Goal: Task Accomplishment & Management: Manage account settings

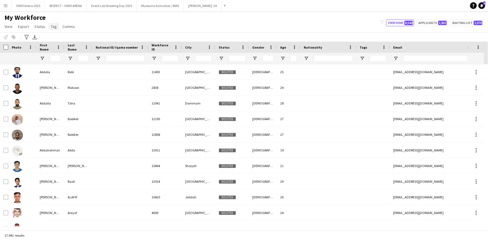
click at [51, 29] on span "Tag" at bounding box center [54, 26] width 6 height 5
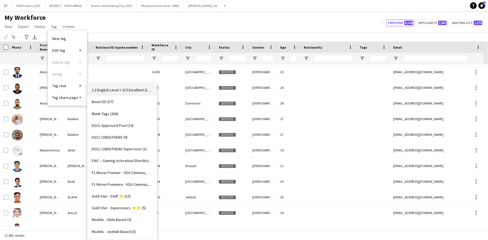
scroll to position [127, 0]
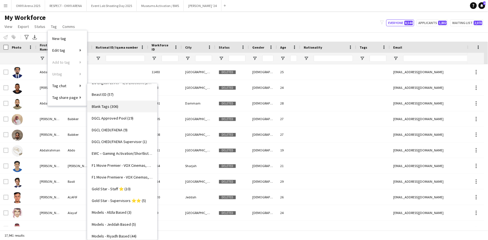
click at [114, 109] on span "Blank Tags (306)" at bounding box center [105, 106] width 27 height 5
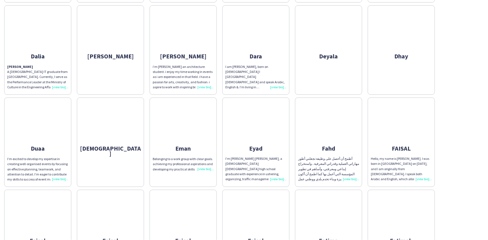
scroll to position [1501, 0]
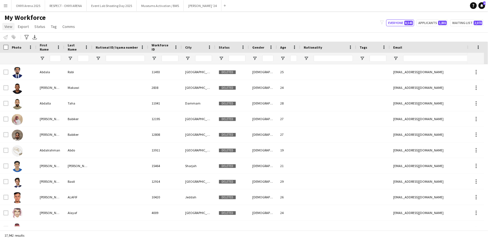
click at [6, 26] on span "View" at bounding box center [8, 26] width 8 height 5
click at [113, 14] on div "My Workforce View Views Default view R4ven New view Update view Delete view Edi…" at bounding box center [244, 22] width 488 height 19
click at [25, 39] on div "Advanced filters" at bounding box center [26, 37] width 7 height 7
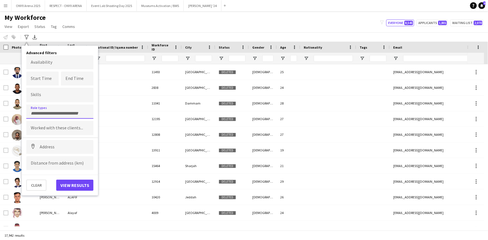
click at [43, 110] on form at bounding box center [60, 113] width 58 height 6
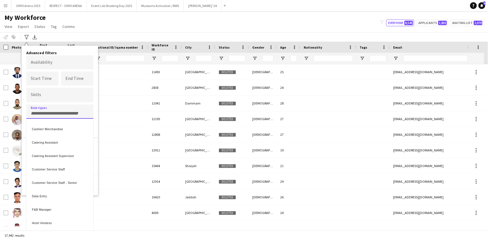
scroll to position [127, 0]
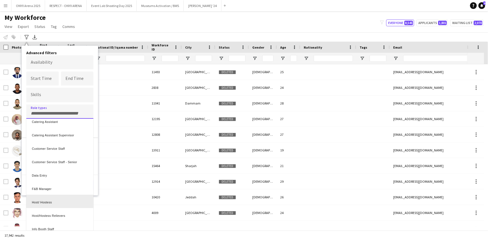
click at [62, 202] on div "Host/ Hostess" at bounding box center [59, 201] width 67 height 13
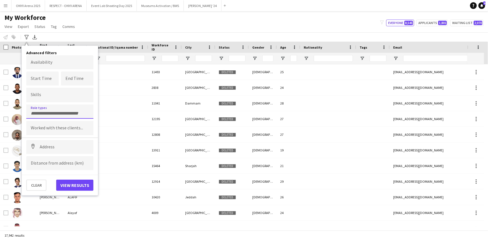
scroll to position [0, 0]
click at [69, 188] on button "View results" at bounding box center [74, 185] width 37 height 11
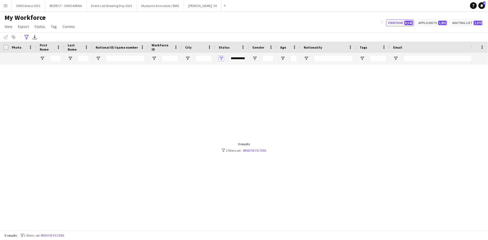
click at [221, 58] on span "Open Filter Menu" at bounding box center [221, 58] width 5 height 5
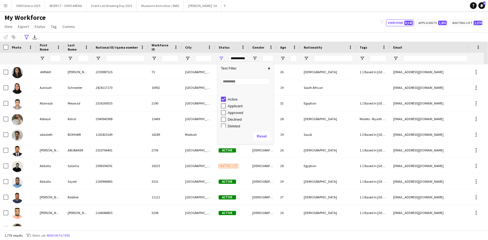
scroll to position [35, 0]
type input "**********"
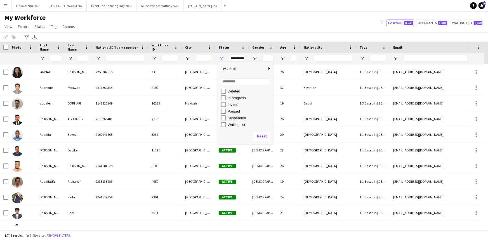
click at [250, 25] on div "My Workforce View Views Default view R4ven New view Update view Delete view Edi…" at bounding box center [244, 22] width 488 height 19
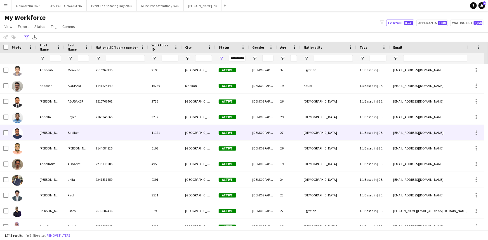
scroll to position [25, 0]
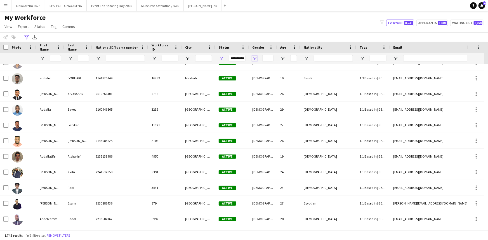
click at [255, 59] on span "Open Filter Menu" at bounding box center [254, 58] width 5 height 5
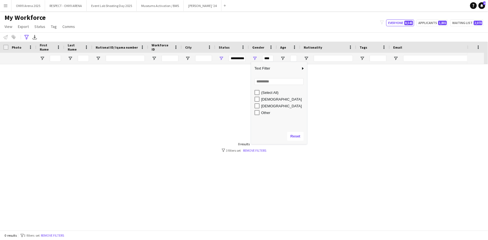
scroll to position [0, 0]
type input "**********"
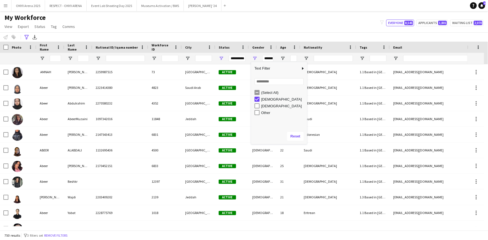
click at [240, 24] on div "My Workforce View Views Default view R4ven New view Update view Delete view Edi…" at bounding box center [244, 22] width 488 height 19
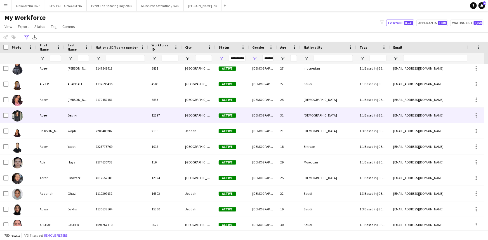
scroll to position [102, 0]
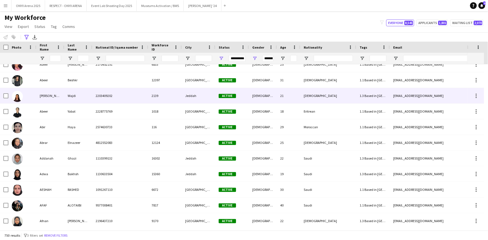
click at [63, 100] on div "[PERSON_NAME]" at bounding box center [50, 95] width 28 height 15
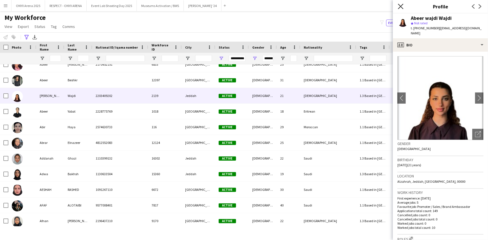
click at [400, 8] on icon at bounding box center [400, 6] width 5 height 5
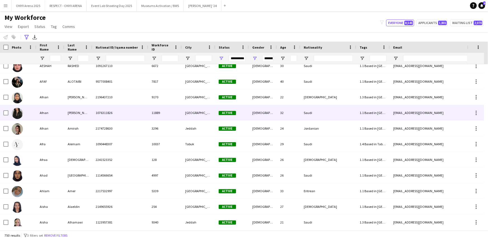
scroll to position [229, 0]
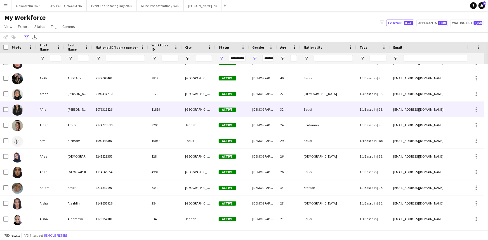
click at [59, 112] on div "Afnan" at bounding box center [50, 109] width 28 height 15
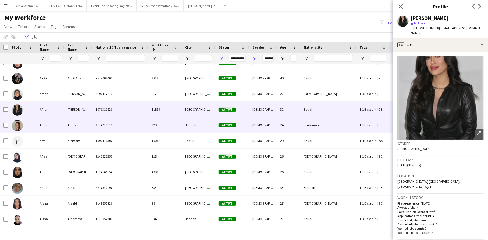
click at [59, 123] on div "Afnan" at bounding box center [50, 125] width 28 height 15
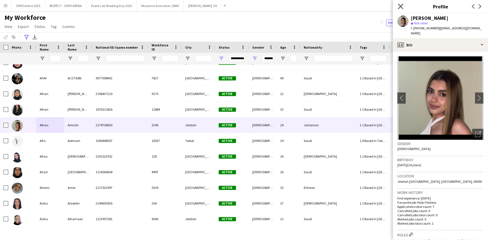
click at [402, 8] on icon "Close pop-in" at bounding box center [400, 6] width 5 height 5
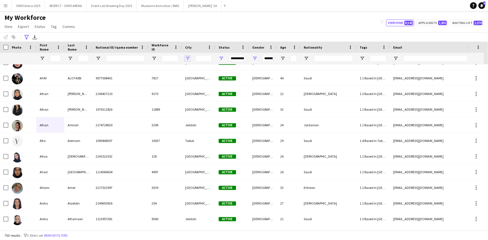
click at [189, 59] on span "Open Filter Menu" at bounding box center [187, 58] width 5 height 5
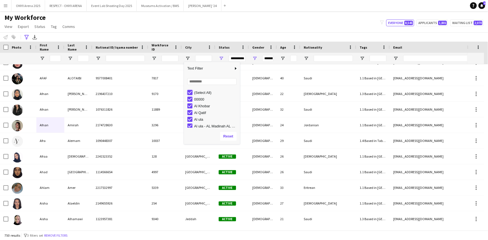
type input "***"
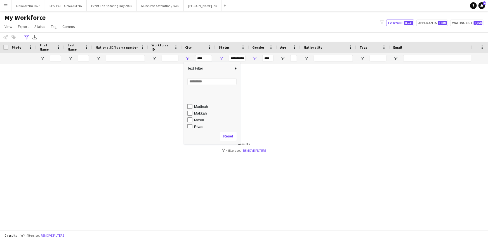
scroll to position [153, 0]
type input "**********"
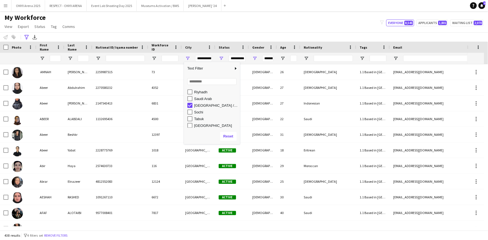
scroll to position [254, 0]
type input "**********"
click at [215, 30] on div "My Workforce View Views Default view R4ven New view Update view Delete view Edi…" at bounding box center [244, 22] width 488 height 19
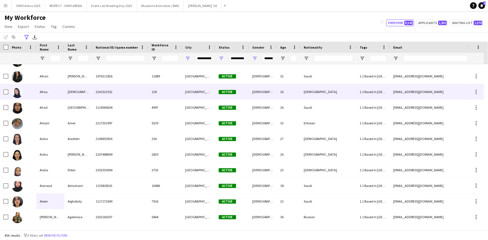
scroll to position [0, 0]
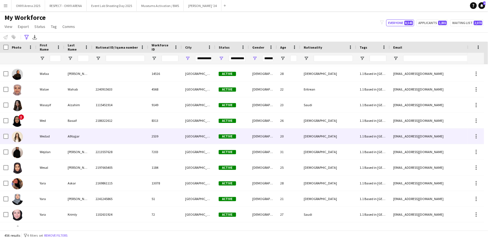
click at [51, 136] on div "Wedad" at bounding box center [50, 136] width 28 height 15
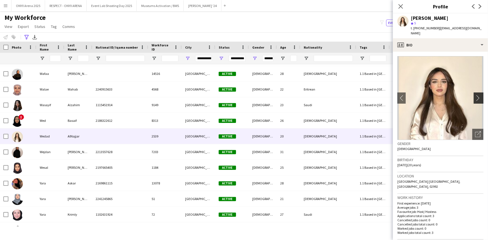
click at [476, 95] on app-icon "chevron-right" at bounding box center [480, 98] width 9 height 6
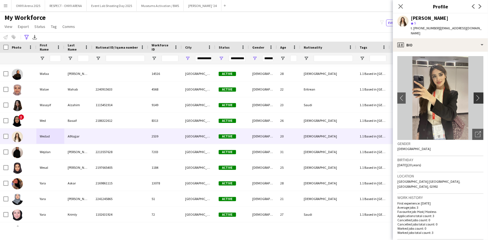
click at [476, 95] on app-icon "chevron-right" at bounding box center [480, 98] width 9 height 6
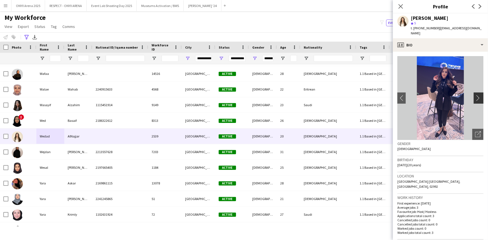
click at [476, 95] on app-icon "chevron-right" at bounding box center [480, 98] width 9 height 6
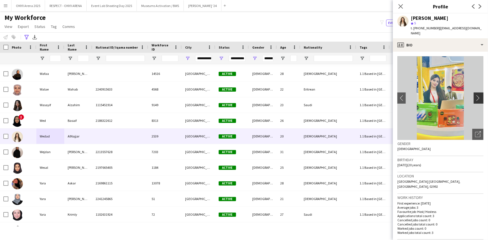
click at [476, 95] on app-icon "chevron-right" at bounding box center [480, 98] width 9 height 6
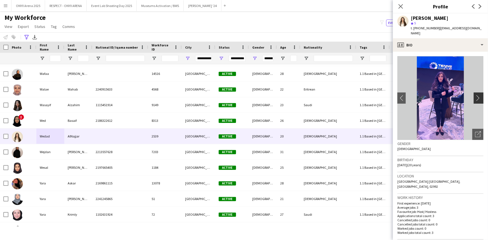
click at [476, 95] on app-icon "chevron-right" at bounding box center [480, 98] width 9 height 6
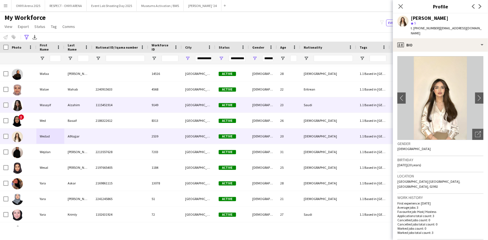
click at [58, 103] on div "Wasayif" at bounding box center [50, 104] width 28 height 15
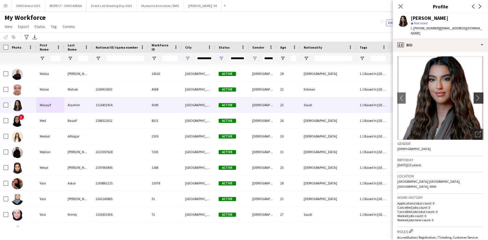
click at [478, 95] on app-icon "chevron-right" at bounding box center [480, 98] width 9 height 6
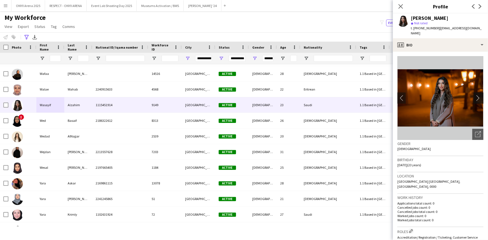
click at [476, 95] on app-icon "chevron-right" at bounding box center [480, 98] width 9 height 6
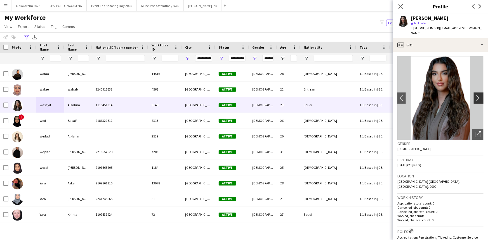
click at [476, 95] on app-icon "chevron-right" at bounding box center [480, 98] width 9 height 6
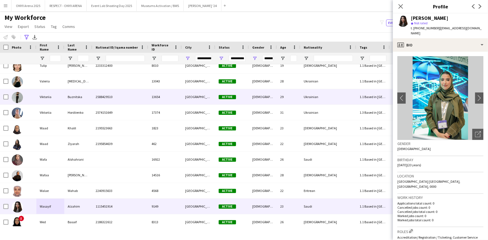
click at [42, 96] on div "Viktoriia" at bounding box center [50, 96] width 28 height 15
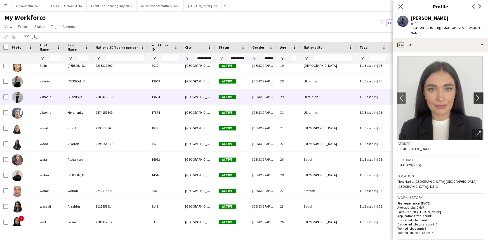
click at [476, 95] on app-icon "chevron-right" at bounding box center [480, 98] width 9 height 6
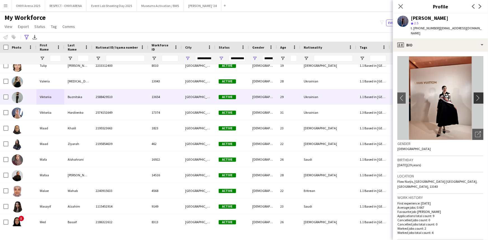
click at [476, 95] on app-icon "chevron-right" at bounding box center [480, 98] width 9 height 6
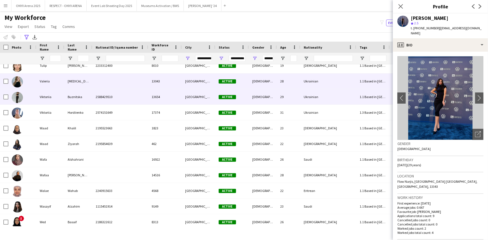
click at [40, 80] on div "Valeria" at bounding box center [50, 81] width 28 height 15
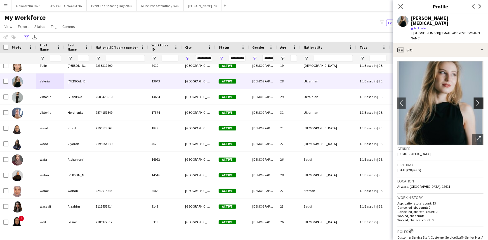
click at [476, 100] on app-icon "chevron-right" at bounding box center [480, 103] width 9 height 6
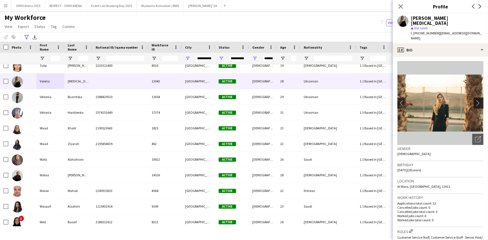
click at [476, 100] on app-icon "chevron-right" at bounding box center [480, 103] width 9 height 6
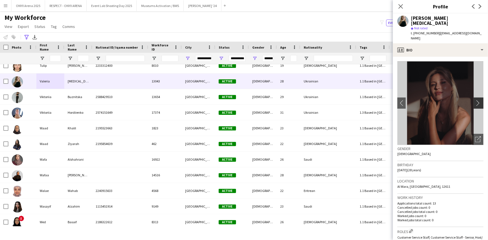
click at [476, 100] on app-icon "chevron-right" at bounding box center [480, 103] width 9 height 6
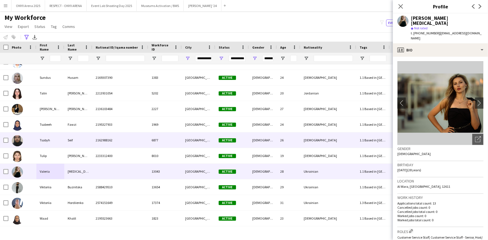
scroll to position [6628, 0]
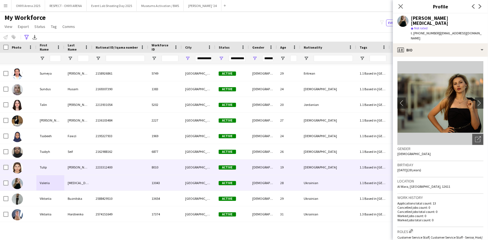
click at [54, 168] on div "Tulip" at bounding box center [50, 167] width 28 height 15
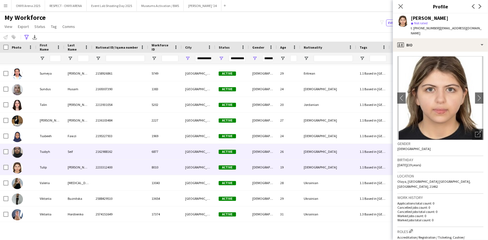
click at [54, 152] on div "Tsabyh" at bounding box center [50, 151] width 28 height 15
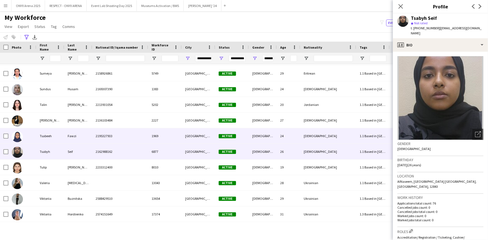
scroll to position [6603, 0]
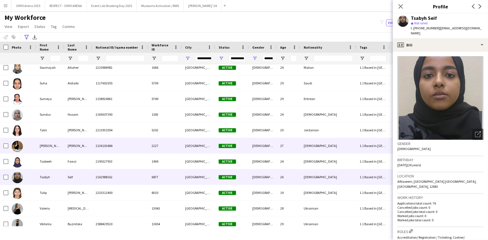
click at [53, 147] on div "[PERSON_NAME]" at bounding box center [50, 145] width 28 height 15
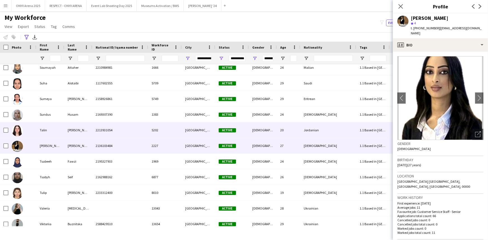
click at [53, 134] on div "Talin" at bounding box center [50, 130] width 28 height 15
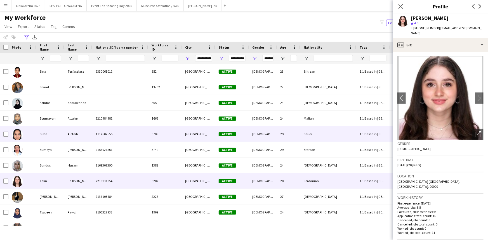
scroll to position [6527, 0]
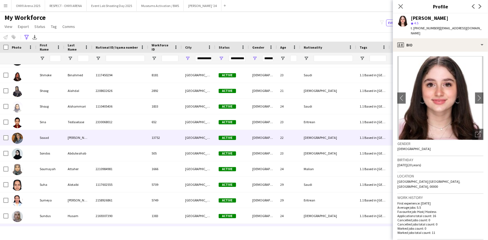
click at [53, 134] on div "Soaad" at bounding box center [50, 137] width 28 height 15
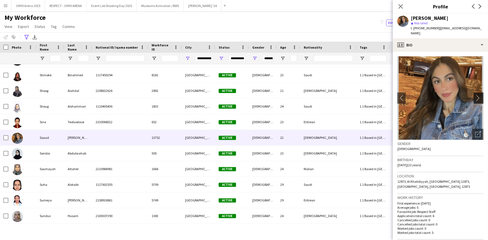
click at [476, 95] on app-icon "chevron-right" at bounding box center [480, 98] width 9 height 6
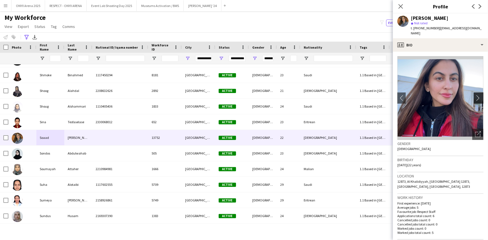
click at [476, 95] on app-icon "chevron-right" at bounding box center [480, 98] width 9 height 6
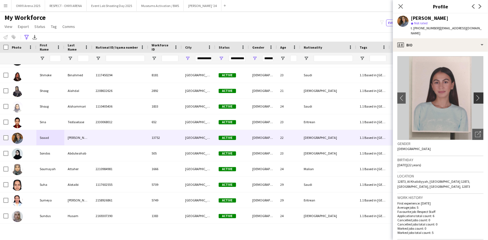
click at [476, 95] on app-icon "chevron-right" at bounding box center [480, 98] width 9 height 6
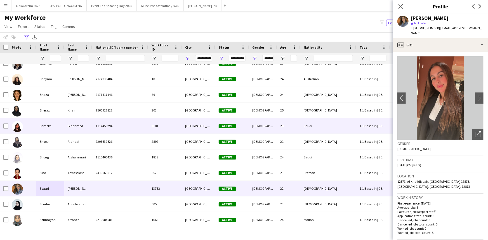
click at [36, 127] on div at bounding box center [22, 125] width 28 height 15
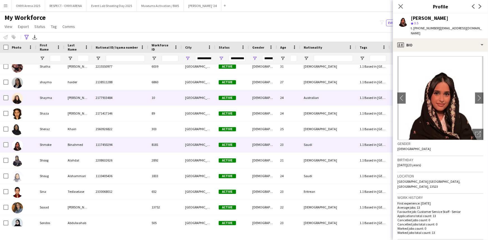
scroll to position [6403, 0]
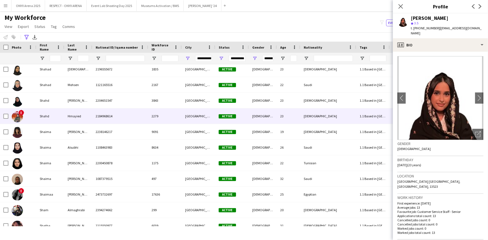
click at [60, 119] on div "Shahd" at bounding box center [50, 116] width 28 height 15
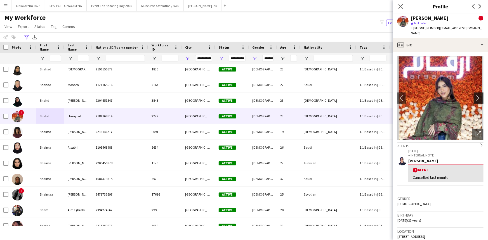
click at [476, 95] on app-icon "chevron-right" at bounding box center [480, 98] width 9 height 6
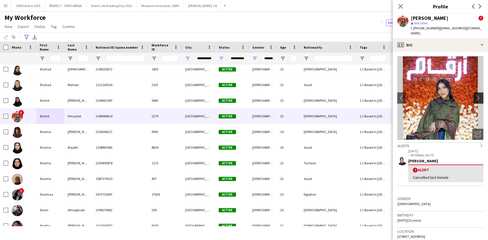
click at [476, 95] on app-icon "chevron-right" at bounding box center [480, 98] width 9 height 6
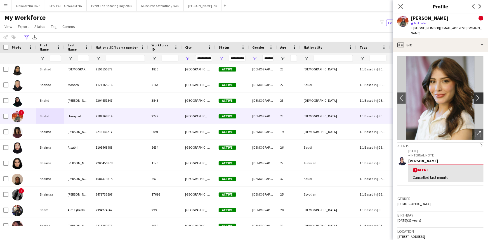
click at [476, 95] on app-icon "chevron-right" at bounding box center [480, 98] width 9 height 6
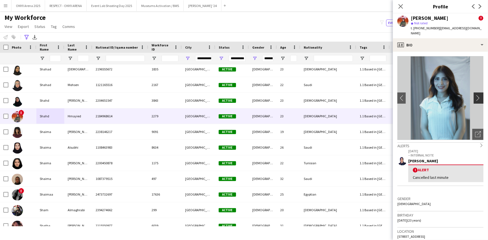
click at [476, 95] on app-icon "chevron-right" at bounding box center [480, 98] width 9 height 6
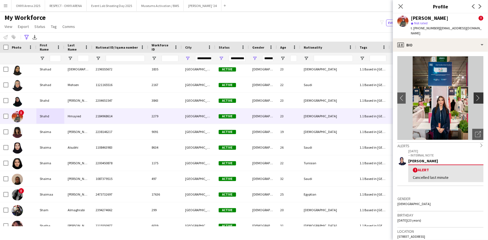
click at [476, 95] on app-icon "chevron-right" at bounding box center [480, 98] width 9 height 6
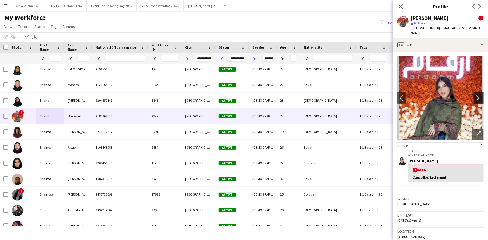
click at [476, 95] on app-icon "chevron-right" at bounding box center [480, 98] width 9 height 6
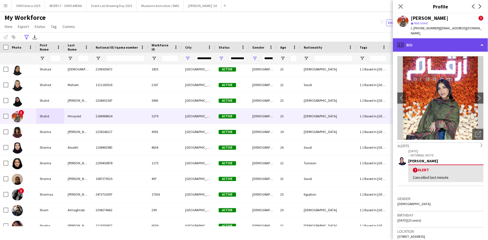
click at [435, 38] on div "profile Bio" at bounding box center [440, 44] width 95 height 13
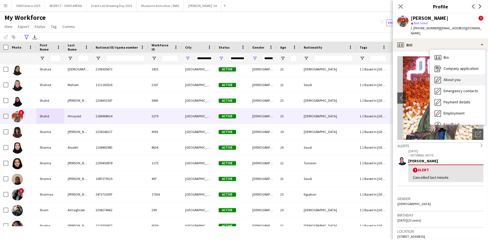
click at [448, 77] on span "About you" at bounding box center [452, 79] width 17 height 5
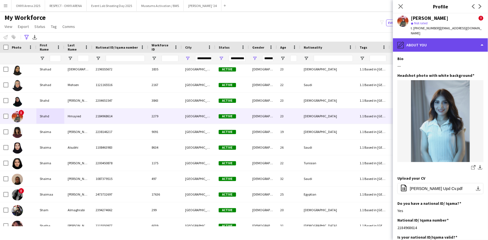
click at [441, 38] on div "pencil4 About you" at bounding box center [440, 44] width 95 height 13
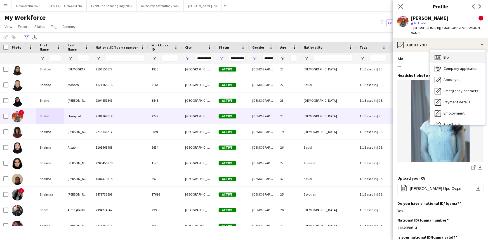
click at [445, 55] on span "Bio" at bounding box center [446, 57] width 5 height 5
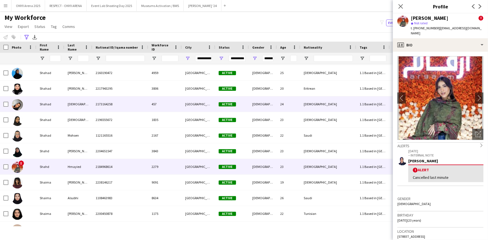
click at [54, 107] on div "Shahad" at bounding box center [50, 104] width 28 height 15
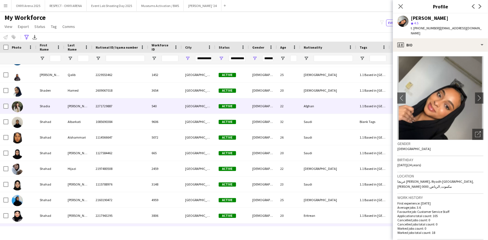
click at [50, 109] on div "Shadia" at bounding box center [50, 106] width 28 height 15
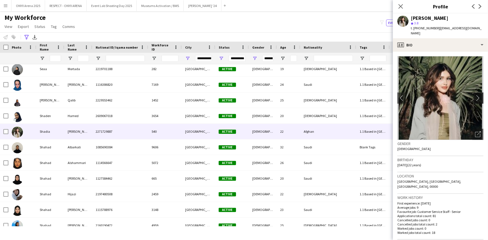
click at [477, 93] on button "chevron-right" at bounding box center [479, 98] width 11 height 11
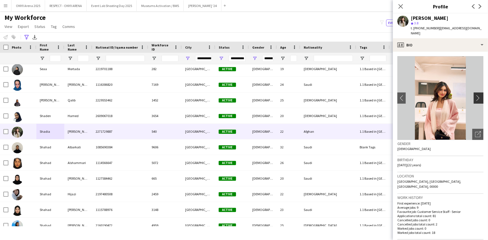
click at [476, 95] on app-icon "chevron-right" at bounding box center [480, 98] width 9 height 6
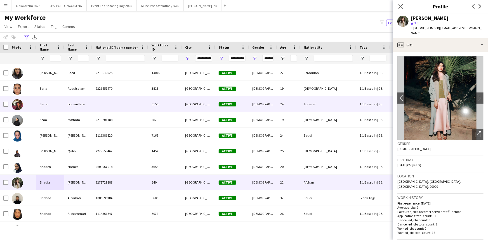
click at [58, 110] on div "Sarra" at bounding box center [50, 104] width 28 height 15
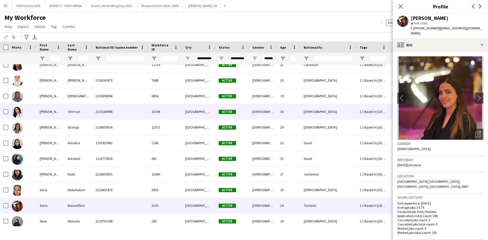
click at [53, 115] on div "[PERSON_NAME]" at bounding box center [50, 111] width 28 height 15
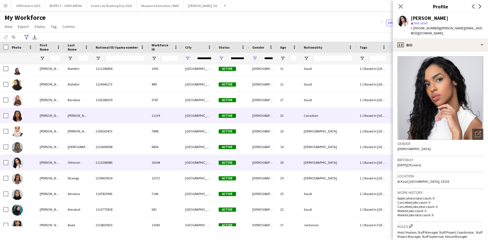
click at [38, 117] on div "[PERSON_NAME]" at bounding box center [50, 115] width 28 height 15
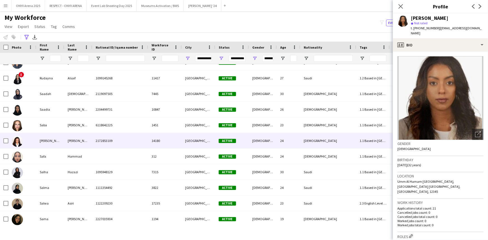
click at [44, 136] on div "[PERSON_NAME]" at bounding box center [50, 140] width 28 height 15
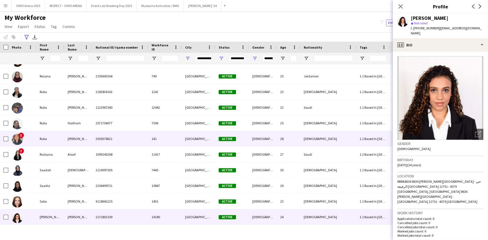
click at [54, 140] on div "Ruba" at bounding box center [50, 138] width 28 height 15
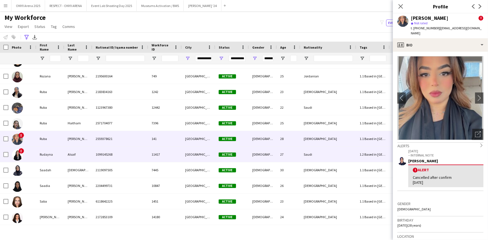
click at [52, 150] on div "Rudayna" at bounding box center [50, 154] width 28 height 15
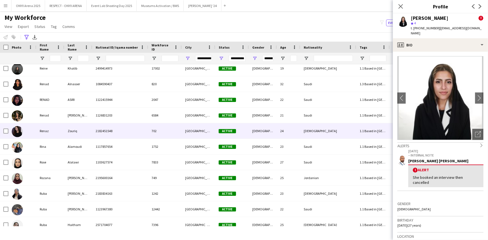
click at [53, 138] on div "Renaz" at bounding box center [50, 130] width 28 height 15
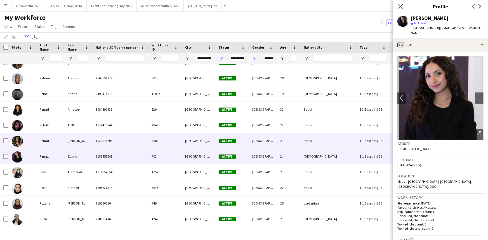
click at [53, 138] on div "Renad" at bounding box center [50, 140] width 28 height 15
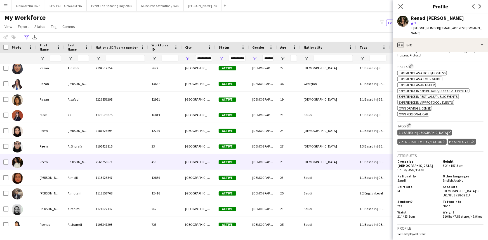
click at [47, 158] on div "Reem" at bounding box center [50, 161] width 28 height 15
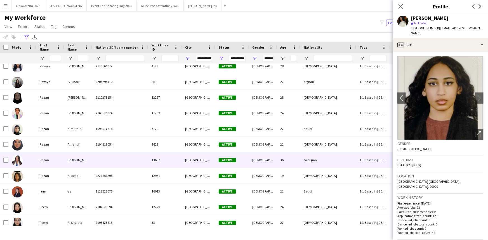
click at [47, 157] on div "Razan" at bounding box center [50, 160] width 28 height 15
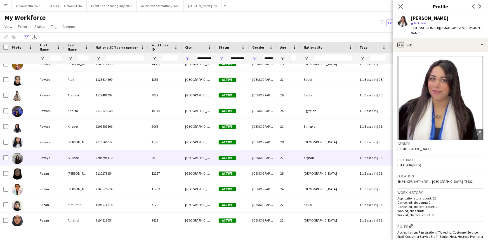
click at [47, 157] on div "Rawiya" at bounding box center [50, 157] width 28 height 15
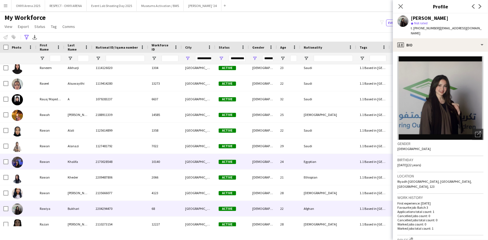
click at [47, 157] on div "Rawan" at bounding box center [50, 161] width 28 height 15
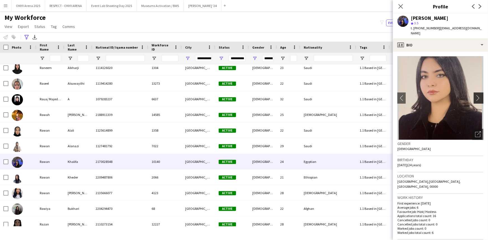
click at [476, 95] on app-icon "chevron-right" at bounding box center [480, 98] width 9 height 6
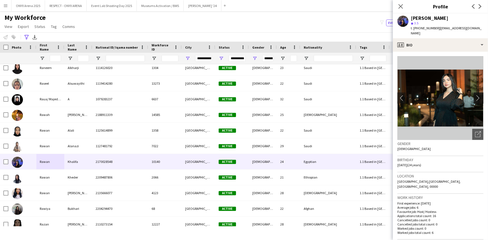
click at [476, 95] on app-icon "chevron-right" at bounding box center [480, 98] width 9 height 6
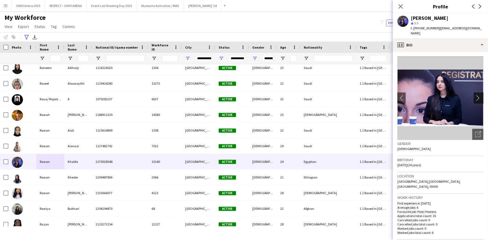
click at [476, 95] on app-icon "chevron-right" at bounding box center [480, 98] width 9 height 6
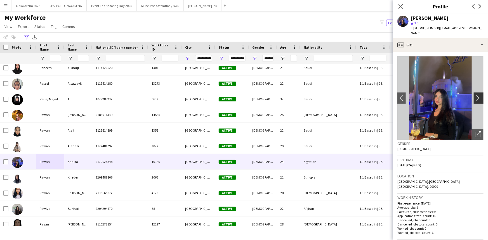
click at [476, 95] on app-icon "chevron-right" at bounding box center [480, 98] width 9 height 6
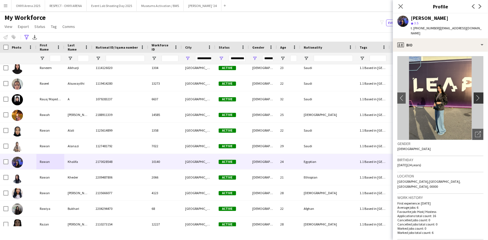
click at [476, 95] on app-icon "chevron-right" at bounding box center [480, 98] width 9 height 6
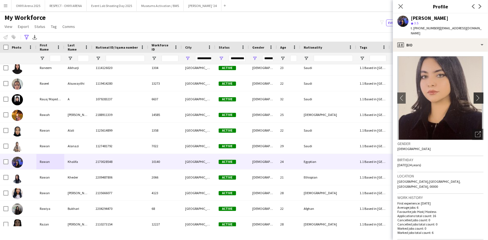
click at [476, 95] on app-icon "chevron-right" at bounding box center [480, 98] width 9 height 6
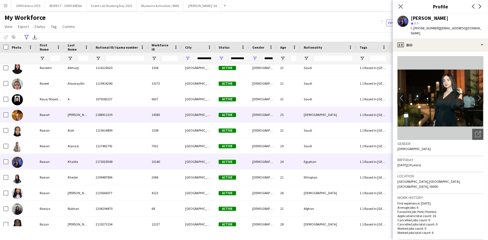
click at [56, 120] on div "Rawah" at bounding box center [50, 114] width 28 height 15
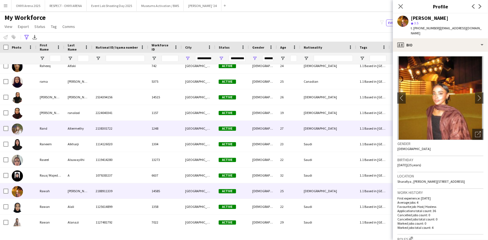
click at [60, 125] on div "Rand" at bounding box center [50, 128] width 28 height 15
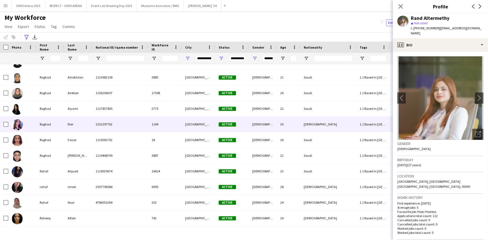
click at [60, 125] on div "Raghad" at bounding box center [50, 124] width 28 height 15
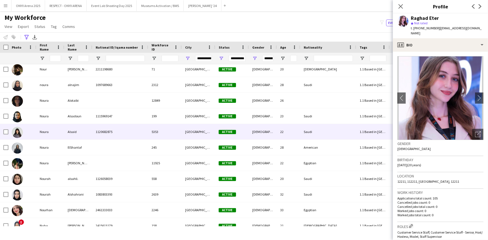
click at [62, 128] on div "Noura" at bounding box center [50, 131] width 28 height 15
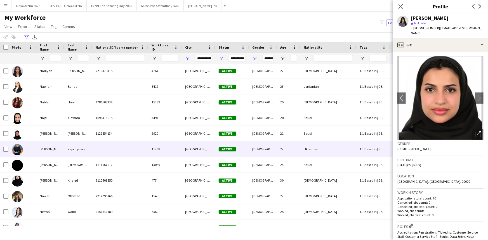
click at [65, 146] on div "Rapchynska" at bounding box center [78, 149] width 28 height 15
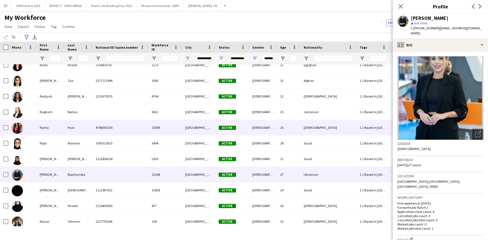
click at [45, 131] on div "Nahla" at bounding box center [50, 127] width 28 height 15
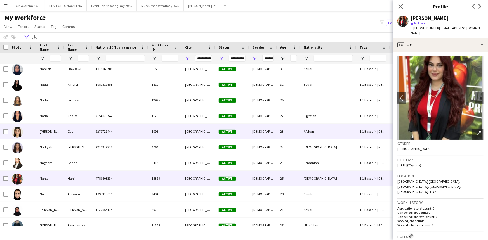
click at [45, 130] on div "[PERSON_NAME]" at bounding box center [50, 131] width 28 height 15
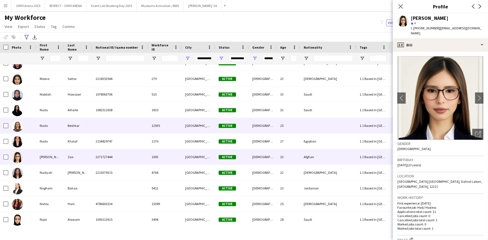
click at [45, 130] on div "Nada" at bounding box center [50, 125] width 28 height 15
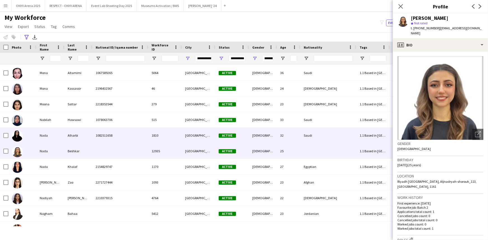
click at [45, 130] on div "Nada" at bounding box center [50, 135] width 28 height 15
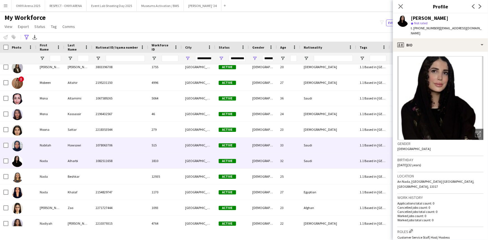
click at [46, 141] on div "Nabilah" at bounding box center [50, 145] width 28 height 15
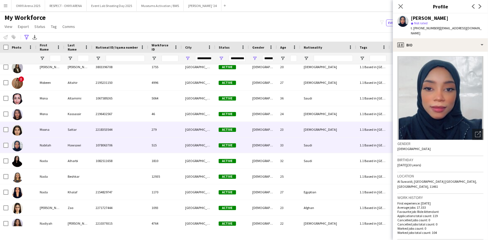
click at [46, 136] on div "Moona" at bounding box center [50, 129] width 28 height 15
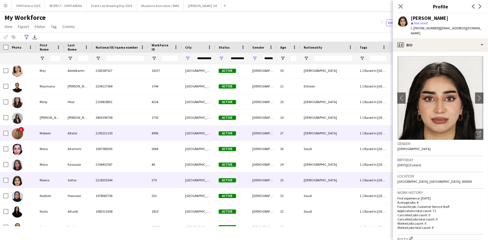
click at [46, 136] on div "Mobeen" at bounding box center [50, 133] width 28 height 15
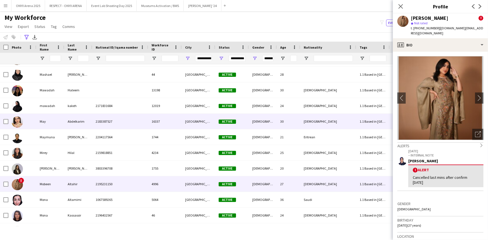
click at [48, 123] on div "May" at bounding box center [50, 121] width 28 height 15
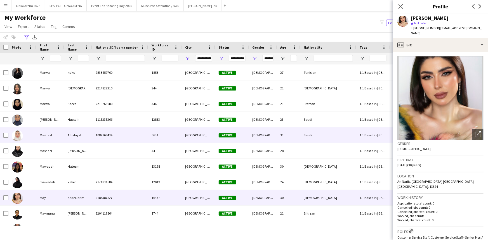
click at [58, 133] on div "Mashael" at bounding box center [50, 135] width 28 height 15
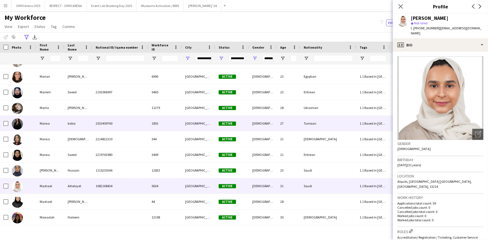
click at [58, 131] on div "Marwa" at bounding box center [50, 123] width 28 height 15
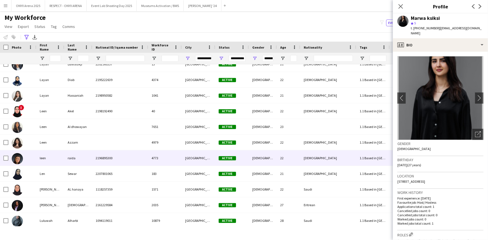
click at [61, 154] on div "leen" at bounding box center [50, 158] width 28 height 15
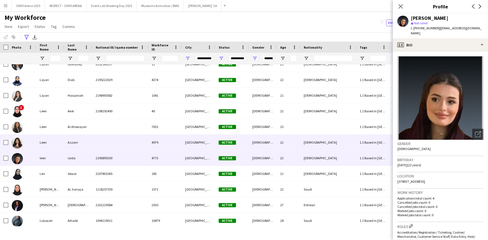
click at [62, 149] on div "Leen" at bounding box center [50, 142] width 28 height 15
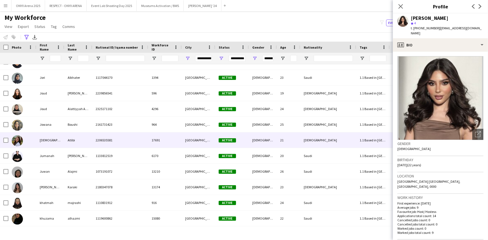
click at [61, 148] on div "[DEMOGRAPHIC_DATA]" at bounding box center [50, 140] width 28 height 15
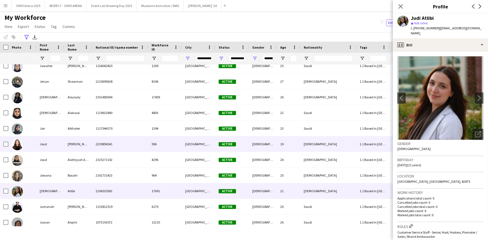
click at [61, 148] on div "Joud" at bounding box center [50, 144] width 28 height 15
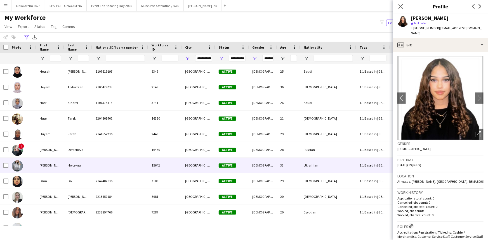
click at [62, 161] on div "[PERSON_NAME]" at bounding box center [50, 165] width 28 height 15
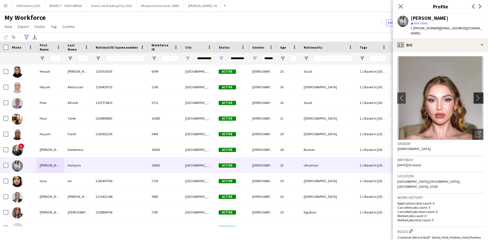
click at [476, 95] on app-icon "chevron-right" at bounding box center [480, 98] width 9 height 6
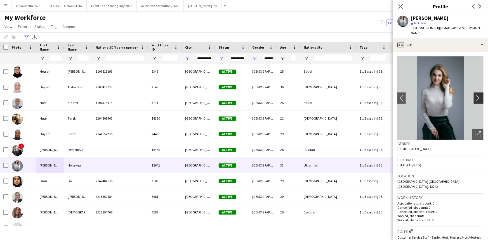
click at [476, 95] on app-icon "chevron-right" at bounding box center [480, 98] width 9 height 6
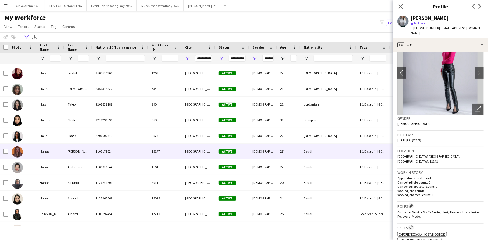
click at [34, 149] on div at bounding box center [22, 151] width 28 height 15
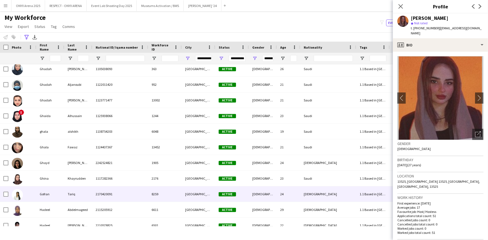
click at [44, 188] on div "Gofran" at bounding box center [50, 194] width 28 height 15
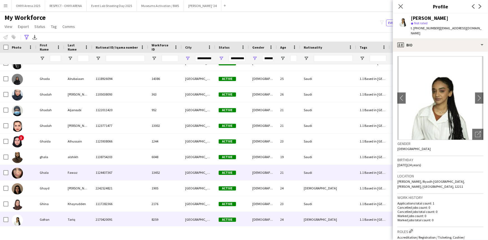
click at [50, 177] on div "Ghala" at bounding box center [50, 172] width 28 height 15
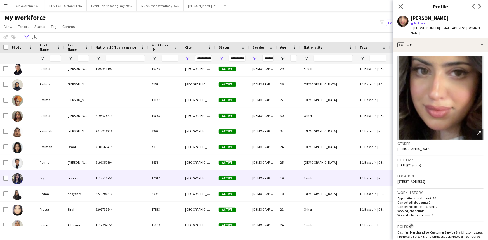
click at [50, 171] on div "fay" at bounding box center [50, 178] width 28 height 15
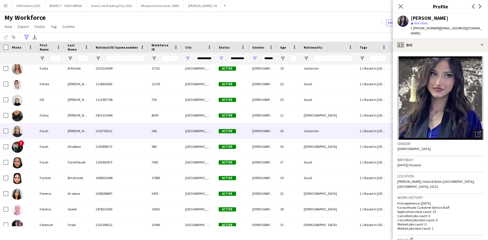
click at [46, 135] on div "Farah" at bounding box center [50, 130] width 28 height 15
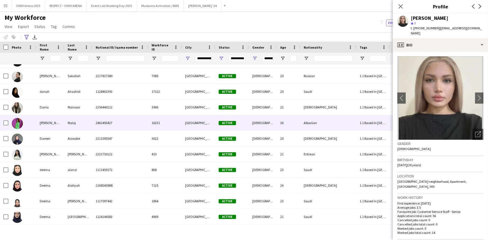
click at [48, 124] on div "[PERSON_NAME]" at bounding box center [50, 122] width 28 height 15
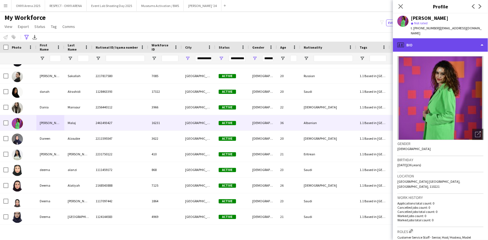
click at [429, 38] on div "profile Bio" at bounding box center [440, 44] width 95 height 13
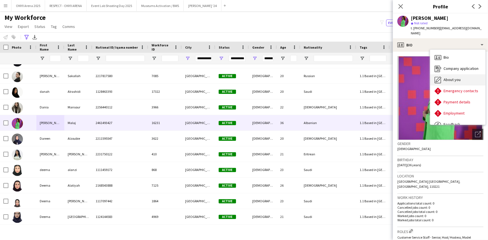
click at [433, 74] on div "About you About you" at bounding box center [457, 79] width 55 height 11
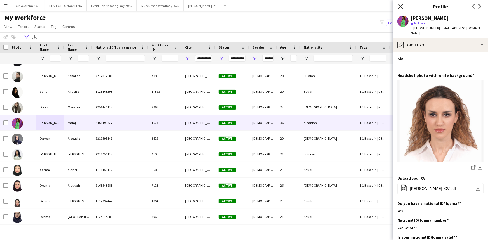
click at [402, 8] on icon "Close pop-in" at bounding box center [400, 6] width 5 height 5
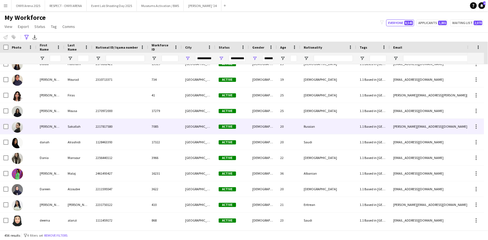
click at [55, 127] on div "[PERSON_NAME]" at bounding box center [50, 126] width 28 height 15
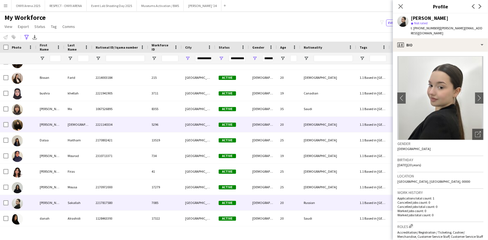
click at [38, 130] on div "[PERSON_NAME]" at bounding box center [50, 124] width 28 height 15
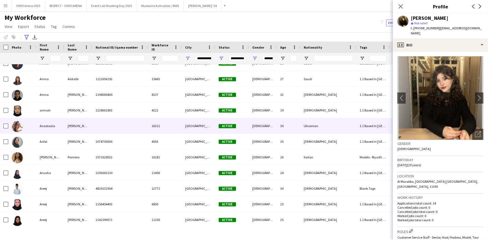
click at [41, 130] on div "Anastasiia" at bounding box center [50, 125] width 28 height 15
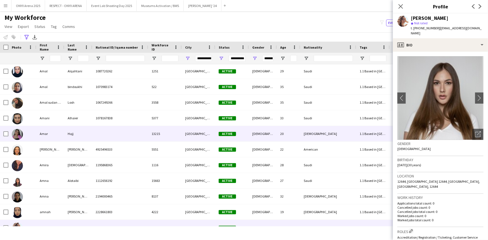
click at [41, 132] on div "Amar" at bounding box center [50, 133] width 28 height 15
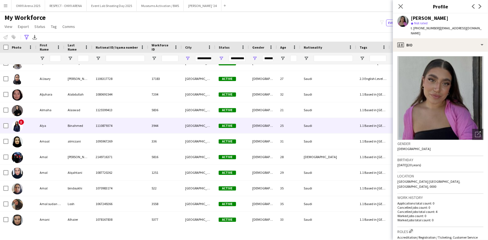
click at [58, 132] on div "Alya" at bounding box center [50, 125] width 28 height 15
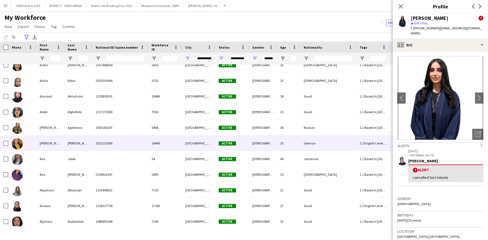
click at [58, 139] on div "[PERSON_NAME]" at bounding box center [50, 143] width 28 height 15
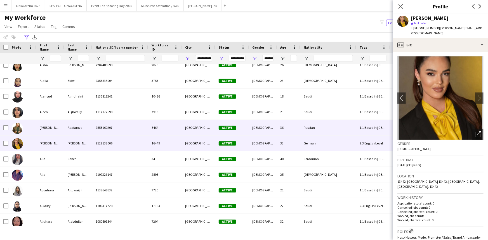
click at [57, 129] on div "[PERSON_NAME]" at bounding box center [50, 127] width 28 height 15
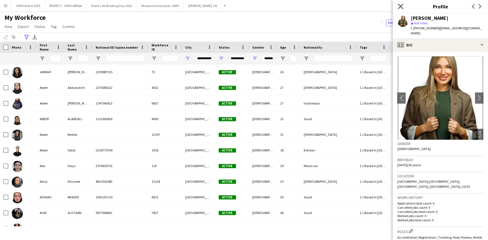
click at [400, 6] on icon "Close pop-in" at bounding box center [400, 6] width 5 height 5
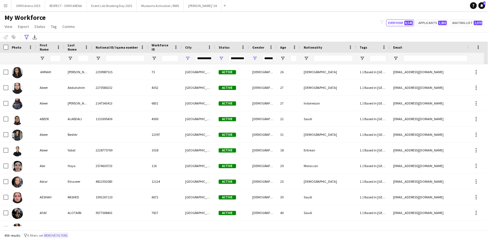
click at [64, 233] on button "Remove filters" at bounding box center [55, 236] width 25 height 6
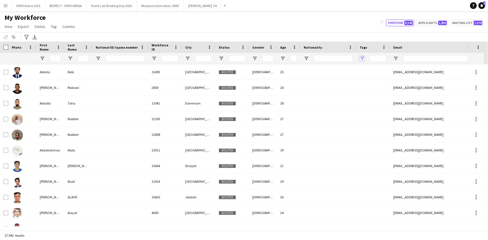
click at [363, 58] on span "Open Filter Menu" at bounding box center [362, 58] width 5 height 5
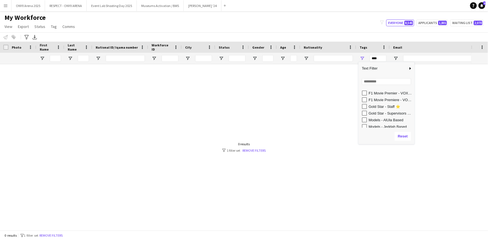
scroll to position [153, 0]
type input "**********"
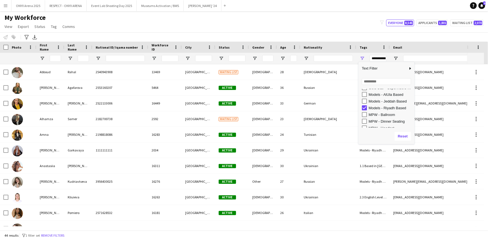
click at [284, 22] on div "My Workforce View Views Default view R4ven New view Update view Delete view Edi…" at bounding box center [244, 22] width 488 height 19
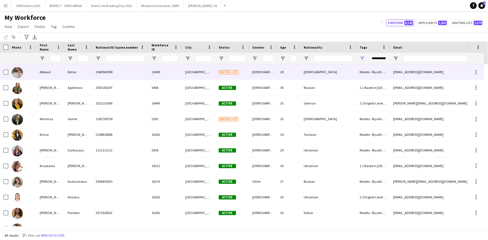
click at [52, 73] on div "Abboud" at bounding box center [50, 71] width 28 height 15
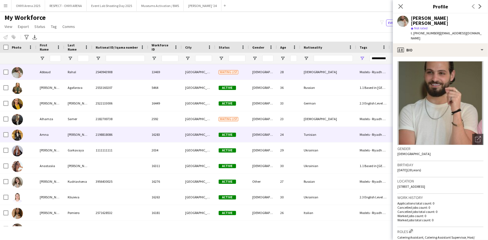
click at [42, 133] on div "Amna" at bounding box center [50, 134] width 28 height 15
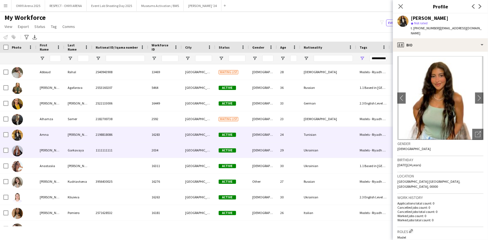
click at [41, 149] on div "[PERSON_NAME]" at bounding box center [50, 150] width 28 height 15
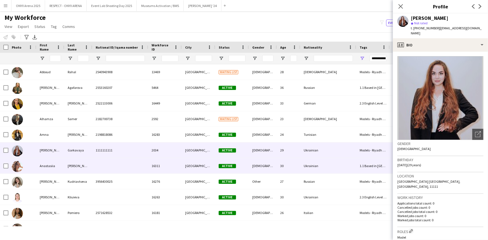
click at [39, 163] on div "Anastasiia" at bounding box center [50, 165] width 28 height 15
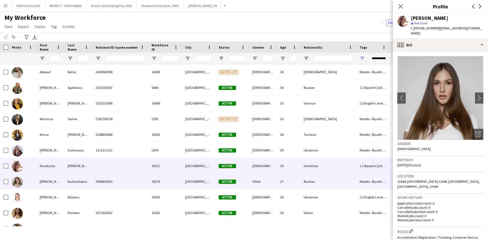
click at [39, 179] on div "[PERSON_NAME]" at bounding box center [50, 181] width 28 height 15
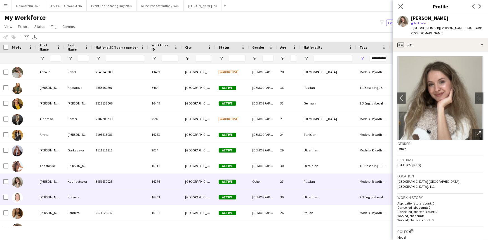
click at [42, 195] on div "[PERSON_NAME]" at bounding box center [50, 197] width 28 height 15
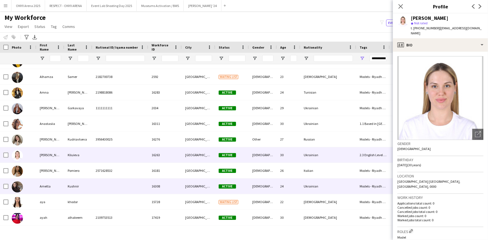
scroll to position [51, 0]
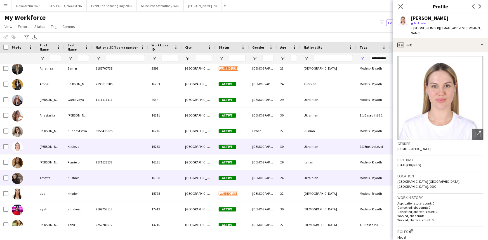
click at [38, 183] on div "Arnetta" at bounding box center [50, 177] width 28 height 15
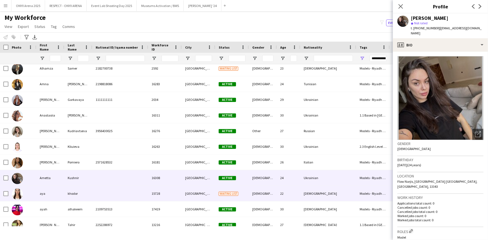
click at [47, 195] on div "aya" at bounding box center [50, 193] width 28 height 15
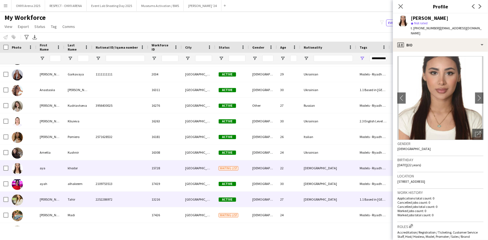
scroll to position [102, 0]
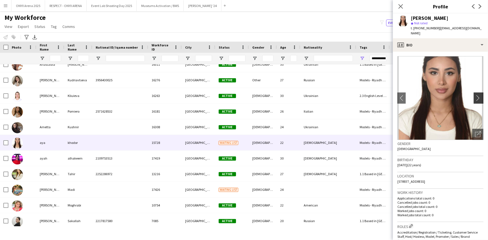
click at [476, 95] on app-icon "chevron-right" at bounding box center [480, 98] width 9 height 6
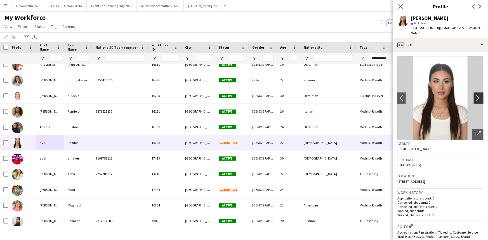
click at [476, 95] on app-icon "chevron-right" at bounding box center [480, 98] width 9 height 6
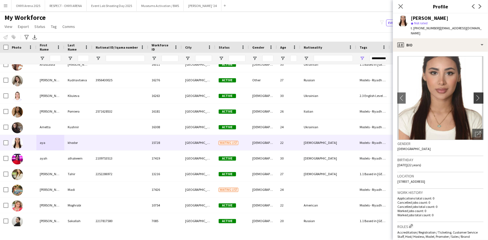
click at [476, 95] on app-icon "chevron-right" at bounding box center [480, 98] width 9 height 6
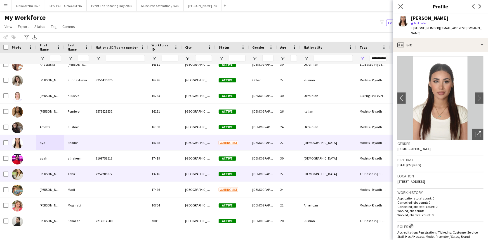
scroll to position [127, 0]
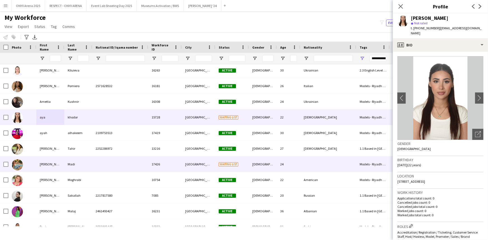
click at [88, 160] on div "Madi" at bounding box center [78, 164] width 28 height 15
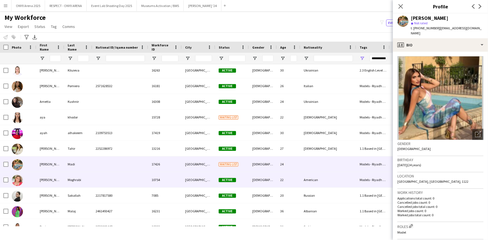
click at [88, 178] on div "Moghrabi" at bounding box center [78, 179] width 28 height 15
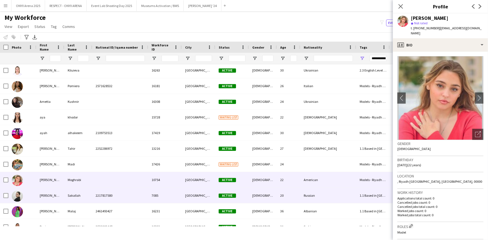
click at [85, 193] on div "Sakallah" at bounding box center [78, 195] width 28 height 15
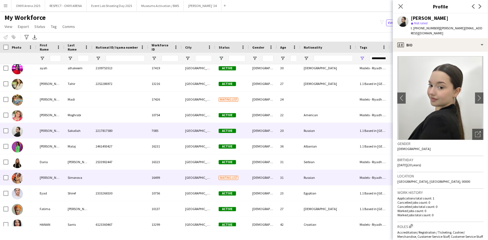
scroll to position [203, 0]
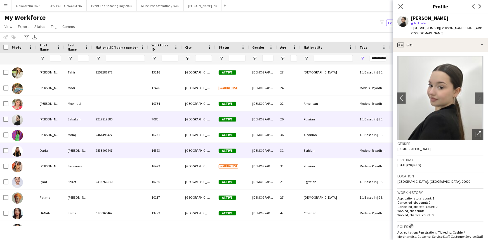
click at [83, 151] on div "[PERSON_NAME]" at bounding box center [78, 150] width 28 height 15
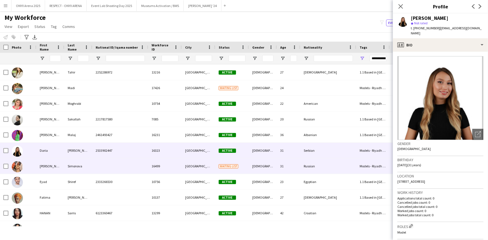
click at [80, 167] on div "Simonova" at bounding box center [78, 166] width 28 height 15
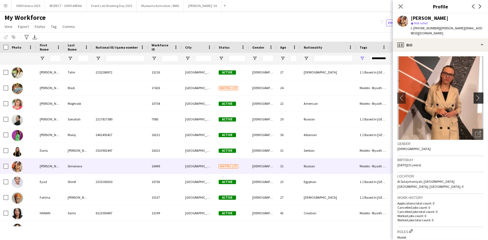
click at [476, 95] on app-icon "chevron-right" at bounding box center [480, 98] width 9 height 6
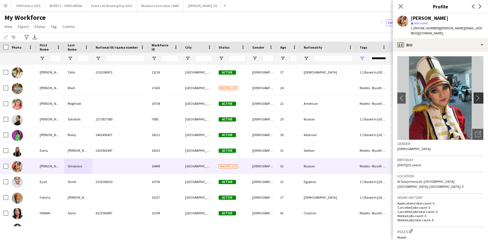
click at [476, 95] on app-icon "chevron-right" at bounding box center [480, 98] width 9 height 6
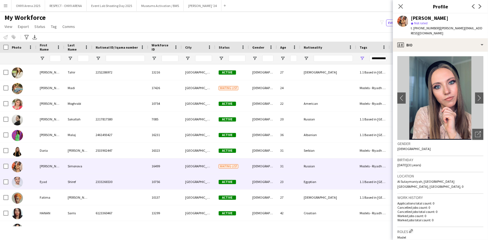
click at [107, 187] on div "2333266530" at bounding box center [120, 181] width 56 height 15
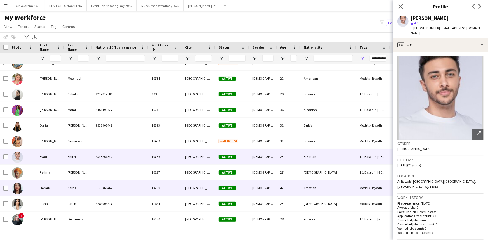
scroll to position [229, 0]
click at [89, 188] on div "Sarris" at bounding box center [78, 187] width 28 height 15
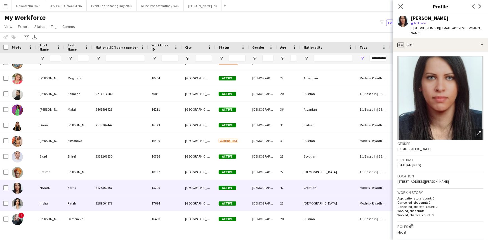
click at [90, 204] on div "Fateh" at bounding box center [78, 203] width 28 height 15
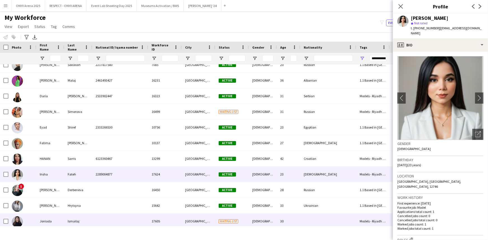
scroll to position [305, 0]
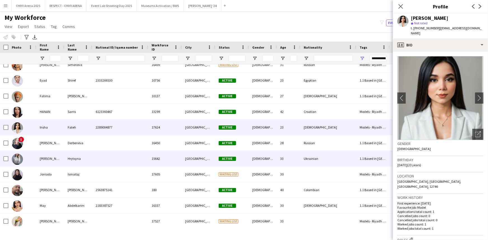
click at [92, 159] on div "Hrytsyna" at bounding box center [78, 158] width 28 height 15
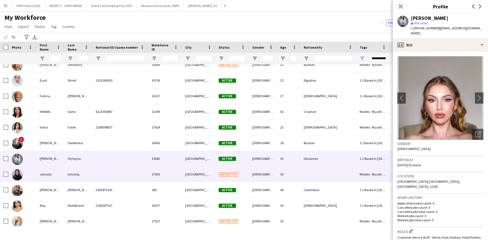
click at [86, 172] on div "Ismailaj" at bounding box center [78, 174] width 28 height 15
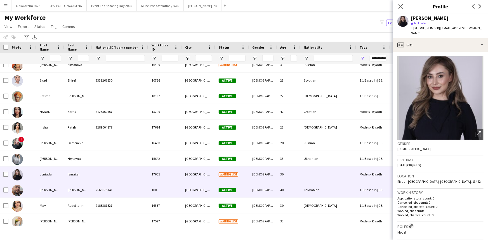
click at [87, 193] on div "[PERSON_NAME] [PERSON_NAME]" at bounding box center [78, 189] width 28 height 15
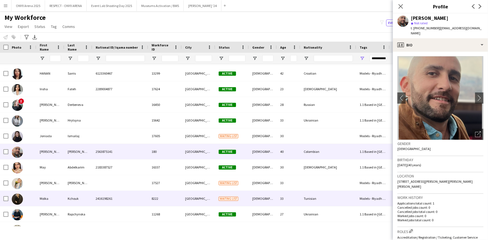
scroll to position [356, 0]
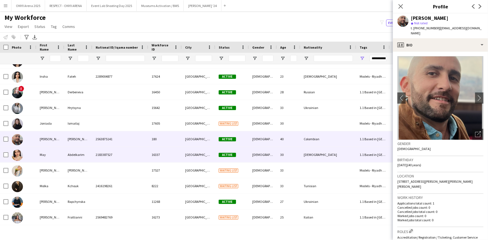
click at [78, 158] on div "Abdelkarim" at bounding box center [78, 154] width 28 height 15
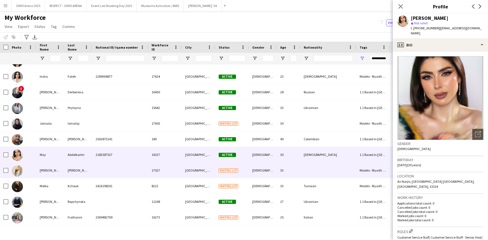
click at [78, 167] on div "[PERSON_NAME]" at bounding box center [78, 170] width 28 height 15
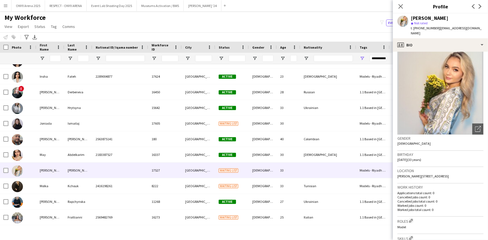
scroll to position [0, 0]
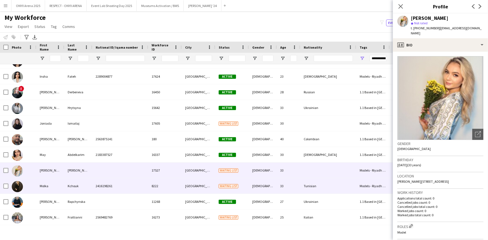
click at [59, 182] on div "Molka" at bounding box center [50, 186] width 28 height 15
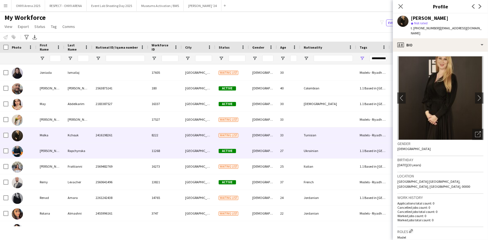
click at [60, 158] on div "[PERSON_NAME]" at bounding box center [50, 150] width 28 height 15
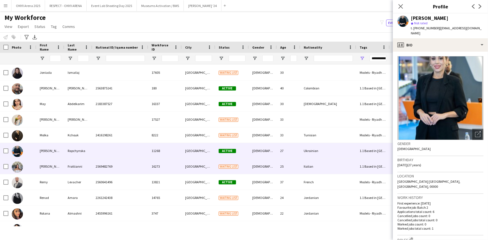
click at [58, 166] on div "[PERSON_NAME]" at bounding box center [50, 166] width 28 height 15
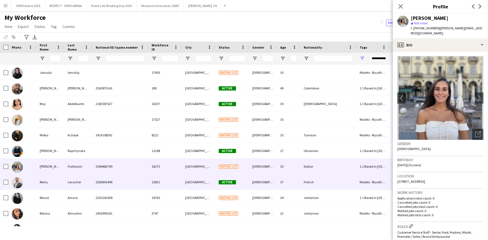
click at [51, 179] on div "Remy" at bounding box center [50, 182] width 28 height 15
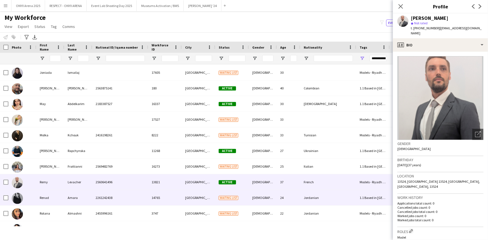
click at [51, 196] on div "Renad" at bounding box center [50, 197] width 28 height 15
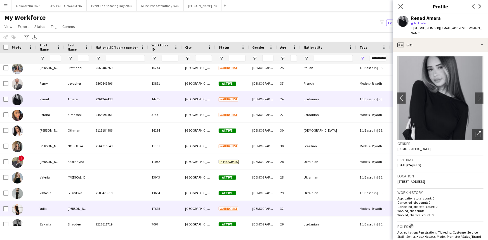
scroll to position [524, 0]
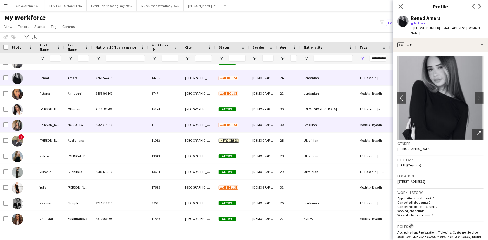
click at [53, 126] on div "[PERSON_NAME]" at bounding box center [50, 124] width 28 height 15
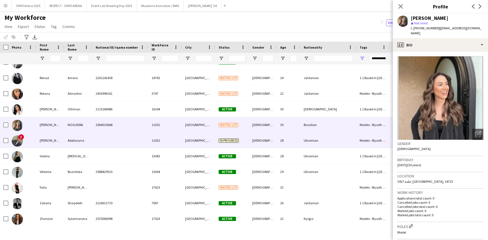
click at [53, 140] on div "[PERSON_NAME]" at bounding box center [50, 140] width 28 height 15
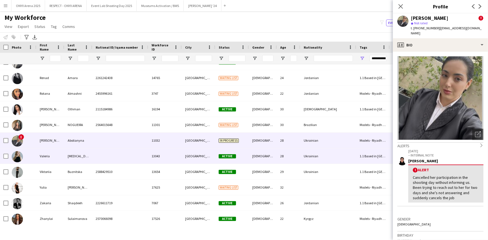
click at [54, 153] on div "Valeria" at bounding box center [50, 156] width 28 height 15
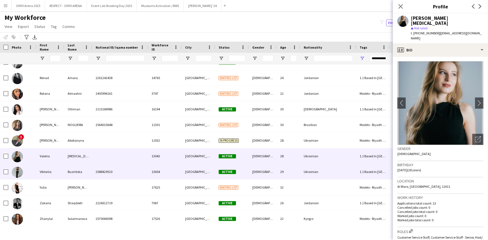
click at [53, 167] on div "Viktoriia" at bounding box center [50, 171] width 28 height 15
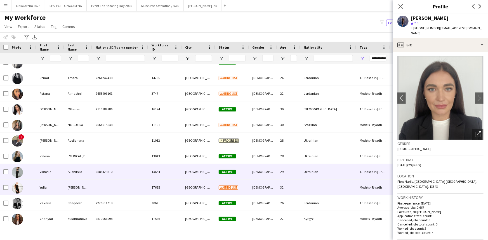
click at [57, 185] on div "Yulia" at bounding box center [50, 187] width 28 height 15
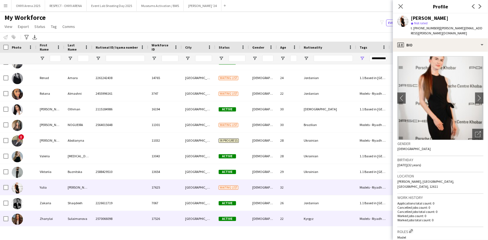
click at [59, 222] on div "Zhanylai" at bounding box center [50, 218] width 28 height 15
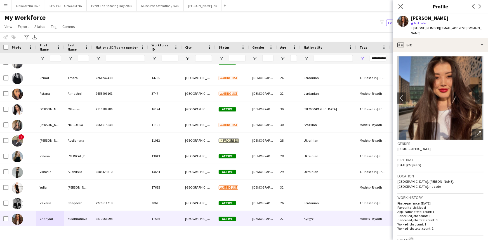
drag, startPoint x: 400, startPoint y: 7, endPoint x: 394, endPoint y: 15, distance: 10.3
click at [400, 7] on icon "Close pop-in" at bounding box center [401, 6] width 4 height 4
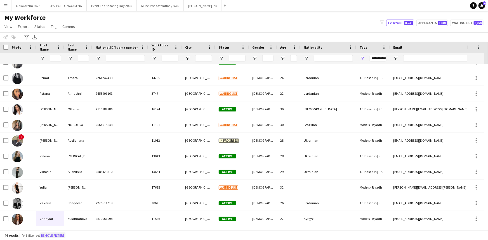
click at [59, 235] on button "Remove filters" at bounding box center [52, 236] width 25 height 6
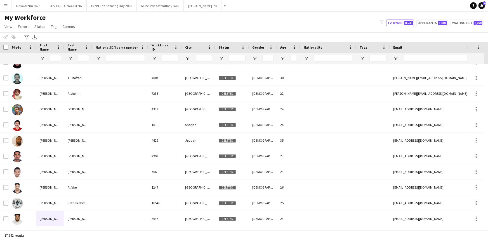
click at [7, 4] on app-icon "Menu" at bounding box center [5, 5] width 4 height 4
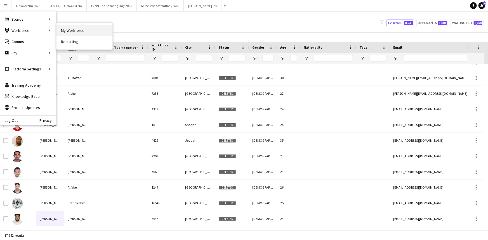
click at [87, 30] on link "My Workforce" at bounding box center [85, 30] width 56 height 11
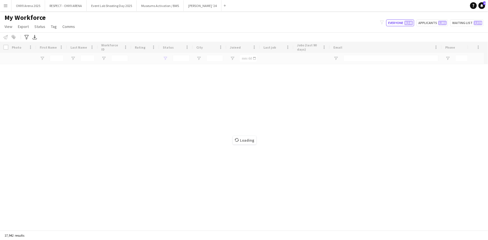
type input "**********"
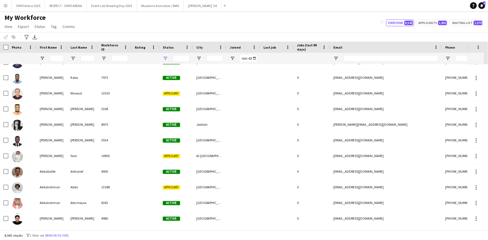
scroll to position [0, 0]
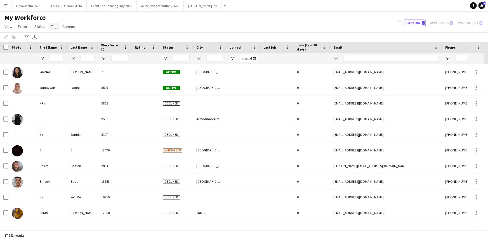
click at [51, 27] on span "Tag" at bounding box center [54, 26] width 6 height 5
click at [58, 38] on span "New tag" at bounding box center [59, 38] width 14 height 5
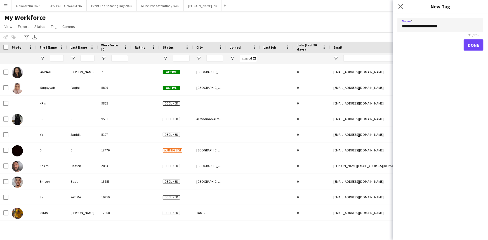
type input "**********"
click at [471, 46] on button "Done" at bounding box center [474, 44] width 20 height 11
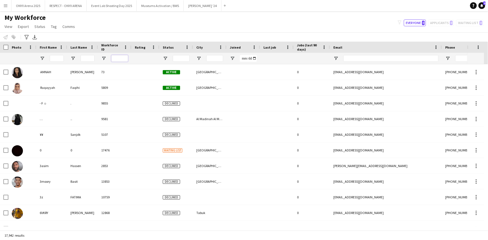
click at [112, 58] on input "Workforce ID Filter Input" at bounding box center [119, 58] width 17 height 7
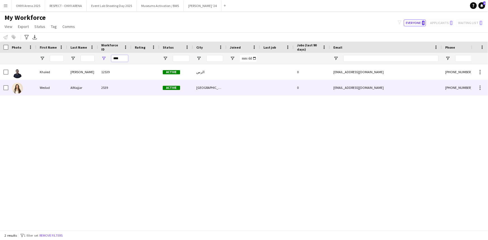
type input "****"
click at [24, 88] on div at bounding box center [22, 87] width 28 height 15
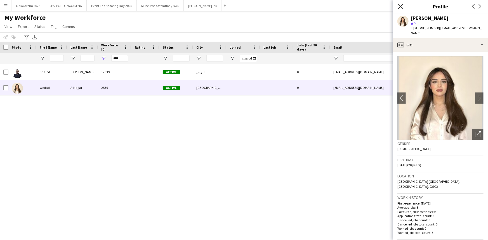
click at [399, 6] on icon "Close pop-in" at bounding box center [400, 6] width 5 height 5
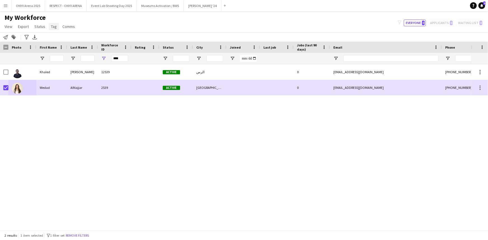
click at [53, 29] on link "Tag" at bounding box center [54, 26] width 10 height 7
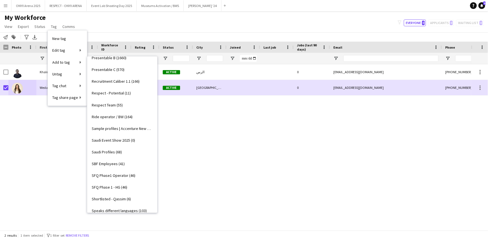
scroll to position [432, 0]
click at [118, 138] on span "Saudi Event Show 2025 (0)" at bounding box center [113, 140] width 43 height 5
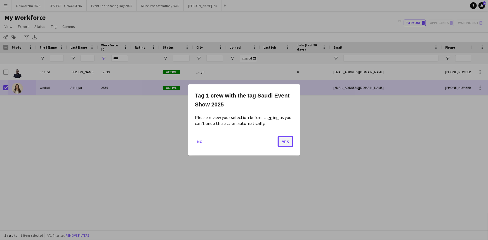
click at [287, 141] on button "Yes" at bounding box center [286, 141] width 16 height 11
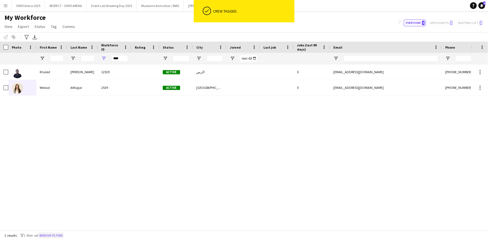
click at [56, 235] on button "Remove filters" at bounding box center [50, 236] width 25 height 6
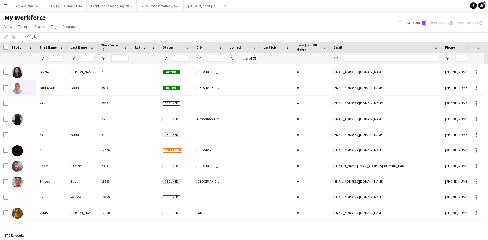
click at [122, 59] on input "Workforce ID Filter Input" at bounding box center [119, 58] width 17 height 7
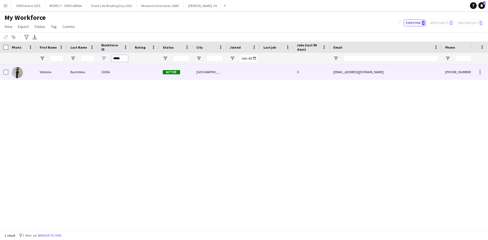
type input "*****"
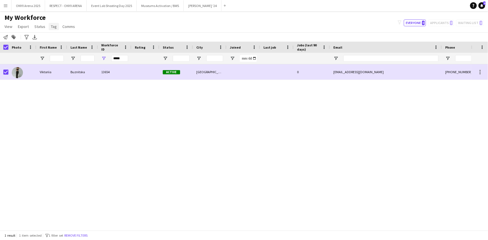
click at [53, 28] on span "Tag" at bounding box center [54, 26] width 6 height 5
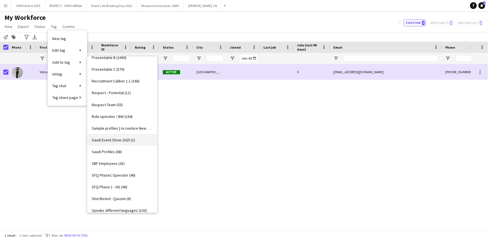
click at [112, 138] on span "Saudi Event Show 2025 (1)" at bounding box center [113, 140] width 43 height 5
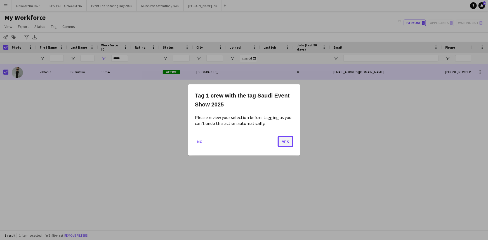
click at [280, 145] on button "Yes" at bounding box center [286, 141] width 16 height 11
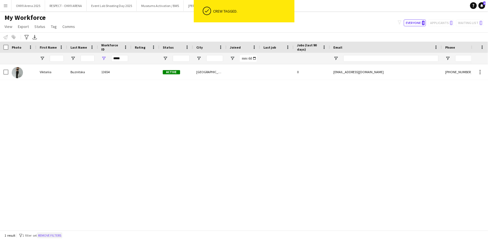
click at [62, 235] on button "Remove filters" at bounding box center [49, 236] width 25 height 6
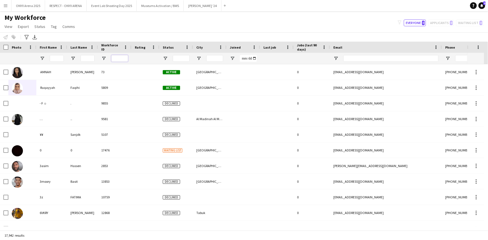
click at [122, 57] on input "Workforce ID Filter Input" at bounding box center [119, 58] width 17 height 7
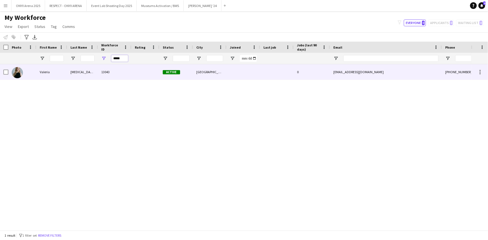
type input "*****"
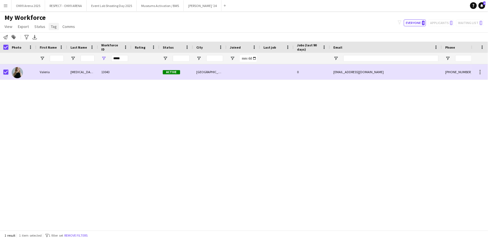
click at [55, 25] on span "Tag" at bounding box center [54, 26] width 6 height 5
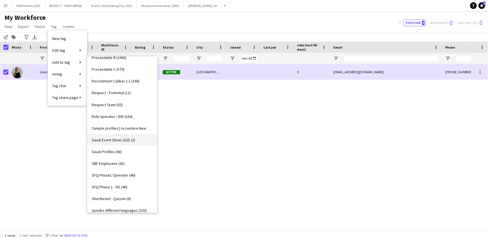
click at [119, 140] on span "Saudi Event Show 2025 (2)" at bounding box center [113, 140] width 43 height 5
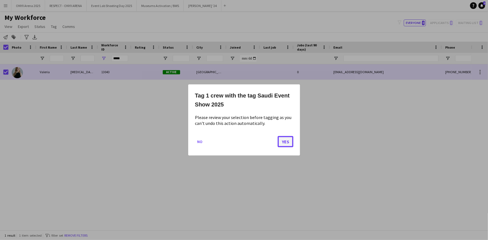
click at [289, 140] on button "Yes" at bounding box center [286, 141] width 16 height 11
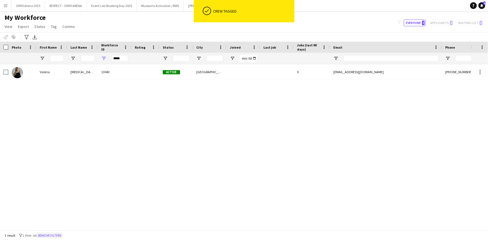
click at [62, 236] on button "Remove filters" at bounding box center [49, 236] width 25 height 6
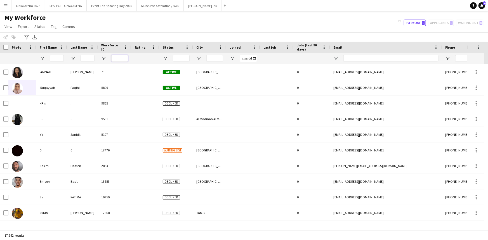
click at [120, 56] on input "Workforce ID Filter Input" at bounding box center [119, 58] width 17 height 7
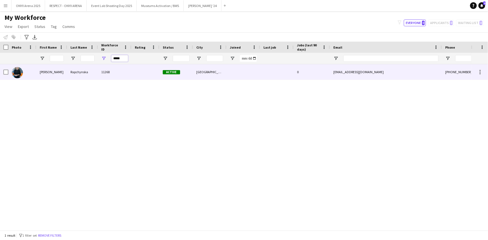
type input "*****"
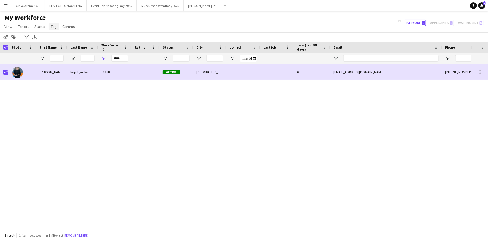
click at [52, 24] on link "Tag" at bounding box center [54, 26] width 10 height 7
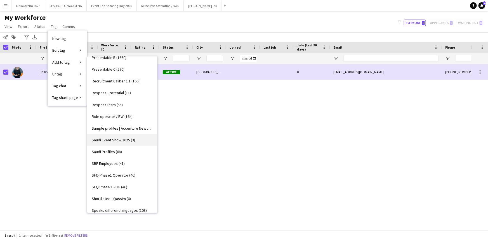
click at [120, 140] on span "Saudi Event Show 2025 (3)" at bounding box center [113, 140] width 43 height 5
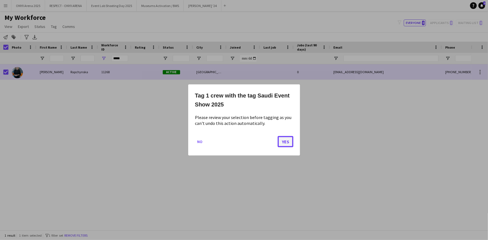
click at [288, 141] on button "Yes" at bounding box center [286, 141] width 16 height 11
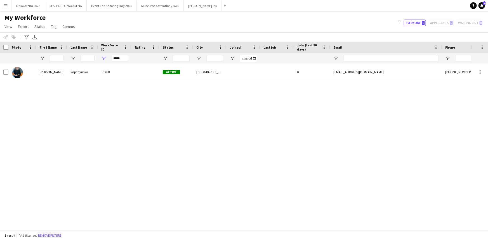
click at [59, 234] on button "Remove filters" at bounding box center [49, 236] width 25 height 6
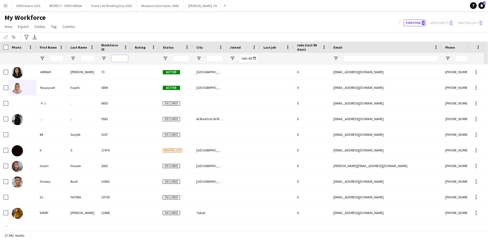
click at [114, 58] on input "Workforce ID Filter Input" at bounding box center [119, 58] width 17 height 7
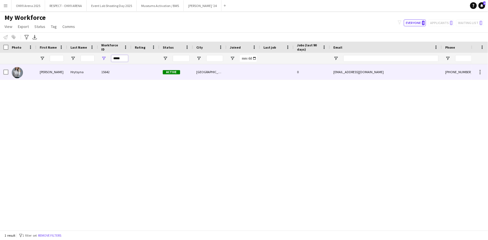
type input "*****"
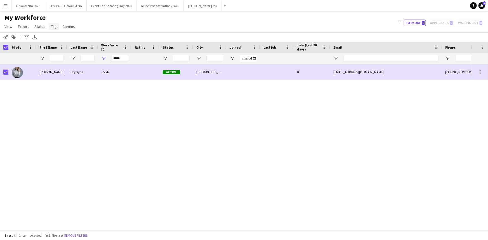
click at [56, 27] on link "Tag" at bounding box center [54, 26] width 10 height 7
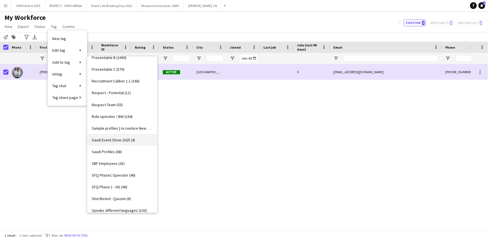
click at [109, 140] on span "Saudi Event Show 2025 (4)" at bounding box center [113, 140] width 43 height 5
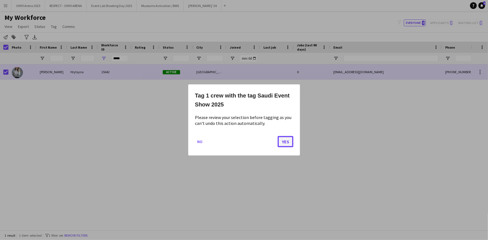
click at [290, 142] on button "Yes" at bounding box center [286, 141] width 16 height 11
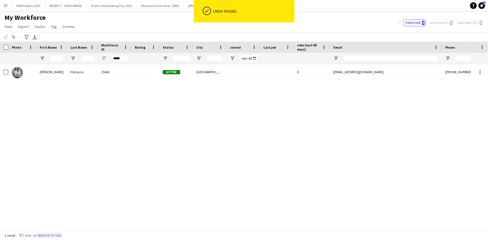
click at [62, 237] on button "Remove filters" at bounding box center [49, 236] width 25 height 6
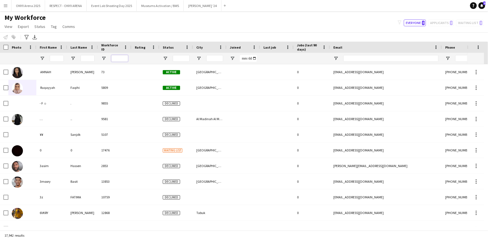
click at [116, 58] on input "Workforce ID Filter Input" at bounding box center [119, 58] width 17 height 7
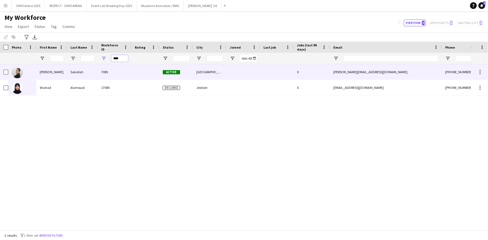
type input "****"
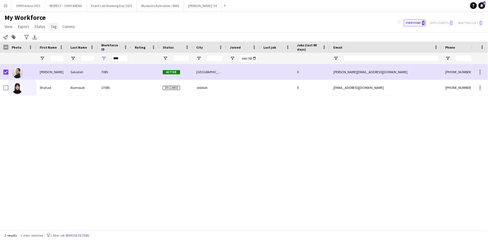
click at [51, 28] on span "Tag" at bounding box center [54, 26] width 6 height 5
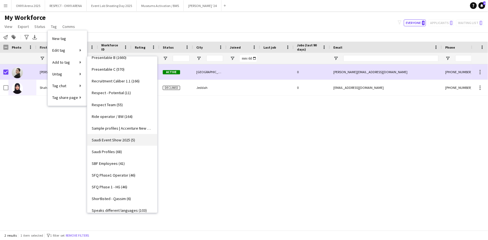
click at [117, 139] on span "Saudi Event Show 2025 (5)" at bounding box center [113, 140] width 43 height 5
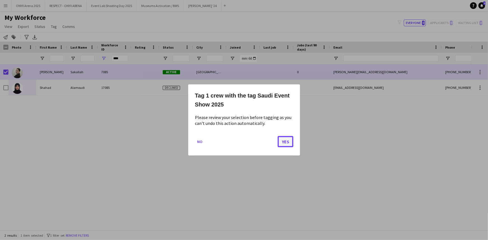
click at [284, 141] on button "Yes" at bounding box center [286, 141] width 16 height 11
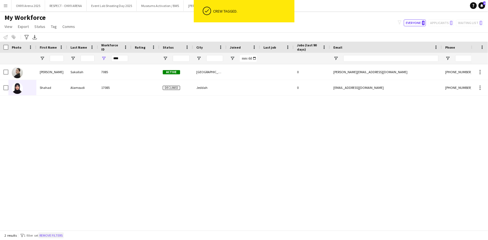
click at [59, 234] on button "Remove filters" at bounding box center [50, 236] width 25 height 6
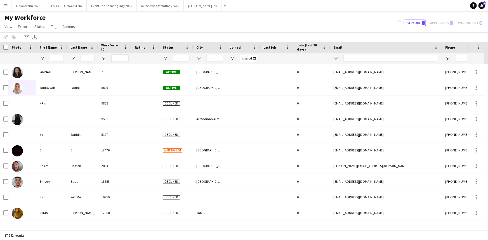
click at [120, 60] on input "Workforce ID Filter Input" at bounding box center [119, 58] width 17 height 7
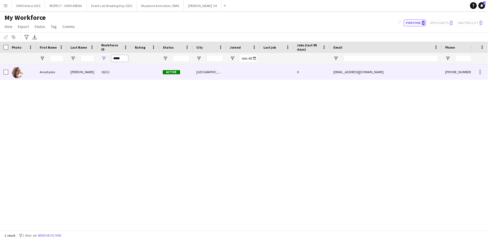
type input "*****"
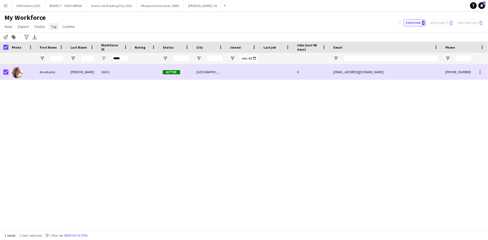
click at [53, 27] on span "Tag" at bounding box center [54, 26] width 6 height 5
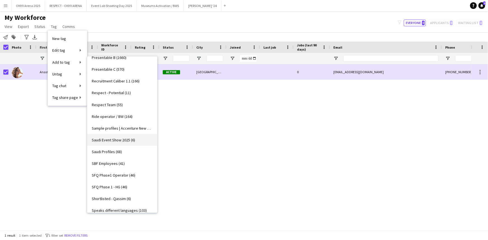
click at [126, 141] on span "Saudi Event Show 2025 (6)" at bounding box center [113, 140] width 43 height 5
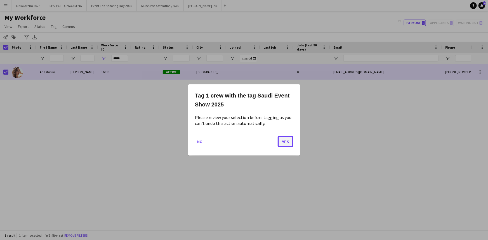
click at [288, 143] on button "Yes" at bounding box center [286, 141] width 16 height 11
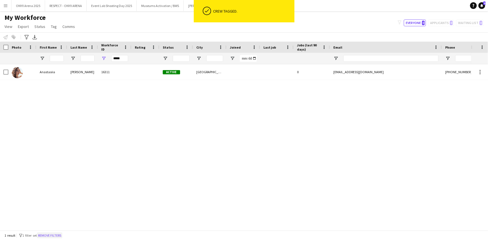
click at [61, 234] on button "Remove filters" at bounding box center [49, 236] width 25 height 6
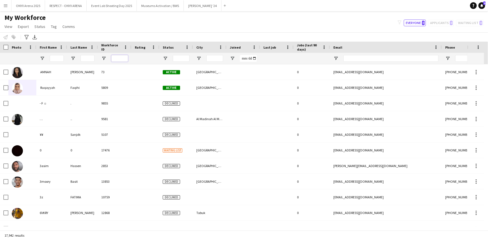
click at [118, 59] on input "Workforce ID Filter Input" at bounding box center [119, 58] width 17 height 7
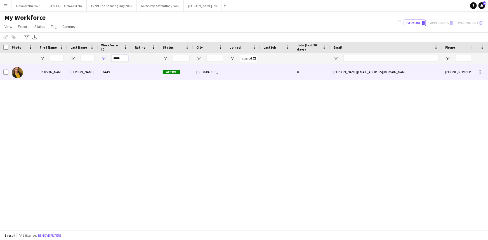
type input "*****"
click at [8, 72] on div at bounding box center [22, 71] width 28 height 15
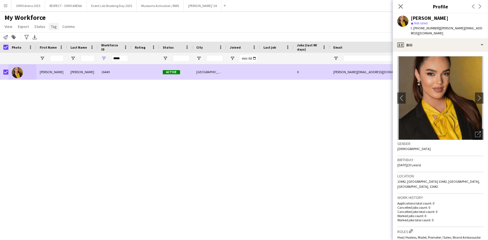
click at [53, 26] on span "Tag" at bounding box center [54, 26] width 6 height 5
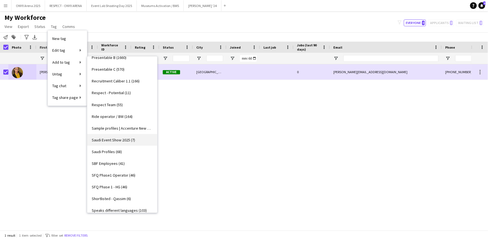
click at [116, 140] on span "Saudi Event Show 2025 (7)" at bounding box center [113, 140] width 43 height 5
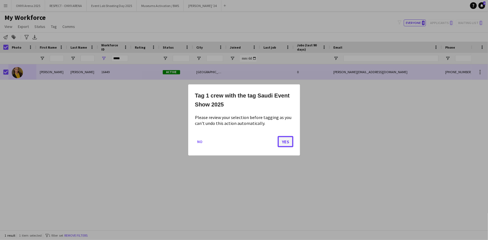
click at [286, 141] on button "Yes" at bounding box center [286, 141] width 16 height 11
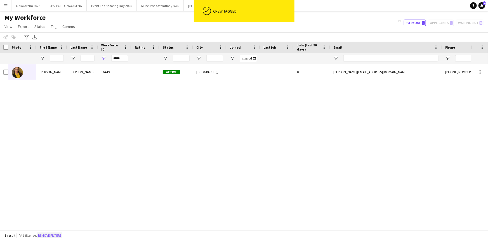
click at [53, 235] on button "Remove filters" at bounding box center [49, 236] width 25 height 6
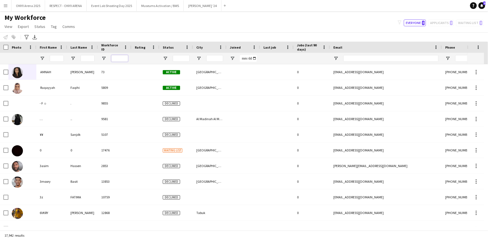
click at [120, 56] on input "Workforce ID Filter Input" at bounding box center [119, 58] width 17 height 7
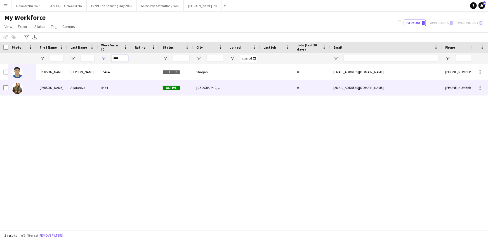
type input "****"
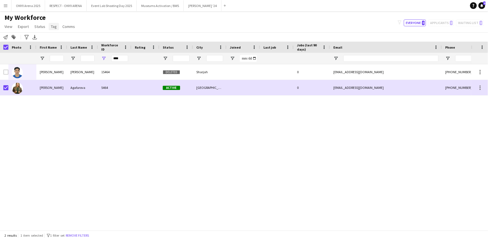
click at [55, 28] on span "Tag" at bounding box center [54, 26] width 6 height 5
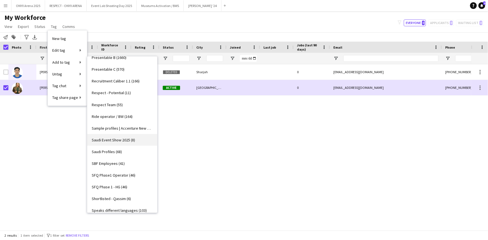
click at [113, 138] on span "Saudi Event Show 2025 (8)" at bounding box center [113, 140] width 43 height 5
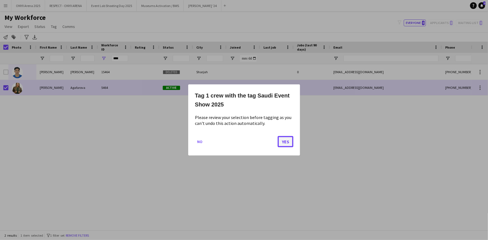
click at [282, 144] on button "Yes" at bounding box center [286, 141] width 16 height 11
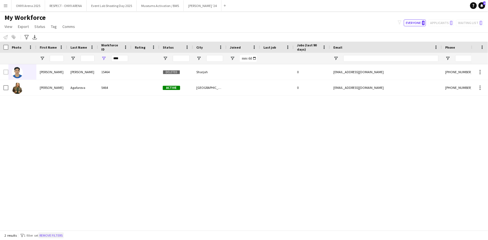
click at [50, 237] on button "Remove filters" at bounding box center [50, 236] width 25 height 6
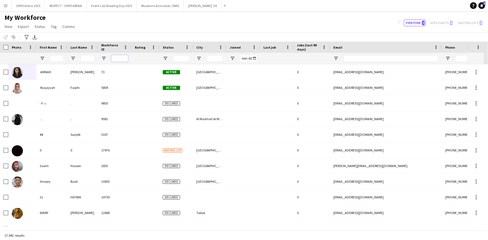
click at [113, 60] on input "Workforce ID Filter Input" at bounding box center [119, 58] width 17 height 7
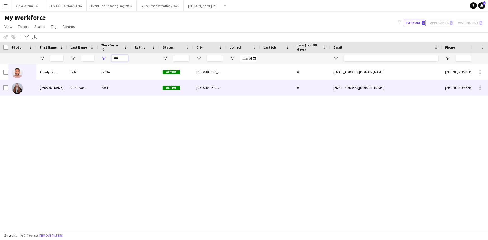
type input "****"
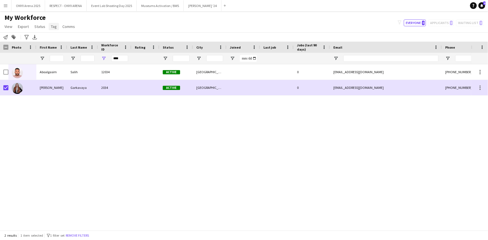
click at [51, 28] on span "Tag" at bounding box center [54, 26] width 6 height 5
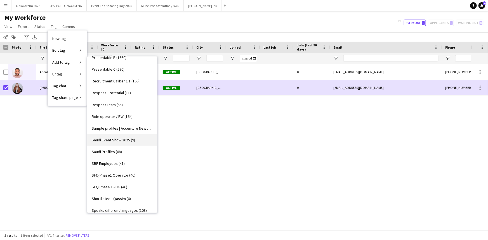
click at [119, 141] on span "Saudi Event Show 2025 (9)" at bounding box center [113, 140] width 43 height 5
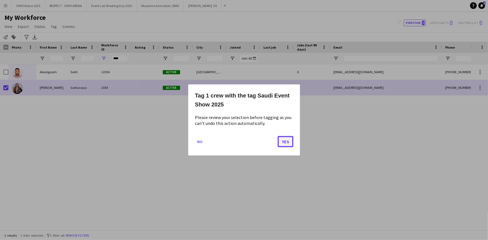
click at [287, 142] on button "Yes" at bounding box center [286, 141] width 16 height 11
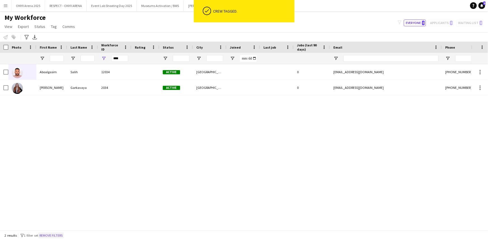
click at [60, 235] on button "Remove filters" at bounding box center [50, 236] width 25 height 6
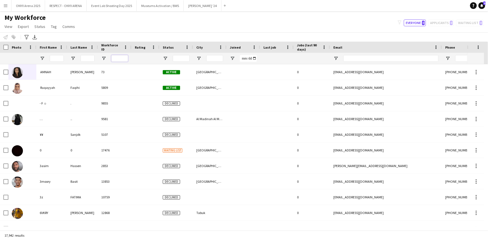
click at [115, 58] on input "Workforce ID Filter Input" at bounding box center [119, 58] width 17 height 7
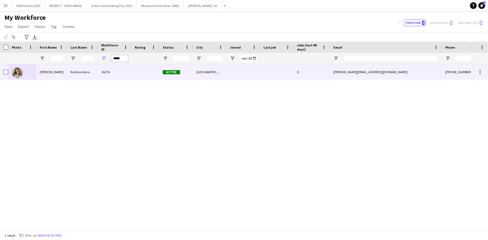
type input "*****"
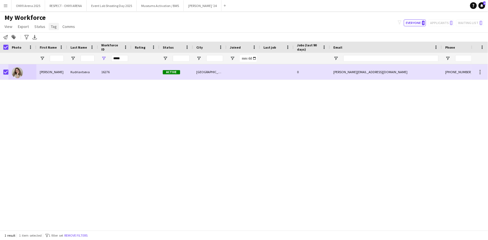
click at [51, 28] on span "Tag" at bounding box center [54, 26] width 6 height 5
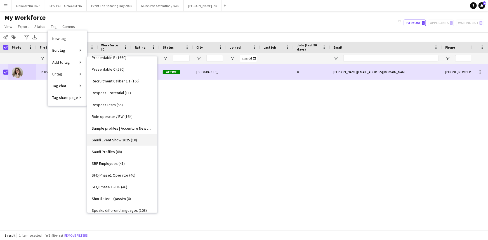
click at [120, 139] on span "Saudi Event Show 2025 (10)" at bounding box center [114, 140] width 45 height 5
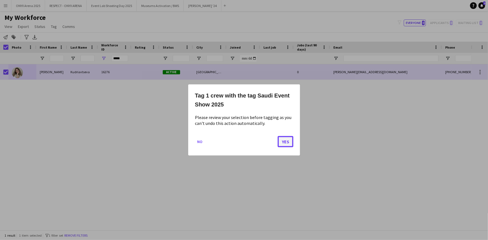
click at [286, 141] on button "Yes" at bounding box center [286, 141] width 16 height 11
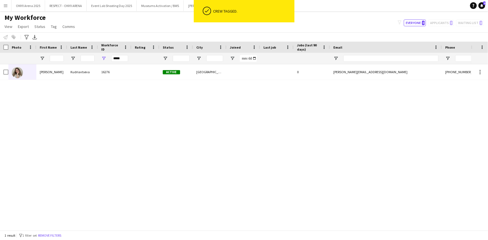
click at [53, 232] on div "1 result filter-1 1 filter set Remove filters" at bounding box center [244, 236] width 488 height 10
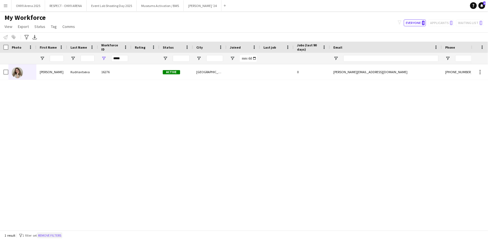
click at [55, 237] on button "Remove filters" at bounding box center [49, 236] width 25 height 6
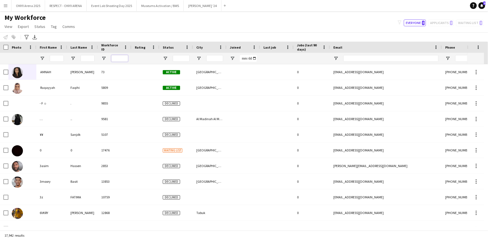
click at [123, 58] on input "Workforce ID Filter Input" at bounding box center [119, 58] width 17 height 7
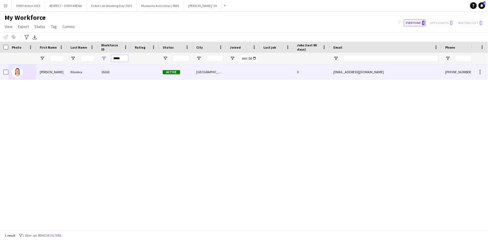
type input "*****"
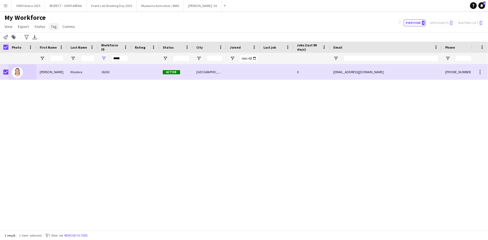
click at [55, 27] on span "Tag" at bounding box center [54, 26] width 6 height 5
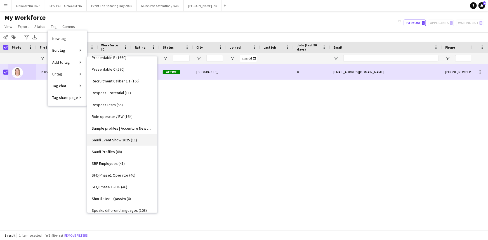
click at [123, 138] on span "Saudi Event Show 2025 (11)" at bounding box center [114, 140] width 45 height 5
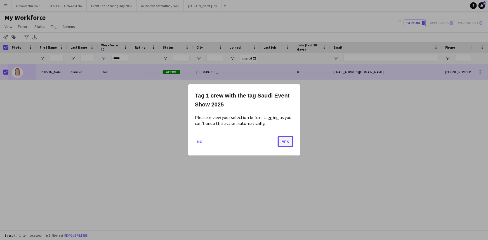
click at [285, 144] on button "Yes" at bounding box center [286, 141] width 16 height 11
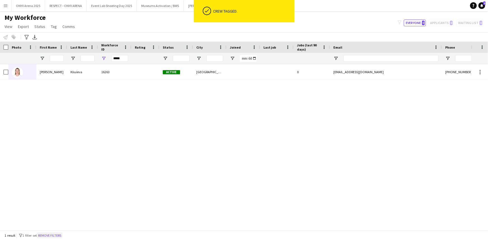
click at [59, 238] on button "Remove filters" at bounding box center [49, 236] width 25 height 6
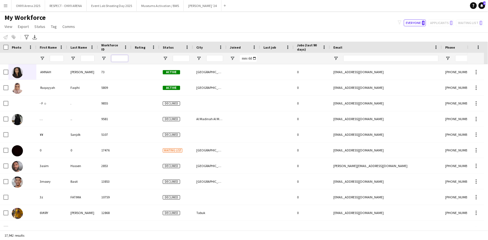
click at [124, 59] on input "Workforce ID Filter Input" at bounding box center [119, 58] width 17 height 7
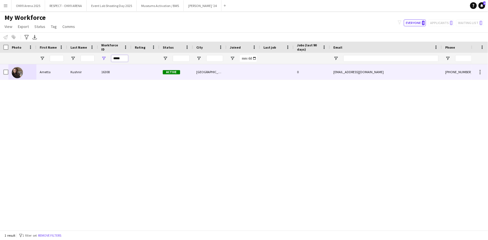
type input "*****"
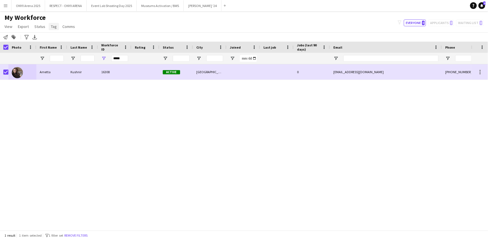
click at [54, 26] on span "Tag" at bounding box center [54, 26] width 6 height 5
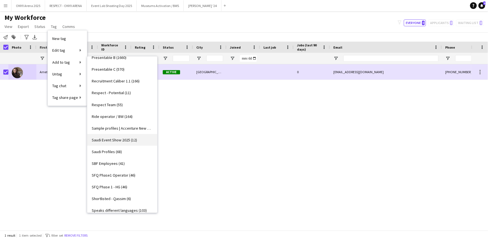
click at [118, 139] on span "Saudi Event Show 2025 (12)" at bounding box center [114, 140] width 45 height 5
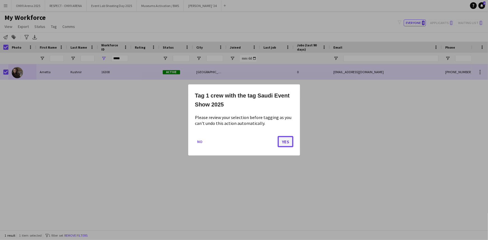
click at [282, 141] on button "Yes" at bounding box center [286, 141] width 16 height 11
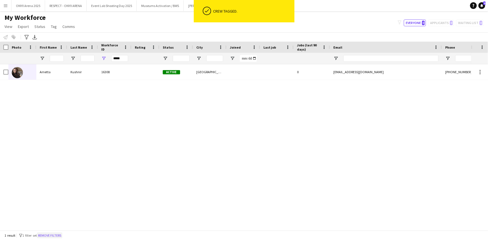
click at [53, 235] on button "Remove filters" at bounding box center [49, 236] width 25 height 6
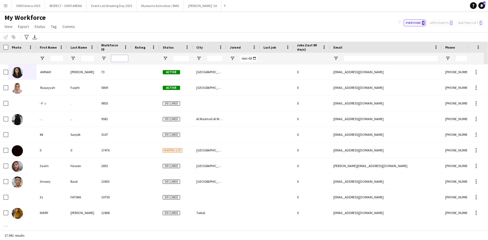
click at [121, 60] on input "Workforce ID Filter Input" at bounding box center [119, 58] width 17 height 7
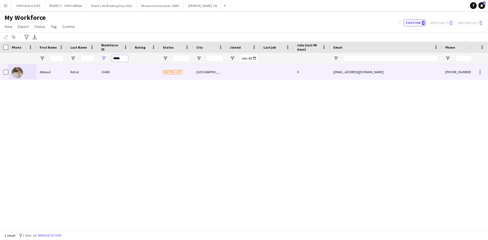
type input "*****"
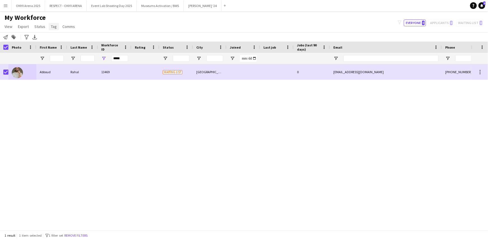
click at [55, 25] on span "Tag" at bounding box center [54, 26] width 6 height 5
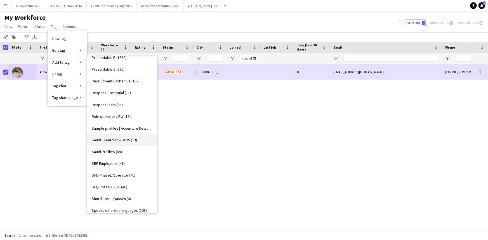
click at [114, 141] on span "Saudi Event Show 2025 (13)" at bounding box center [114, 140] width 45 height 5
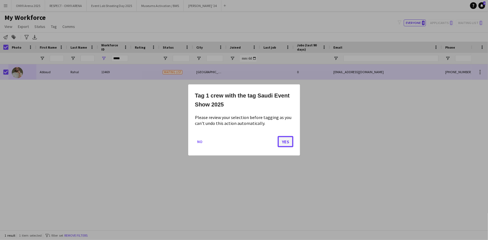
click at [289, 139] on button "Yes" at bounding box center [286, 141] width 16 height 11
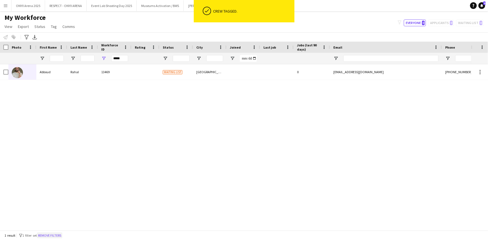
click at [59, 236] on button "Remove filters" at bounding box center [49, 236] width 25 height 6
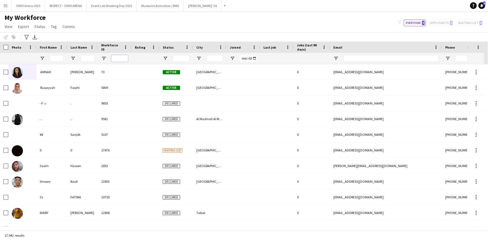
click at [113, 56] on input "Workforce ID Filter Input" at bounding box center [119, 58] width 17 height 7
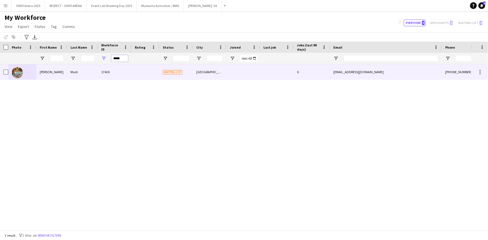
type input "*****"
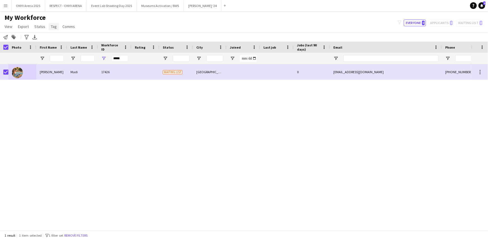
click at [52, 27] on span "Tag" at bounding box center [54, 26] width 6 height 5
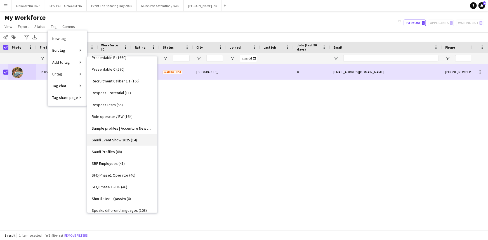
click at [115, 144] on link "Saudi Event Show 2025 (14)" at bounding box center [122, 140] width 70 height 12
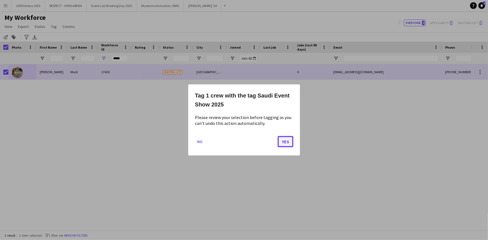
click at [285, 141] on button "Yes" at bounding box center [286, 141] width 16 height 11
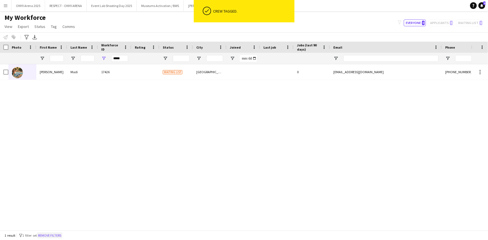
click at [62, 233] on button "Remove filters" at bounding box center [49, 236] width 25 height 6
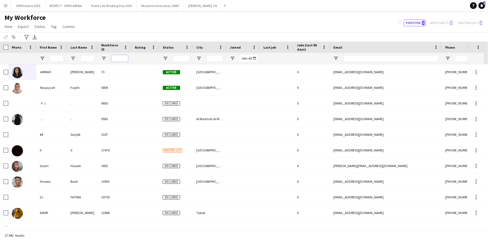
click at [121, 57] on input "Workforce ID Filter Input" at bounding box center [119, 58] width 17 height 7
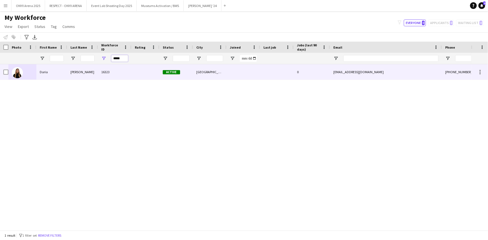
type input "*****"
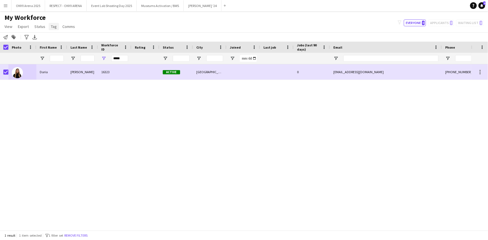
click at [51, 28] on span "Tag" at bounding box center [54, 26] width 6 height 5
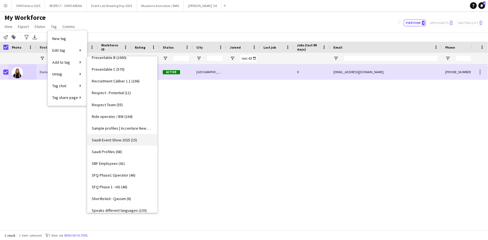
click at [114, 142] on link "Saudi Event Show 2025 (15)" at bounding box center [122, 140] width 70 height 12
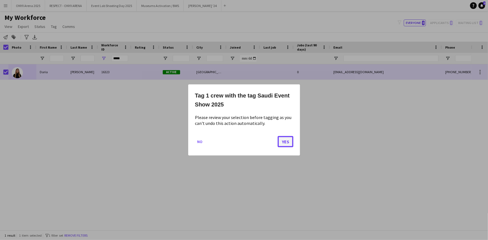
click at [280, 142] on button "Yes" at bounding box center [286, 141] width 16 height 11
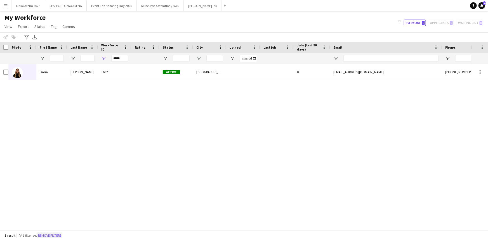
click at [59, 234] on button "Remove filters" at bounding box center [49, 236] width 25 height 6
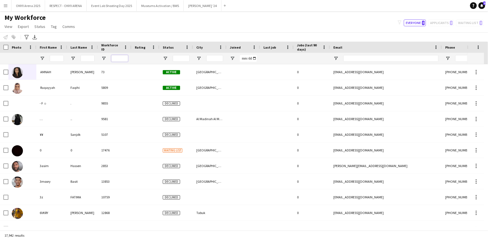
click at [117, 58] on input "Workforce ID Filter Input" at bounding box center [119, 58] width 17 height 7
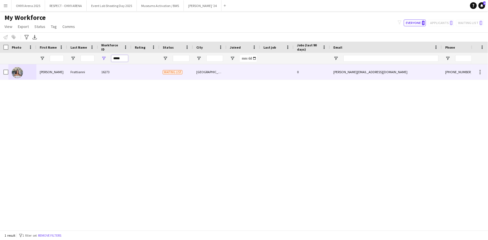
type input "*****"
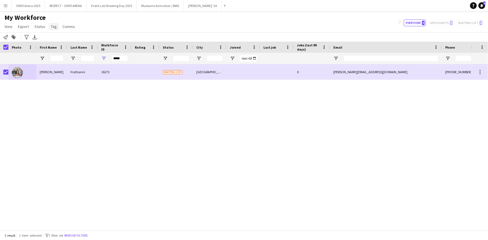
click at [52, 29] on link "Tag" at bounding box center [54, 26] width 10 height 7
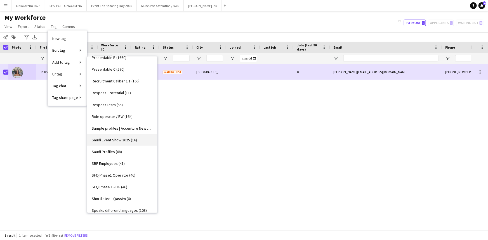
click at [114, 140] on span "Saudi Event Show 2025 (16)" at bounding box center [114, 140] width 45 height 5
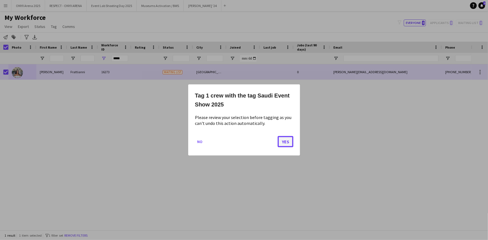
click at [287, 143] on button "Yes" at bounding box center [286, 141] width 16 height 11
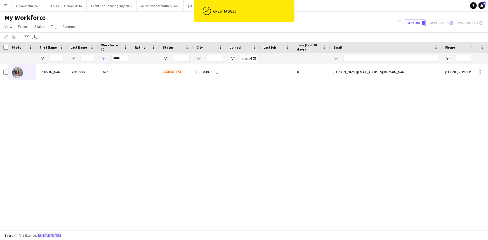
click at [61, 237] on button "Remove filters" at bounding box center [49, 236] width 25 height 6
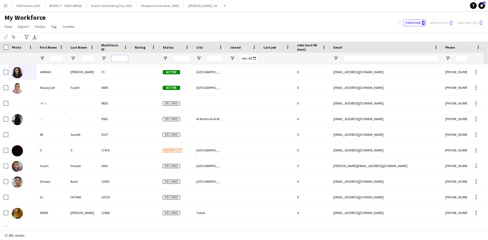
click at [116, 59] on input "Workforce ID Filter Input" at bounding box center [119, 58] width 17 height 7
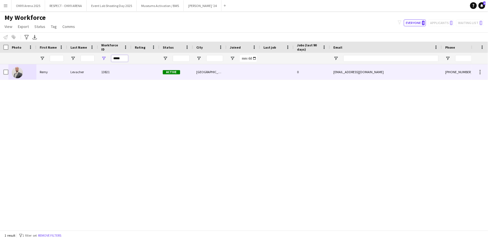
type input "*****"
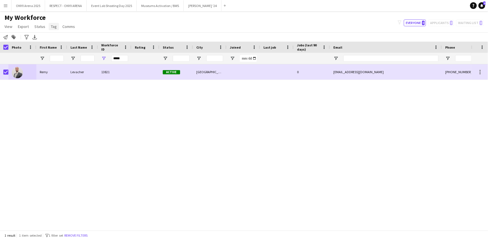
click at [53, 26] on span "Tag" at bounding box center [54, 26] width 6 height 5
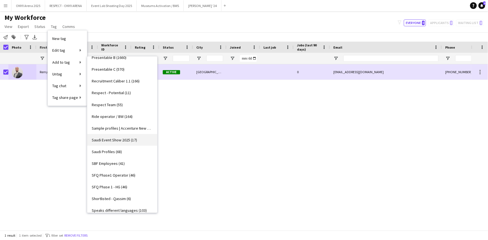
click at [114, 138] on span "Saudi Event Show 2025 (17)" at bounding box center [114, 140] width 45 height 5
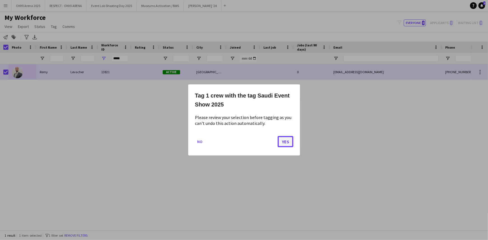
click at [281, 141] on button "Yes" at bounding box center [286, 141] width 16 height 11
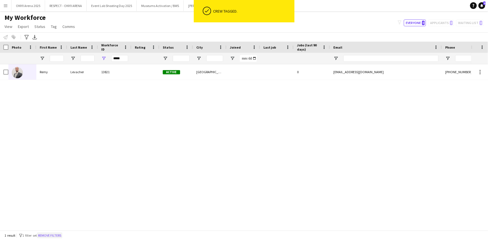
click at [52, 233] on button "Remove filters" at bounding box center [49, 236] width 25 height 6
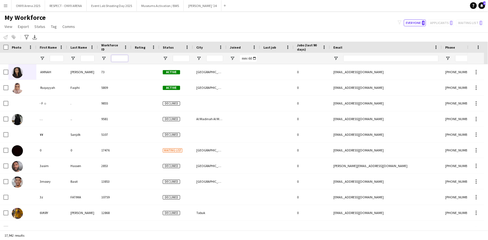
click at [124, 56] on input "Workforce ID Filter Input" at bounding box center [119, 58] width 17 height 7
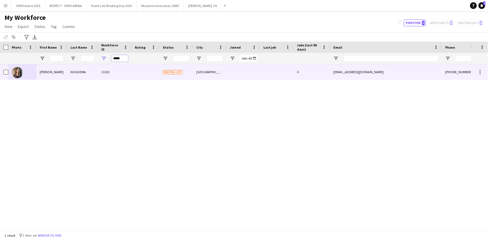
type input "*****"
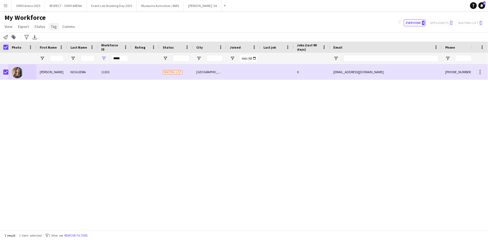
click at [51, 25] on span "Tag" at bounding box center [54, 26] width 6 height 5
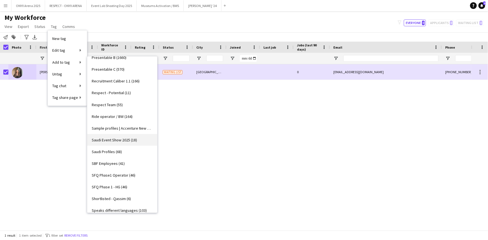
click at [107, 139] on span "Saudi Event Show 2025 (18)" at bounding box center [114, 140] width 45 height 5
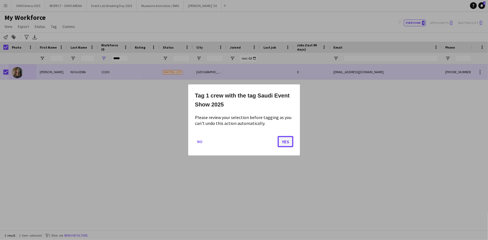
click at [284, 141] on button "Yes" at bounding box center [286, 141] width 16 height 11
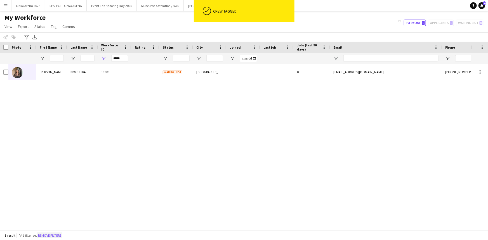
click at [47, 233] on button "Remove filters" at bounding box center [49, 236] width 25 height 6
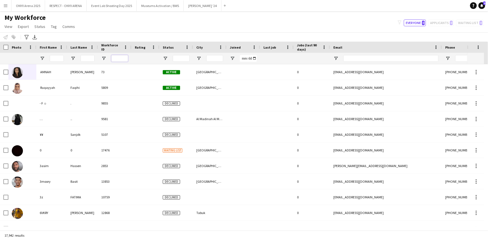
click at [120, 60] on input "Workforce ID Filter Input" at bounding box center [119, 58] width 17 height 7
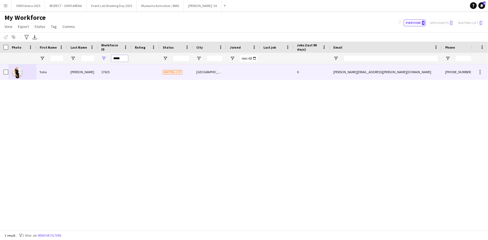
type input "*****"
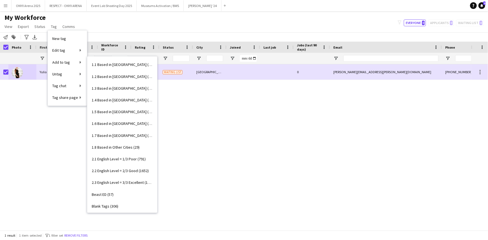
scroll to position [432, 0]
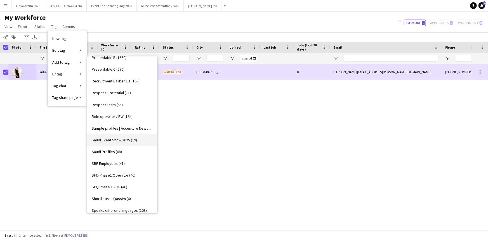
click at [118, 143] on link "Saudi Event Show 2025 (19)" at bounding box center [122, 140] width 70 height 12
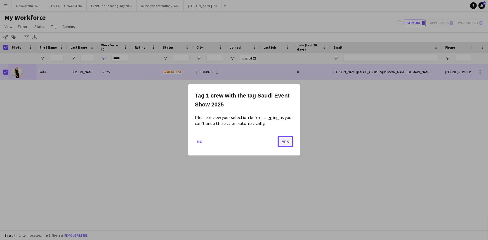
click at [286, 144] on button "Yes" at bounding box center [286, 141] width 16 height 11
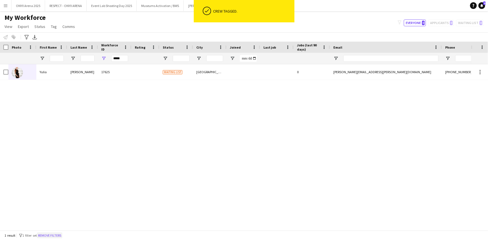
click at [61, 235] on button "Remove filters" at bounding box center [49, 236] width 25 height 6
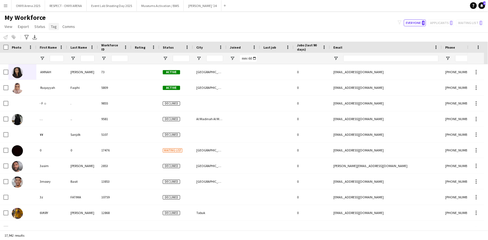
click at [51, 28] on span "Tag" at bounding box center [54, 26] width 6 height 5
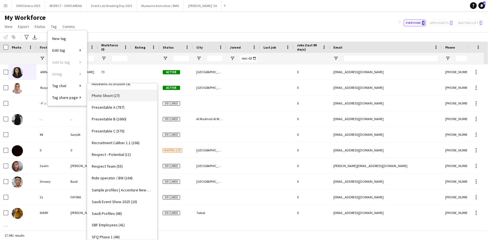
scroll to position [407, 0]
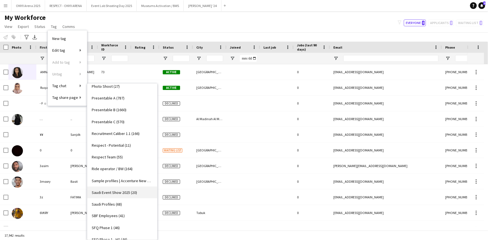
click at [113, 189] on link "Saudi Event Show 2025 (20)" at bounding box center [122, 193] width 70 height 12
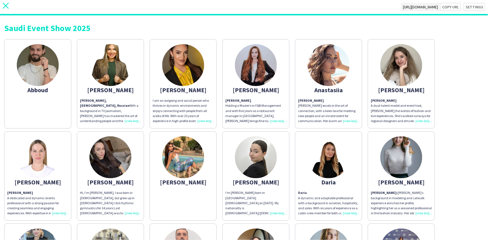
click at [7, 6] on icon at bounding box center [6, 6] width 6 height 6
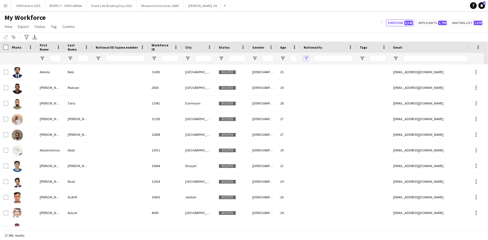
click at [306, 57] on span "Open Filter Menu" at bounding box center [306, 58] width 5 height 5
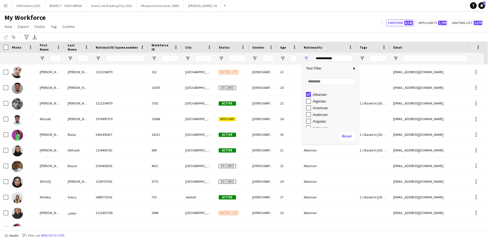
scroll to position [25, 0]
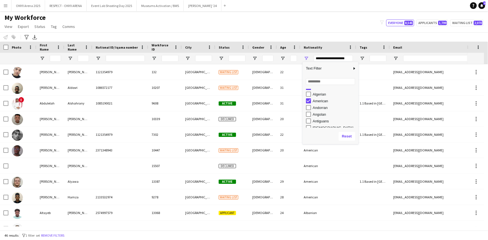
click at [309, 103] on div "Filter List" at bounding box center [308, 101] width 5 height 5
type input "**********"
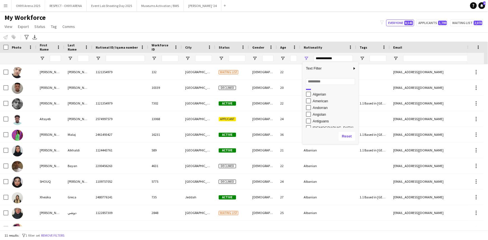
scroll to position [0, 0]
click at [256, 19] on div "My Workforce View Views Default view R4ven New view Update view Delete view Edi…" at bounding box center [244, 22] width 488 height 19
click at [257, 55] on div at bounding box center [263, 58] width 28 height 11
click at [256, 58] on span "Open Filter Menu" at bounding box center [254, 58] width 5 height 5
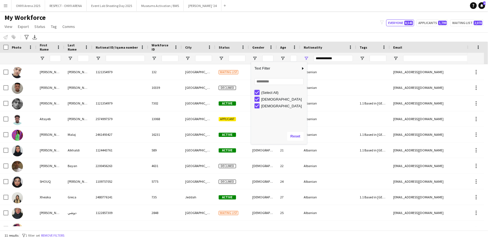
type input "***"
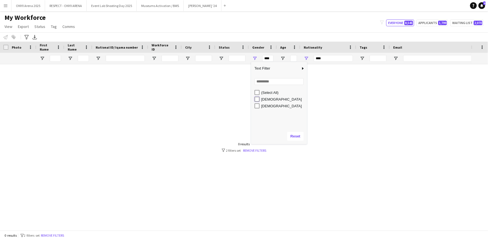
type input "**********"
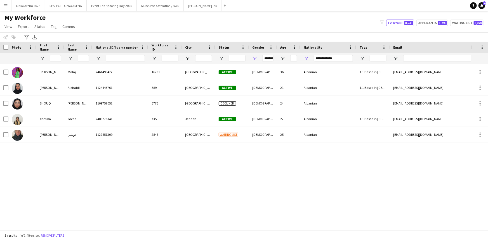
click at [229, 20] on div "My Workforce View Views Default view R4ven New view Update view Delete view Edi…" at bounding box center [244, 22] width 488 height 19
click at [304, 57] on span "Open Filter Menu" at bounding box center [306, 58] width 5 height 5
type input "***"
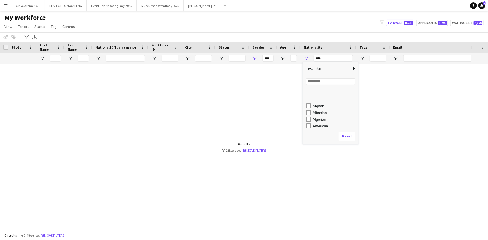
scroll to position [25, 0]
type input "**********"
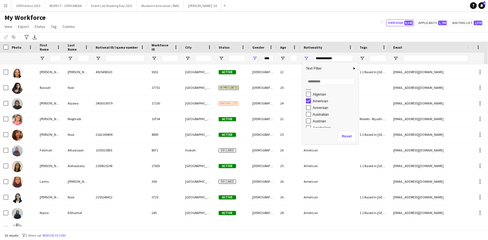
type input "**********"
click at [263, 17] on div "My Workforce View Views Default view R4ven New view Update view Delete view Edi…" at bounding box center [244, 22] width 488 height 19
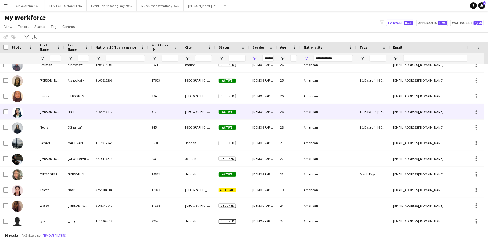
scroll to position [88, 0]
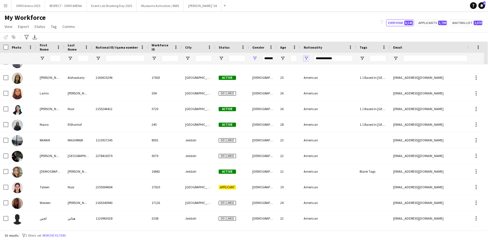
click at [306, 57] on span "Open Filter Menu" at bounding box center [306, 58] width 5 height 5
type input "***"
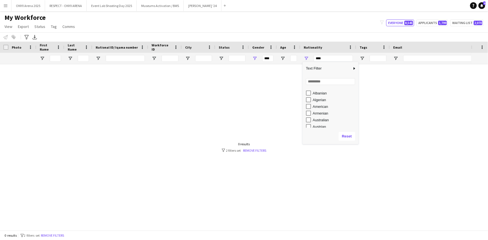
scroll to position [27, 0]
type input "**********"
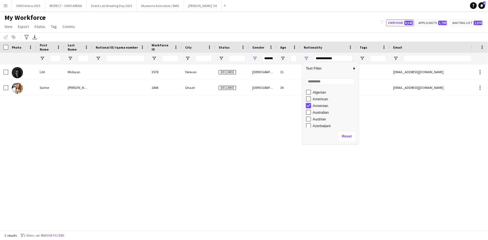
type input "***"
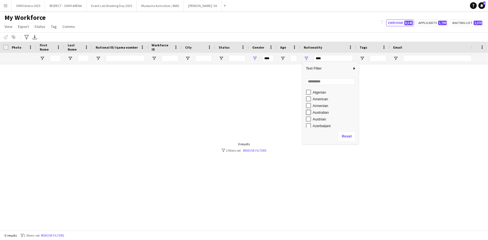
type input "**********"
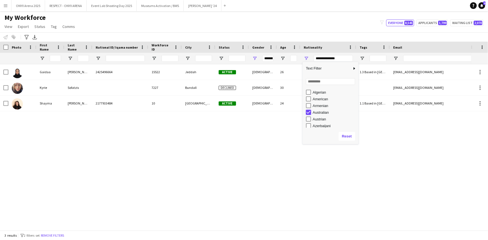
type input "***"
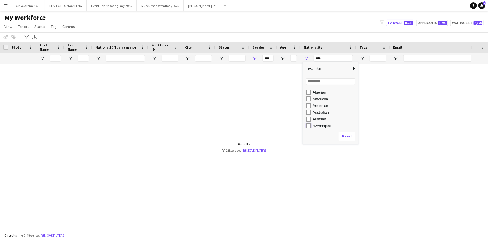
type input "**********"
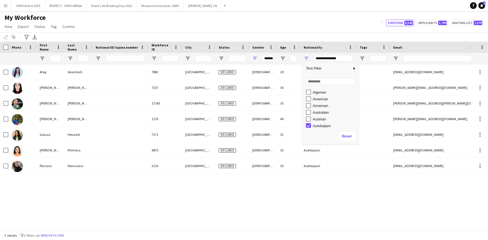
scroll to position [28, 0]
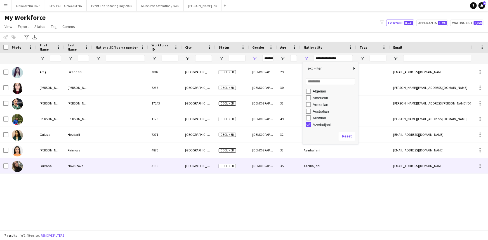
click at [104, 170] on div at bounding box center [120, 165] width 56 height 15
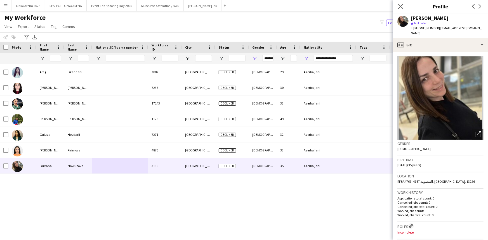
click at [404, 6] on app-icon "Close pop-in" at bounding box center [401, 7] width 8 height 8
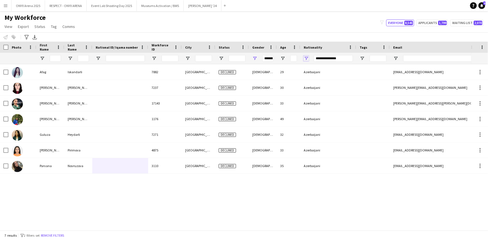
click at [308, 57] on span "Open Filter Menu" at bounding box center [306, 58] width 5 height 5
click at [309, 99] on div "Azerbaijani" at bounding box center [332, 102] width 53 height 7
type input "***"
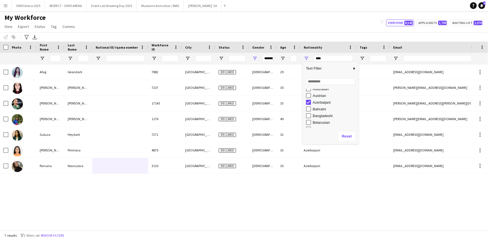
type input "***"
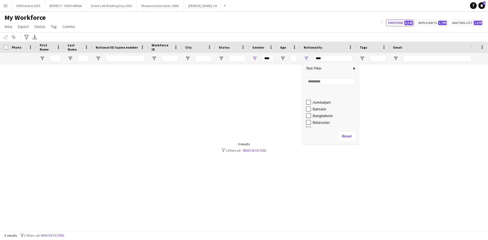
scroll to position [76, 0]
type input "**********"
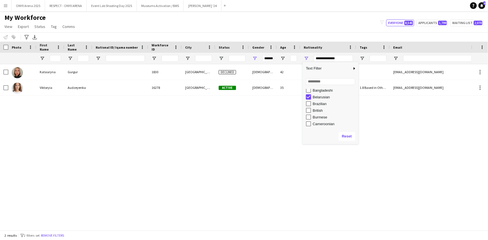
type input "***"
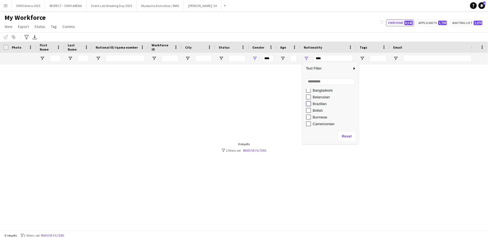
type input "**********"
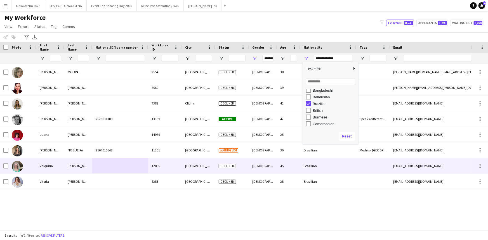
click at [162, 171] on div "12885" at bounding box center [165, 165] width 34 height 15
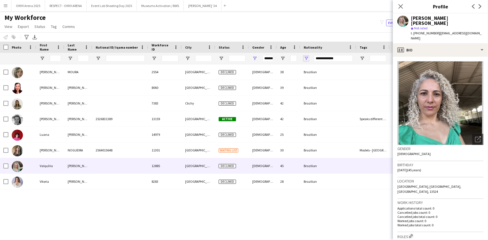
click at [305, 60] on span "Open Filter Menu" at bounding box center [306, 58] width 5 height 5
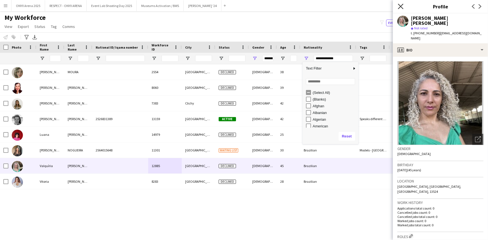
click at [402, 5] on icon at bounding box center [400, 6] width 5 height 5
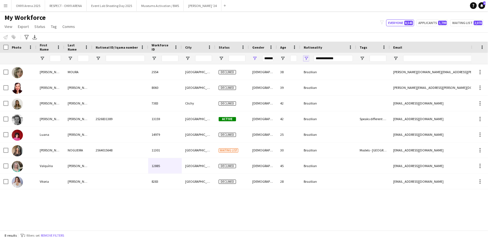
click at [308, 57] on span "Open Filter Menu" at bounding box center [306, 58] width 5 height 5
type input "***"
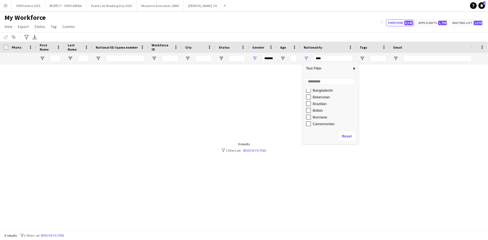
type input "***"
type input "**********"
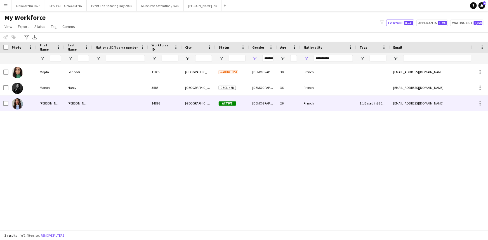
click at [164, 101] on div "14826" at bounding box center [165, 103] width 34 height 15
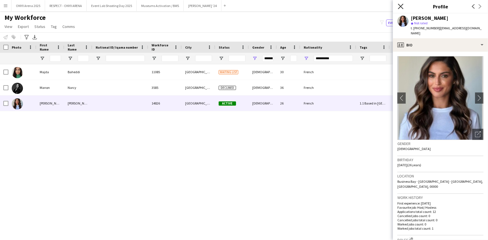
click at [401, 4] on icon "Close pop-in" at bounding box center [400, 6] width 5 height 5
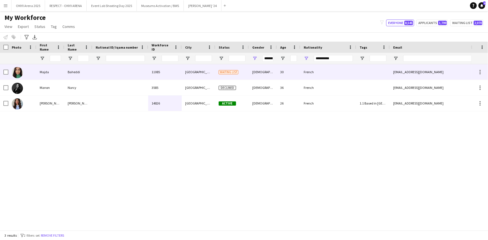
click at [111, 76] on div at bounding box center [120, 71] width 56 height 15
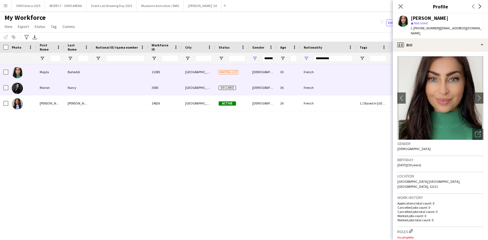
click at [114, 83] on div at bounding box center [120, 87] width 56 height 15
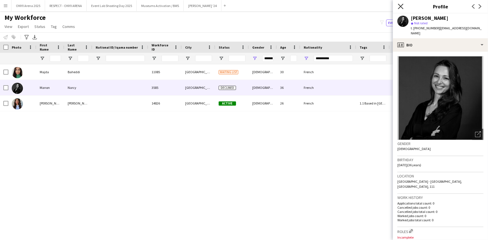
click at [402, 6] on icon at bounding box center [400, 6] width 5 height 5
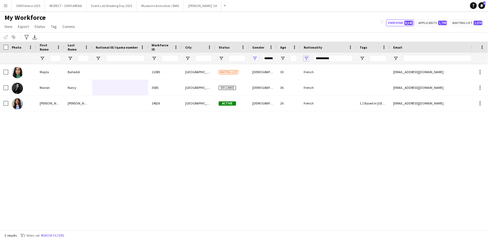
click at [308, 57] on span "Open Filter Menu" at bounding box center [306, 58] width 5 height 5
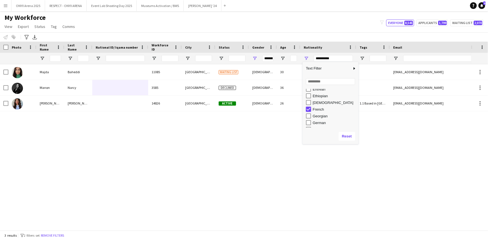
type input "***"
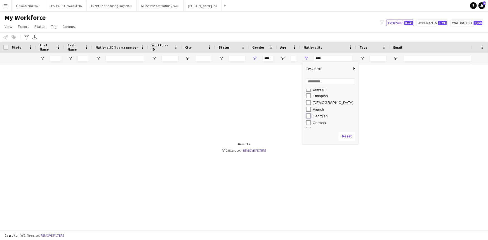
type input "**********"
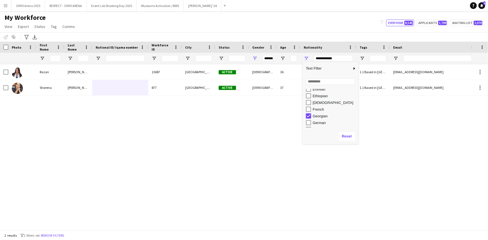
type input "***"
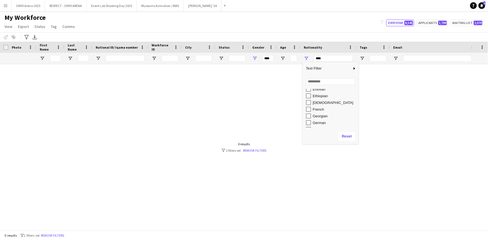
scroll to position [203, 0]
type input "*********"
type input "**********"
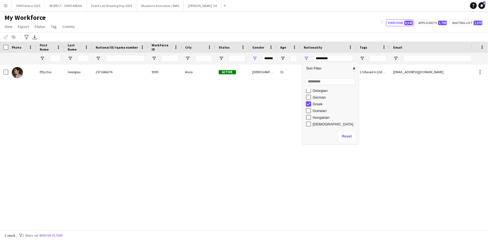
type input "***"
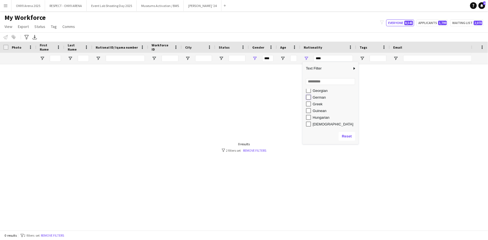
type input "**********"
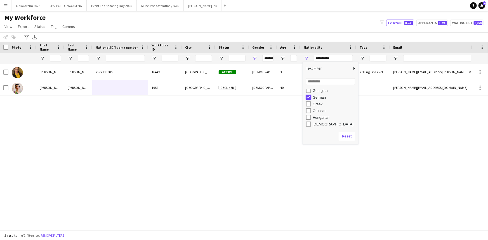
type input "***"
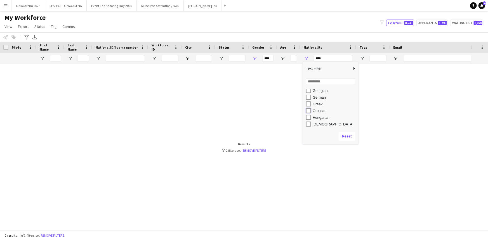
type input "**********"
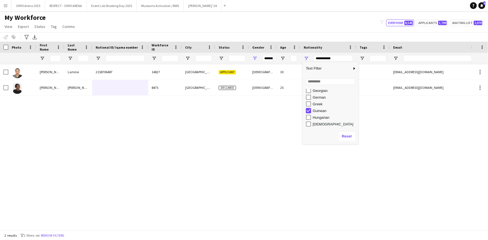
type input "***"
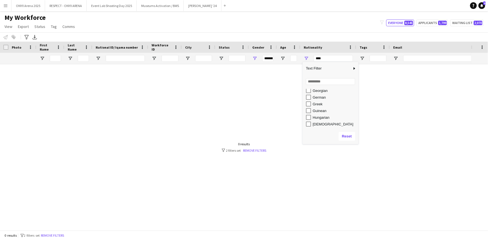
type input "***"
type input "**********"
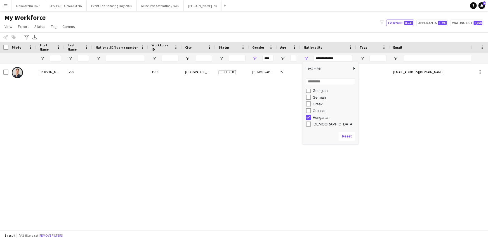
type input "**********"
type input "***"
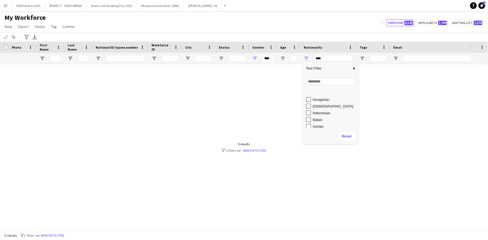
scroll to position [229, 0]
type input "**********"
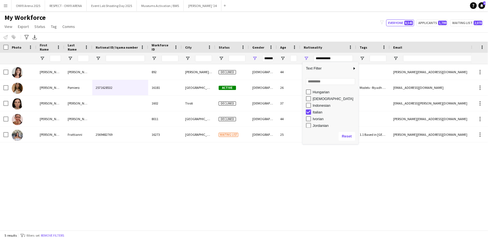
type input "***"
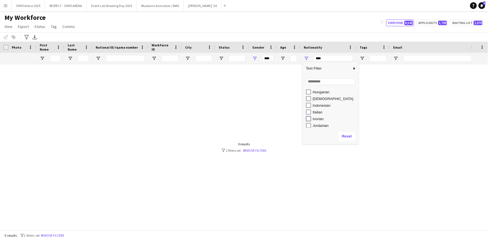
type input "**********"
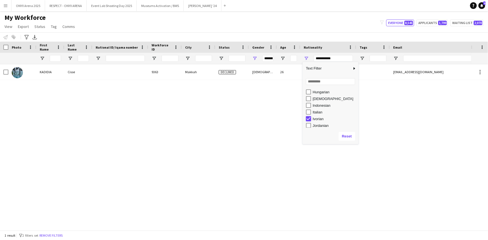
type input "***"
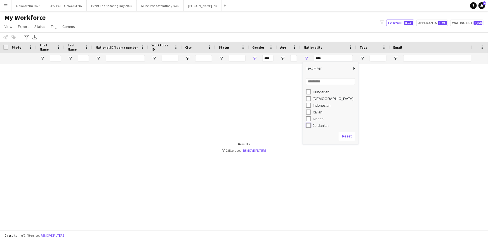
type input "**********"
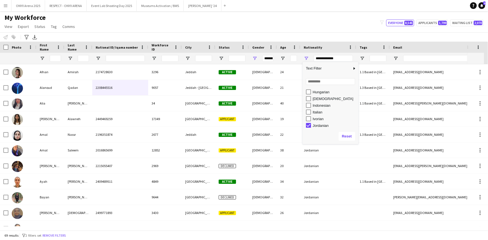
scroll to position [230, 0]
type input "***"
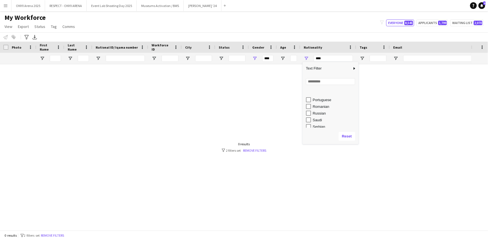
scroll to position [357, 0]
type input "**********"
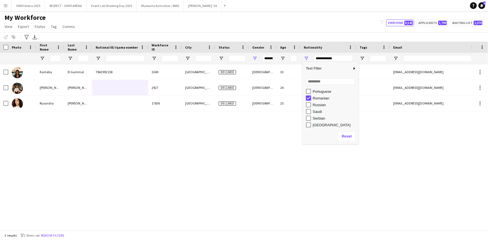
type input "***"
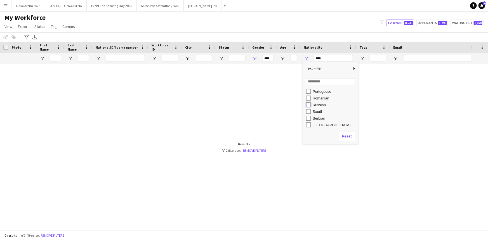
type input "**********"
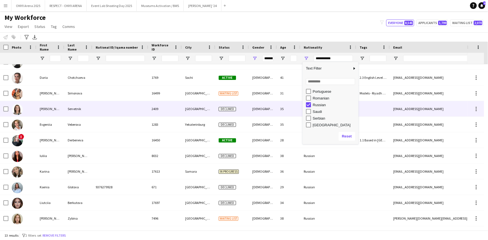
scroll to position [0, 0]
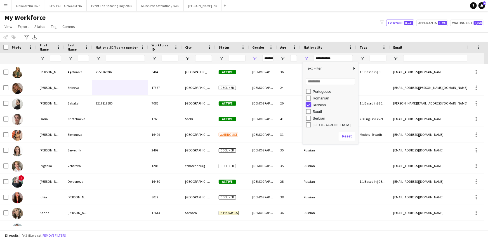
type input "***"
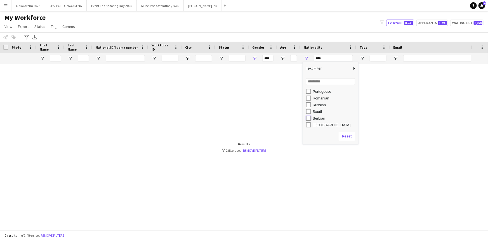
type input "**********"
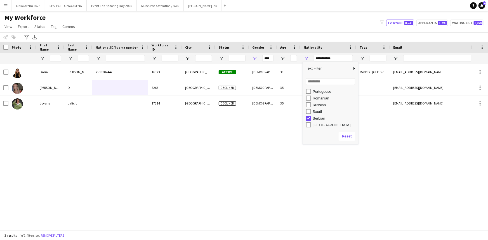
type input "**********"
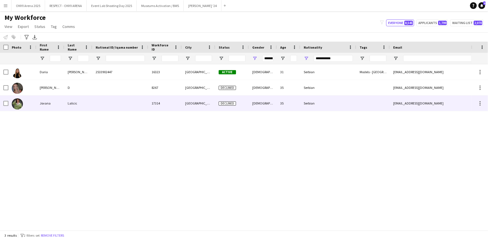
drag, startPoint x: 280, startPoint y: 99, endPoint x: 282, endPoint y: 101, distance: 3.0
click at [280, 99] on div "35" at bounding box center [289, 103] width 24 height 15
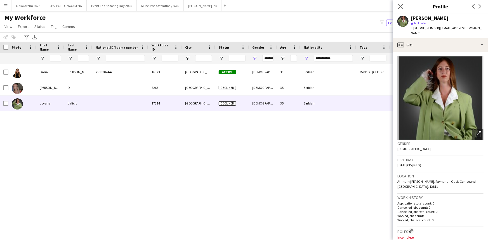
click at [404, 6] on app-icon "Close pop-in" at bounding box center [401, 7] width 8 height 8
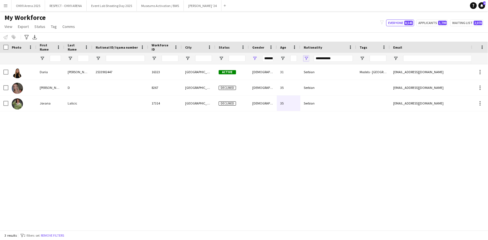
click at [306, 56] on span "Open Filter Menu" at bounding box center [306, 58] width 5 height 5
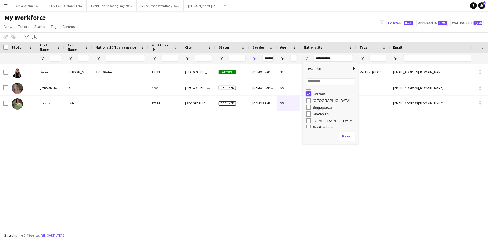
type input "***"
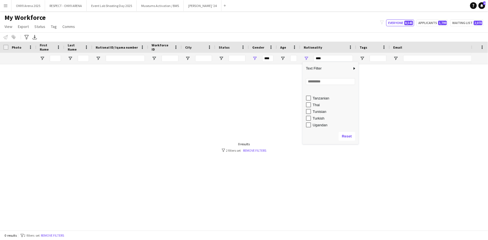
scroll to position [483, 0]
type input "**********"
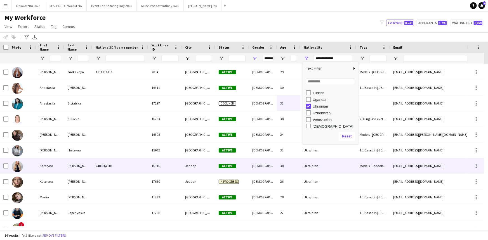
click at [159, 167] on div "16316" at bounding box center [165, 165] width 34 height 15
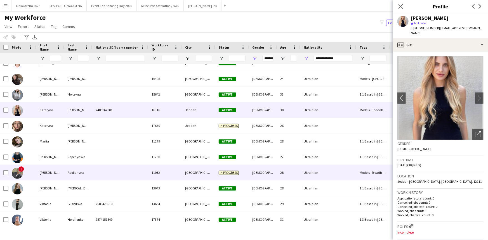
scroll to position [57, 0]
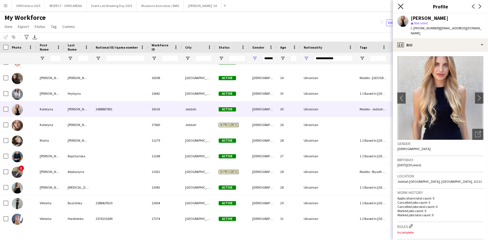
click at [403, 6] on icon "Close pop-in" at bounding box center [400, 6] width 5 height 5
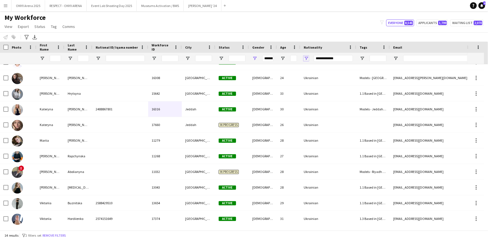
click at [306, 59] on span "Open Filter Menu" at bounding box center [306, 58] width 5 height 5
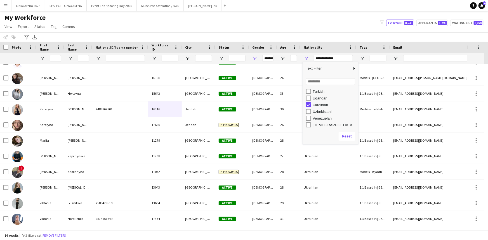
scroll to position [485, 0]
type input "***"
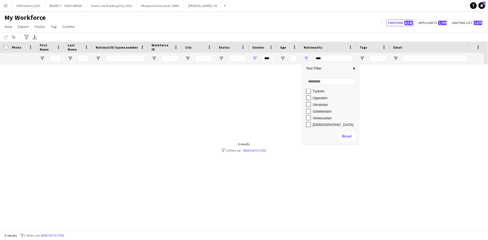
scroll to position [0, 0]
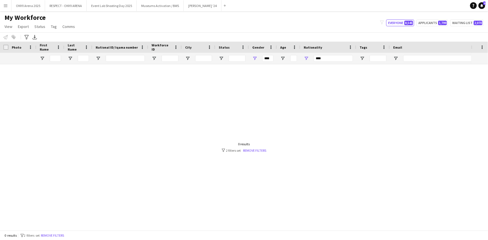
click at [305, 20] on div "My Workforce View Views Default view R4ven New view Update view Delete view Edi…" at bounding box center [244, 22] width 488 height 19
click at [56, 238] on button "Remove filters" at bounding box center [52, 236] width 25 height 6
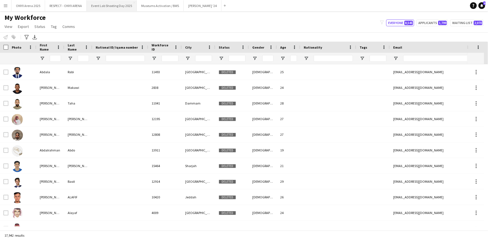
click at [108, 8] on button "Event Lab Shooting Day 2025 Close" at bounding box center [112, 5] width 50 height 11
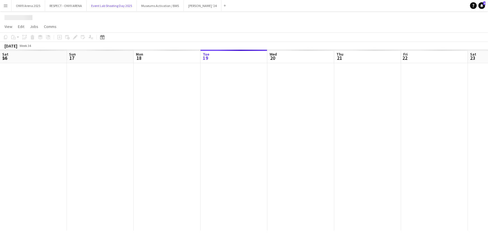
scroll to position [0, 134]
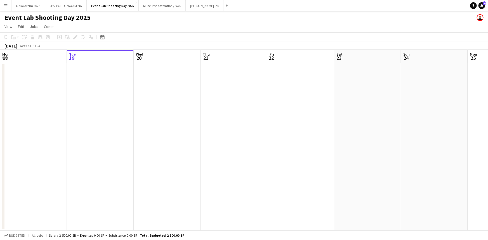
click at [3, 8] on button "Menu" at bounding box center [5, 5] width 11 height 11
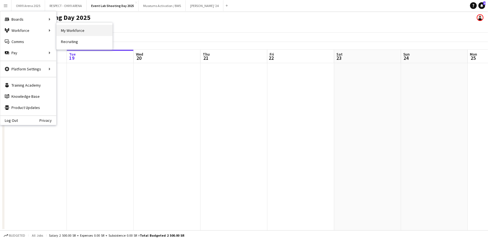
click at [70, 32] on link "My Workforce" at bounding box center [85, 30] width 56 height 11
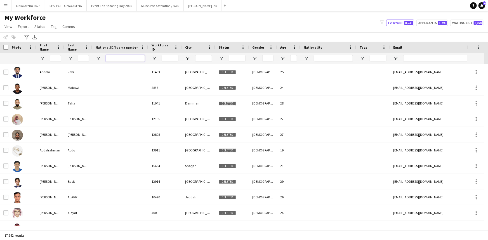
click at [111, 58] on input "National ID/ Iqama number Filter Input" at bounding box center [125, 58] width 39 height 7
paste input "**********"
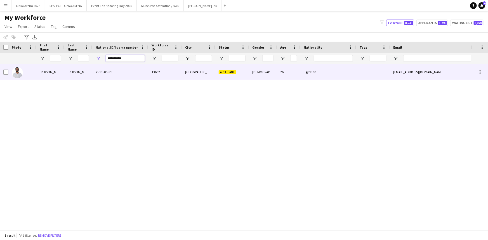
type input "**********"
click at [33, 73] on div at bounding box center [22, 71] width 28 height 15
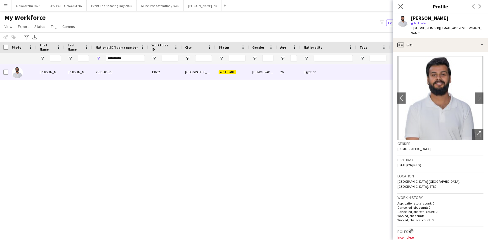
click at [434, 53] on app-crew-profile-bio "chevron-left chevron-right Open photos pop-in Gender Male Birthday 10-03-1999 (…" at bounding box center [440, 146] width 95 height 189
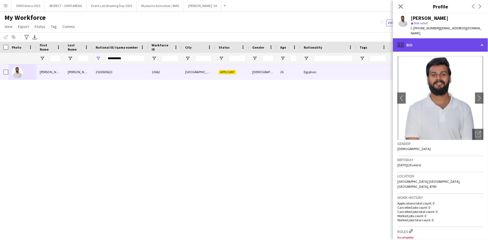
click at [434, 49] on div "profile Bio" at bounding box center [440, 44] width 95 height 13
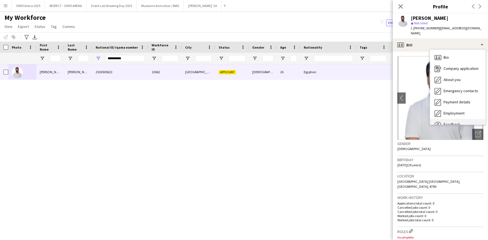
click at [448, 120] on div "Feedback Feedback" at bounding box center [457, 124] width 55 height 11
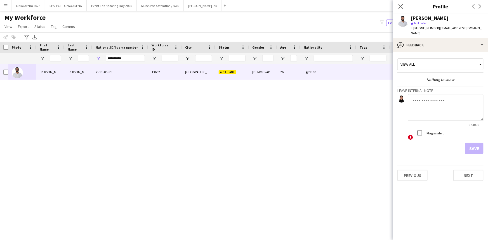
click at [443, 108] on textarea at bounding box center [446, 107] width 76 height 27
type textarea "*******"
click at [473, 146] on button "Save" at bounding box center [474, 148] width 18 height 11
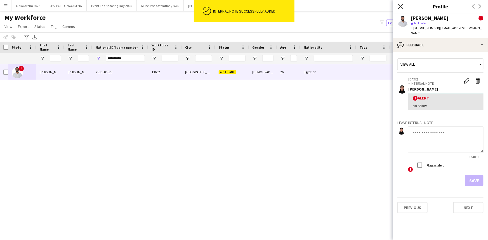
click at [400, 6] on icon "Close pop-in" at bounding box center [400, 6] width 5 height 5
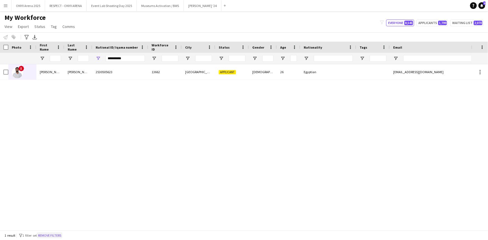
click at [53, 237] on button "Remove filters" at bounding box center [49, 236] width 25 height 6
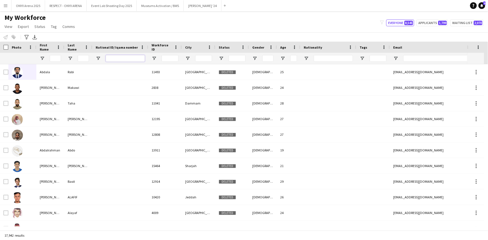
click at [121, 59] on input "National ID/ Iqama number Filter Input" at bounding box center [125, 58] width 39 height 7
paste input "**********"
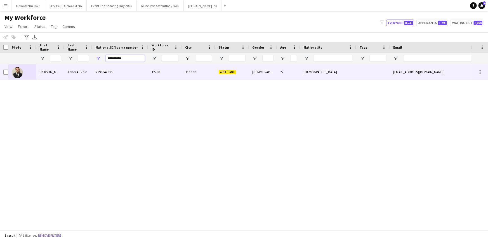
type input "**********"
click at [64, 74] on div "Taher Al-Zain" at bounding box center [78, 71] width 28 height 15
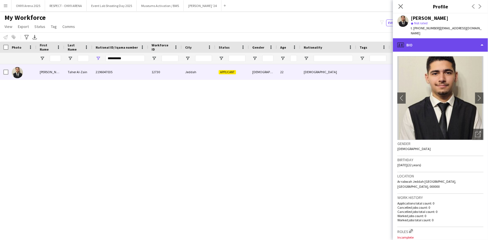
click at [439, 38] on div "profile Bio" at bounding box center [440, 44] width 95 height 13
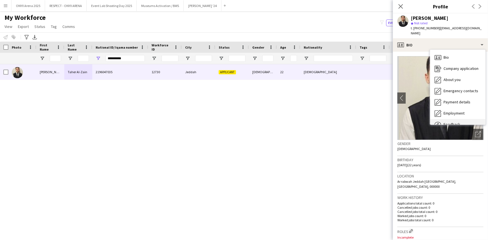
click at [453, 119] on div "Feedback Feedback" at bounding box center [457, 124] width 55 height 11
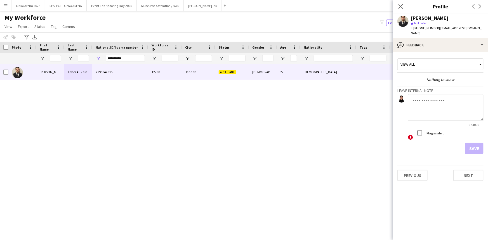
click at [434, 103] on textarea at bounding box center [446, 107] width 76 height 27
click at [430, 101] on textarea at bounding box center [446, 107] width 76 height 27
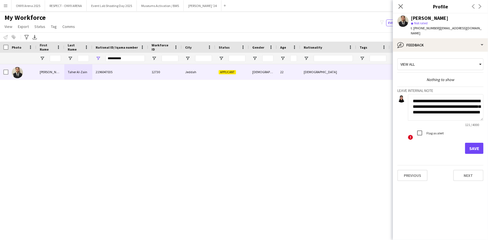
drag, startPoint x: 438, startPoint y: 95, endPoint x: 469, endPoint y: 96, distance: 30.8
click at [469, 96] on textarea "**********" at bounding box center [446, 107] width 76 height 27
click at [463, 114] on textarea "**********" at bounding box center [446, 107] width 76 height 27
type textarea "**********"
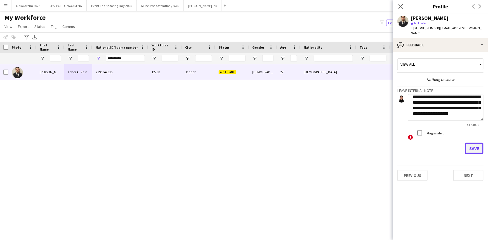
click at [483, 144] on button "Save" at bounding box center [474, 148] width 18 height 11
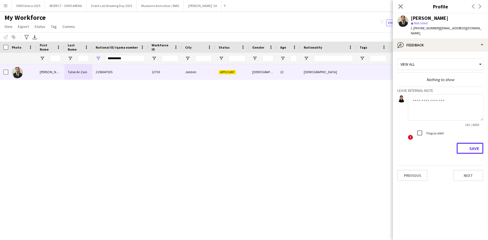
scroll to position [0, 0]
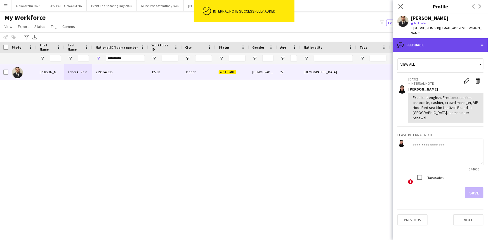
click at [435, 43] on div "bubble-pencil Feedback" at bounding box center [440, 44] width 95 height 13
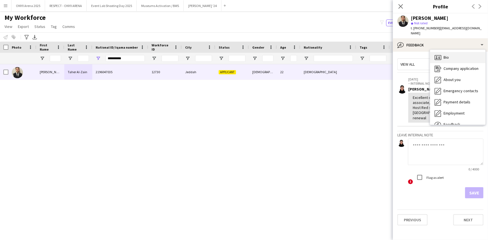
click at [438, 54] on icon "Bio" at bounding box center [438, 57] width 7 height 7
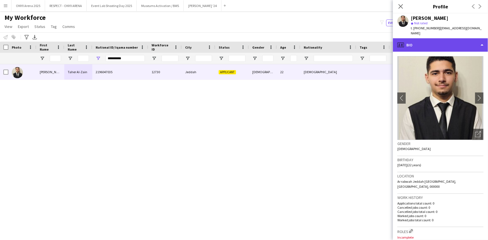
click at [434, 41] on div "profile Bio" at bounding box center [440, 44] width 95 height 13
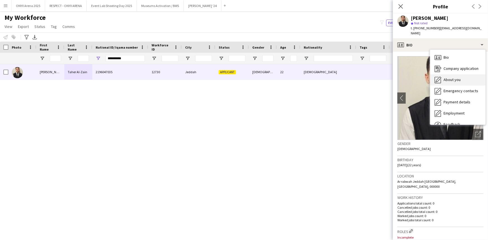
click at [444, 77] on span "About you" at bounding box center [452, 79] width 17 height 5
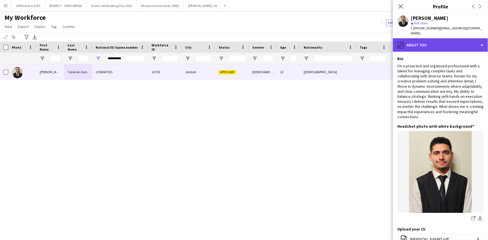
click at [441, 41] on div "pencil4 About you" at bounding box center [440, 44] width 95 height 13
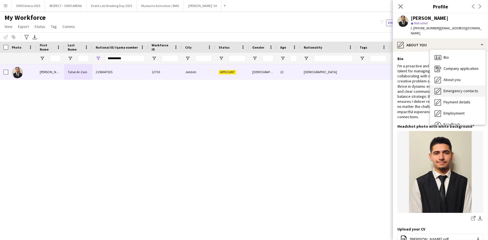
click at [456, 86] on div "Emergency contacts Emergency contacts" at bounding box center [457, 91] width 55 height 11
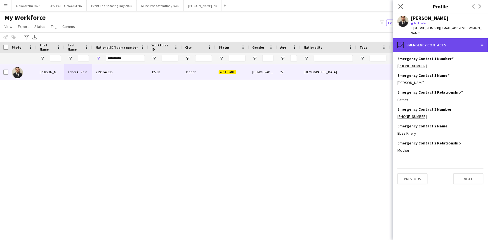
click at [436, 38] on div "pencil4 Emergency contacts" at bounding box center [440, 44] width 95 height 13
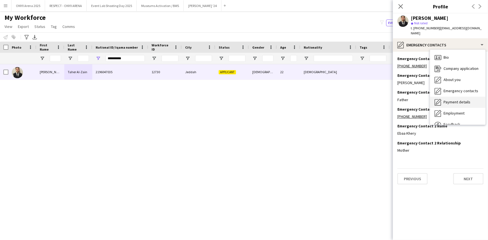
click at [448, 97] on div "Payment details Payment details" at bounding box center [457, 102] width 55 height 11
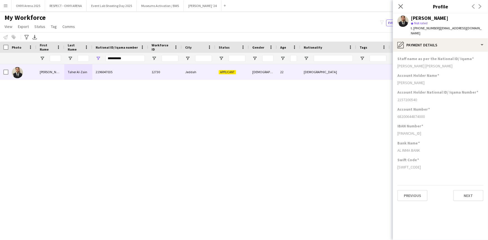
click at [437, 52] on app-section-data-types "Staff name as per the National ID/ Iqama MOUHAMMED ISSAM TAHER ALZAIN Account H…" at bounding box center [440, 146] width 95 height 189
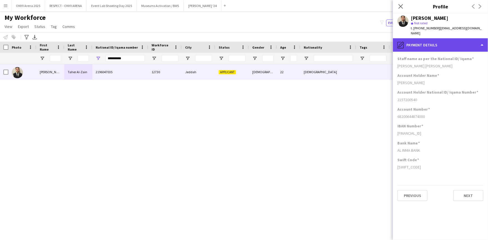
click at [439, 42] on div "pencil4 Payment details" at bounding box center [440, 44] width 95 height 13
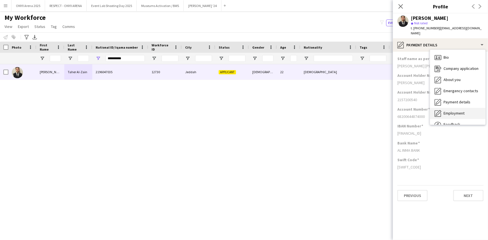
click at [451, 111] on span "Employment" at bounding box center [454, 113] width 21 height 5
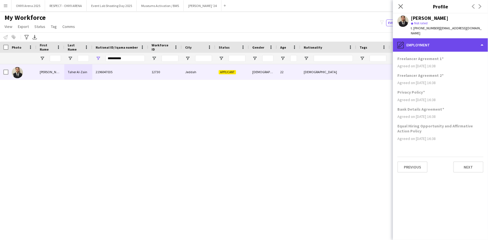
click at [445, 38] on div "pencil4 Employment" at bounding box center [440, 44] width 95 height 13
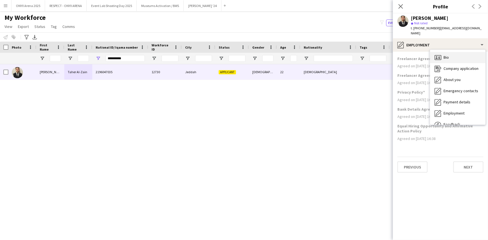
click at [453, 52] on div "Bio Bio" at bounding box center [457, 57] width 55 height 11
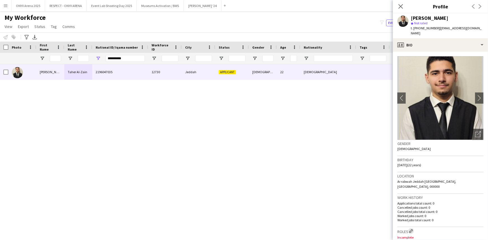
click at [413, 230] on app-icon "Edit crew company roles" at bounding box center [411, 232] width 4 height 4
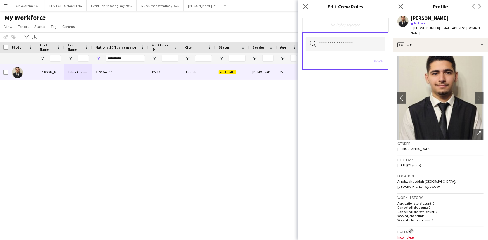
click at [350, 45] on input "text" at bounding box center [345, 44] width 79 height 14
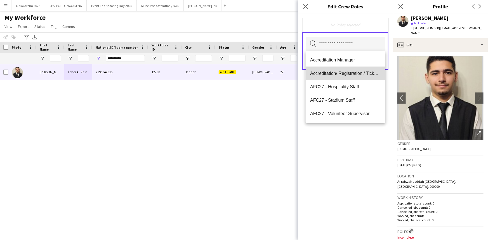
click at [347, 72] on span "Accreditation/ Registration / Ticketing" at bounding box center [345, 73] width 71 height 5
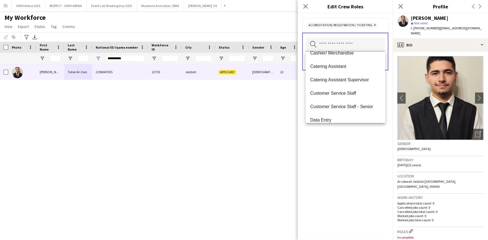
scroll to position [127, 0]
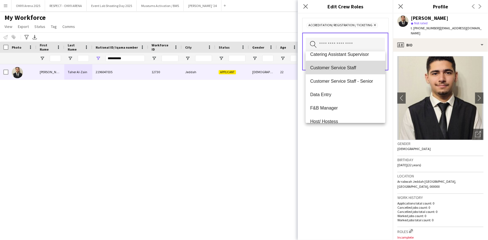
click at [347, 71] on mat-option "Customer Service Staff" at bounding box center [345, 67] width 79 height 13
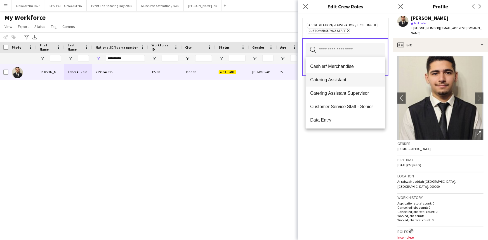
scroll to position [102, 0]
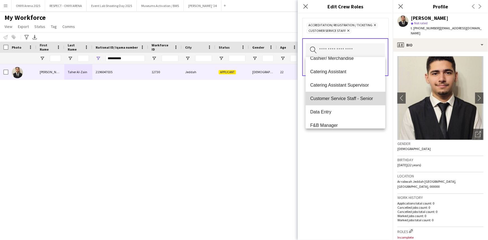
click at [354, 98] on span "Customer Service Staff - Senior" at bounding box center [345, 98] width 71 height 5
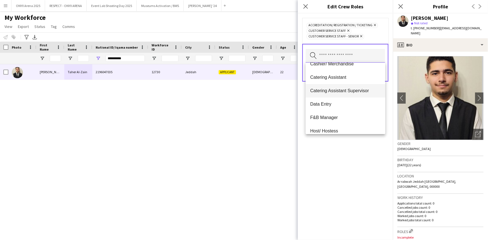
scroll to position [127, 0]
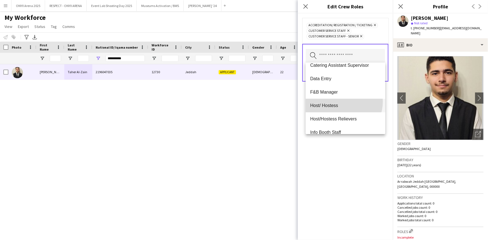
click at [339, 101] on mat-option "Host/ Hostess" at bounding box center [345, 105] width 79 height 13
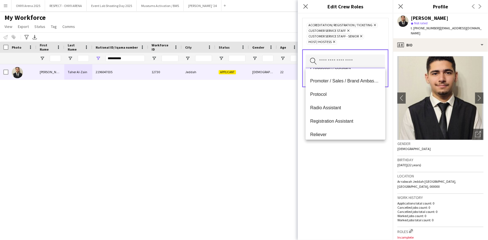
scroll to position [305, 0]
click at [336, 81] on span "Promoter / Sales / Brand Ambassador" at bounding box center [345, 80] width 71 height 5
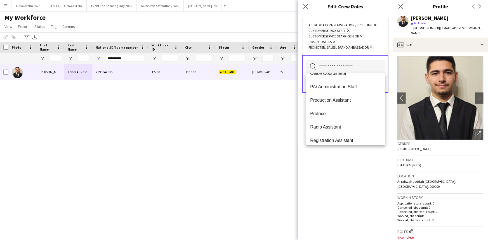
scroll to position [280, 0]
click at [336, 83] on span "PA/ Administration Staff" at bounding box center [345, 84] width 71 height 5
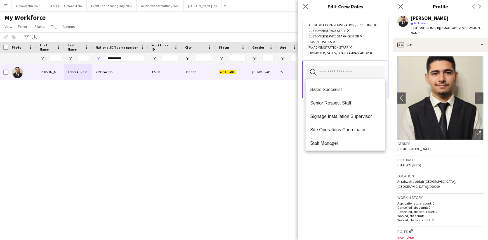
scroll to position [407, 0]
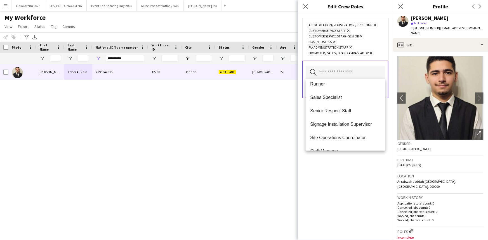
click at [336, 94] on mat-option "Sales Specialist" at bounding box center [345, 97] width 79 height 13
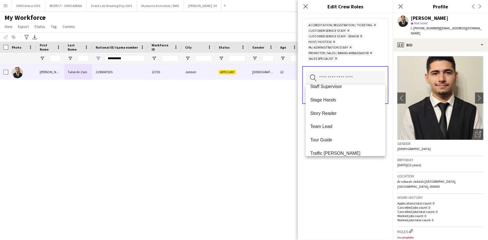
scroll to position [537, 0]
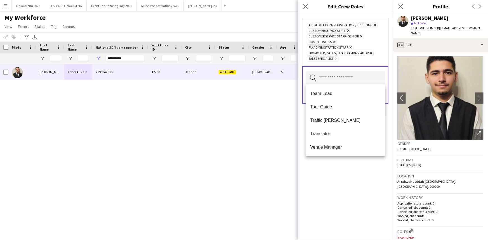
click at [341, 172] on div "Accreditation/ Registration / Ticketing Remove Customer Service Staff Remove Cu…" at bounding box center [345, 126] width 95 height 227
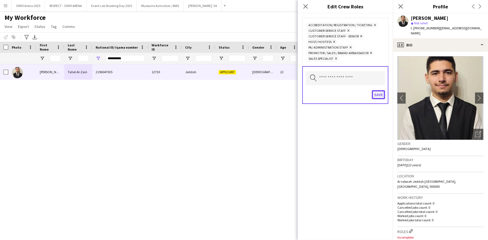
click at [377, 93] on button "Save" at bounding box center [378, 94] width 13 height 9
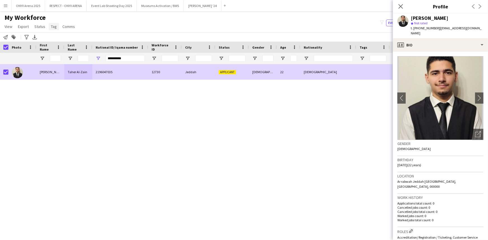
click at [53, 27] on span "Tag" at bounding box center [54, 26] width 6 height 5
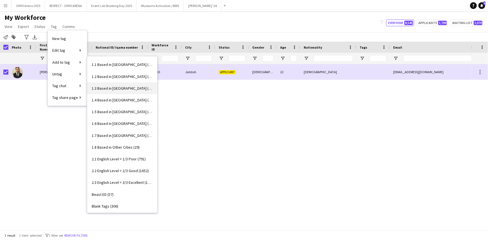
click at [120, 88] on span "1.3 Based in Jeddah (1082)" at bounding box center [122, 88] width 61 height 5
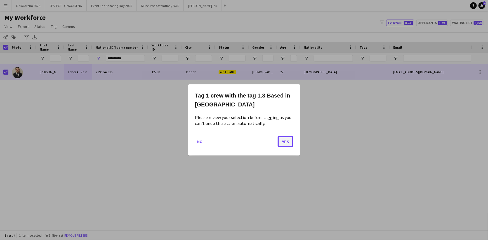
click at [292, 142] on button "Yes" at bounding box center [286, 141] width 16 height 11
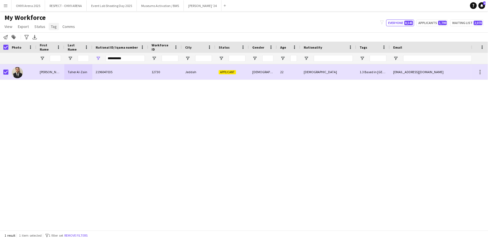
click at [56, 27] on link "Tag" at bounding box center [54, 26] width 10 height 7
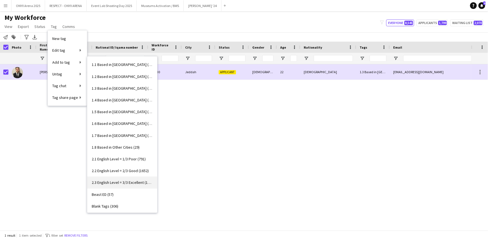
click at [122, 179] on link "2.3 English Level = 3/3 Excellent (1308)" at bounding box center [122, 183] width 70 height 12
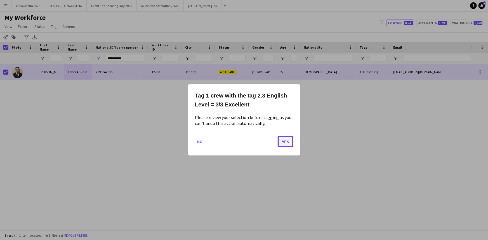
drag, startPoint x: 282, startPoint y: 139, endPoint x: 187, endPoint y: 103, distance: 102.2
click at [282, 139] on button "Yes" at bounding box center [286, 141] width 16 height 11
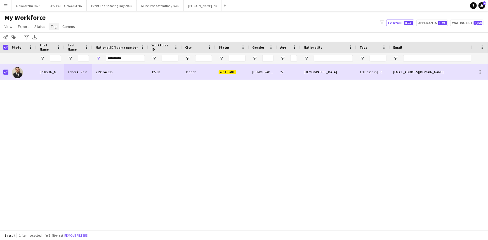
click at [50, 24] on link "Tag" at bounding box center [54, 26] width 10 height 7
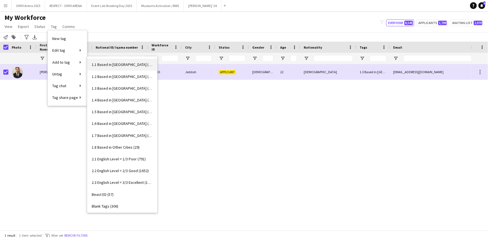
click at [112, 62] on span "1.1 Based in [GEOGRAPHIC_DATA] (3000)" at bounding box center [122, 64] width 61 height 5
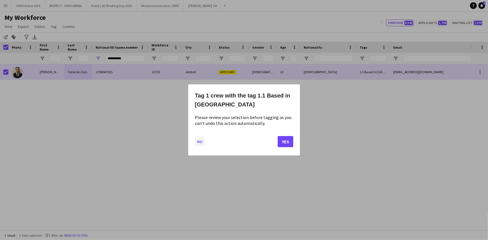
click at [197, 141] on button "No" at bounding box center [200, 141] width 10 height 9
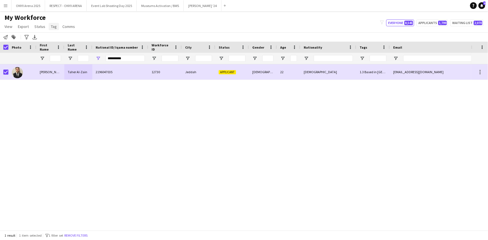
click at [55, 27] on span "Tag" at bounding box center [54, 26] width 6 height 5
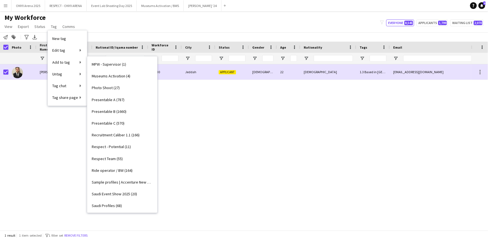
scroll to position [381, 0]
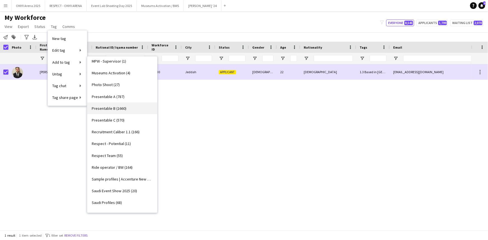
click at [123, 111] on link "Presentable B (1660)" at bounding box center [122, 109] width 70 height 12
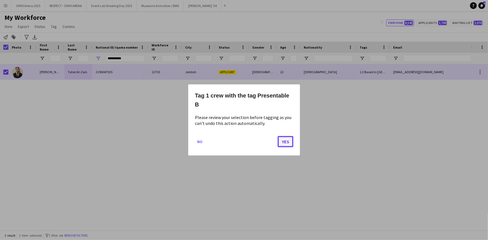
click at [289, 141] on button "Yes" at bounding box center [286, 141] width 16 height 11
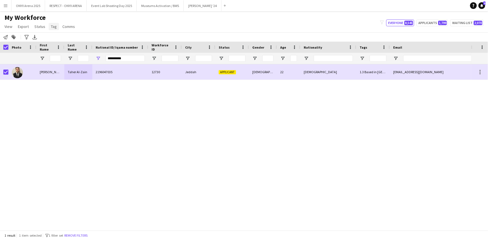
click at [51, 23] on link "Tag" at bounding box center [54, 26] width 10 height 7
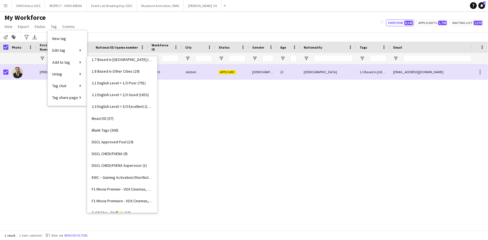
scroll to position [0, 0]
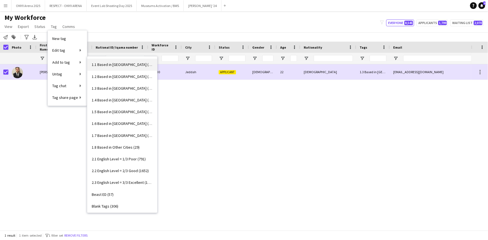
click at [109, 65] on span "1.1 Based in [GEOGRAPHIC_DATA] (3000)" at bounding box center [122, 64] width 61 height 5
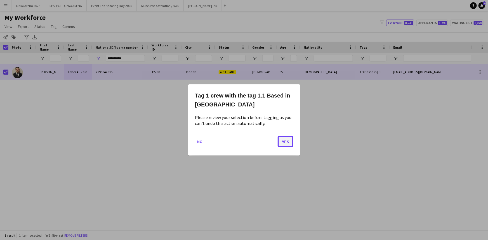
click at [284, 139] on button "Yes" at bounding box center [286, 141] width 16 height 11
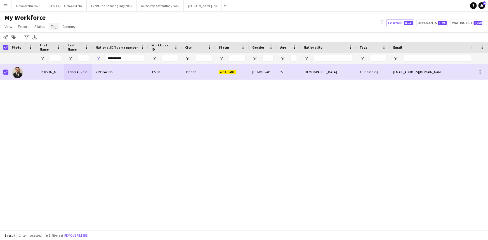
click at [54, 28] on span "Tag" at bounding box center [54, 26] width 6 height 5
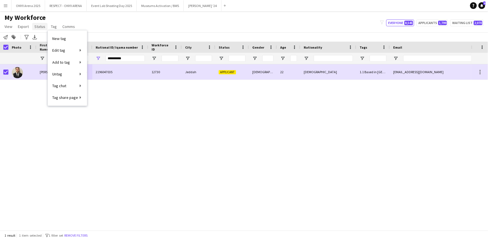
click at [34, 25] on span "Status" at bounding box center [39, 26] width 11 height 5
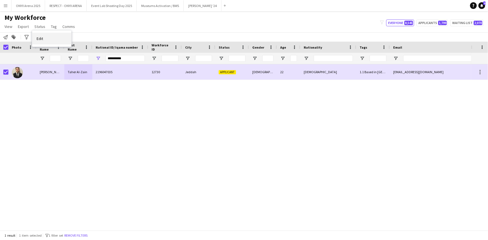
click at [43, 38] on span "Edit" at bounding box center [40, 38] width 6 height 5
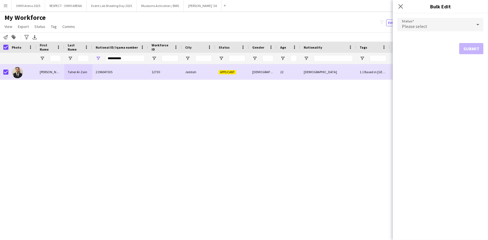
click at [418, 25] on span "Please select" at bounding box center [414, 27] width 25 height 6
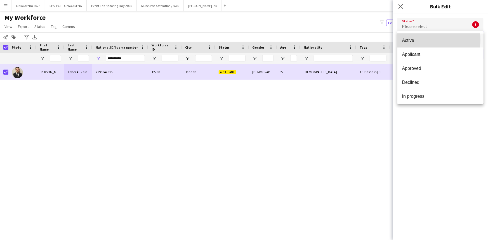
click at [423, 40] on span "Active" at bounding box center [440, 40] width 77 height 5
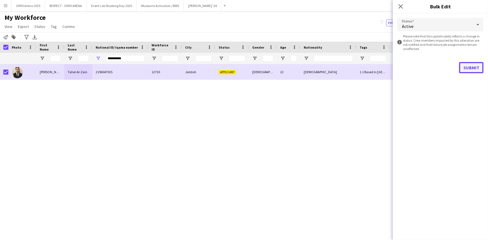
click at [465, 67] on button "Submit" at bounding box center [472, 67] width 24 height 11
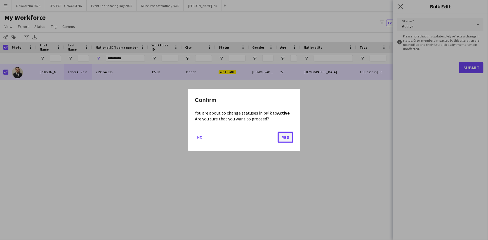
click at [285, 134] on button "Yes" at bounding box center [286, 137] width 16 height 11
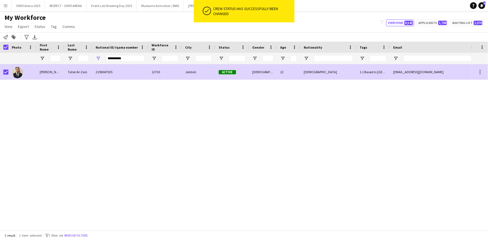
click at [111, 75] on div "2196047035" at bounding box center [120, 71] width 56 height 15
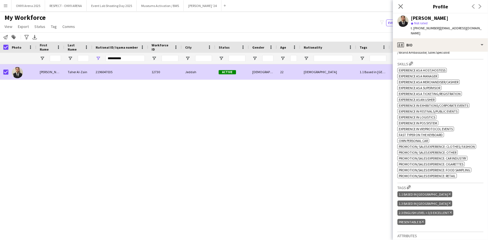
scroll to position [229, 0]
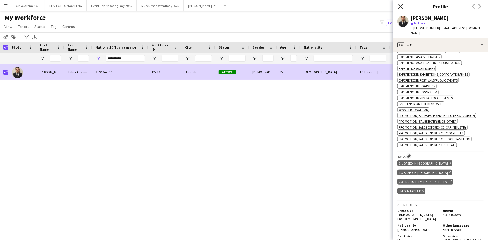
click at [400, 6] on icon "Close pop-in" at bounding box center [400, 6] width 5 height 5
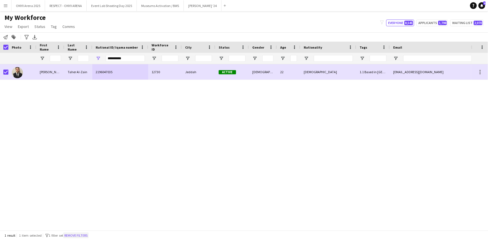
click at [79, 235] on button "Remove filters" at bounding box center [75, 236] width 25 height 6
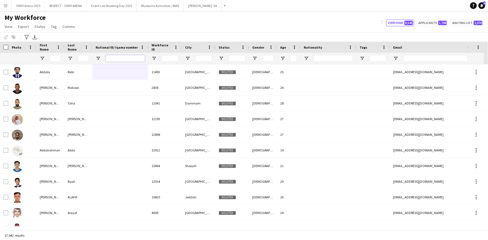
click at [114, 60] on input "National ID/ Iqama number Filter Input" at bounding box center [125, 58] width 39 height 7
paste input "**********"
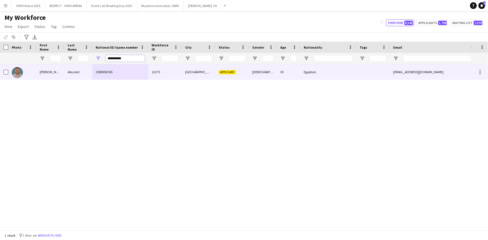
type input "**********"
click at [33, 76] on div at bounding box center [22, 71] width 28 height 15
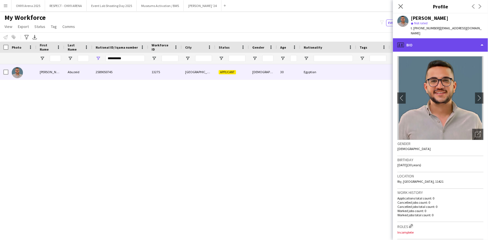
click at [449, 39] on div "profile Bio" at bounding box center [440, 44] width 95 height 13
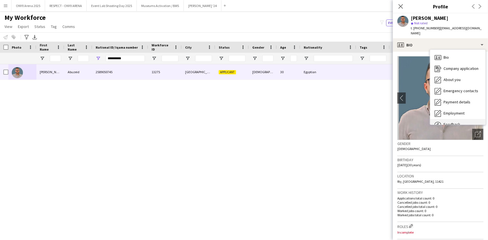
click at [453, 119] on div "Feedback Feedback" at bounding box center [457, 124] width 55 height 11
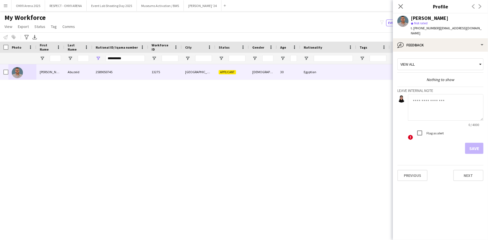
click at [446, 109] on textarea at bounding box center [446, 107] width 76 height 27
type textarea "*******"
click at [473, 143] on button "Save" at bounding box center [474, 148] width 18 height 11
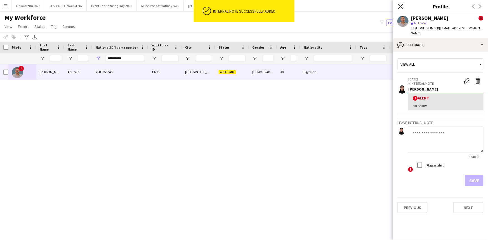
click at [401, 6] on icon at bounding box center [400, 6] width 5 height 5
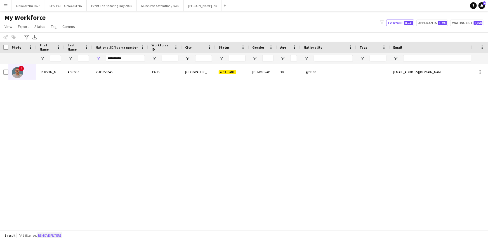
click at [55, 234] on button "Remove filters" at bounding box center [49, 236] width 25 height 6
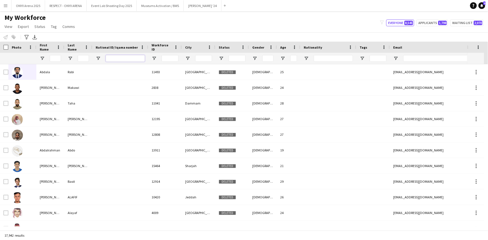
click at [113, 62] on input "National ID/ Iqama number Filter Input" at bounding box center [125, 58] width 39 height 7
paste input "**********"
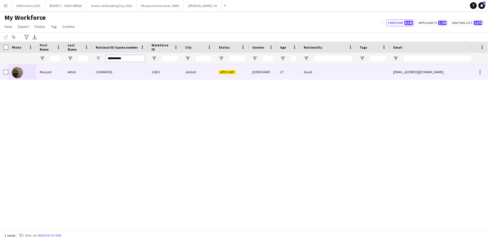
type input "**********"
click at [76, 72] on div "Akfali" at bounding box center [78, 71] width 28 height 15
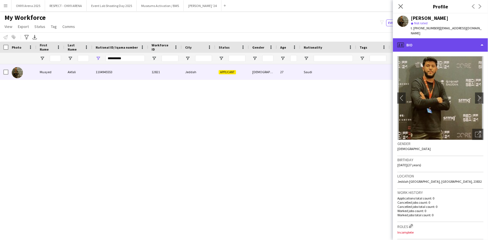
click at [418, 45] on div "profile Bio" at bounding box center [440, 44] width 95 height 13
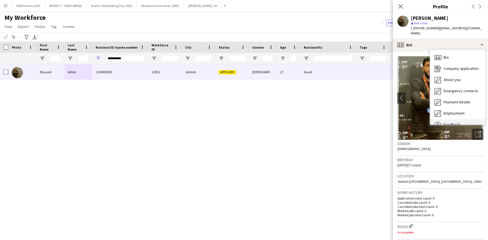
click at [460, 119] on div "Feedback Feedback" at bounding box center [457, 124] width 55 height 11
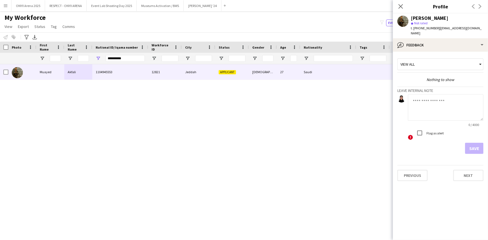
click at [441, 94] on textarea at bounding box center [446, 107] width 76 height 27
type textarea "*******"
click at [477, 143] on button "Save" at bounding box center [474, 148] width 18 height 11
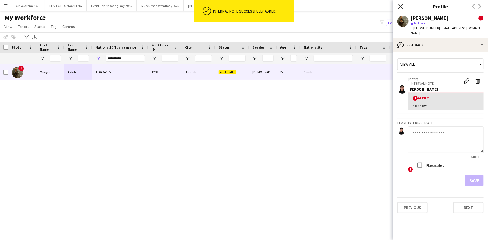
click at [401, 7] on icon "Close pop-in" at bounding box center [400, 6] width 5 height 5
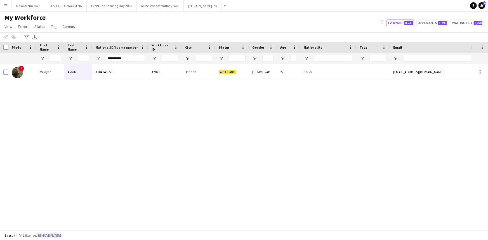
click at [60, 236] on button "Remove filters" at bounding box center [49, 236] width 25 height 6
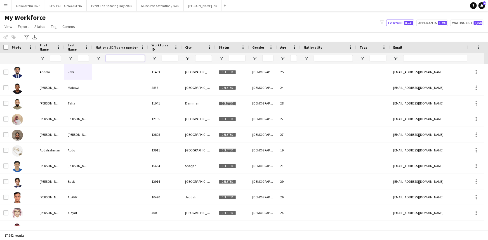
click at [137, 59] on input "National ID/ Iqama number Filter Input" at bounding box center [125, 58] width 39 height 7
paste input "**********"
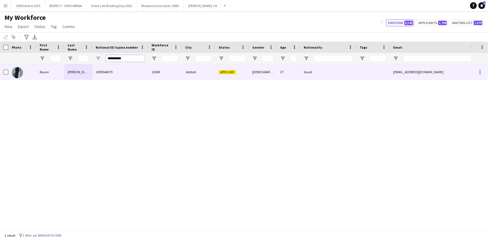
type input "**********"
click at [42, 74] on div "Rayan" at bounding box center [50, 71] width 28 height 15
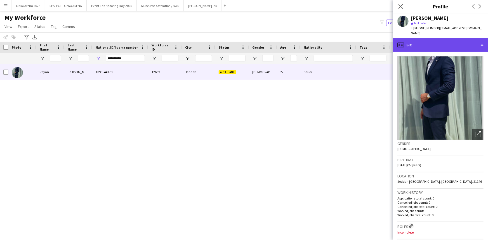
click at [424, 45] on div "profile Bio" at bounding box center [440, 44] width 95 height 13
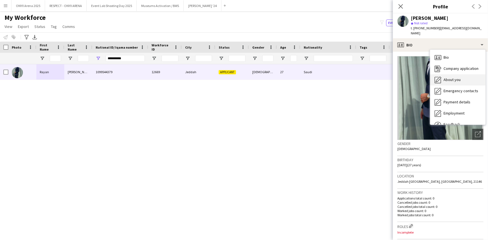
click at [444, 74] on div "About you About you" at bounding box center [457, 79] width 55 height 11
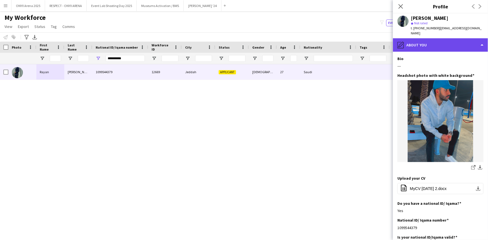
click at [436, 38] on div "pencil4 About you" at bounding box center [440, 44] width 95 height 13
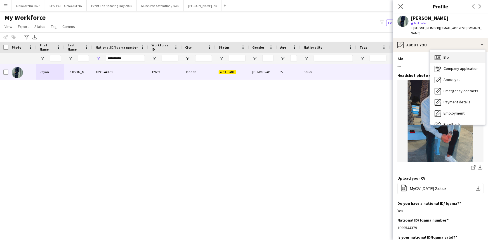
click at [441, 52] on div "Bio Bio" at bounding box center [457, 57] width 55 height 11
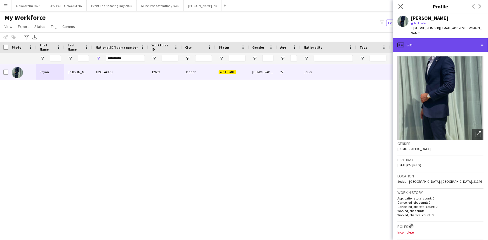
click at [444, 38] on div "profile Bio" at bounding box center [440, 44] width 95 height 13
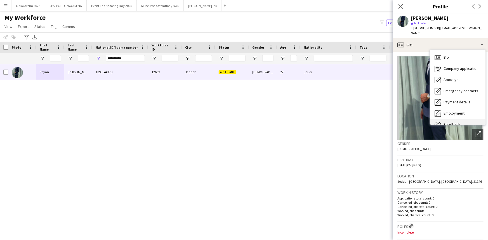
click at [455, 122] on span "Feedback" at bounding box center [452, 124] width 17 height 5
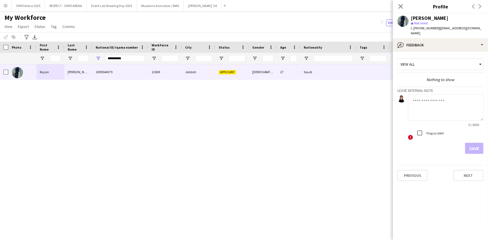
click at [432, 99] on textarea at bounding box center [446, 107] width 76 height 27
click at [455, 95] on textarea "**********" at bounding box center [446, 107] width 76 height 27
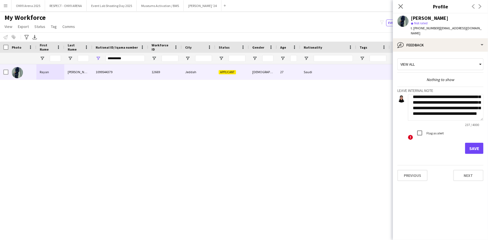
scroll to position [28, 0]
type textarea "**********"
click at [484, 143] on button "Save" at bounding box center [474, 148] width 18 height 11
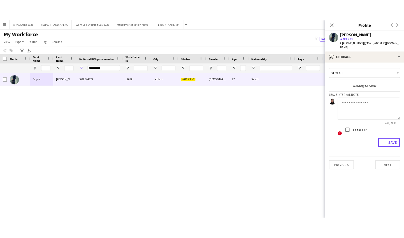
scroll to position [0, 0]
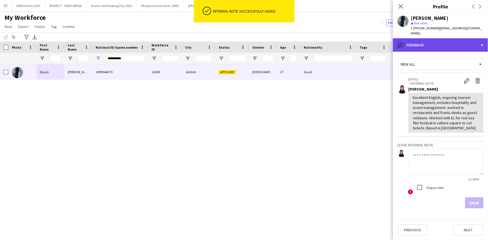
click at [445, 42] on div "bubble-pencil Feedback" at bounding box center [440, 44] width 95 height 13
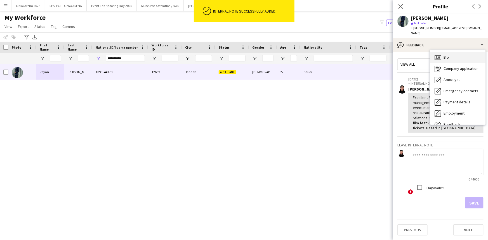
click at [447, 55] on span "Bio" at bounding box center [446, 57] width 5 height 5
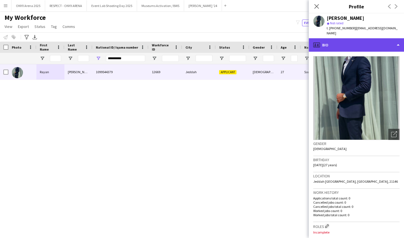
click at [342, 42] on div "profile Bio" at bounding box center [355, 44] width 95 height 13
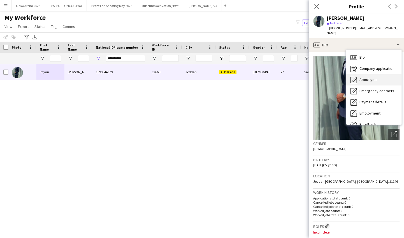
click at [362, 77] on span "About you" at bounding box center [367, 79] width 17 height 5
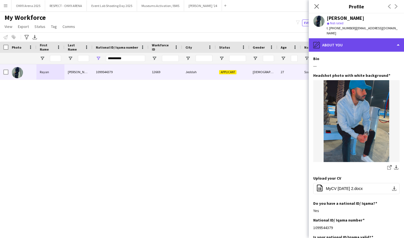
click at [354, 40] on div "pencil4 About you" at bounding box center [355, 44] width 95 height 13
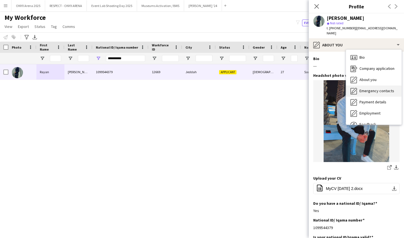
click at [364, 88] on span "Emergency contacts" at bounding box center [376, 90] width 35 height 5
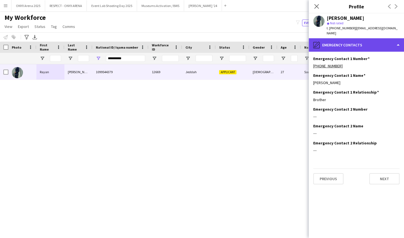
click at [357, 40] on div "pencil4 Emergency contacts" at bounding box center [355, 44] width 95 height 13
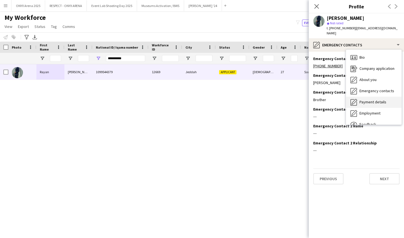
click at [365, 100] on span "Payment details" at bounding box center [372, 102] width 27 height 5
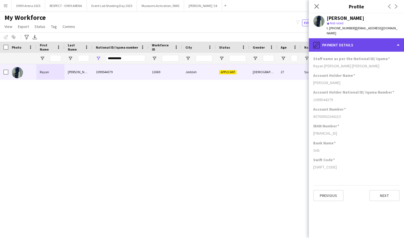
click at [360, 40] on div "pencil4 Payment details" at bounding box center [355, 44] width 95 height 13
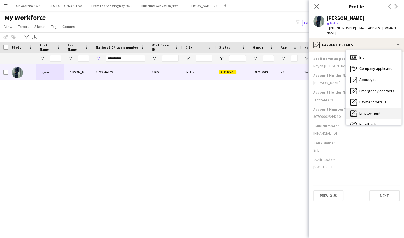
click at [364, 108] on div "Employment Employment" at bounding box center [373, 113] width 55 height 11
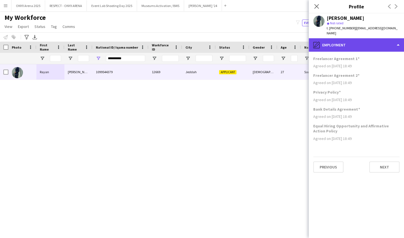
click at [353, 43] on div "pencil4 Employment" at bounding box center [355, 44] width 95 height 13
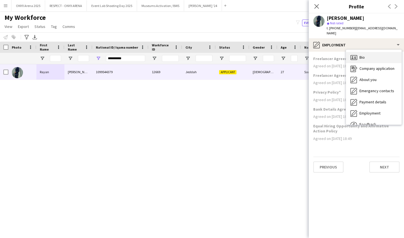
click at [359, 55] on span "Bio" at bounding box center [361, 57] width 5 height 5
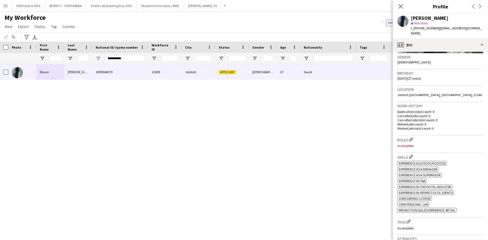
scroll to position [102, 0]
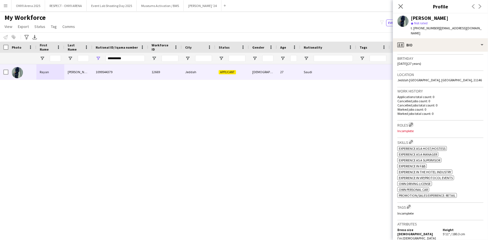
click at [411, 123] on app-icon "Edit crew company roles" at bounding box center [411, 125] width 4 height 4
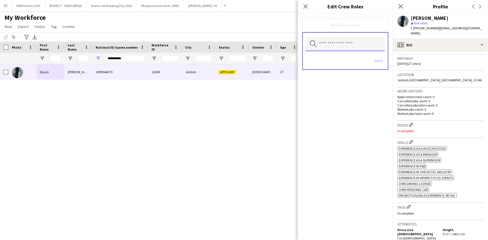
click at [329, 45] on input "text" at bounding box center [345, 44] width 79 height 14
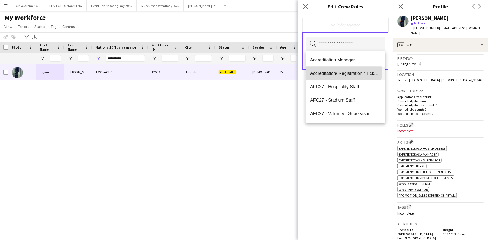
click at [330, 72] on span "Accreditation/ Registration / Ticketing" at bounding box center [345, 73] width 71 height 5
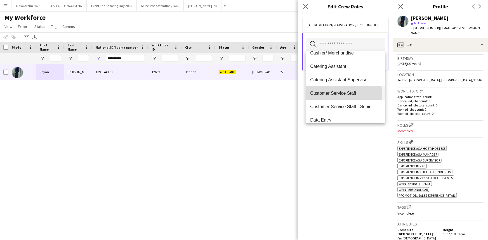
click at [337, 95] on span "Customer Service Staff" at bounding box center [345, 93] width 71 height 5
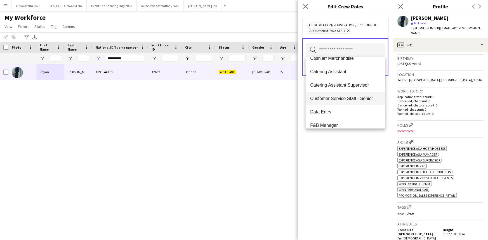
click at [338, 101] on span "Customer Service Staff - Senior" at bounding box center [345, 98] width 71 height 5
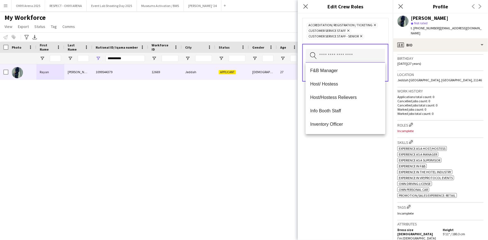
scroll to position [153, 0]
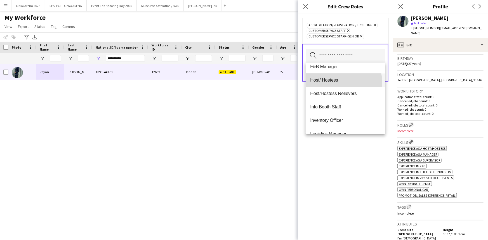
click at [334, 81] on span "Host/ Hostess" at bounding box center [345, 80] width 71 height 5
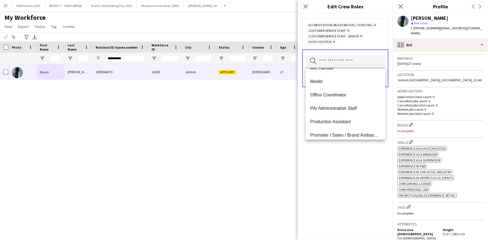
scroll to position [254, 0]
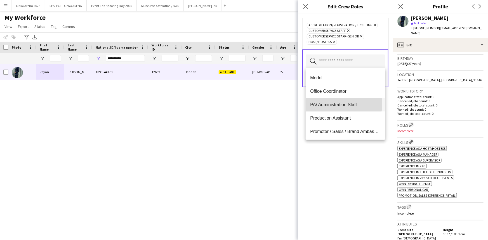
click at [328, 103] on span "PA/ Administration Staff" at bounding box center [345, 104] width 71 height 5
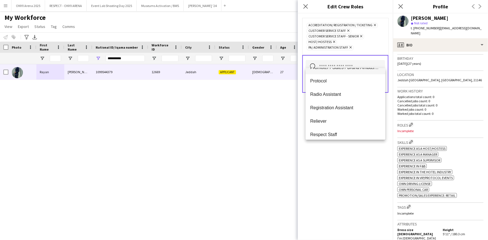
scroll to position [280, 0]
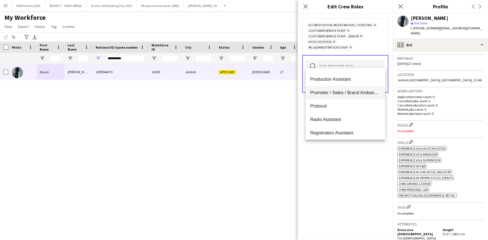
click at [333, 92] on span "Promoter / Sales / Brand Ambassador" at bounding box center [345, 92] width 71 height 5
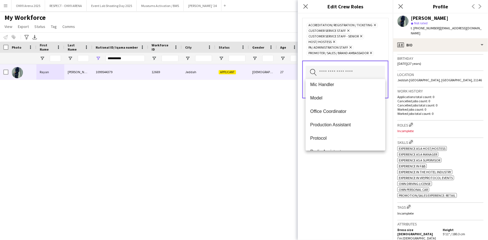
scroll to position [220, 0]
click at [338, 176] on div "Accreditation/ Registration / Ticketing Remove Customer Service Staff Remove Cu…" at bounding box center [345, 126] width 95 height 227
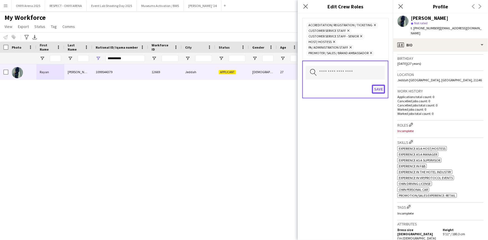
click at [377, 88] on button "Save" at bounding box center [378, 89] width 13 height 9
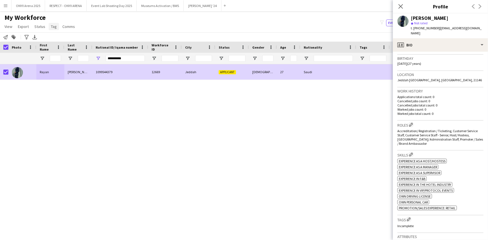
click at [52, 25] on span "Tag" at bounding box center [54, 26] width 6 height 5
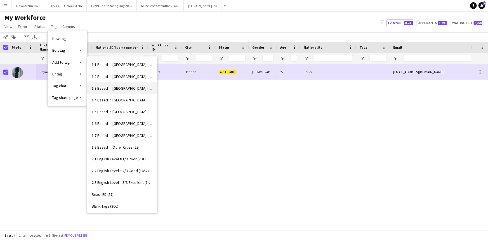
click at [104, 84] on link "1.3 Based in Jeddah (1083)" at bounding box center [122, 89] width 70 height 12
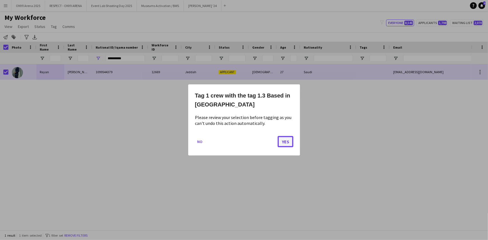
click at [288, 142] on button "Yes" at bounding box center [286, 141] width 16 height 11
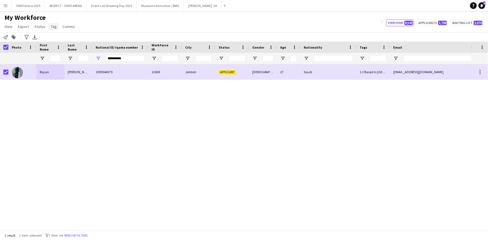
click at [53, 27] on span "Tag" at bounding box center [54, 26] width 6 height 5
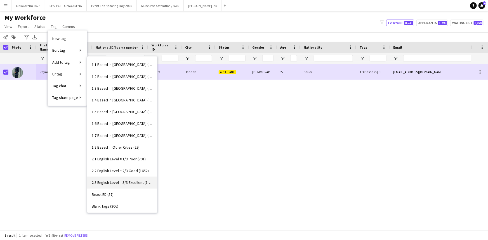
click at [123, 181] on span "2.3 English Level = 3/3 Excellent (1309)" at bounding box center [122, 182] width 61 height 5
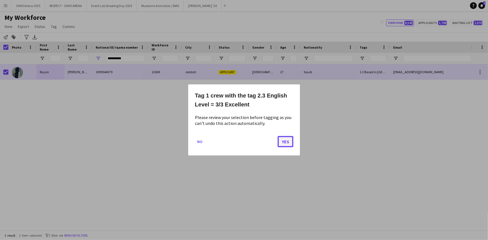
click at [284, 141] on button "Yes" at bounding box center [286, 141] width 16 height 11
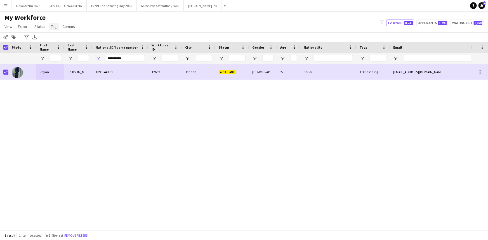
click at [52, 25] on span "Tag" at bounding box center [54, 26] width 6 height 5
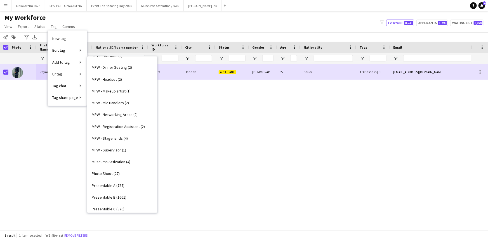
scroll to position [305, 0]
click at [120, 184] on span "Presentable B (1661)" at bounding box center [109, 184] width 35 height 5
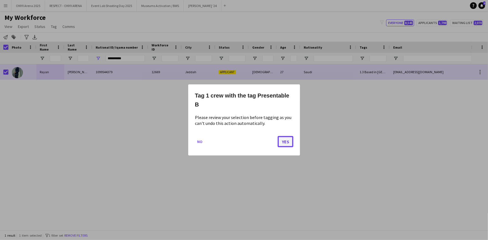
click at [288, 139] on button "Yes" at bounding box center [286, 141] width 16 height 11
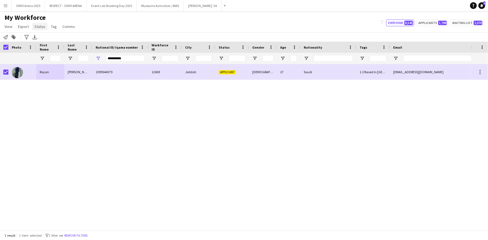
click at [42, 26] on span "Status" at bounding box center [39, 26] width 11 height 5
click at [42, 40] on span "Edit" at bounding box center [40, 38] width 6 height 5
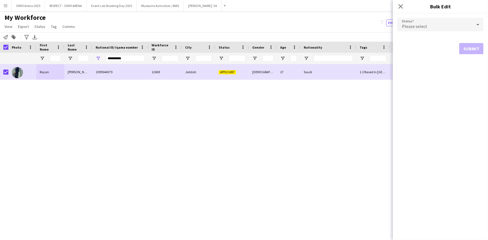
click at [410, 23] on div "Please select" at bounding box center [435, 24] width 75 height 13
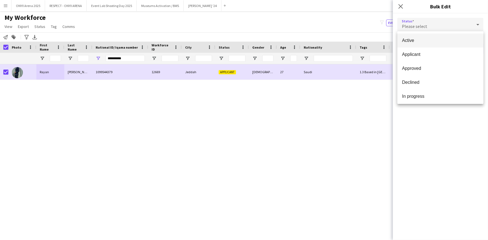
click at [411, 36] on mat-option "Active" at bounding box center [441, 41] width 86 height 14
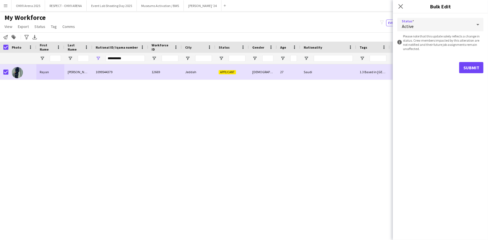
click at [460, 65] on div "Submit" at bounding box center [441, 67] width 86 height 11
click at [460, 69] on button "Submit" at bounding box center [472, 67] width 24 height 11
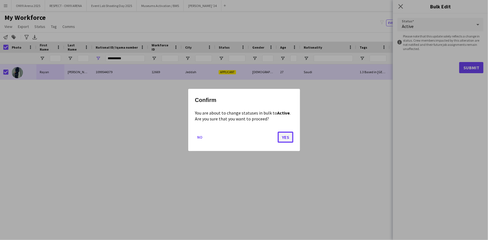
click at [285, 134] on button "Yes" at bounding box center [286, 137] width 16 height 11
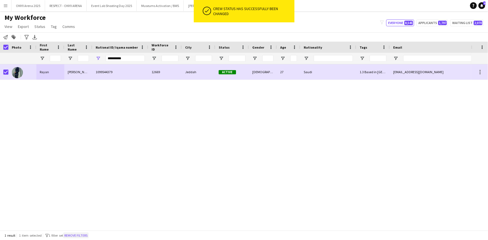
click at [87, 234] on button "Remove filters" at bounding box center [75, 236] width 25 height 6
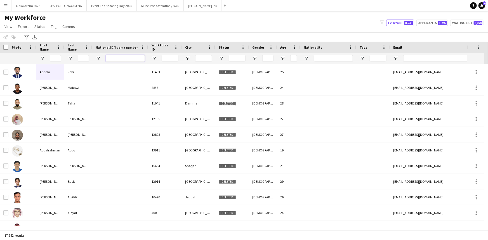
click at [109, 59] on input "National ID/ Iqama number Filter Input" at bounding box center [125, 58] width 39 height 7
paste input "**********"
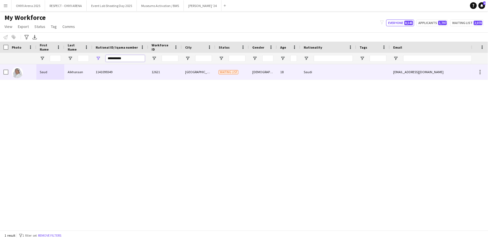
type input "**********"
click at [72, 74] on div "Alkharaan" at bounding box center [78, 71] width 28 height 15
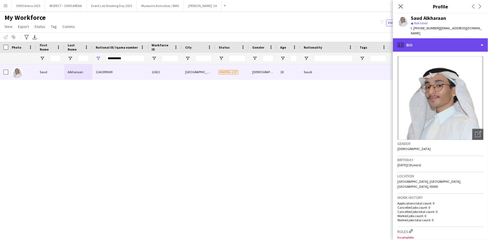
click at [450, 39] on div "profile Bio" at bounding box center [440, 44] width 95 height 13
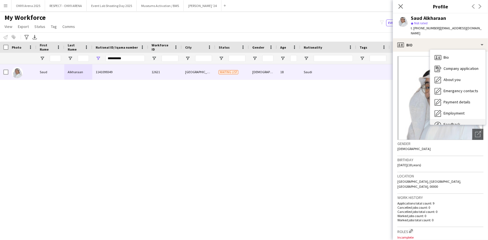
click at [453, 119] on div "Feedback Feedback" at bounding box center [457, 124] width 55 height 11
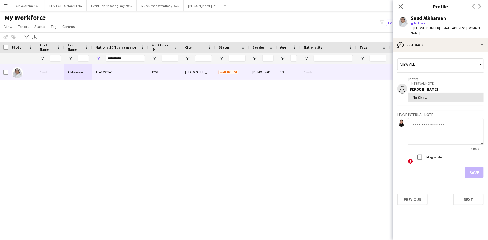
click at [433, 119] on textarea at bounding box center [446, 131] width 76 height 27
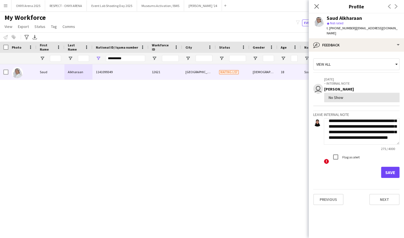
scroll to position [34, 0]
click at [356, 136] on textarea "**********" at bounding box center [362, 131] width 76 height 27
click at [390, 138] on textarea "**********" at bounding box center [362, 131] width 76 height 27
type textarea "**********"
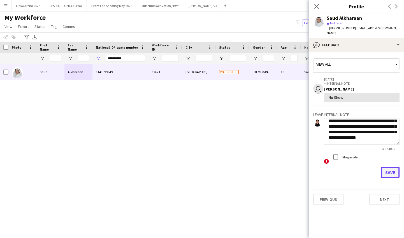
click at [386, 167] on button "Save" at bounding box center [390, 172] width 18 height 11
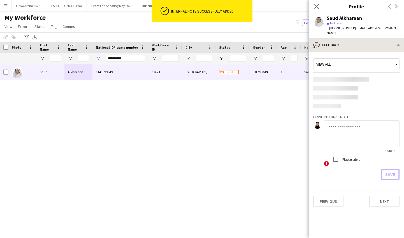
scroll to position [0, 0]
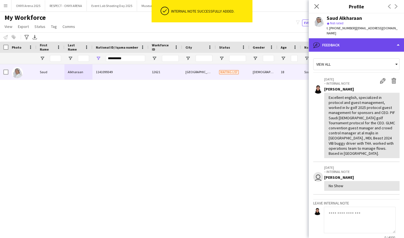
click at [346, 39] on div "bubble-pencil Feedback" at bounding box center [355, 44] width 95 height 13
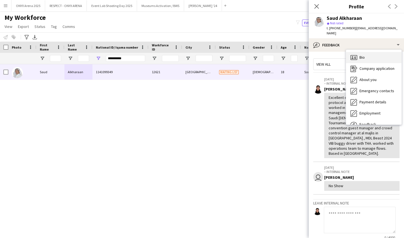
click at [356, 54] on icon "Bio" at bounding box center [353, 57] width 7 height 7
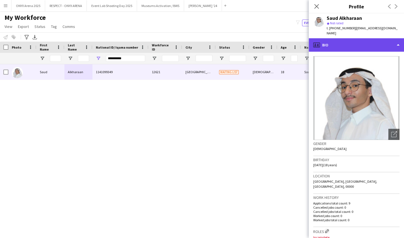
click at [346, 39] on div "profile Bio" at bounding box center [355, 44] width 95 height 13
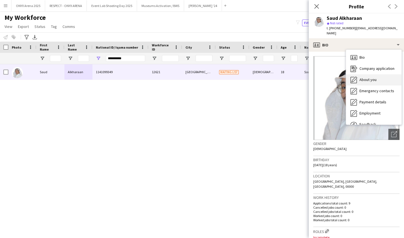
click at [355, 74] on div "About you About you" at bounding box center [373, 79] width 55 height 11
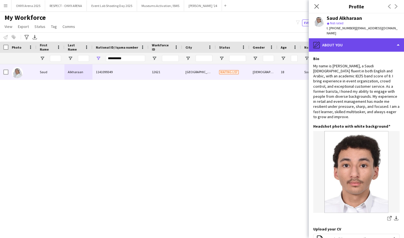
click at [365, 40] on div "pencil4 About you" at bounding box center [355, 44] width 95 height 13
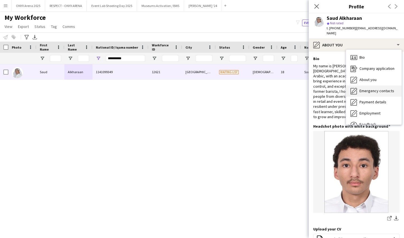
click at [373, 88] on span "Emergency contacts" at bounding box center [376, 90] width 35 height 5
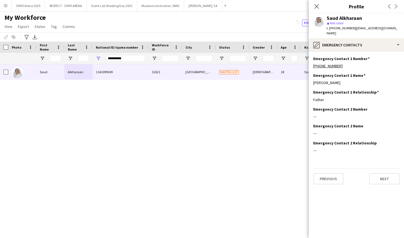
click at [349, 31] on div "Saud Alkharaan star Not rated t. +966564774193 | saudalkharaan@gmail.com" at bounding box center [355, 25] width 95 height 25
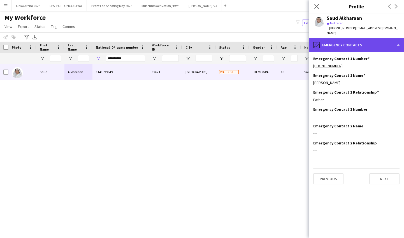
click at [352, 38] on div "pencil4 Emergency contacts" at bounding box center [355, 44] width 95 height 13
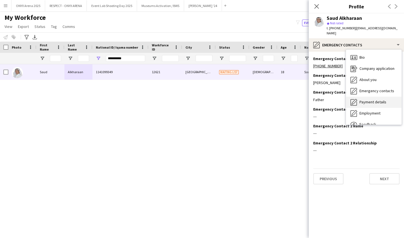
click at [371, 100] on span "Payment details" at bounding box center [372, 102] width 27 height 5
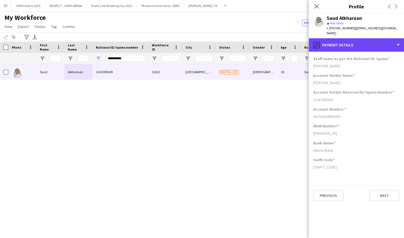
drag, startPoint x: 361, startPoint y: 38, endPoint x: 365, endPoint y: 60, distance: 22.7
click at [361, 38] on div "pencil4 Payment details" at bounding box center [355, 44] width 95 height 13
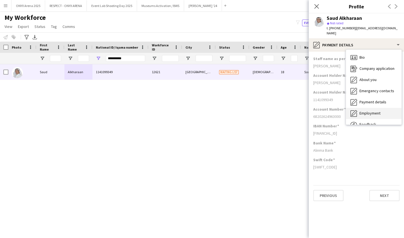
click at [379, 111] on span "Employment" at bounding box center [369, 113] width 21 height 5
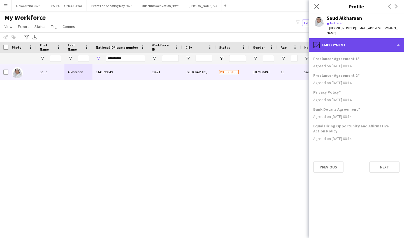
click at [357, 43] on div "pencil4 Employment" at bounding box center [355, 44] width 95 height 13
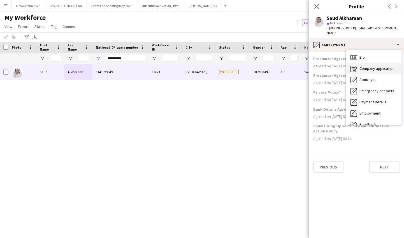
click at [364, 63] on div "Company application Company application" at bounding box center [373, 68] width 55 height 11
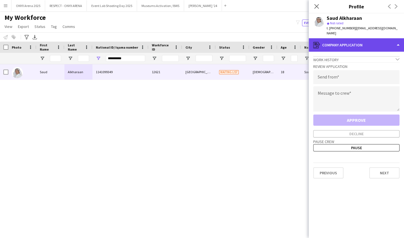
click at [354, 39] on div "register Company application" at bounding box center [355, 44] width 95 height 13
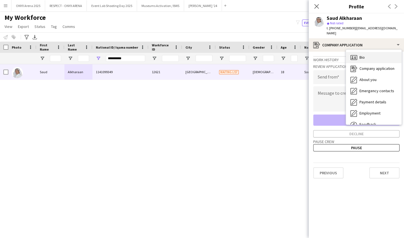
click at [363, 55] on span "Bio" at bounding box center [361, 57] width 5 height 5
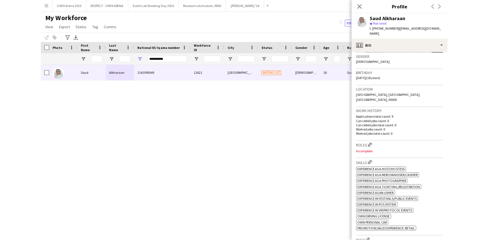
scroll to position [102, 0]
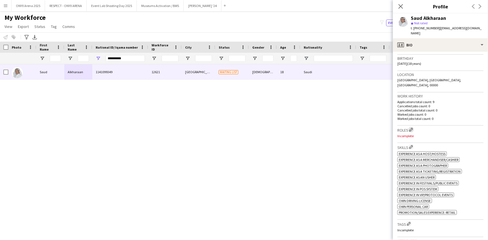
click at [413, 128] on app-icon "Edit crew company roles" at bounding box center [411, 130] width 4 height 4
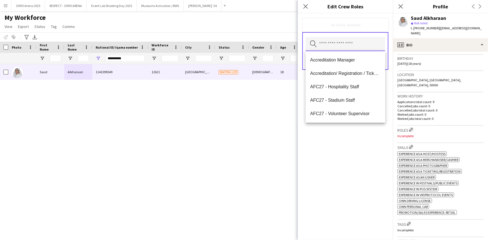
click at [329, 44] on input "text" at bounding box center [345, 44] width 79 height 14
click at [333, 69] on mat-option "Accreditation/ Registration / Ticketing" at bounding box center [345, 73] width 79 height 13
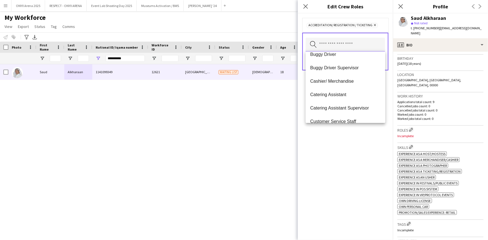
scroll to position [76, 0]
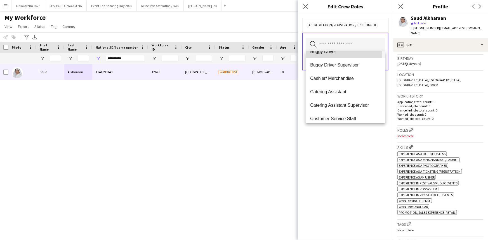
click at [332, 54] on span "Buggy Driver" at bounding box center [345, 51] width 71 height 5
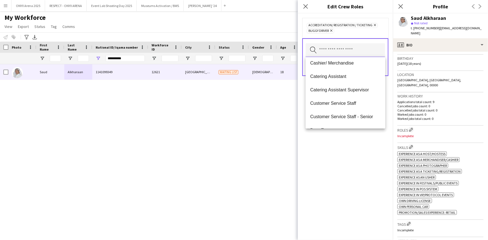
scroll to position [102, 0]
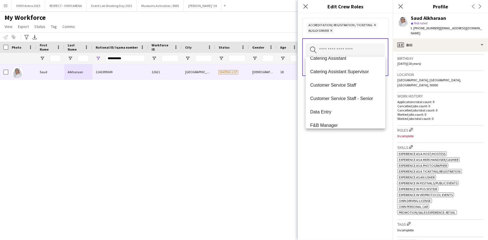
click at [331, 87] on span "Customer Service Staff" at bounding box center [345, 85] width 71 height 5
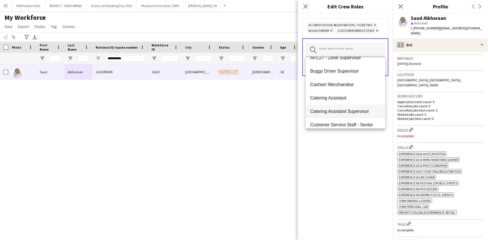
scroll to position [76, 0]
click at [340, 115] on mat-option "Customer Service Staff - Senior" at bounding box center [345, 110] width 79 height 13
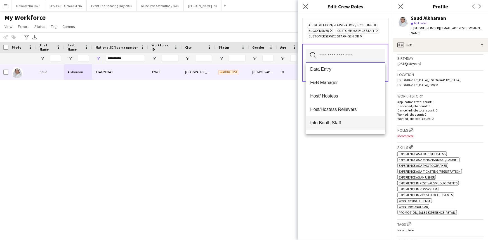
scroll to position [127, 0]
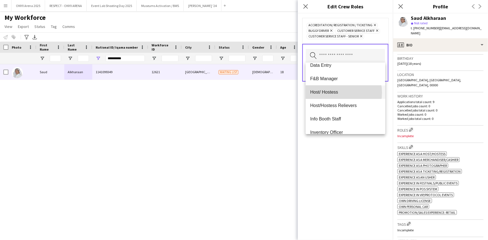
click at [334, 93] on span "Host/ Hostess" at bounding box center [345, 92] width 71 height 5
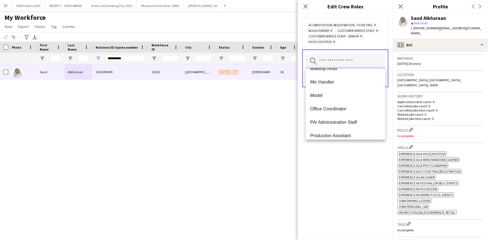
scroll to position [229, 0]
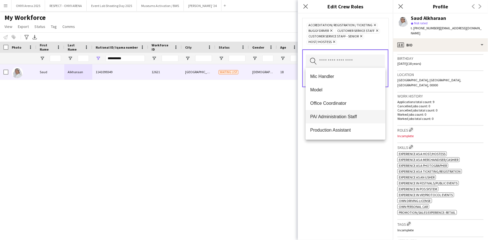
click at [338, 118] on span "PA/ Administration Staff" at bounding box center [345, 116] width 71 height 5
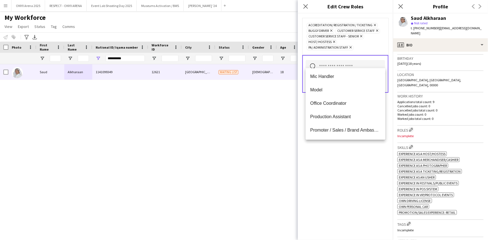
scroll to position [280, 0]
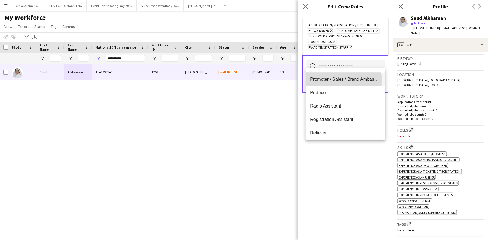
click at [339, 80] on span "Promoter / Sales / Brand Ambassador" at bounding box center [345, 79] width 71 height 5
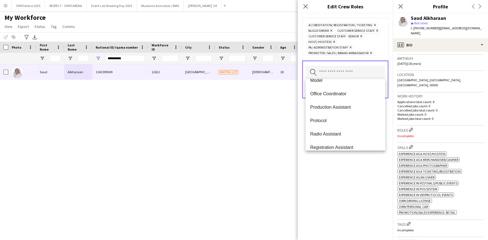
scroll to position [254, 0]
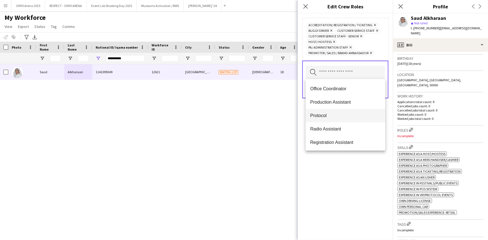
click at [327, 117] on span "Protocol" at bounding box center [345, 115] width 71 height 5
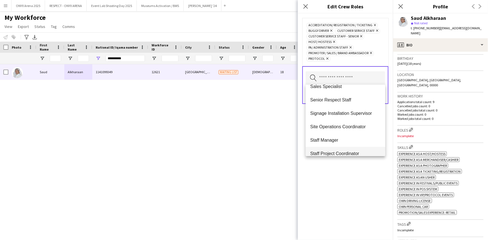
scroll to position [371, 0]
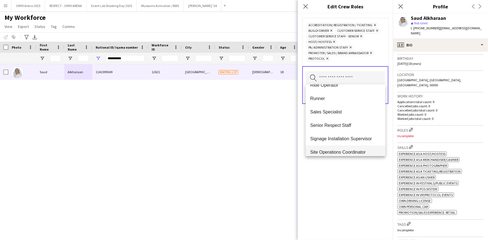
click at [330, 151] on span "Site Operations Coordinator" at bounding box center [345, 152] width 71 height 5
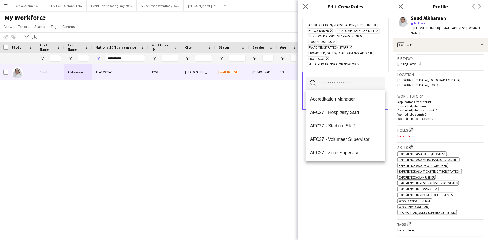
click at [331, 183] on div "Accreditation/ Registration / Ticketing Remove Buggy Driver Remove Customer Ser…" at bounding box center [345, 126] width 95 height 227
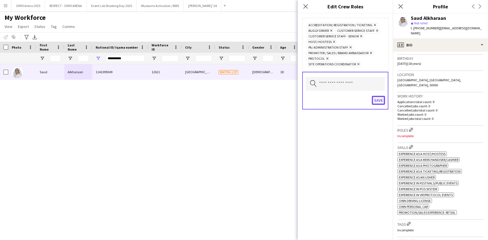
click at [382, 100] on button "Save" at bounding box center [378, 100] width 13 height 9
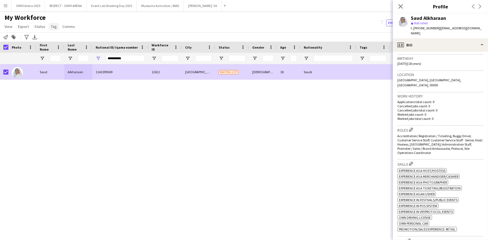
click at [50, 27] on link "Tag" at bounding box center [54, 26] width 10 height 7
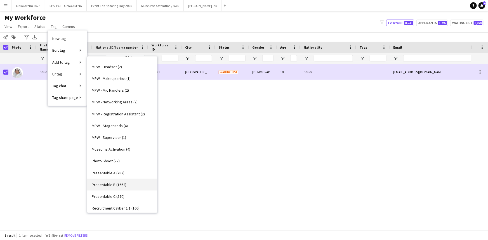
click at [101, 180] on link "Presentable B (1662)" at bounding box center [122, 185] width 70 height 12
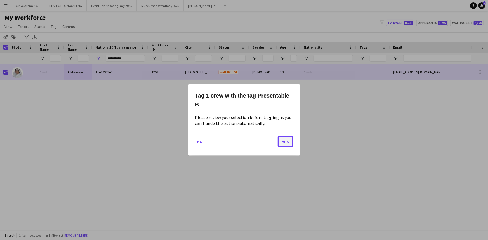
click at [284, 141] on button "Yes" at bounding box center [286, 141] width 16 height 11
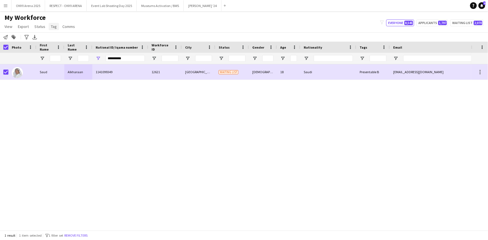
click at [57, 27] on link "Tag" at bounding box center [54, 26] width 10 height 7
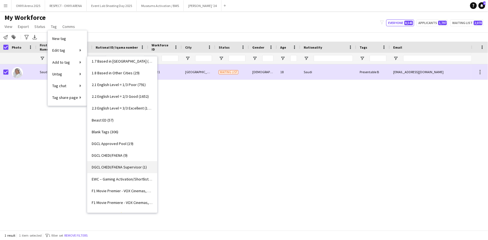
scroll to position [51, 0]
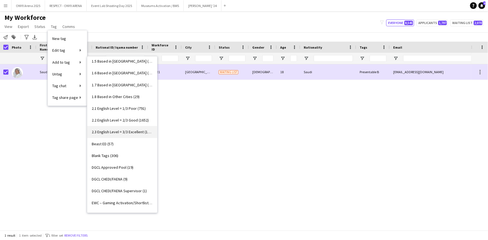
click at [114, 134] on span "2.3 English Level = 3/3 Excellent (1310)" at bounding box center [122, 132] width 61 height 5
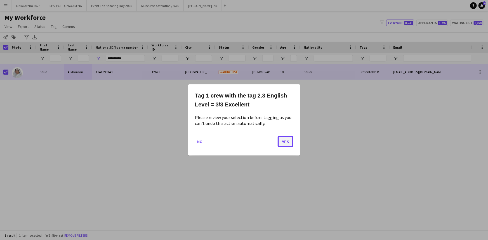
click at [283, 142] on button "Yes" at bounding box center [286, 141] width 16 height 11
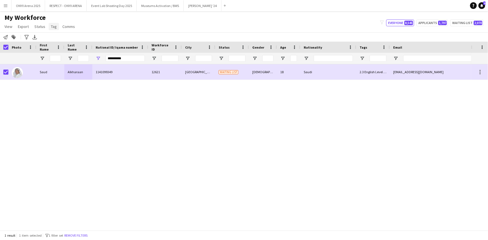
click at [53, 26] on span "Tag" at bounding box center [54, 26] width 6 height 5
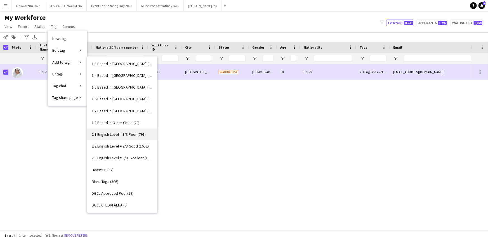
scroll to position [0, 0]
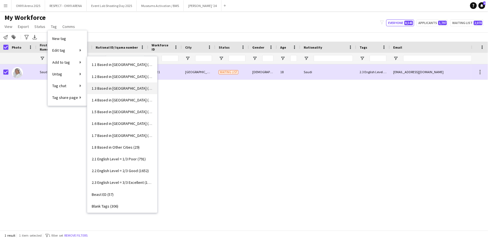
click at [116, 85] on link "1.3 Based in Jeddah (1084)" at bounding box center [122, 89] width 70 height 12
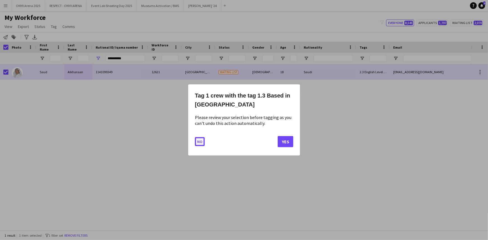
drag, startPoint x: 201, startPoint y: 140, endPoint x: 192, endPoint y: 139, distance: 9.1
click at [201, 140] on button "No" at bounding box center [200, 141] width 10 height 9
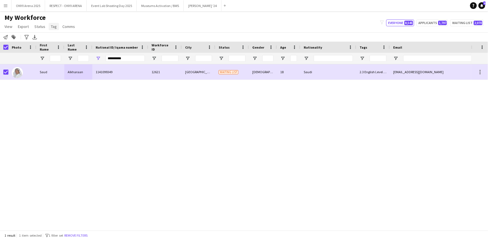
click at [52, 28] on span "Tag" at bounding box center [54, 26] width 6 height 5
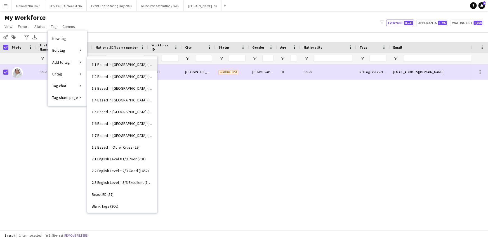
click at [98, 64] on span "1.1 Based in Riyadh (3001)" at bounding box center [122, 64] width 61 height 5
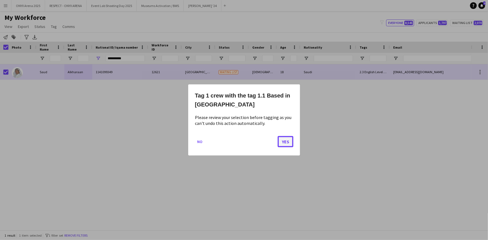
drag, startPoint x: 286, startPoint y: 137, endPoint x: 257, endPoint y: 128, distance: 30.0
click at [285, 137] on button "Yes" at bounding box center [286, 141] width 16 height 11
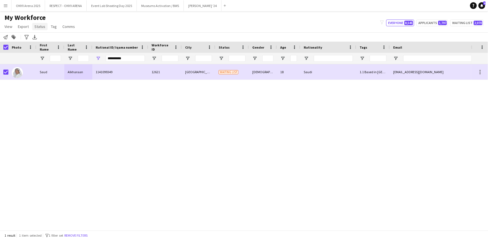
click at [39, 28] on span "Status" at bounding box center [39, 26] width 11 height 5
click at [45, 42] on link "Edit" at bounding box center [51, 39] width 39 height 12
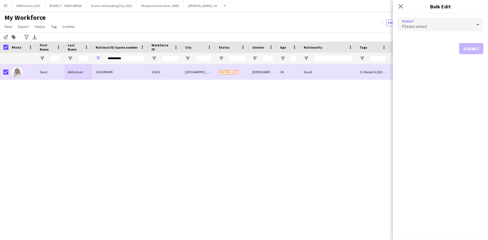
click at [423, 26] on span "Please select" at bounding box center [414, 27] width 25 height 6
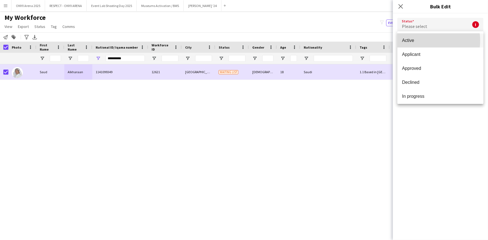
click at [423, 41] on span "Active" at bounding box center [440, 40] width 77 height 5
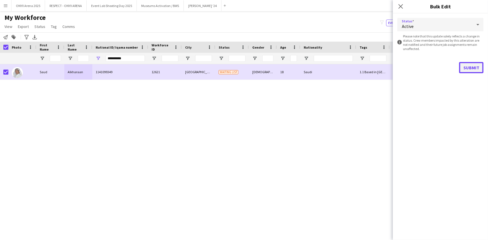
click at [468, 66] on button "Submit" at bounding box center [472, 67] width 24 height 11
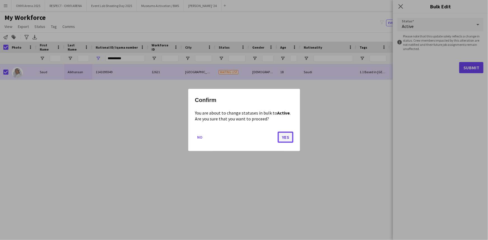
click at [287, 139] on button "Yes" at bounding box center [286, 137] width 16 height 11
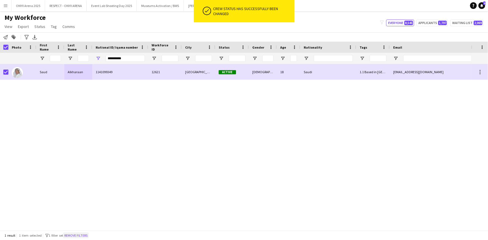
click at [80, 237] on button "Remove filters" at bounding box center [75, 236] width 25 height 6
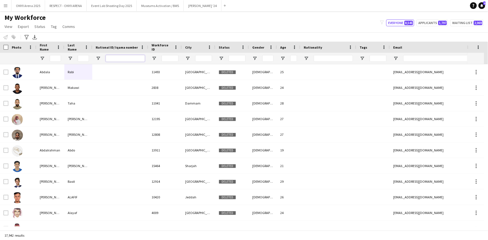
click at [125, 60] on input "National ID/ Iqama number Filter Input" at bounding box center [125, 58] width 39 height 7
paste input "**********"
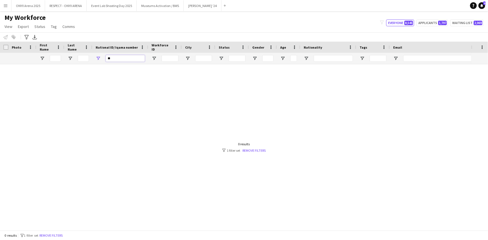
type input "*"
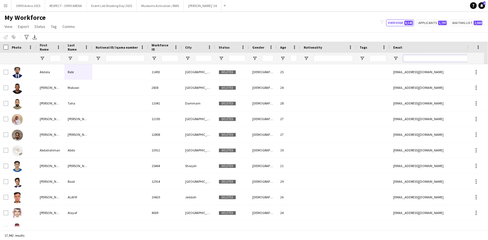
click at [411, 60] on input "Email Filter Input" at bounding box center [451, 58] width 95 height 7
paste input "**********"
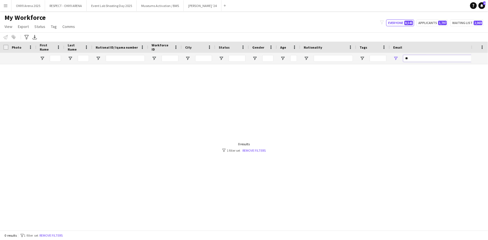
type input "*"
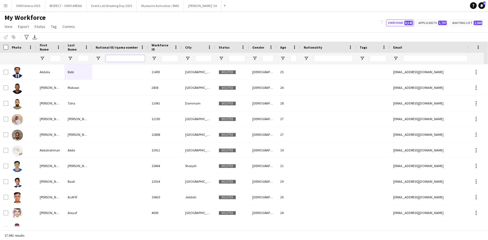
click at [123, 59] on input "National ID/ Iqama number Filter Input" at bounding box center [125, 58] width 39 height 7
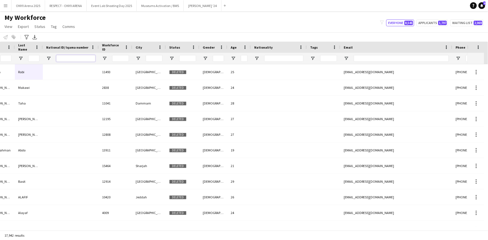
scroll to position [0, 106]
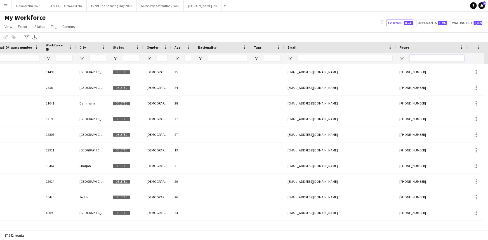
click at [434, 59] on input "Phone Filter Input" at bounding box center [437, 58] width 55 height 7
paste input "**********"
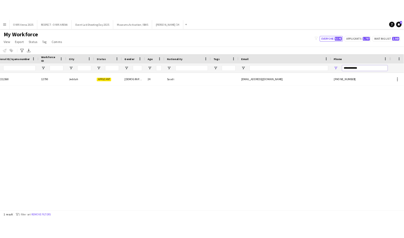
scroll to position [0, 0]
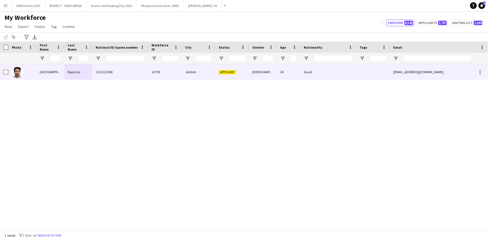
type input "**********"
click at [76, 76] on div "Bajamal" at bounding box center [78, 71] width 28 height 15
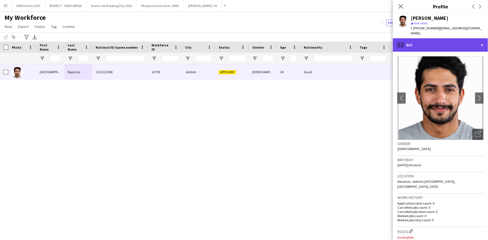
click at [416, 38] on div "profile Bio" at bounding box center [440, 44] width 95 height 13
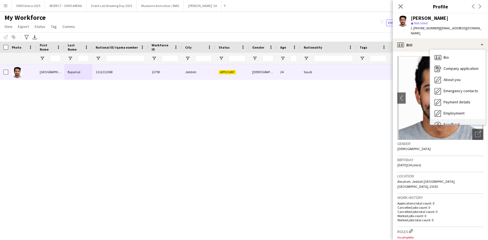
click at [454, 119] on div "Feedback Feedback" at bounding box center [457, 124] width 55 height 11
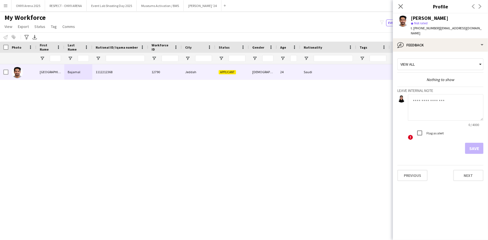
click at [437, 102] on textarea at bounding box center [446, 107] width 76 height 27
type textarea "*"
type textarea "*******"
click at [478, 143] on button "Save" at bounding box center [474, 148] width 18 height 11
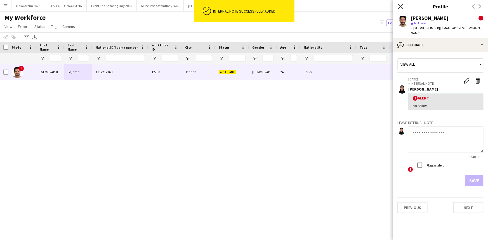
click at [400, 5] on icon at bounding box center [400, 6] width 5 height 5
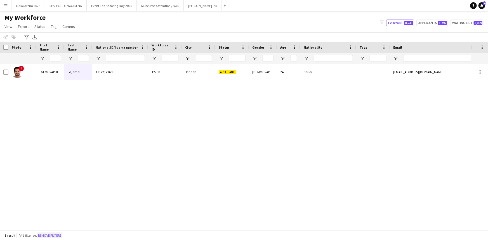
click at [62, 235] on button "Remove filters" at bounding box center [49, 236] width 25 height 6
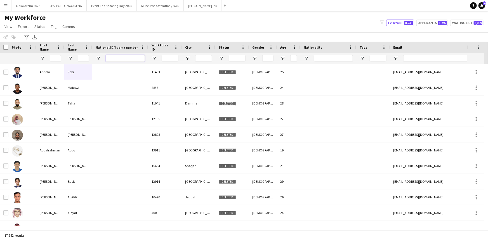
click at [118, 58] on input "National ID/ Iqama number Filter Input" at bounding box center [125, 58] width 39 height 7
paste input "**********"
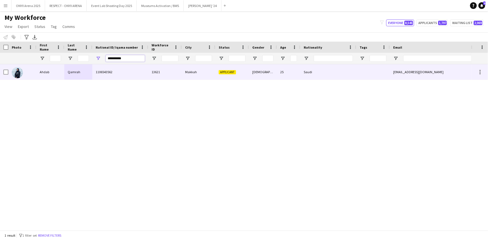
type input "**********"
click at [28, 68] on div at bounding box center [22, 71] width 28 height 15
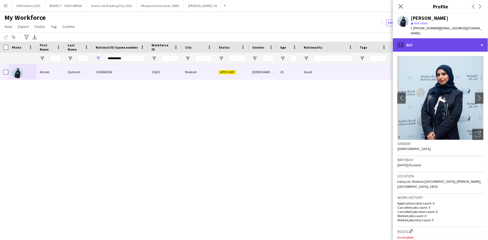
click at [429, 41] on div "profile Bio" at bounding box center [440, 44] width 95 height 13
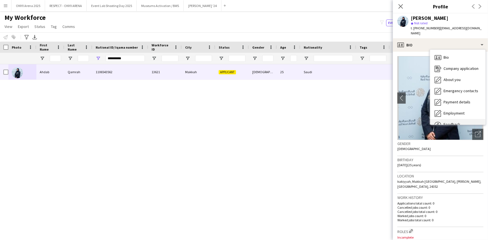
click at [451, 119] on div "Feedback Feedback" at bounding box center [457, 124] width 55 height 11
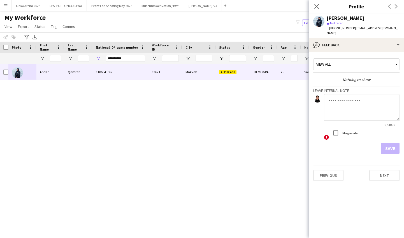
click at [350, 96] on textarea at bounding box center [362, 107] width 76 height 27
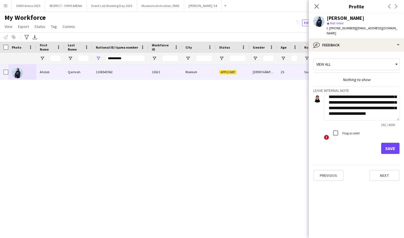
scroll to position [28, 0]
type textarea "**********"
click at [392, 143] on button "Save" at bounding box center [390, 148] width 18 height 11
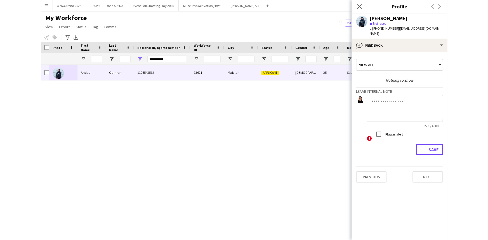
scroll to position [0, 0]
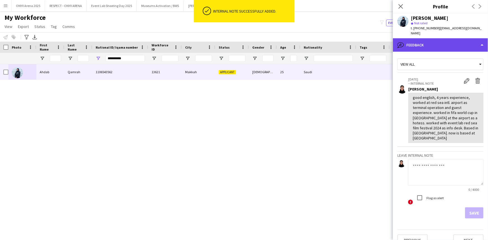
click at [422, 38] on div "bubble-pencil Feedback" at bounding box center [440, 44] width 95 height 13
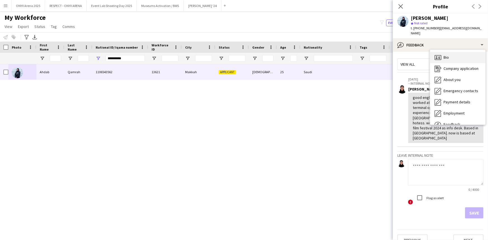
click at [439, 55] on icon "Bio" at bounding box center [438, 57] width 7 height 7
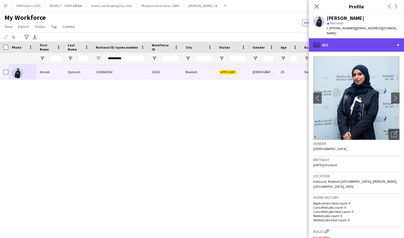
click at [362, 45] on div "profile Bio" at bounding box center [355, 44] width 95 height 13
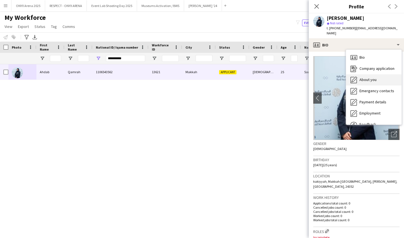
click at [364, 78] on div "About you About you" at bounding box center [373, 79] width 55 height 11
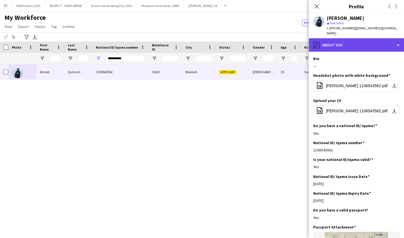
click at [351, 39] on div "pencil4 About you" at bounding box center [355, 44] width 95 height 13
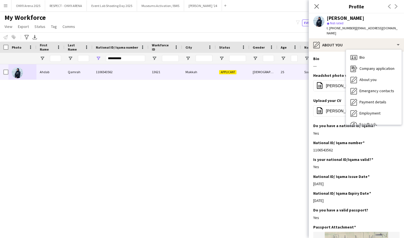
click at [339, 52] on app-section-data-types "Bio Edit this field --- Headshot photo with white background Edit this field of…" at bounding box center [355, 145] width 95 height 187
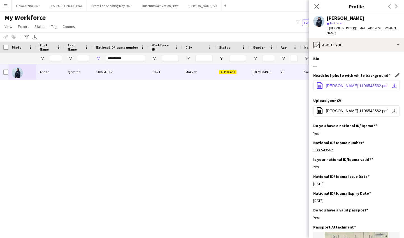
click at [378, 84] on span "Ahdab Qamrah 1106543562.pdf" at bounding box center [357, 86] width 62 height 4
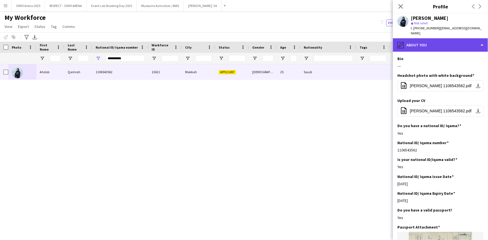
click at [436, 40] on div "pencil4 About you" at bounding box center [440, 44] width 95 height 13
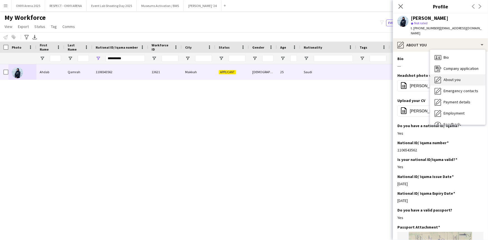
click at [445, 77] on span "About you" at bounding box center [452, 79] width 17 height 5
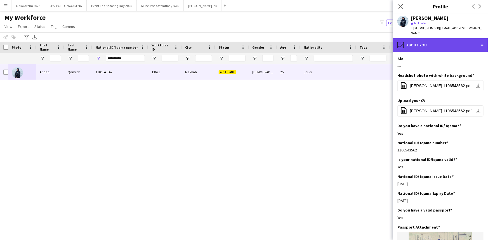
click at [422, 41] on div "pencil4 About you" at bounding box center [440, 44] width 95 height 13
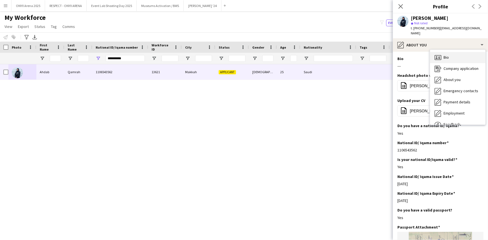
click at [444, 55] on span "Bio" at bounding box center [446, 57] width 5 height 5
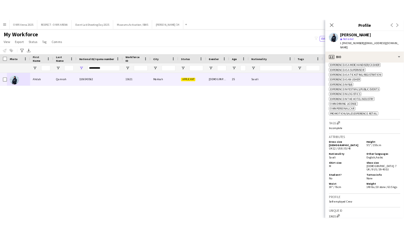
scroll to position [151, 0]
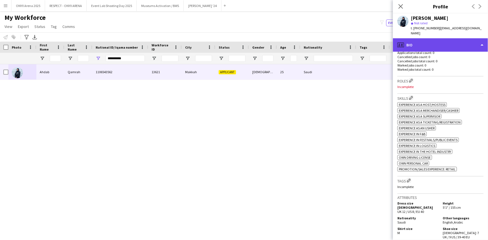
click at [423, 41] on div "profile Bio" at bounding box center [440, 44] width 95 height 13
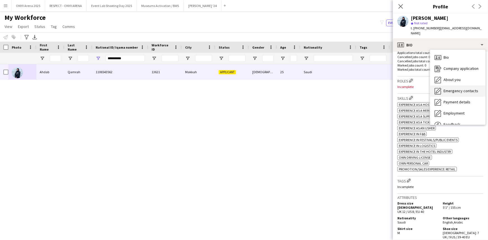
click at [442, 86] on div "Emergency contacts Emergency contacts" at bounding box center [457, 91] width 55 height 11
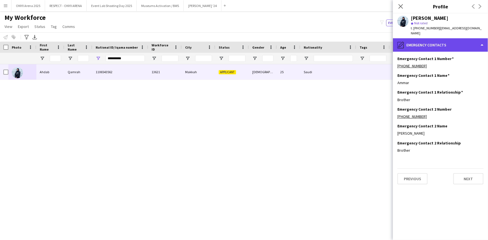
click at [436, 40] on div "pencil4 Emergency contacts" at bounding box center [440, 44] width 95 height 13
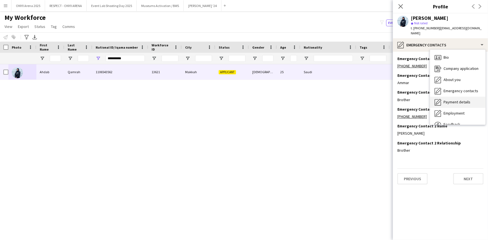
click at [448, 100] on span "Payment details" at bounding box center [457, 102] width 27 height 5
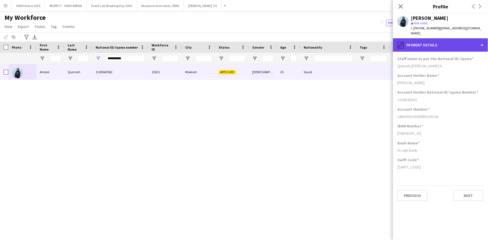
click at [423, 39] on div "pencil4 Payment details" at bounding box center [440, 44] width 95 height 13
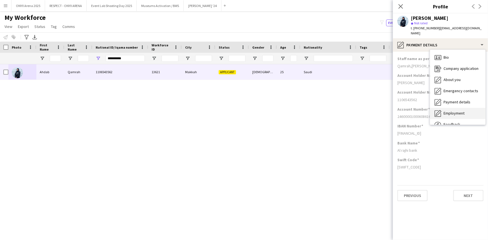
click at [444, 111] on span "Employment" at bounding box center [454, 113] width 21 height 5
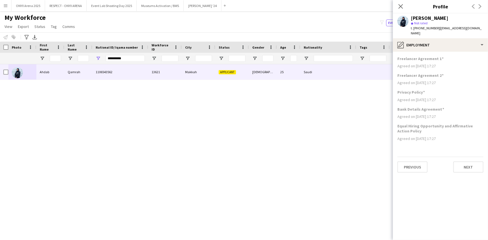
click at [442, 29] on span "| aahdab12@gmail.com" at bounding box center [446, 30] width 71 height 9
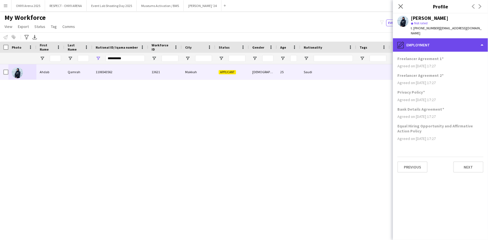
click at [442, 40] on div "pencil4 Employment" at bounding box center [440, 44] width 95 height 13
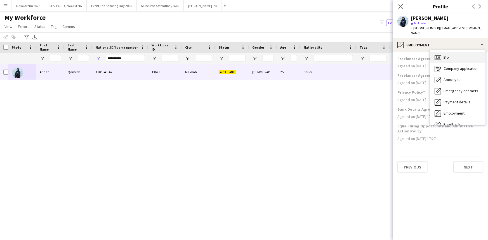
click at [447, 55] on span "Bio" at bounding box center [446, 57] width 5 height 5
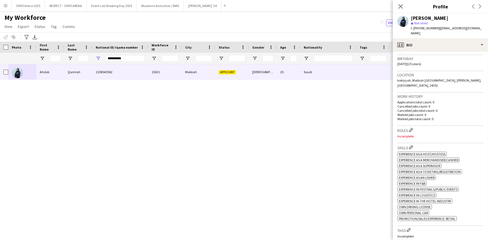
scroll to position [102, 0]
click at [412, 128] on app-icon "Edit crew company roles" at bounding box center [411, 130] width 4 height 4
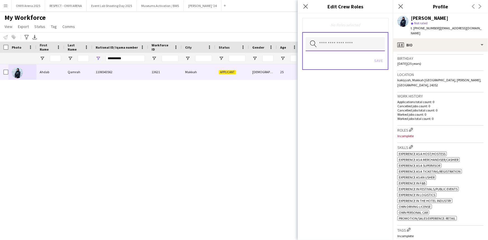
click at [341, 39] on input "text" at bounding box center [345, 44] width 79 height 14
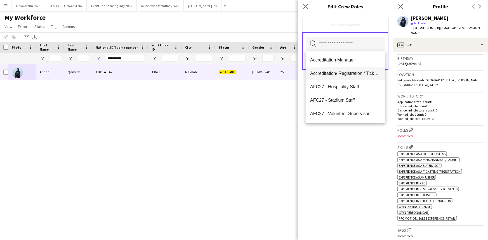
click at [334, 74] on span "Accreditation/ Registration / Ticketing" at bounding box center [345, 73] width 71 height 5
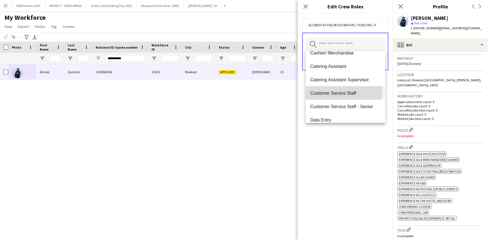
click at [335, 90] on mat-option "Customer Service Staff" at bounding box center [345, 92] width 79 height 13
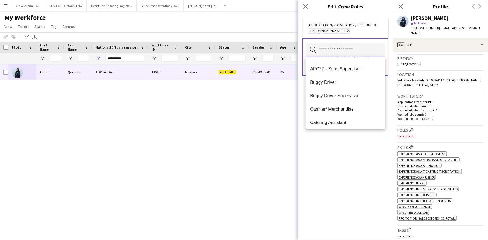
scroll to position [76, 0]
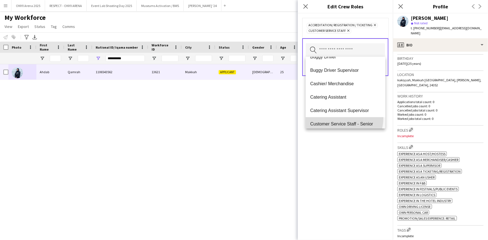
click at [336, 118] on mat-option "Customer Service Staff - Senior" at bounding box center [345, 124] width 79 height 13
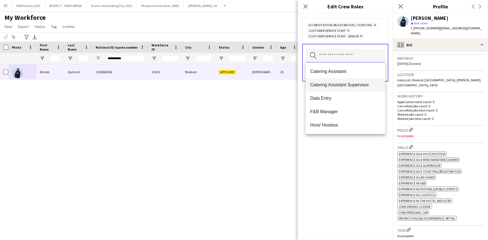
scroll to position [127, 0]
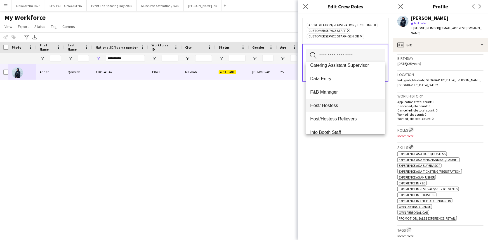
click at [325, 107] on span "Host/ Hostess" at bounding box center [345, 105] width 71 height 5
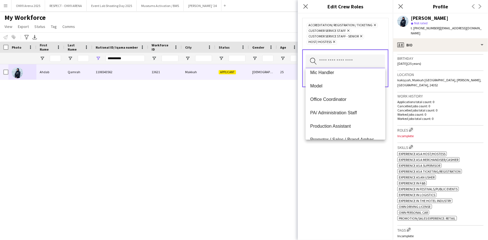
scroll to position [254, 0]
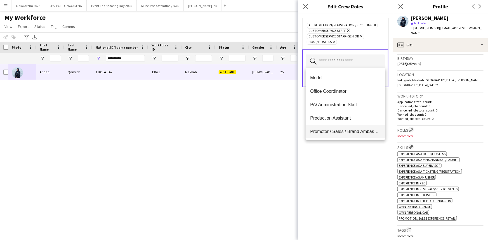
click at [327, 130] on span "Promoter / Sales / Brand Ambassador" at bounding box center [345, 131] width 71 height 5
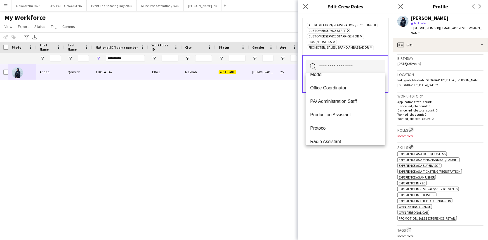
scroll to position [280, 0]
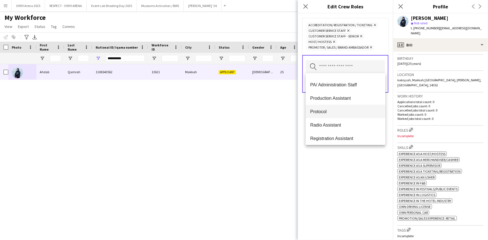
click at [324, 111] on span "Protocol" at bounding box center [345, 111] width 71 height 5
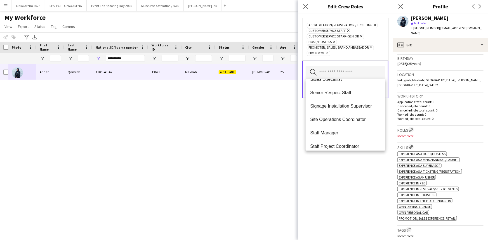
scroll to position [432, 0]
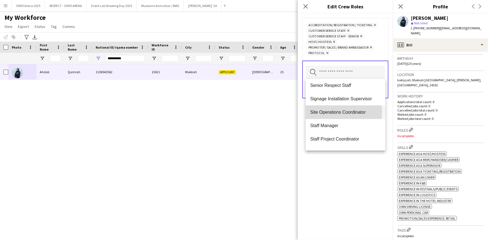
click at [330, 112] on span "Site Operations Coordinator" at bounding box center [345, 112] width 71 height 5
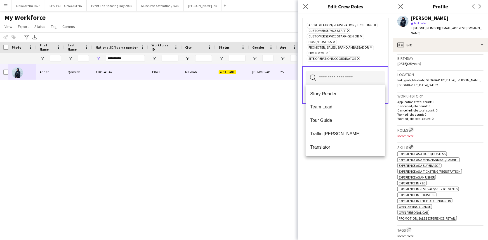
scroll to position [537, 0]
click at [334, 177] on div "Accreditation/ Registration / Ticketing Remove Customer Service Staff Remove Cu…" at bounding box center [345, 126] width 95 height 227
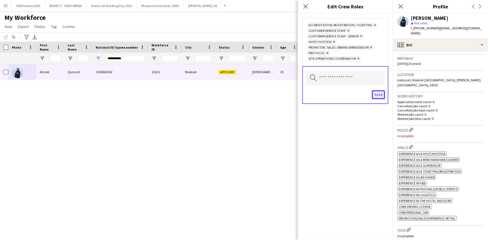
click at [380, 91] on button "Save" at bounding box center [378, 94] width 13 height 9
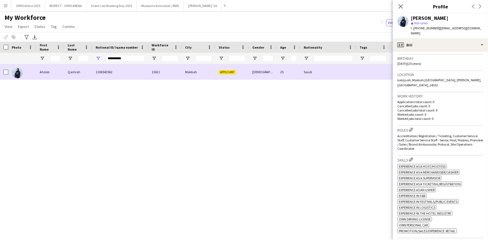
click at [2, 70] on div at bounding box center [4, 71] width 8 height 15
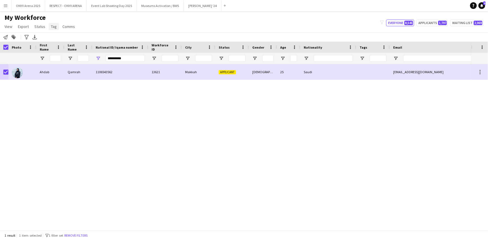
click at [51, 27] on span "Tag" at bounding box center [54, 26] width 6 height 5
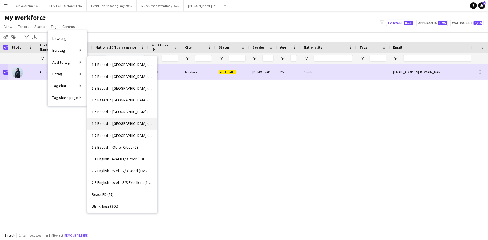
click at [116, 120] on link "1.6 Based in [GEOGRAPHIC_DATA] (59)" at bounding box center [122, 124] width 70 height 12
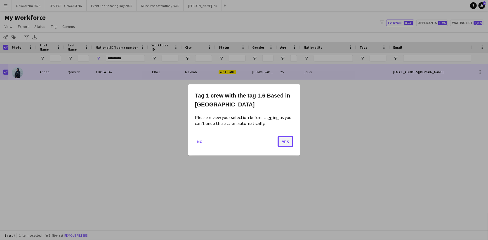
click at [290, 142] on button "Yes" at bounding box center [286, 141] width 16 height 11
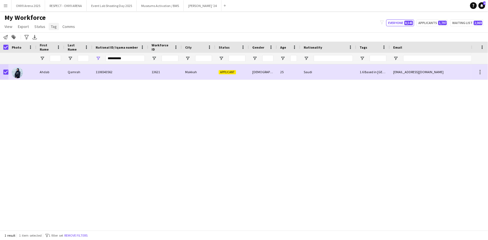
click at [52, 26] on span "Tag" at bounding box center [54, 26] width 6 height 5
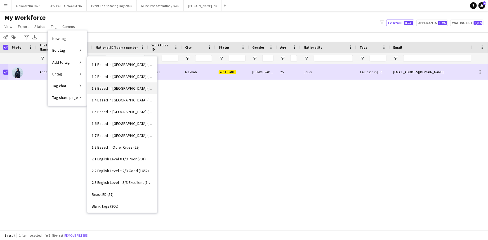
click at [120, 92] on link "1.3 Based in Jeddah (1084)" at bounding box center [122, 89] width 70 height 12
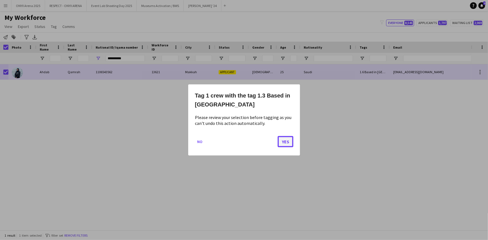
click at [287, 142] on button "Yes" at bounding box center [286, 141] width 16 height 11
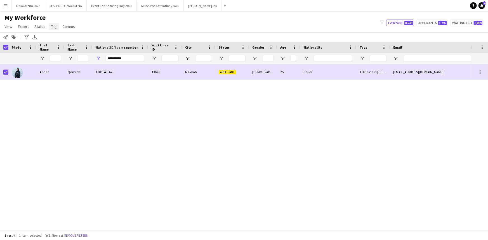
click at [53, 26] on span "Tag" at bounding box center [54, 26] width 6 height 5
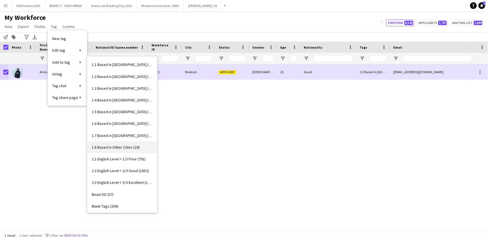
click at [116, 147] on span "1.8 Based in Other Cities (29)" at bounding box center [116, 147] width 48 height 5
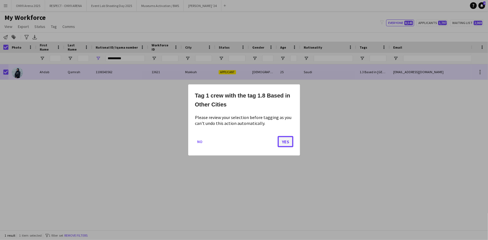
drag, startPoint x: 286, startPoint y: 142, endPoint x: 252, endPoint y: 131, distance: 35.7
click at [286, 142] on button "Yes" at bounding box center [286, 141] width 16 height 11
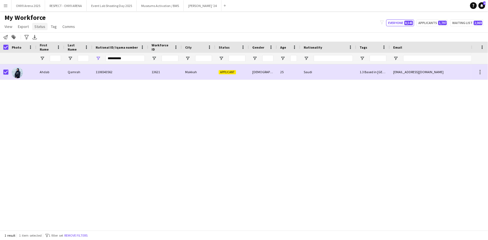
click at [41, 25] on span "Status" at bounding box center [39, 26] width 11 height 5
click at [51, 28] on span "Tag" at bounding box center [54, 26] width 6 height 5
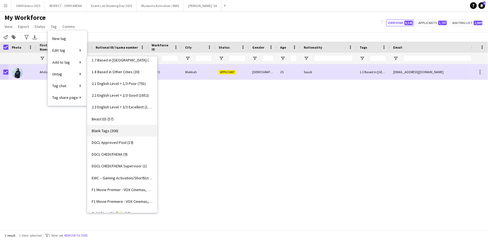
scroll to position [76, 0]
click at [120, 96] on span "2.2 English Level = 2/3 Good (1652)" at bounding box center [120, 94] width 57 height 5
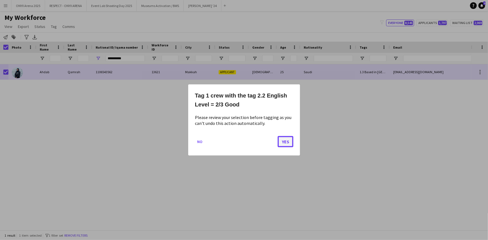
click at [282, 143] on button "Yes" at bounding box center [286, 141] width 16 height 11
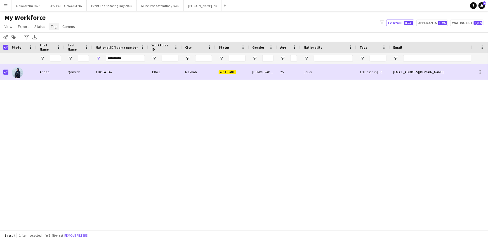
click at [51, 27] on span "Tag" at bounding box center [54, 26] width 6 height 5
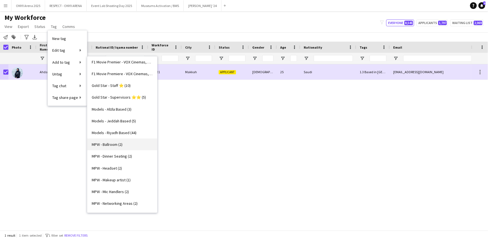
scroll to position [331, 0]
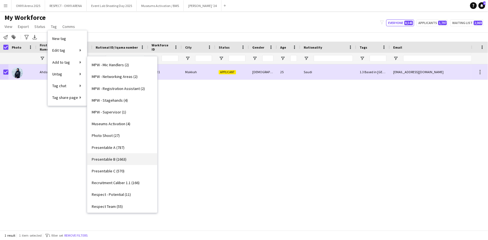
click at [114, 156] on link "Presentable B (1663)" at bounding box center [122, 160] width 70 height 12
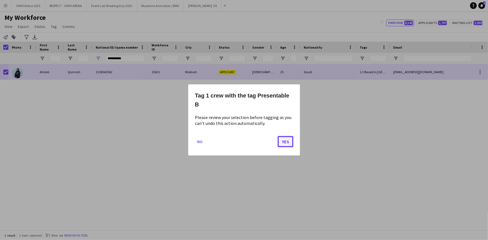
click at [282, 142] on button "Yes" at bounding box center [286, 141] width 16 height 11
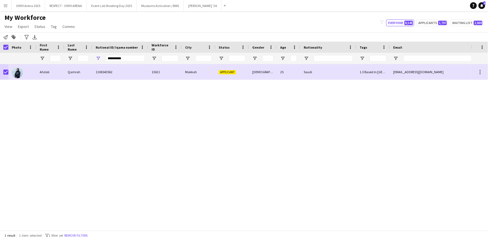
drag, startPoint x: 42, startPoint y: 25, endPoint x: 42, endPoint y: 42, distance: 17.1
click at [41, 25] on span "Status" at bounding box center [39, 26] width 11 height 5
click at [42, 42] on link "Edit" at bounding box center [51, 39] width 39 height 12
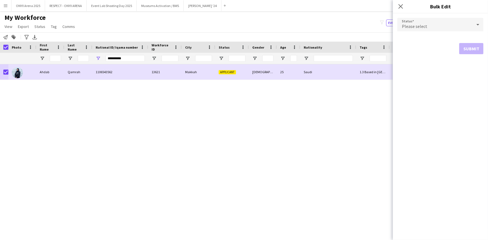
click at [415, 28] on span "Please select" at bounding box center [414, 27] width 25 height 6
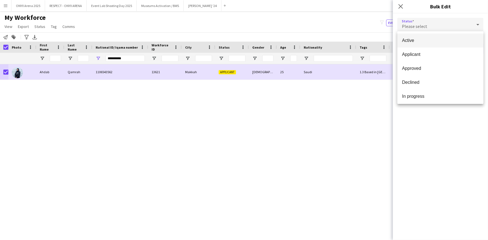
click at [417, 38] on span "Active" at bounding box center [440, 40] width 77 height 5
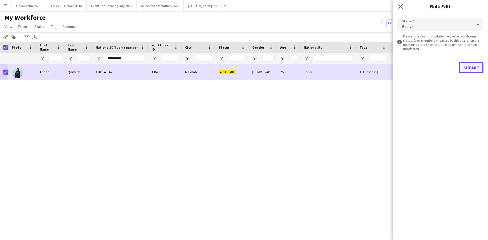
click at [476, 67] on button "Submit" at bounding box center [472, 67] width 24 height 11
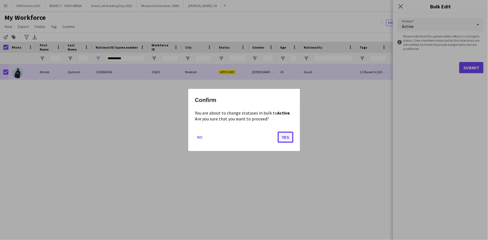
click at [285, 137] on button "Yes" at bounding box center [286, 137] width 16 height 11
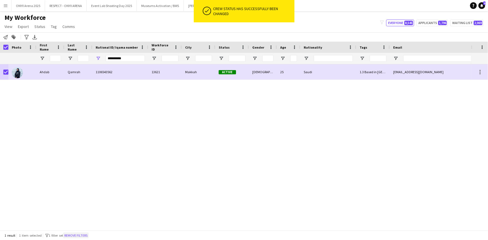
click at [85, 234] on button "Remove filters" at bounding box center [75, 236] width 25 height 6
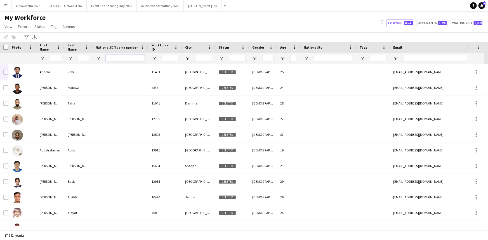
click at [120, 58] on input "National ID/ Iqama number Filter Input" at bounding box center [125, 58] width 39 height 7
paste input "**********"
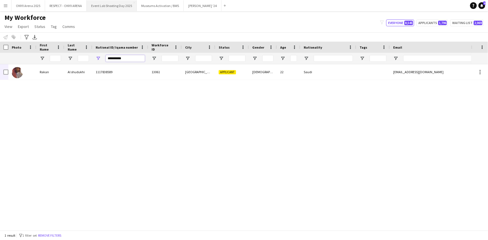
type input "**********"
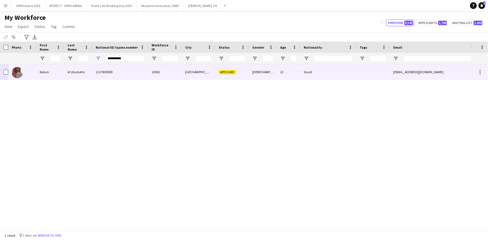
click at [82, 72] on div "Al shudukhi" at bounding box center [78, 71] width 28 height 15
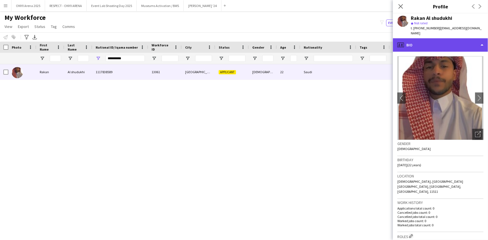
click at [437, 45] on div "profile Bio" at bounding box center [440, 44] width 95 height 13
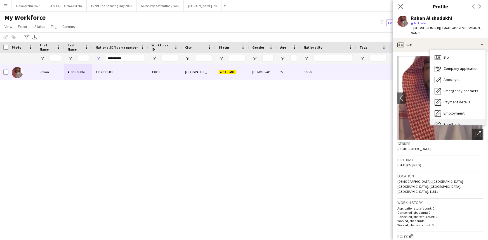
click at [447, 119] on div "Feedback Feedback" at bounding box center [457, 124] width 55 height 11
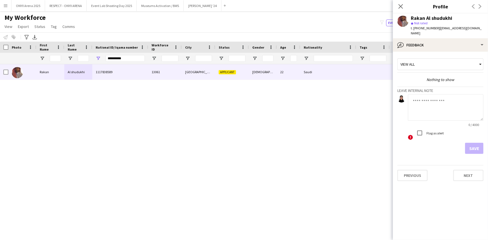
click at [439, 97] on textarea at bounding box center [446, 107] width 76 height 27
type textarea "*******"
click at [476, 143] on button "Save" at bounding box center [474, 148] width 18 height 11
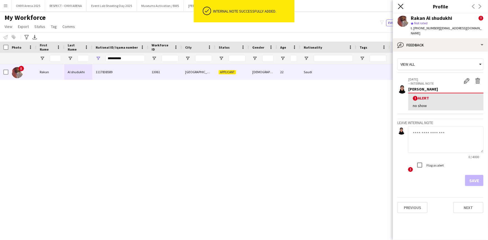
click at [399, 6] on icon "Close pop-in" at bounding box center [400, 6] width 5 height 5
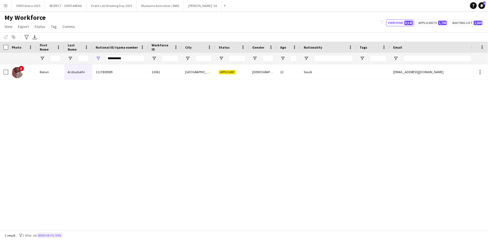
click at [62, 237] on button "Remove filters" at bounding box center [49, 236] width 25 height 6
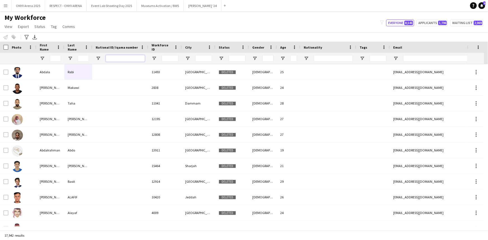
click at [108, 59] on input "National ID/ Iqama number Filter Input" at bounding box center [125, 58] width 39 height 7
paste input "**********"
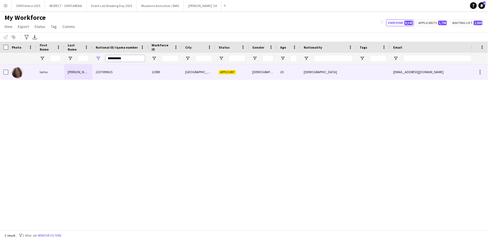
type input "**********"
click at [34, 72] on div at bounding box center [22, 71] width 28 height 15
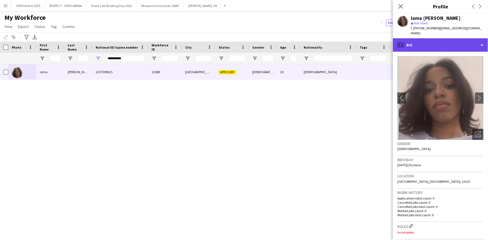
click at [435, 41] on div "profile Bio" at bounding box center [440, 44] width 95 height 13
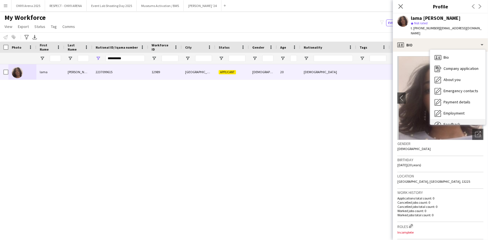
click at [451, 119] on div "Feedback Feedback" at bounding box center [457, 124] width 55 height 11
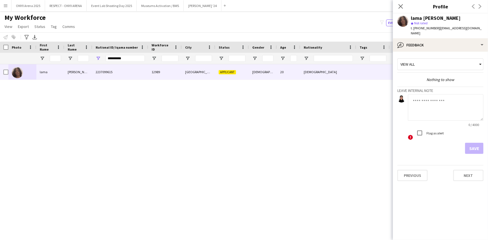
click at [435, 98] on textarea at bounding box center [446, 107] width 76 height 27
click at [429, 102] on textarea "**********" at bounding box center [446, 107] width 76 height 27
type textarea "**********"
drag, startPoint x: 413, startPoint y: 96, endPoint x: 476, endPoint y: 100, distance: 62.9
click at [476, 100] on textarea "**********" at bounding box center [446, 107] width 76 height 27
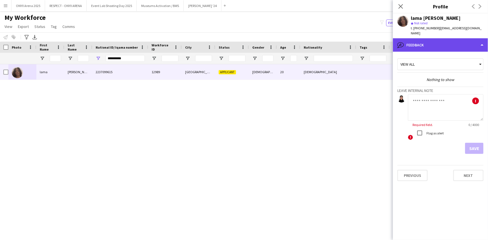
click at [434, 43] on div "bubble-pencil Feedback" at bounding box center [440, 44] width 95 height 13
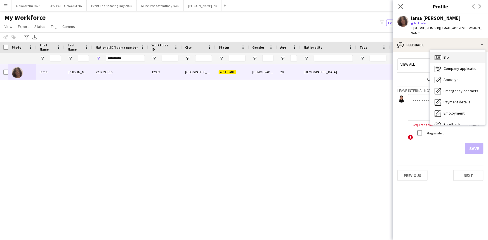
click at [439, 55] on icon "Bio" at bounding box center [438, 57] width 7 height 7
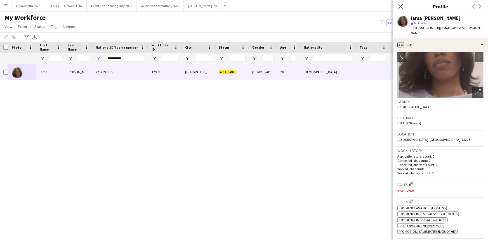
scroll to position [0, 0]
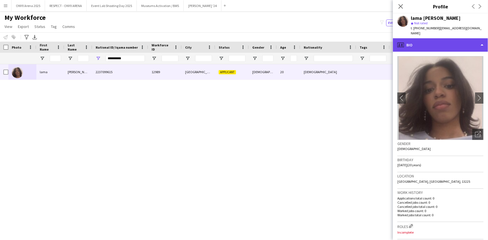
click at [432, 38] on div "profile Bio" at bounding box center [440, 44] width 95 height 13
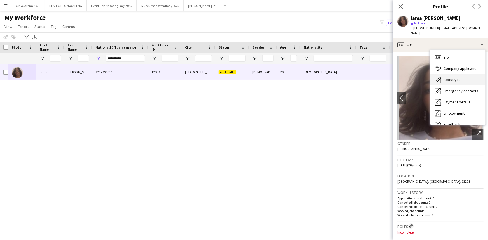
click at [442, 74] on div "About you About you" at bounding box center [457, 79] width 55 height 11
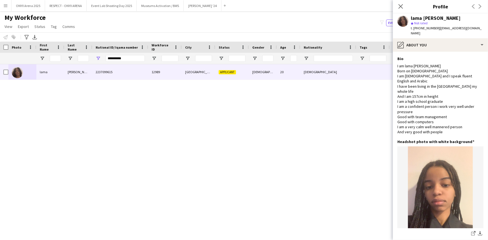
click at [427, 52] on app-section-data-types "Bio Edit this field I am lama Nassar Born on January 20th 2005 I am Sudanese an…" at bounding box center [440, 146] width 95 height 189
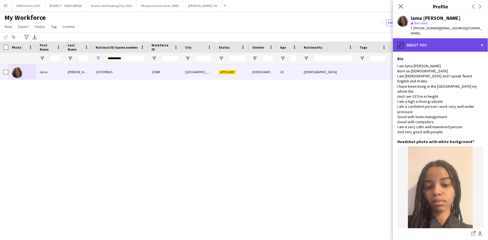
click at [430, 39] on div "pencil4 About you" at bounding box center [440, 44] width 95 height 13
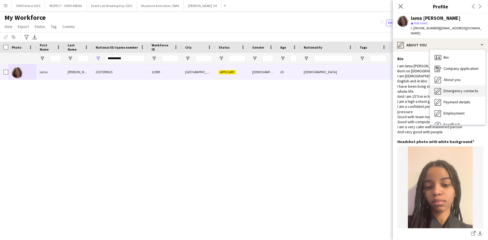
click at [448, 86] on div "Emergency contacts Emergency contacts" at bounding box center [457, 91] width 55 height 11
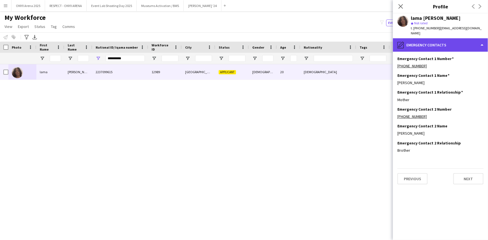
click at [418, 41] on div "pencil4 Emergency contacts" at bounding box center [440, 44] width 95 height 13
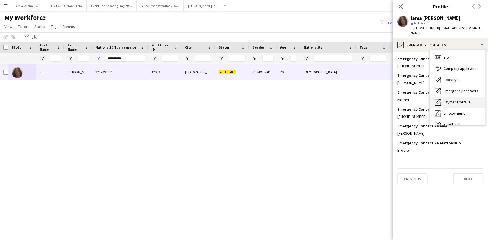
click at [457, 102] on div "Payment details Payment details" at bounding box center [457, 102] width 55 height 11
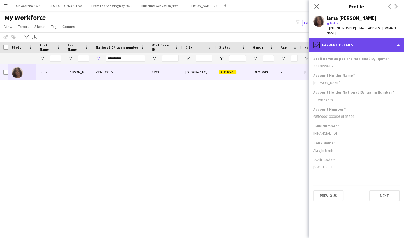
click at [349, 38] on div "pencil4 Payment details" at bounding box center [355, 44] width 95 height 13
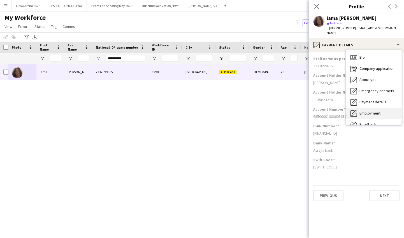
click at [370, 108] on div "Employment Employment" at bounding box center [373, 113] width 55 height 11
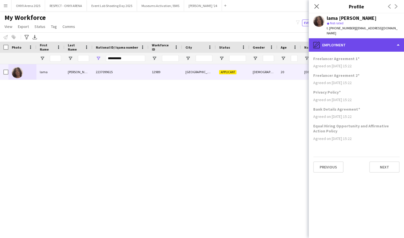
click at [354, 39] on div "pencil4 Employment" at bounding box center [355, 44] width 95 height 13
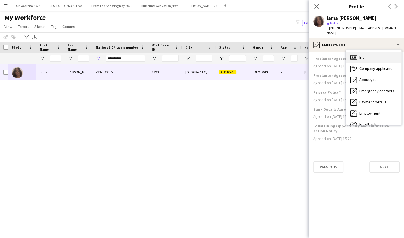
click at [364, 52] on div "Bio Bio" at bounding box center [373, 57] width 55 height 11
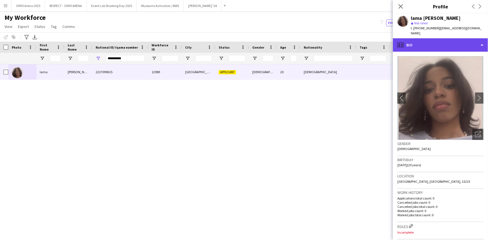
click at [425, 39] on div "profile Bio" at bounding box center [440, 44] width 95 height 13
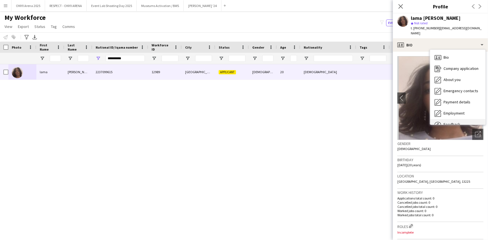
click at [451, 122] on span "Feedback" at bounding box center [452, 124] width 17 height 5
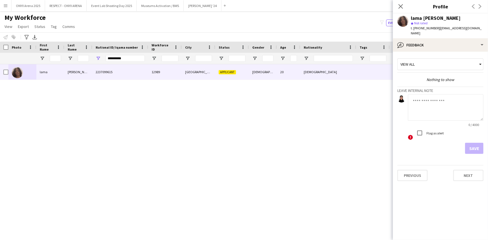
click at [437, 97] on textarea at bounding box center [446, 107] width 76 height 27
type textarea "*"
click at [437, 96] on textarea at bounding box center [446, 107] width 76 height 27
type textarea "**********"
click at [472, 143] on button "Save" at bounding box center [474, 148] width 18 height 11
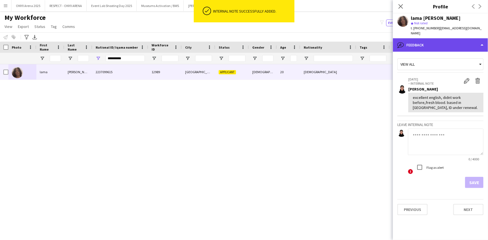
click at [434, 43] on div "bubble-pencil Feedback" at bounding box center [440, 44] width 95 height 13
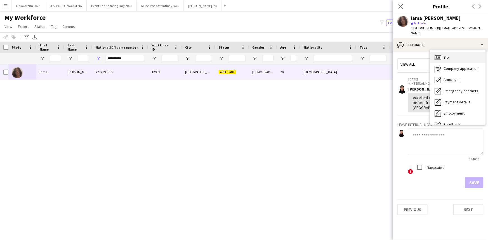
click at [438, 56] on div "Bio Bio" at bounding box center [457, 57] width 55 height 11
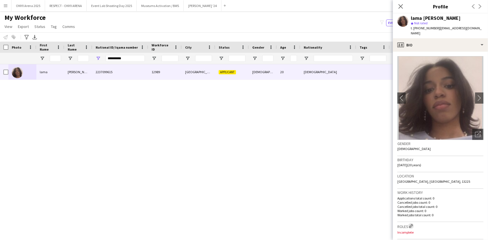
click at [411, 224] on app-icon "Edit crew company roles" at bounding box center [411, 226] width 4 height 4
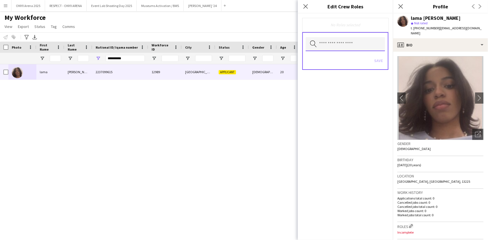
click at [349, 38] on input "text" at bounding box center [345, 44] width 79 height 14
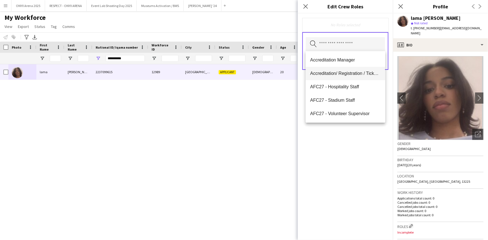
click at [339, 74] on span "Accreditation/ Registration / Ticketing" at bounding box center [345, 73] width 71 height 5
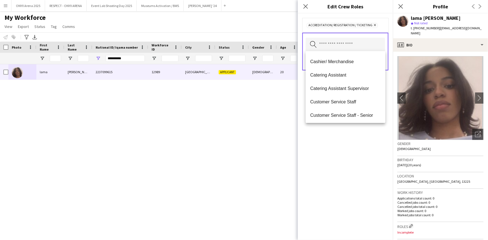
scroll to position [102, 0]
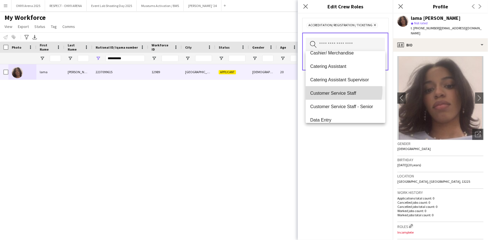
click at [340, 91] on span "Customer Service Staff" at bounding box center [345, 93] width 71 height 5
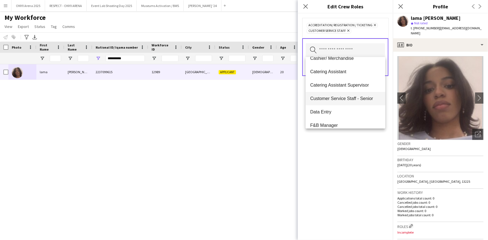
click at [342, 103] on mat-option "Customer Service Staff - Senior" at bounding box center [345, 98] width 79 height 13
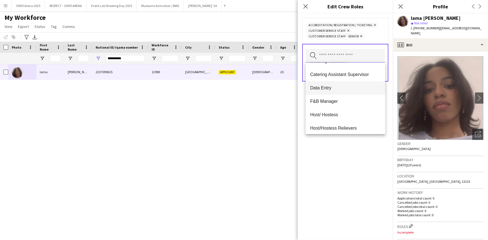
scroll to position [127, 0]
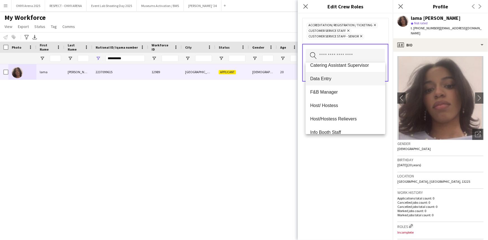
click at [342, 104] on span "Host/ Hostess" at bounding box center [345, 105] width 71 height 5
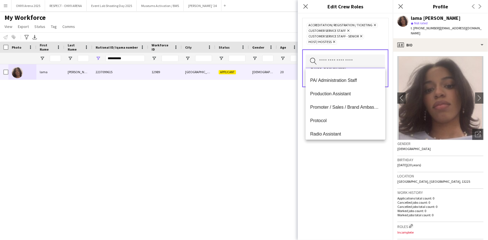
scroll to position [280, 0]
click at [336, 105] on span "Promoter / Sales / Brand Ambassador" at bounding box center [345, 106] width 71 height 5
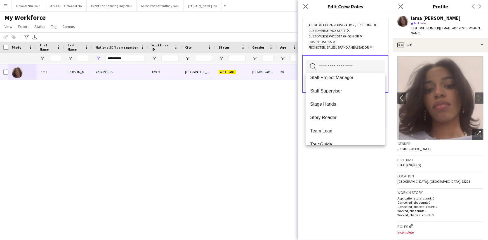
scroll to position [564, 0]
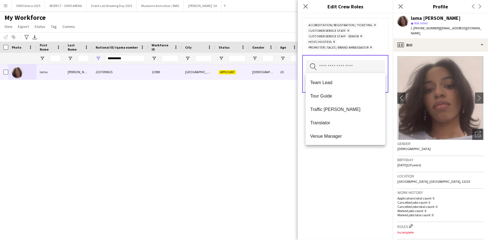
click at [338, 170] on div "Accreditation/ Registration / Ticketing Remove Customer Service Staff Remove Cu…" at bounding box center [345, 126] width 95 height 227
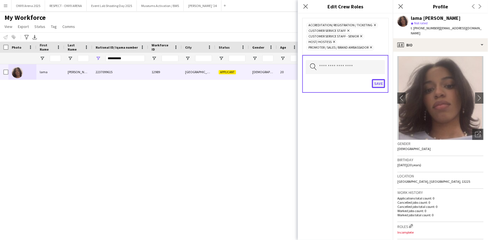
click at [378, 79] on button "Save" at bounding box center [378, 83] width 13 height 9
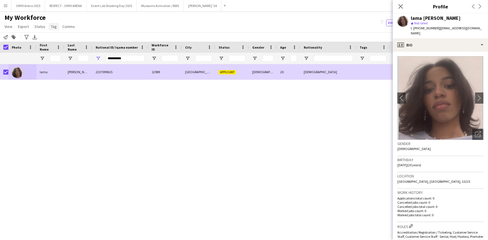
click at [52, 26] on span "Tag" at bounding box center [54, 26] width 6 height 5
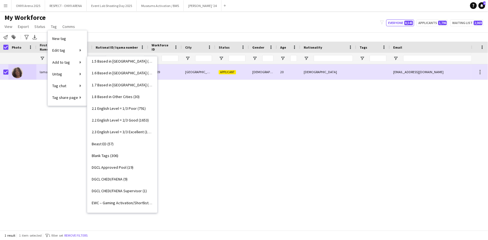
scroll to position [0, 0]
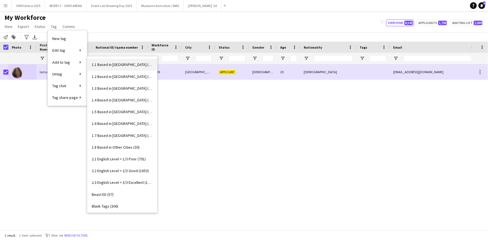
click at [127, 67] on link "1.1 Based in Riyadh (3002)" at bounding box center [122, 65] width 70 height 12
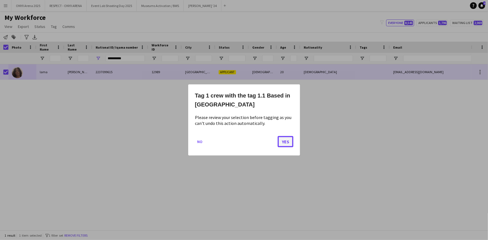
click at [290, 142] on button "Yes" at bounding box center [286, 141] width 16 height 11
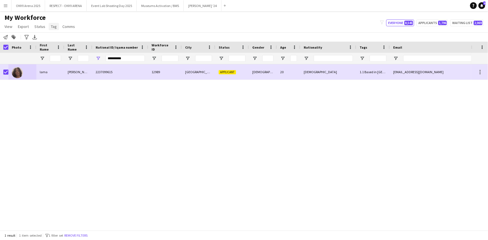
click at [56, 27] on link "Tag" at bounding box center [54, 26] width 10 height 7
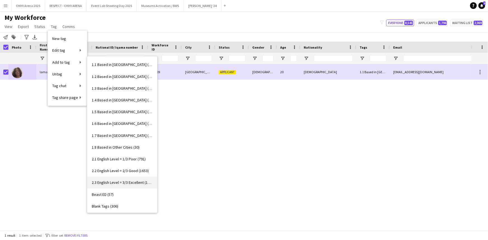
click at [134, 182] on span "2.3 English Level = 3/3 Excellent (1311)" at bounding box center [122, 182] width 61 height 5
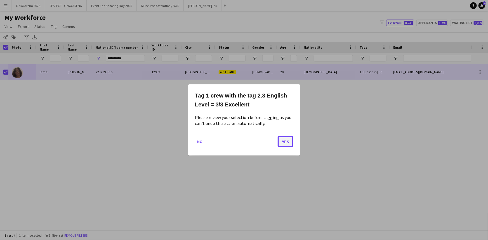
drag, startPoint x: 284, startPoint y: 145, endPoint x: 278, endPoint y: 144, distance: 6.2
click at [284, 145] on button "Yes" at bounding box center [286, 141] width 16 height 11
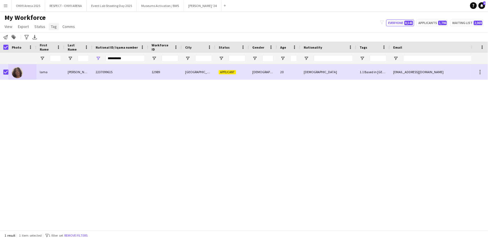
click at [52, 25] on span "Tag" at bounding box center [54, 26] width 6 height 5
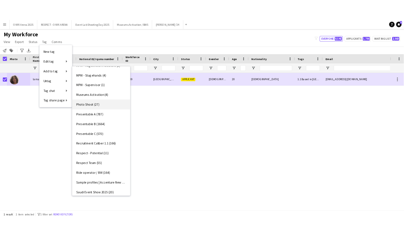
scroll to position [381, 0]
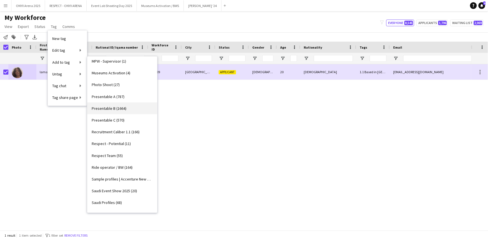
click at [127, 108] on link "Presentable B (1664)" at bounding box center [122, 109] width 70 height 12
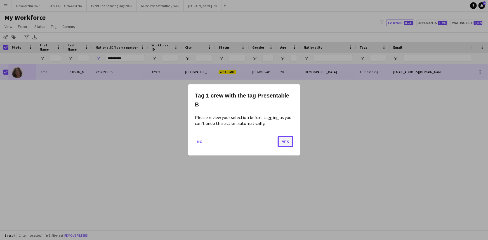
click at [284, 140] on button "Yes" at bounding box center [286, 141] width 16 height 11
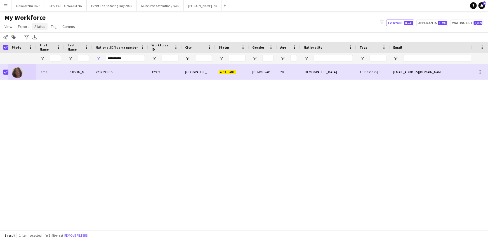
click at [45, 28] on link "Status" at bounding box center [39, 26] width 15 height 7
click at [44, 39] on link "Edit" at bounding box center [51, 39] width 39 height 12
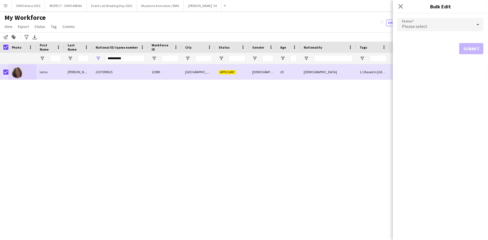
click at [441, 23] on div "Please select" at bounding box center [435, 24] width 75 height 13
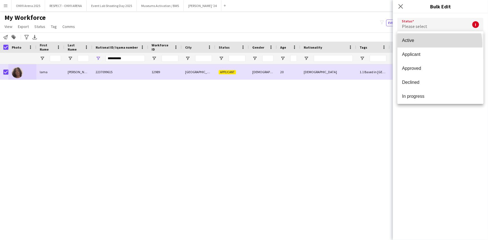
click at [440, 44] on mat-option "Active" at bounding box center [441, 41] width 86 height 14
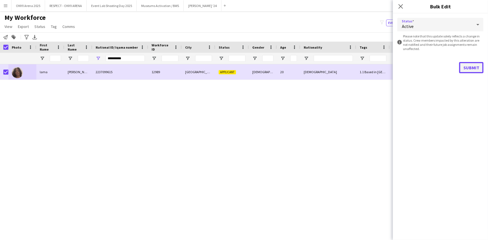
click at [471, 65] on button "Submit" at bounding box center [472, 67] width 24 height 11
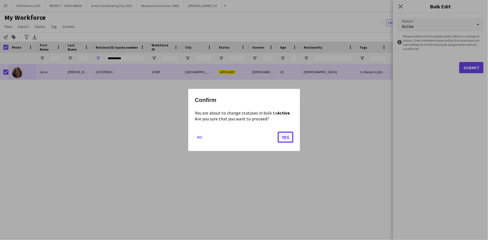
click at [283, 137] on button "Yes" at bounding box center [286, 137] width 16 height 11
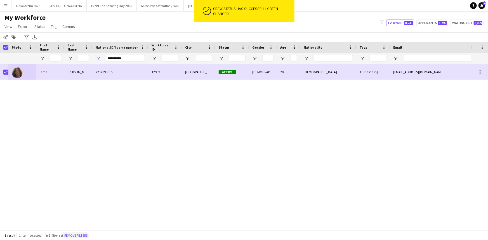
click at [76, 236] on button "Remove filters" at bounding box center [75, 236] width 25 height 6
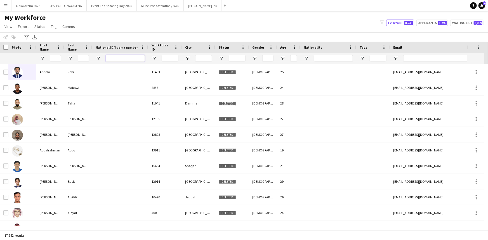
click at [116, 60] on input "National ID/ Iqama number Filter Input" at bounding box center [125, 58] width 39 height 7
paste input "**********"
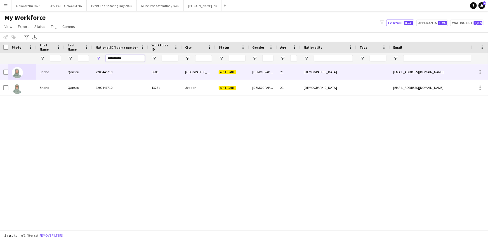
type input "**********"
click at [30, 76] on div at bounding box center [22, 71] width 28 height 15
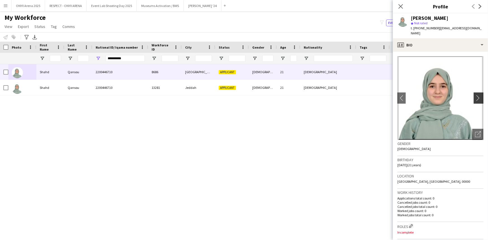
click at [476, 95] on app-icon "chevron-right" at bounding box center [480, 98] width 9 height 6
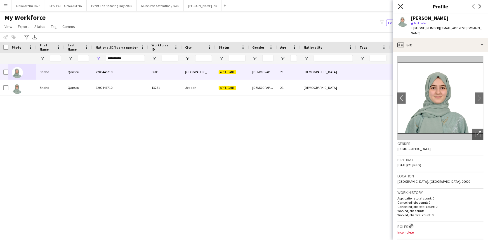
click at [403, 6] on icon "Close pop-in" at bounding box center [400, 6] width 5 height 5
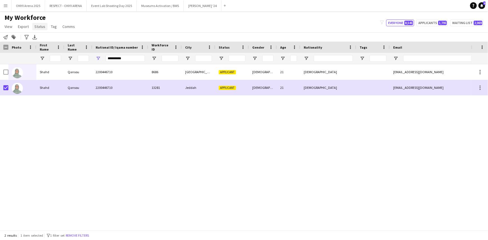
click at [43, 28] on span "Status" at bounding box center [39, 26] width 11 height 5
click at [43, 37] on span "Edit" at bounding box center [40, 38] width 6 height 5
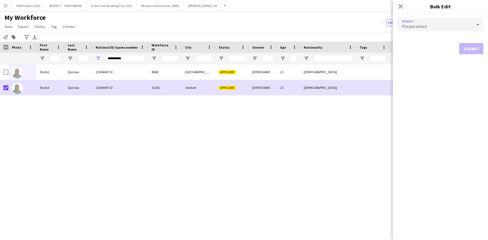
click at [420, 22] on div "Please select" at bounding box center [435, 24] width 75 height 13
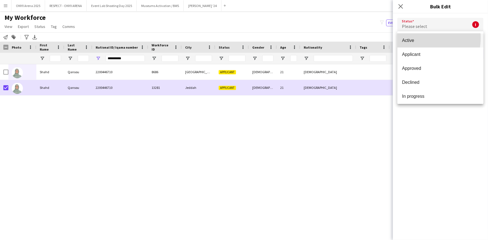
drag, startPoint x: 420, startPoint y: 38, endPoint x: 420, endPoint y: 29, distance: 9.2
click at [420, 30] on div "Active Applicant Approved Declined In progress Invited Paused Suspended Waiting…" at bounding box center [244, 120] width 488 height 240
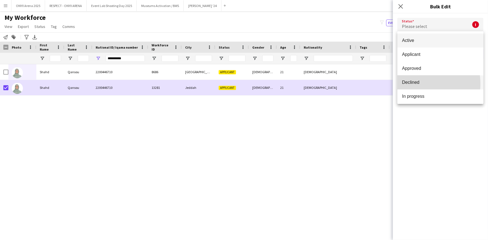
click at [416, 84] on span "Declined" at bounding box center [440, 82] width 77 height 5
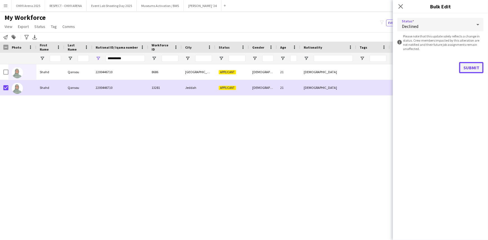
click at [465, 67] on button "Submit" at bounding box center [472, 67] width 24 height 11
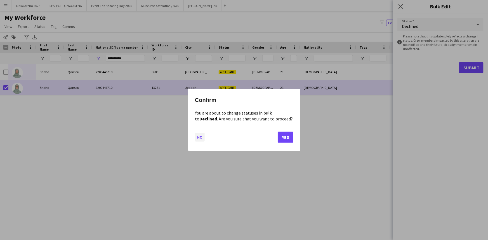
click at [199, 140] on button "No" at bounding box center [200, 137] width 10 height 9
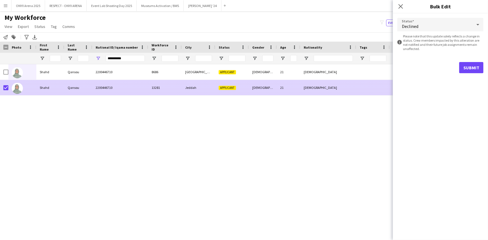
click at [184, 89] on div "Jeddah" at bounding box center [199, 87] width 34 height 15
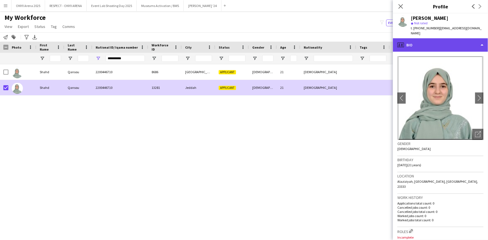
click at [428, 38] on div "profile Bio" at bounding box center [440, 44] width 95 height 13
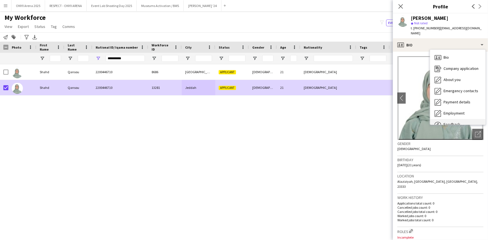
click at [457, 119] on div "Feedback Feedback" at bounding box center [457, 124] width 55 height 11
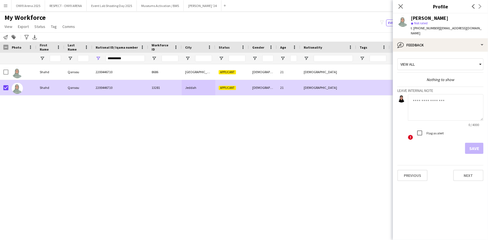
click at [446, 100] on textarea at bounding box center [446, 107] width 76 height 27
type textarea "**********"
click at [483, 144] on button "Save" at bounding box center [474, 148] width 18 height 11
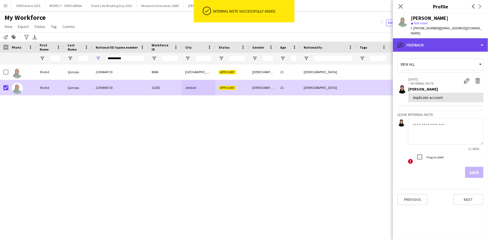
click at [431, 40] on div "bubble-pencil Feedback" at bounding box center [440, 44] width 95 height 13
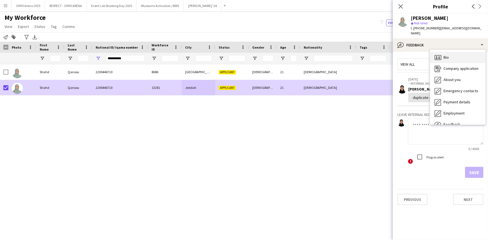
click at [441, 55] on icon at bounding box center [438, 57] width 7 height 5
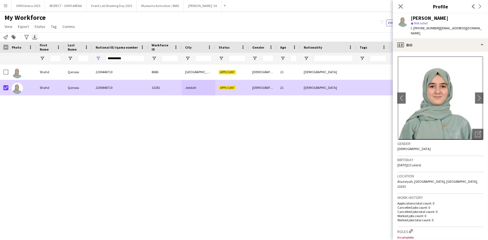
click at [41, 27] on span "Status" at bounding box center [39, 26] width 11 height 5
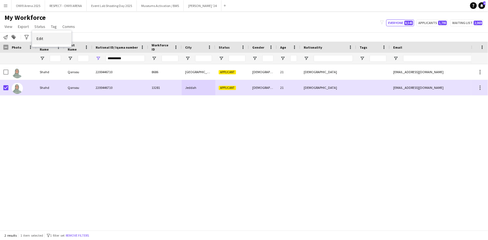
click at [43, 42] on link "Edit" at bounding box center [51, 39] width 39 height 12
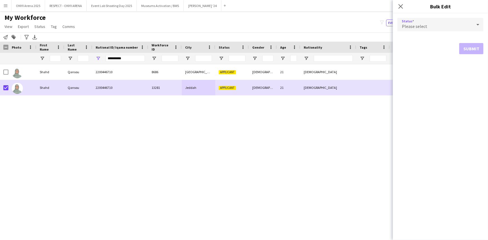
click at [434, 26] on div "Please select" at bounding box center [435, 24] width 75 height 13
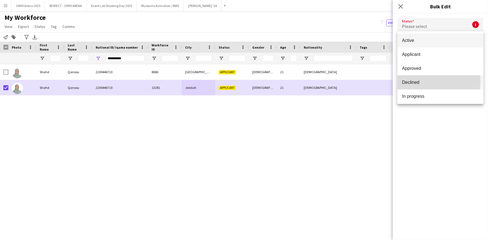
click at [435, 82] on span "Declined" at bounding box center [440, 82] width 77 height 5
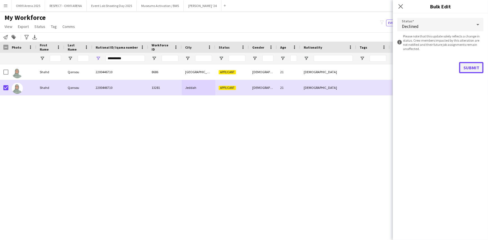
click at [473, 63] on button "Submit" at bounding box center [472, 67] width 24 height 11
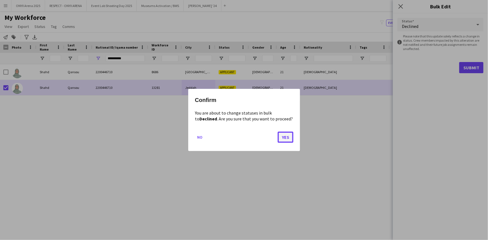
click at [286, 140] on button "Yes" at bounding box center [286, 137] width 16 height 11
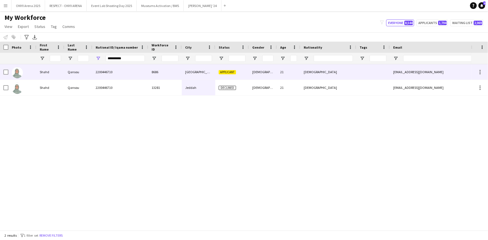
click at [14, 72] on img at bounding box center [17, 72] width 11 height 11
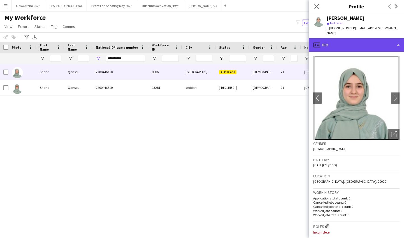
click at [360, 40] on div "profile Bio" at bounding box center [355, 44] width 95 height 13
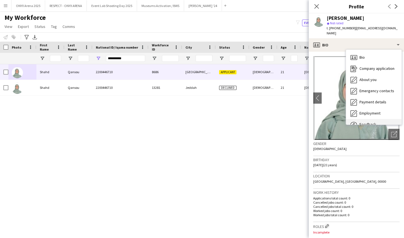
click at [364, 122] on span "Feedback" at bounding box center [367, 124] width 17 height 5
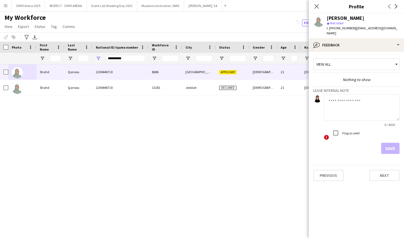
click at [356, 103] on textarea at bounding box center [362, 107] width 76 height 27
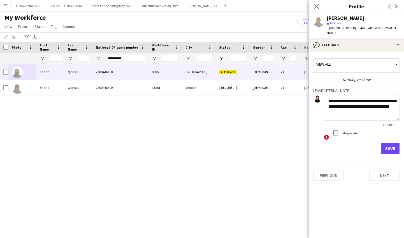
scroll to position [0, 0]
type textarea "**********"
click at [387, 143] on button "Save" at bounding box center [390, 148] width 18 height 11
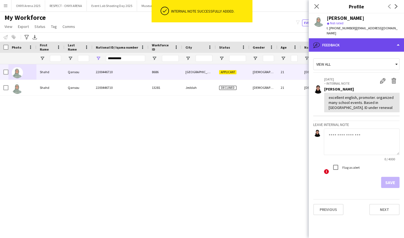
click at [349, 38] on div "bubble-pencil Feedback" at bounding box center [355, 44] width 95 height 13
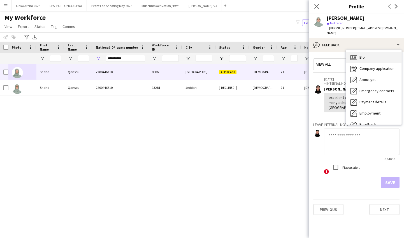
click at [355, 54] on icon "Bio" at bounding box center [353, 57] width 7 height 7
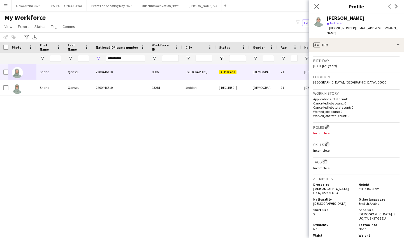
scroll to position [127, 0]
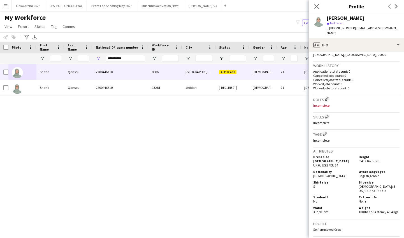
click at [361, 32] on div "Shahd Qansou star Not rated t. +966509488703 | shahdqansou41@gmail.com" at bounding box center [355, 25] width 95 height 25
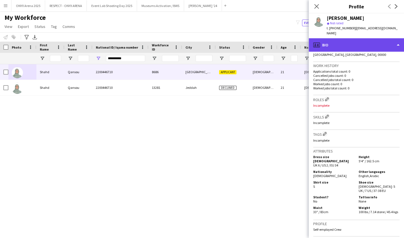
click at [361, 38] on div "profile Bio" at bounding box center [355, 44] width 95 height 13
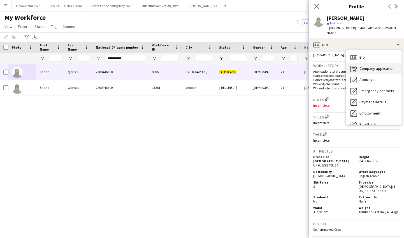
click at [368, 66] on span "Company application" at bounding box center [376, 68] width 35 height 5
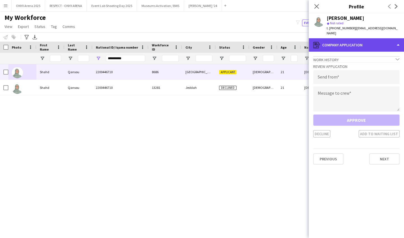
click at [360, 42] on div "register Company application" at bounding box center [355, 44] width 95 height 13
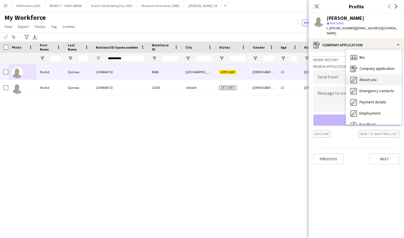
click at [364, 74] on div "About you About you" at bounding box center [373, 79] width 55 height 11
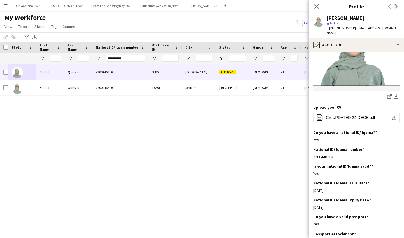
scroll to position [0, 0]
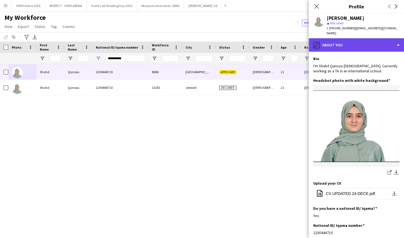
click at [352, 38] on div "pencil4 About you" at bounding box center [355, 44] width 95 height 13
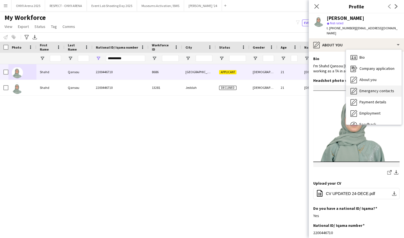
click at [364, 88] on span "Emergency contacts" at bounding box center [376, 90] width 35 height 5
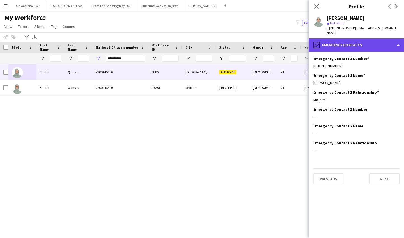
click at [335, 42] on div "pencil4 Emergency contacts" at bounding box center [355, 44] width 95 height 13
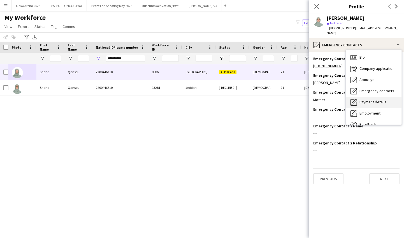
click at [362, 100] on span "Payment details" at bounding box center [372, 102] width 27 height 5
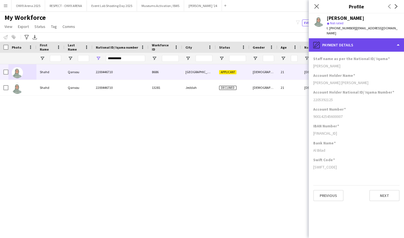
click at [346, 44] on div "pencil4 Payment details" at bounding box center [355, 44] width 95 height 13
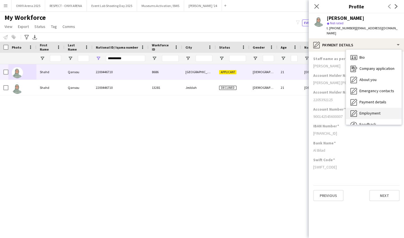
click at [366, 111] on span "Employment" at bounding box center [369, 113] width 21 height 5
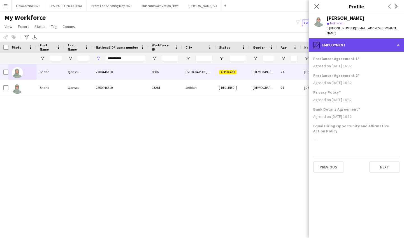
click at [363, 39] on div "pencil4 Employment" at bounding box center [355, 44] width 95 height 13
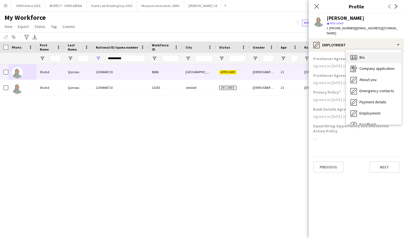
click at [366, 52] on div "Bio Bio" at bounding box center [373, 57] width 55 height 11
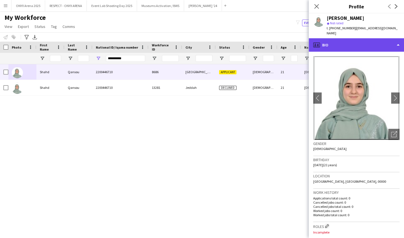
click at [353, 39] on div "profile Bio" at bounding box center [355, 44] width 95 height 13
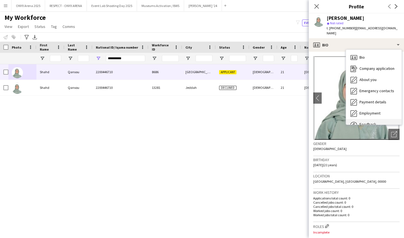
click at [372, 119] on div "Feedback Feedback" at bounding box center [373, 124] width 55 height 11
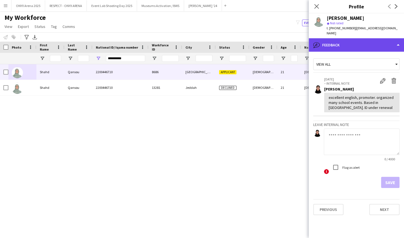
click at [352, 44] on div "bubble-pencil Feedback" at bounding box center [355, 44] width 95 height 13
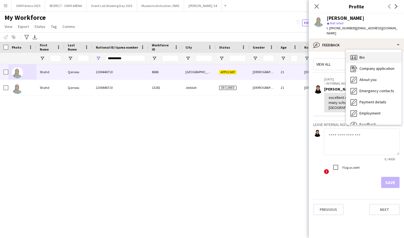
click at [358, 52] on div "Bio Bio" at bounding box center [373, 57] width 55 height 11
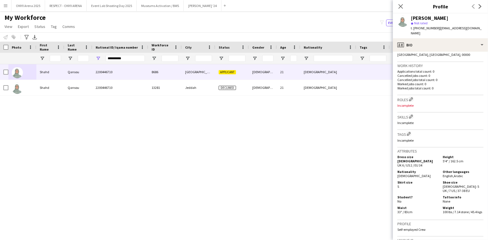
scroll to position [153, 0]
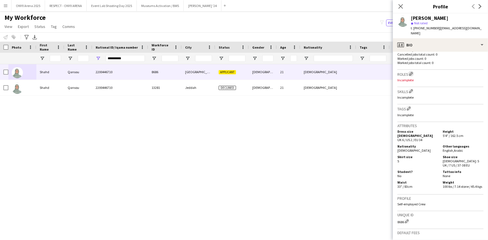
click at [413, 72] on app-icon "Edit crew company roles" at bounding box center [411, 74] width 4 height 4
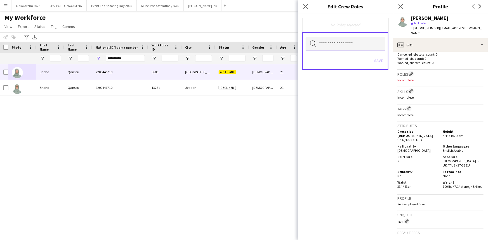
click at [347, 45] on input "text" at bounding box center [345, 44] width 79 height 14
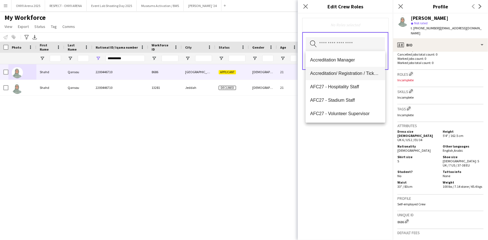
click at [346, 72] on span "Accreditation/ Registration / Ticketing" at bounding box center [345, 73] width 71 height 5
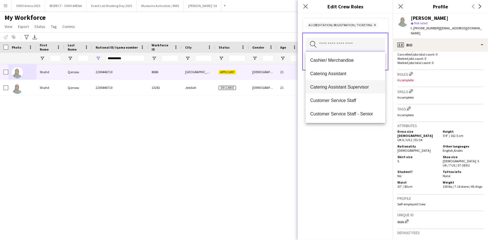
scroll to position [102, 0]
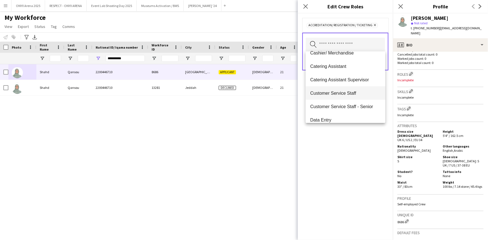
click at [341, 91] on span "Customer Service Staff" at bounding box center [345, 93] width 71 height 5
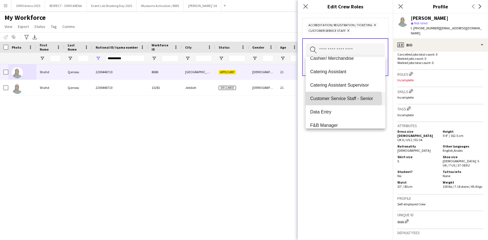
click at [336, 100] on span "Customer Service Staff - Senior" at bounding box center [345, 98] width 71 height 5
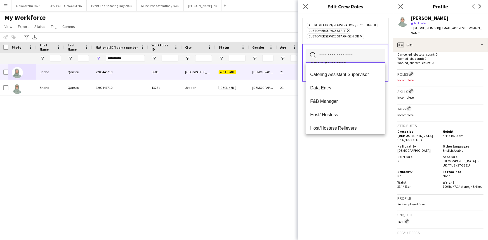
scroll to position [127, 0]
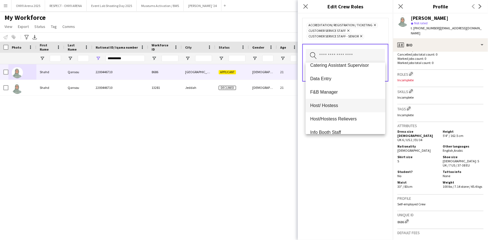
click at [335, 102] on mat-option "Host/ Hostess" at bounding box center [345, 105] width 79 height 13
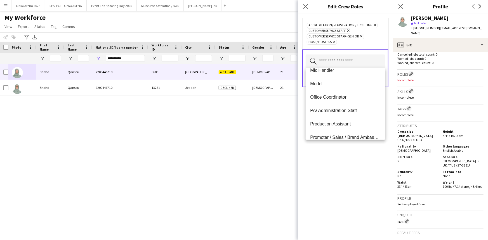
scroll to position [254, 0]
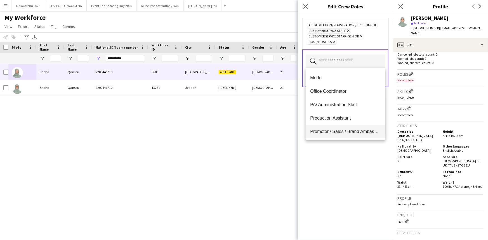
click at [348, 131] on span "Promoter / Sales / Brand Ambassador" at bounding box center [345, 131] width 71 height 5
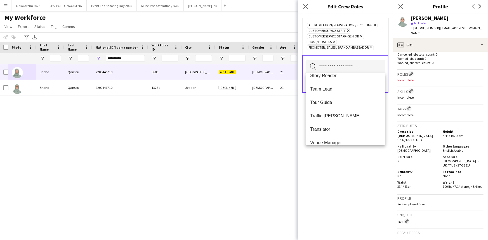
scroll to position [564, 0]
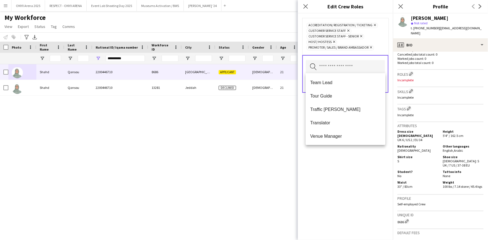
click at [340, 176] on div "Accreditation/ Registration / Ticketing Remove Customer Service Staff Remove Cu…" at bounding box center [345, 126] width 95 height 227
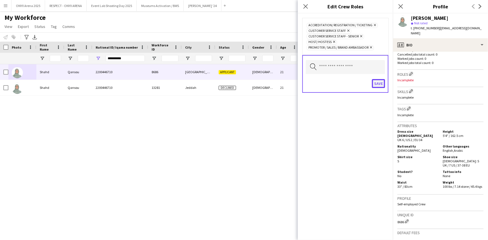
click at [378, 80] on button "Save" at bounding box center [378, 83] width 13 height 9
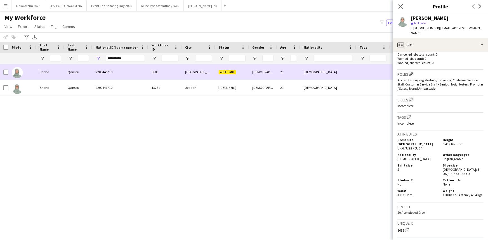
click at [8, 74] on div at bounding box center [22, 71] width 28 height 15
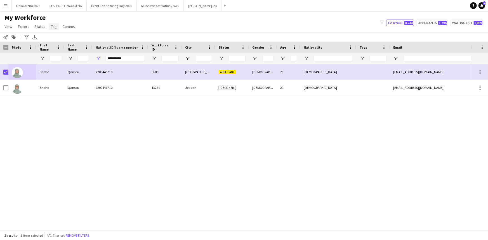
click at [51, 24] on span "Tag" at bounding box center [54, 26] width 6 height 5
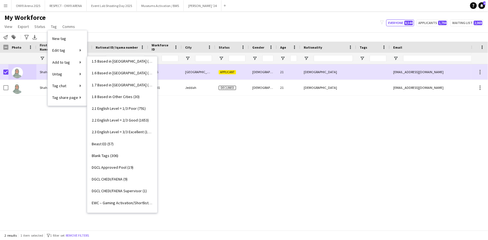
scroll to position [0, 0]
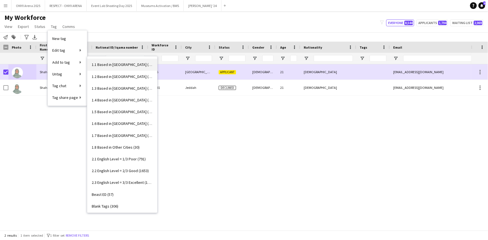
click at [118, 64] on span "1.1 Based in Riyadh (3003)" at bounding box center [122, 64] width 61 height 5
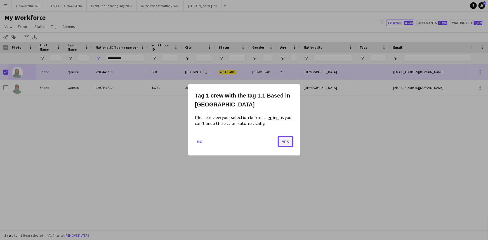
click at [285, 142] on button "Yes" at bounding box center [286, 141] width 16 height 11
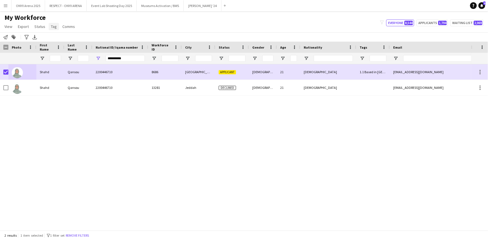
click at [55, 28] on span "Tag" at bounding box center [54, 26] width 6 height 5
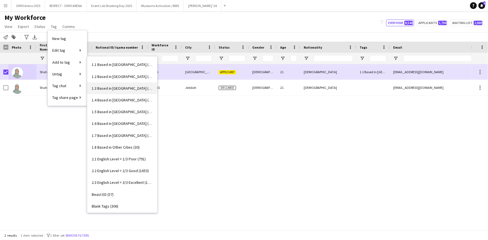
click at [117, 90] on span "1.3 Based in Jeddah (1085)" at bounding box center [122, 88] width 61 height 5
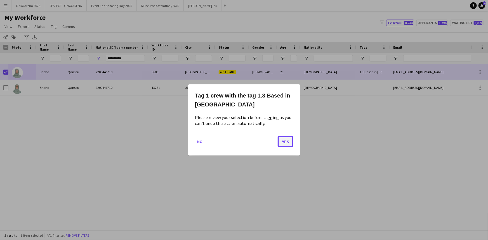
click at [289, 141] on button "Yes" at bounding box center [286, 141] width 16 height 11
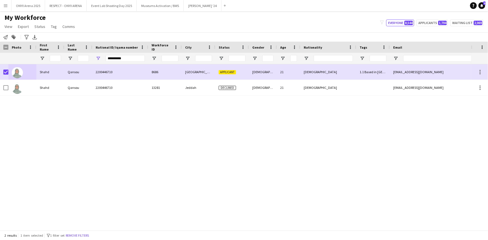
click at [50, 22] on app-page-menu "View Views Default view R4ven New view Update view Delete view Edit name Custom…" at bounding box center [40, 27] width 81 height 11
click at [53, 28] on span "Tag" at bounding box center [54, 26] width 6 height 5
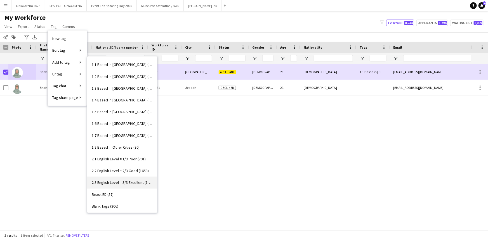
click at [111, 183] on span "2.3 English Level = 3/3 Excellent (1312)" at bounding box center [122, 182] width 61 height 5
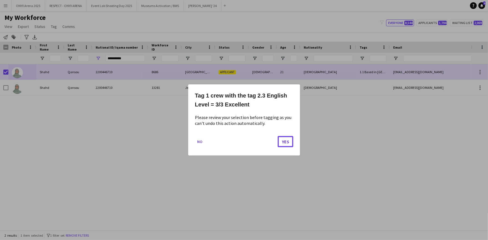
drag, startPoint x: 287, startPoint y: 140, endPoint x: 216, endPoint y: 116, distance: 74.5
click at [286, 139] on button "Yes" at bounding box center [286, 141] width 16 height 11
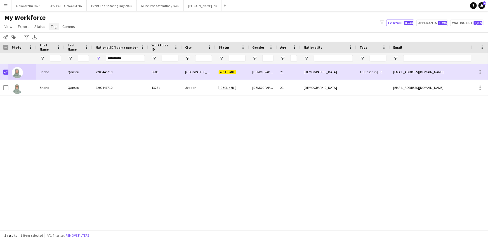
click at [53, 27] on span "Tag" at bounding box center [54, 26] width 6 height 5
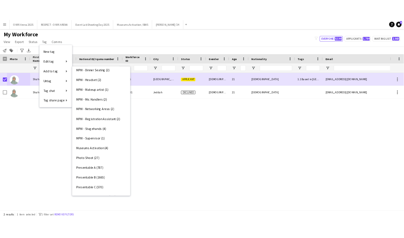
scroll to position [356, 0]
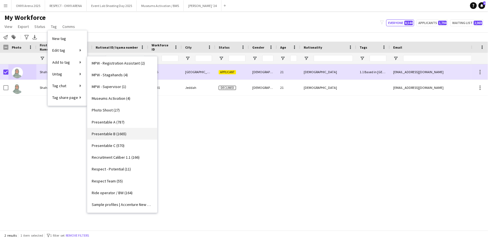
click at [120, 133] on span "Presentable B (1665)" at bounding box center [109, 134] width 35 height 5
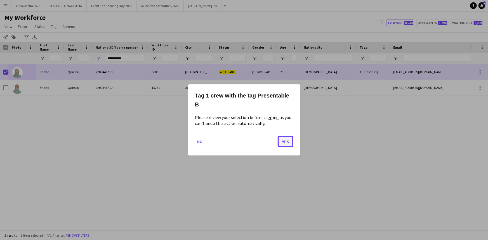
click at [284, 142] on button "Yes" at bounding box center [286, 141] width 16 height 11
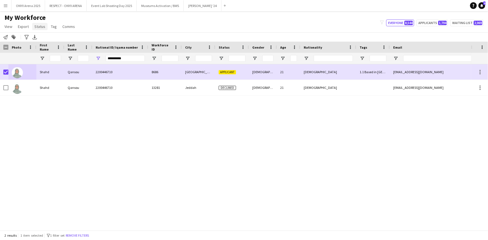
click at [36, 24] on span "Status" at bounding box center [39, 26] width 11 height 5
click at [41, 34] on link "Edit" at bounding box center [51, 39] width 39 height 12
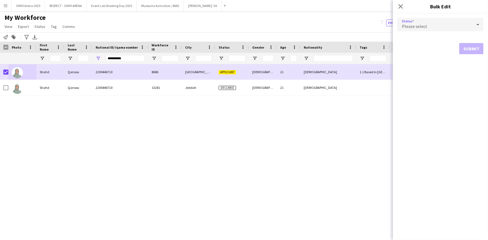
click at [425, 26] on span "Please select" at bounding box center [414, 27] width 25 height 6
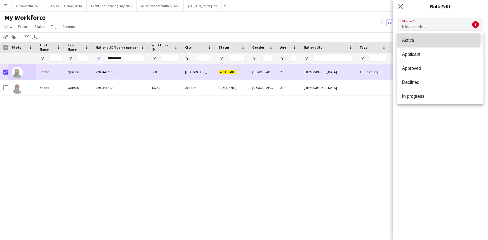
click at [427, 38] on span "Active" at bounding box center [440, 40] width 77 height 5
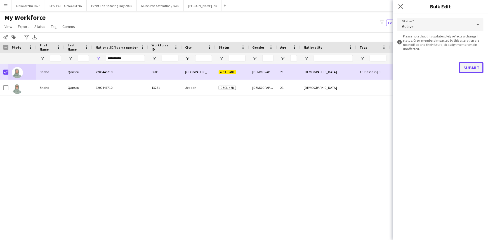
click at [465, 67] on button "Submit" at bounding box center [472, 67] width 24 height 11
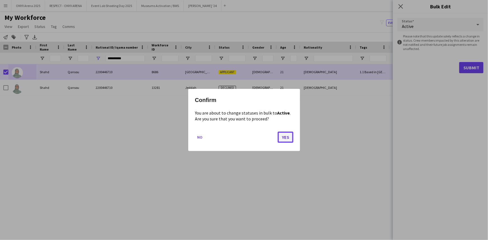
click at [289, 137] on button "Yes" at bounding box center [286, 137] width 16 height 11
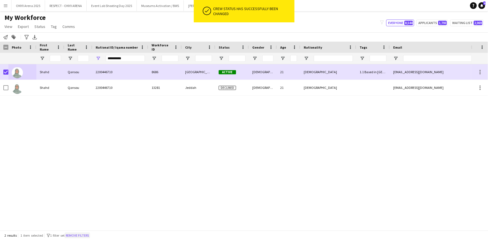
click at [90, 237] on button "Remove filters" at bounding box center [77, 236] width 25 height 6
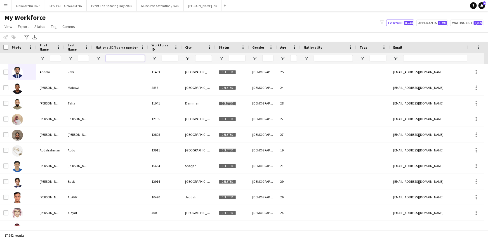
click at [119, 56] on input "National ID/ Iqama number Filter Input" at bounding box center [125, 58] width 39 height 7
paste input "**********"
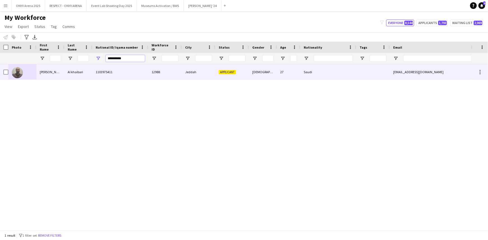
type input "**********"
click at [32, 72] on div at bounding box center [22, 71] width 28 height 15
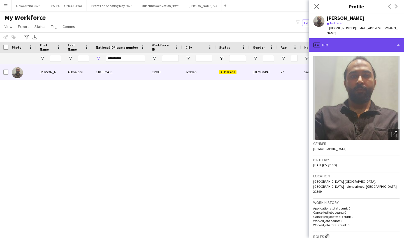
click at [347, 41] on div "profile Bio" at bounding box center [355, 44] width 95 height 13
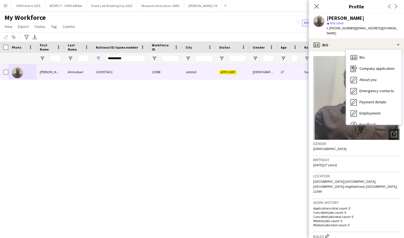
click at [362, 120] on img at bounding box center [356, 98] width 86 height 84
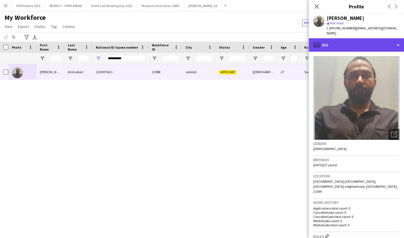
click at [356, 39] on div "profile Bio" at bounding box center [355, 44] width 95 height 13
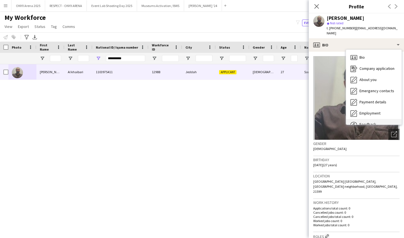
click at [373, 122] on span "Feedback" at bounding box center [367, 124] width 17 height 5
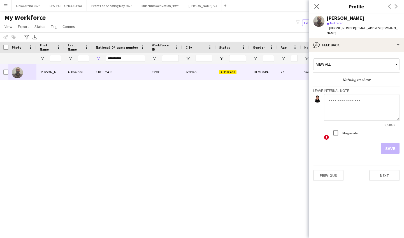
click at [340, 95] on textarea at bounding box center [362, 107] width 76 height 27
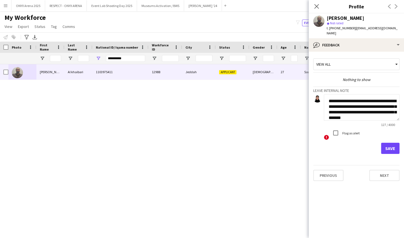
scroll to position [6, 0]
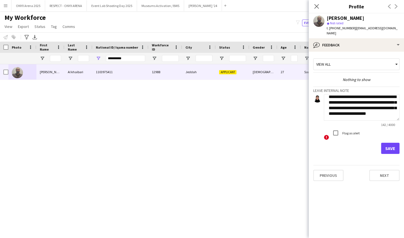
type textarea "**********"
click at [389, 143] on button "Save" at bounding box center [390, 148] width 18 height 11
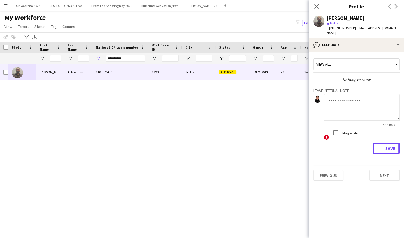
scroll to position [0, 0]
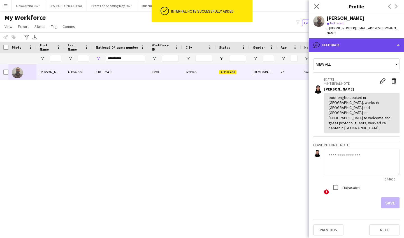
click at [351, 41] on div "bubble-pencil Feedback" at bounding box center [355, 44] width 95 height 13
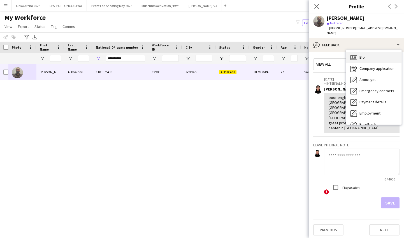
click at [359, 55] on span "Bio" at bounding box center [361, 57] width 5 height 5
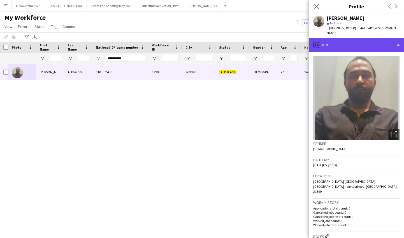
click at [355, 39] on div "profile Bio" at bounding box center [355, 44] width 95 height 13
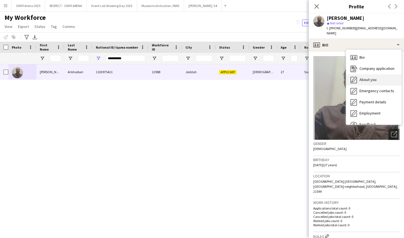
click at [358, 74] on div "About you About you" at bounding box center [373, 79] width 55 height 11
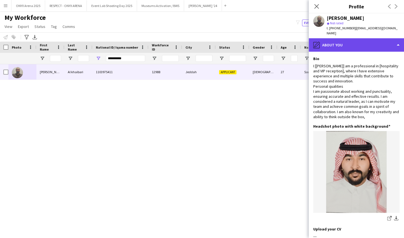
click at [352, 39] on div "pencil4 About you" at bounding box center [355, 44] width 95 height 13
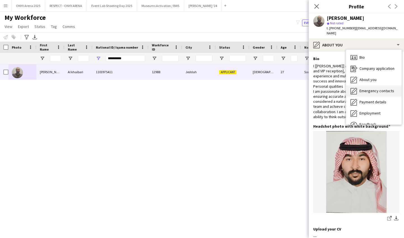
click at [366, 86] on div "Emergency contacts Emergency contacts" at bounding box center [373, 91] width 55 height 11
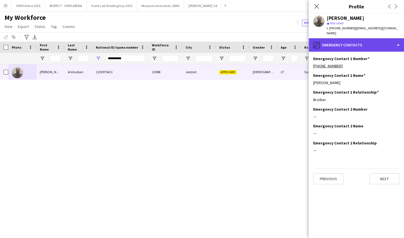
click at [347, 42] on div "pencil4 Emergency contacts" at bounding box center [355, 44] width 95 height 13
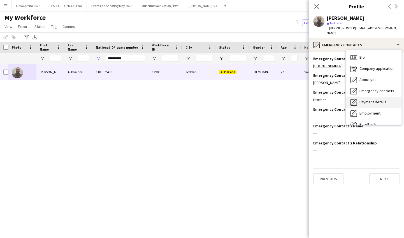
click at [365, 97] on div "Payment details Payment details" at bounding box center [373, 102] width 55 height 11
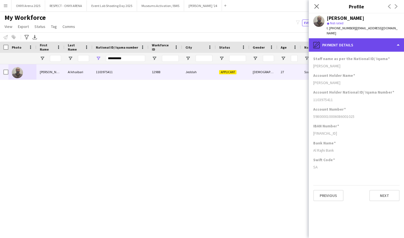
click at [341, 40] on div "pencil4 Payment details" at bounding box center [355, 44] width 95 height 13
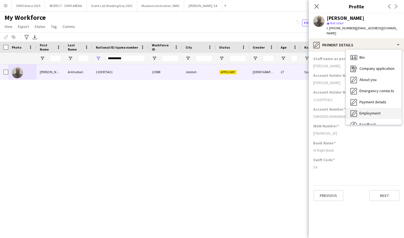
click at [369, 111] on span "Employment" at bounding box center [369, 113] width 21 height 5
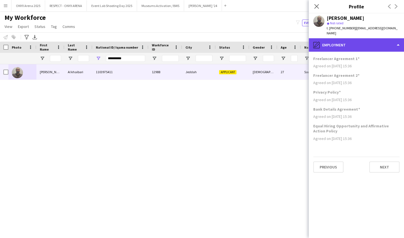
click at [359, 40] on div "pencil4 Employment" at bounding box center [355, 44] width 95 height 13
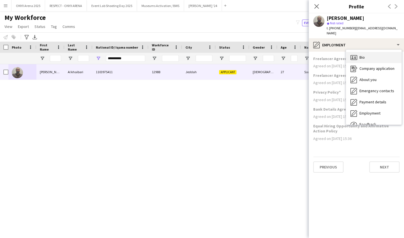
click at [362, 55] on span "Bio" at bounding box center [361, 57] width 5 height 5
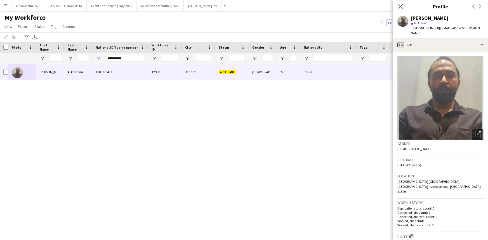
click at [412, 235] on app-icon "Edit crew company roles" at bounding box center [411, 237] width 4 height 4
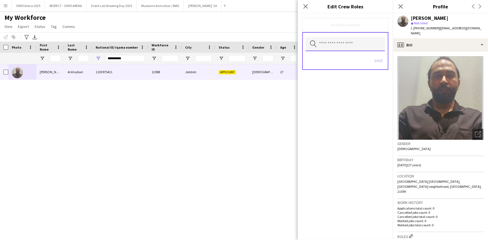
click at [337, 42] on input "text" at bounding box center [345, 44] width 79 height 14
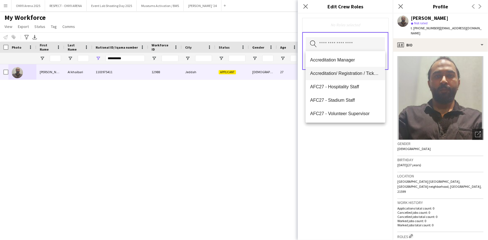
click at [340, 77] on mat-option "Accreditation/ Registration / Ticketing" at bounding box center [345, 73] width 79 height 13
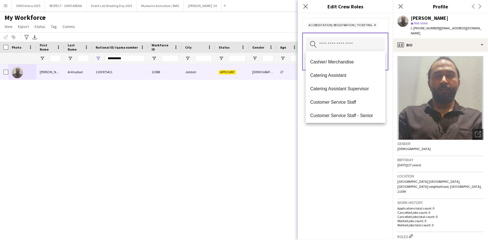
scroll to position [102, 0]
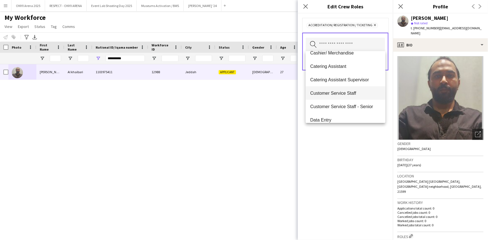
click at [341, 90] on mat-option "Customer Service Staff" at bounding box center [345, 92] width 79 height 13
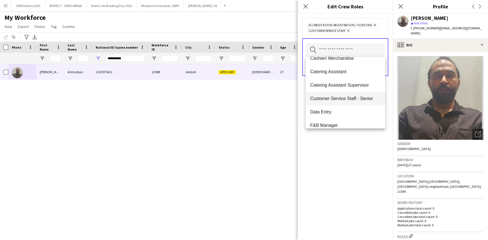
click at [343, 97] on span "Customer Service Staff - Senior" at bounding box center [345, 98] width 71 height 5
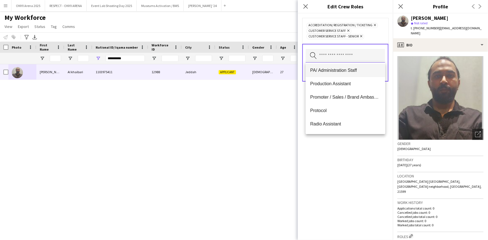
scroll to position [305, 0]
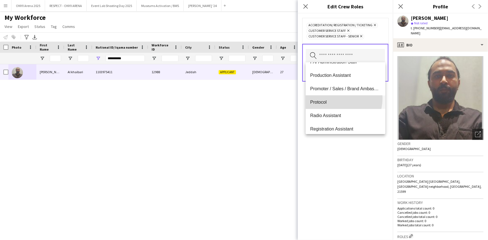
click at [332, 98] on mat-option "Protocol" at bounding box center [345, 102] width 79 height 13
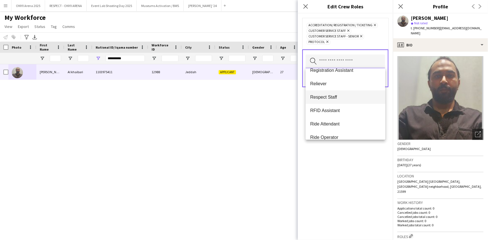
scroll to position [381, 0]
click at [330, 98] on span "Ride Attendant" at bounding box center [345, 98] width 71 height 5
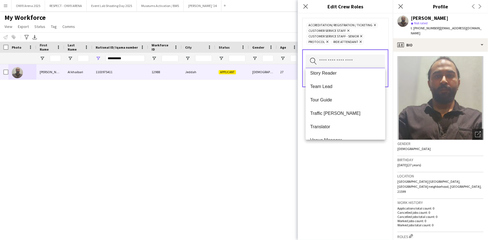
scroll to position [564, 0]
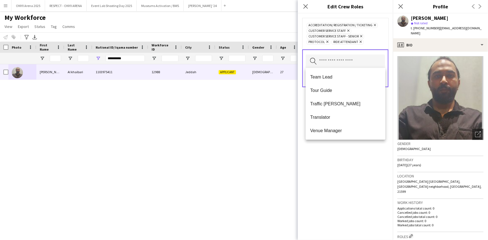
click at [331, 162] on div "Accreditation/ Registration / Ticketing Remove Customer Service Staff Remove Cu…" at bounding box center [345, 126] width 95 height 227
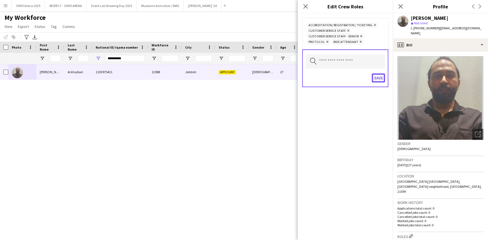
click at [376, 76] on button "Save" at bounding box center [378, 78] width 13 height 9
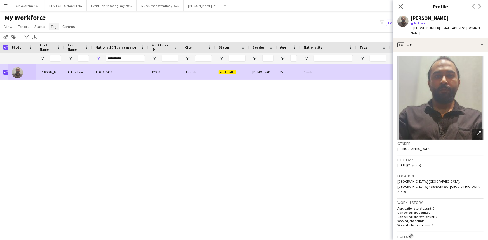
click at [54, 28] on span "Tag" at bounding box center [54, 26] width 6 height 5
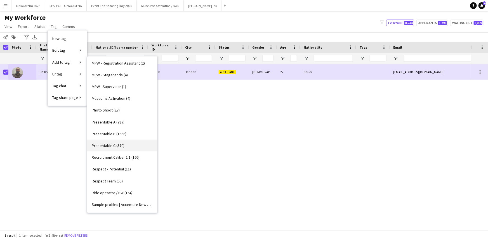
click at [117, 146] on span "Presentable C (570)" at bounding box center [108, 145] width 33 height 5
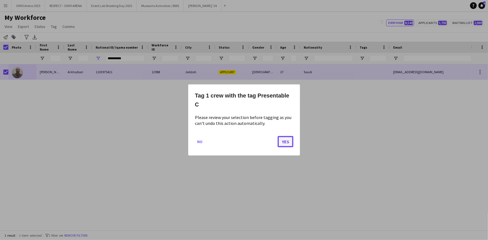
click at [285, 141] on button "Yes" at bounding box center [286, 141] width 16 height 11
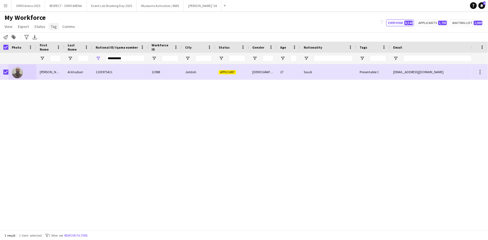
click at [57, 28] on link "Tag" at bounding box center [54, 26] width 10 height 7
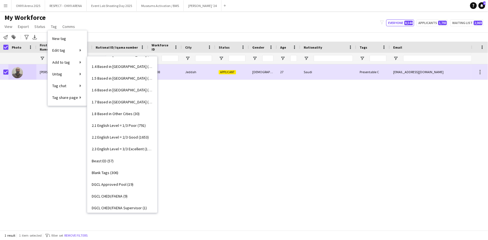
scroll to position [25, 0]
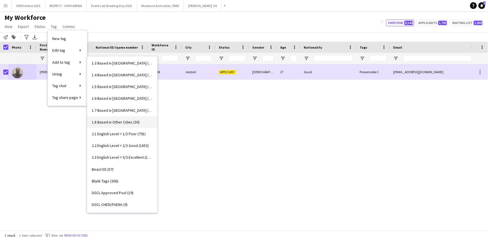
click at [121, 127] on link "1.8 Based in Other Cities (30)" at bounding box center [122, 122] width 70 height 12
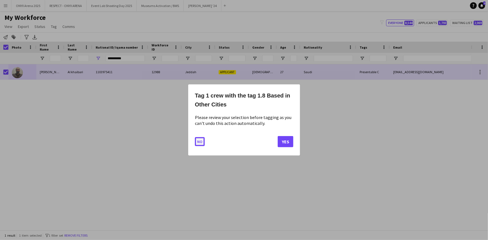
click at [198, 142] on button "No" at bounding box center [200, 141] width 10 height 9
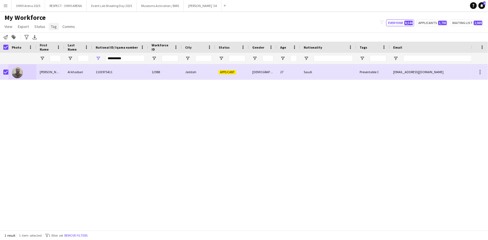
click at [51, 26] on span "Tag" at bounding box center [54, 26] width 6 height 5
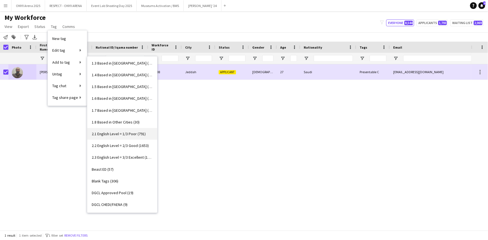
click at [126, 132] on span "2.1 English Level = 1/3 Poor (791)" at bounding box center [119, 134] width 54 height 5
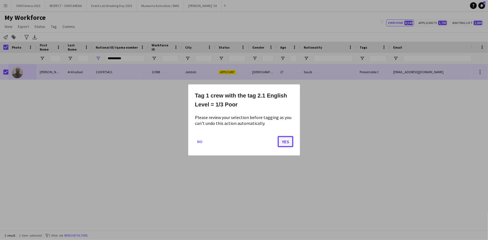
click at [287, 141] on button "Yes" at bounding box center [286, 141] width 16 height 11
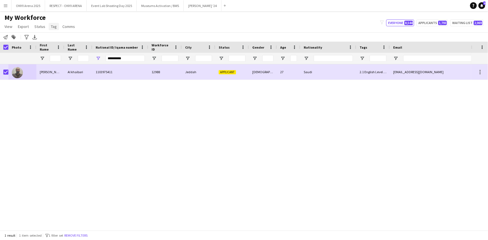
click at [53, 28] on span "Tag" at bounding box center [54, 26] width 6 height 5
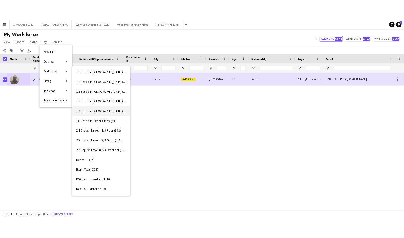
scroll to position [0, 0]
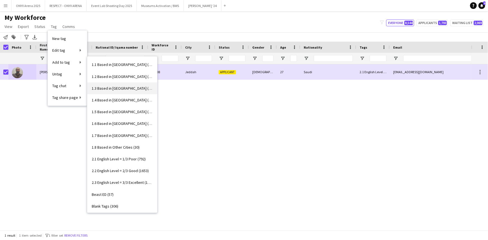
click at [122, 89] on span "1.3 Based in Jeddah (1086)" at bounding box center [122, 88] width 61 height 5
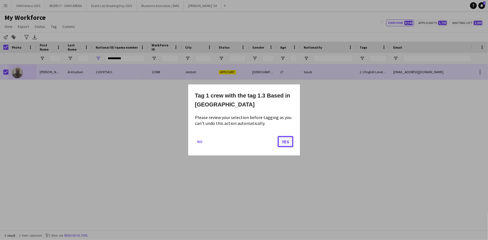
click at [284, 139] on button "Yes" at bounding box center [286, 141] width 16 height 11
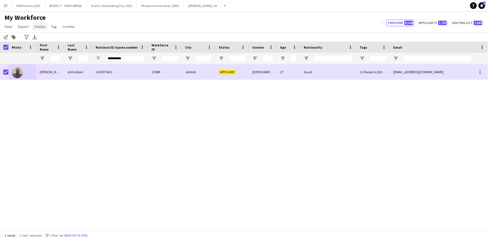
click at [40, 25] on span "Status" at bounding box center [39, 26] width 11 height 5
click at [42, 38] on span "Edit" at bounding box center [40, 38] width 6 height 5
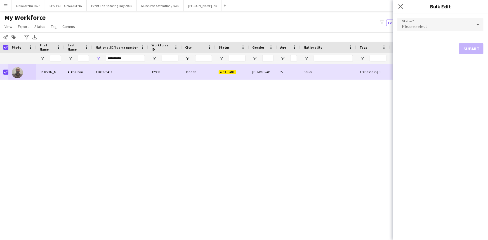
click at [434, 25] on div "Please select" at bounding box center [435, 24] width 75 height 13
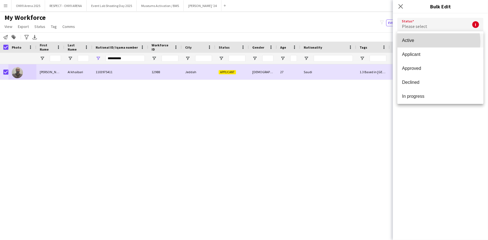
drag, startPoint x: 435, startPoint y: 42, endPoint x: 443, endPoint y: 45, distance: 8.9
click at [435, 42] on span "Active" at bounding box center [440, 40] width 77 height 5
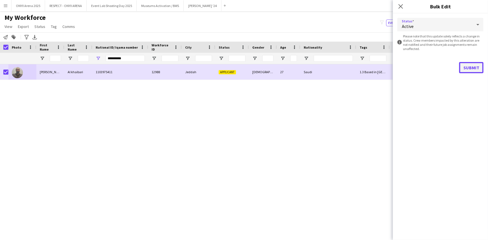
click at [471, 65] on button "Submit" at bounding box center [472, 67] width 24 height 11
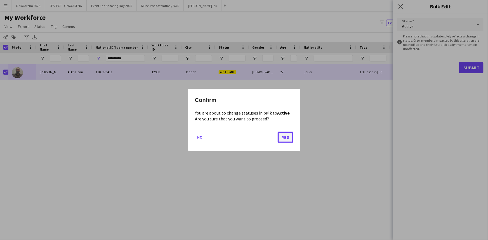
click at [284, 137] on button "Yes" at bounding box center [286, 137] width 16 height 11
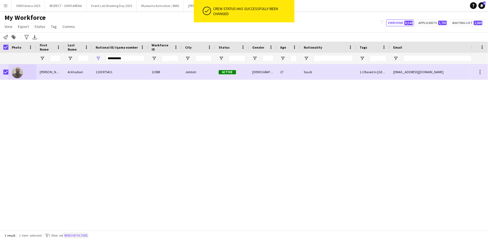
click at [73, 235] on button "Remove filters" at bounding box center [75, 236] width 25 height 6
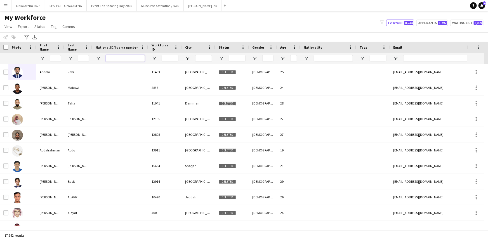
click at [129, 60] on input "National ID/ Iqama number Filter Input" at bounding box center [125, 58] width 39 height 7
paste input "**********"
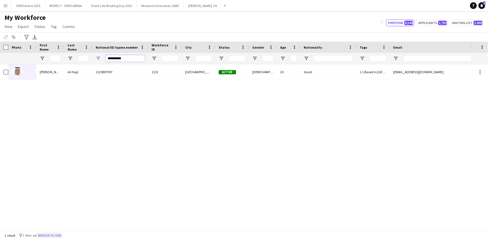
type input "**********"
click at [56, 235] on button "Remove filters" at bounding box center [49, 236] width 25 height 6
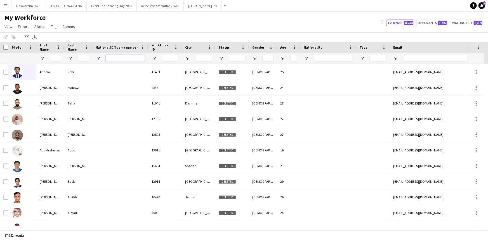
click at [108, 60] on input "National ID/ Iqama number Filter Input" at bounding box center [125, 58] width 39 height 7
paste input "**********"
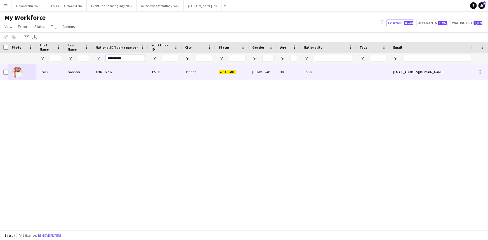
type input "**********"
click at [42, 74] on div "Feras" at bounding box center [50, 71] width 28 height 15
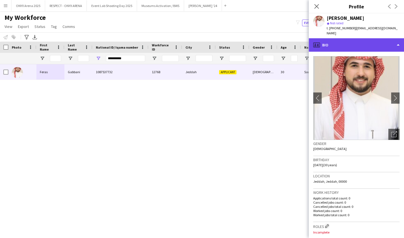
click at [335, 41] on div "profile Bio" at bounding box center [355, 44] width 95 height 13
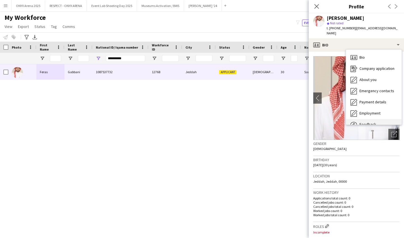
click at [361, 119] on div "Feedback Feedback" at bounding box center [373, 124] width 55 height 11
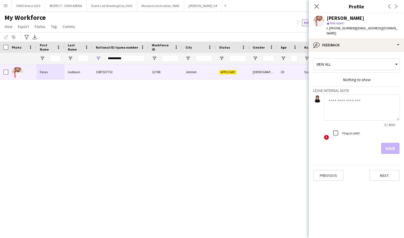
click at [354, 94] on textarea at bounding box center [362, 107] width 76 height 27
click at [345, 96] on textarea "**********" at bounding box center [362, 107] width 76 height 27
click at [358, 98] on textarea "**********" at bounding box center [362, 107] width 76 height 27
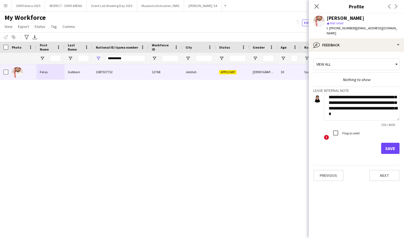
scroll to position [11, 0]
click at [385, 102] on textarea "**********" at bounding box center [362, 107] width 76 height 27
click at [383, 113] on textarea "**********" at bounding box center [362, 107] width 76 height 27
type textarea "**********"
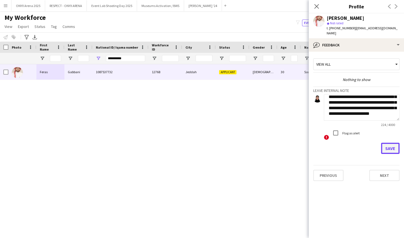
click at [392, 143] on button "Save" at bounding box center [390, 148] width 18 height 11
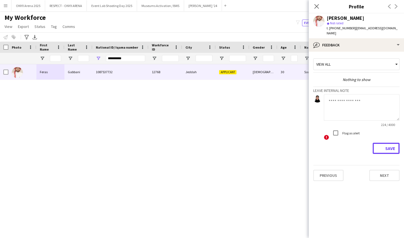
scroll to position [0, 0]
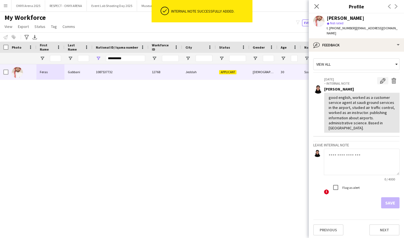
click at [380, 78] on app-icon "Edit internal note" at bounding box center [383, 81] width 6 height 6
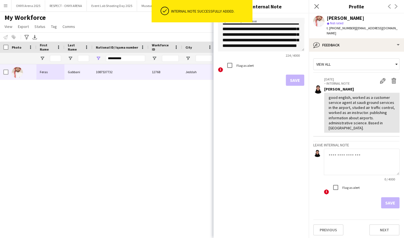
scroll to position [14, 0]
click at [275, 48] on textarea "**********" at bounding box center [261, 35] width 86 height 34
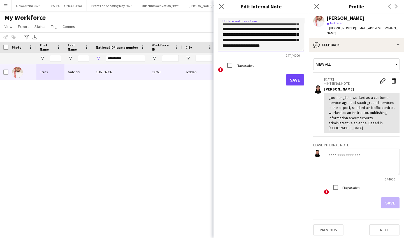
type textarea "**********"
click at [291, 77] on button "Save" at bounding box center [294, 79] width 18 height 11
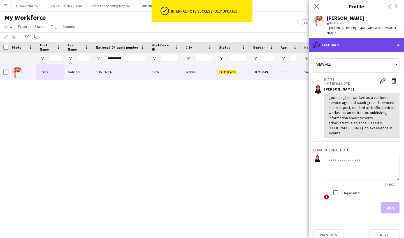
click at [364, 41] on div "bubble-pencil Feedback" at bounding box center [355, 44] width 95 height 13
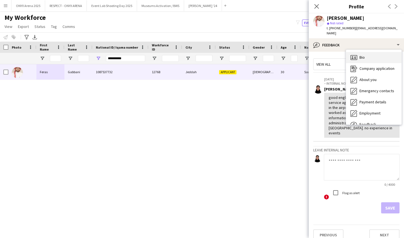
click at [360, 57] on div "Bio Bio" at bounding box center [373, 57] width 55 height 11
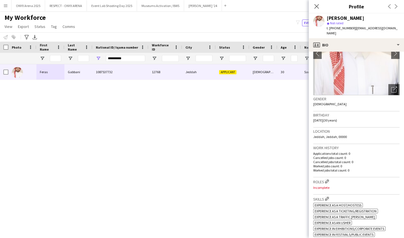
scroll to position [0, 0]
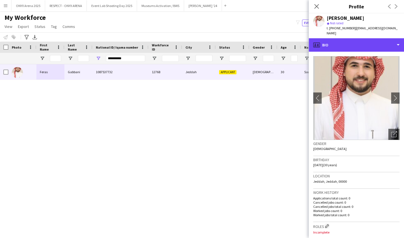
drag, startPoint x: 350, startPoint y: 40, endPoint x: 353, endPoint y: 49, distance: 8.9
click at [350, 41] on div "profile Bio" at bounding box center [355, 44] width 95 height 13
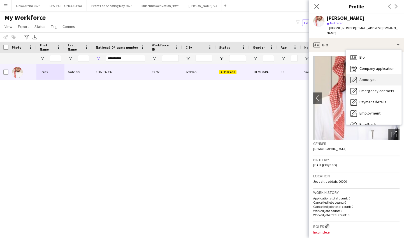
click at [362, 77] on span "About you" at bounding box center [367, 79] width 17 height 5
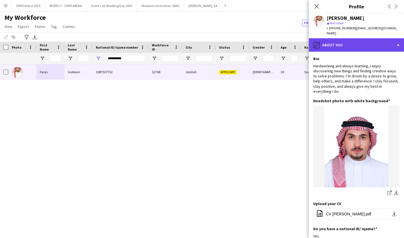
click at [359, 39] on div "pencil4 About you" at bounding box center [355, 44] width 95 height 13
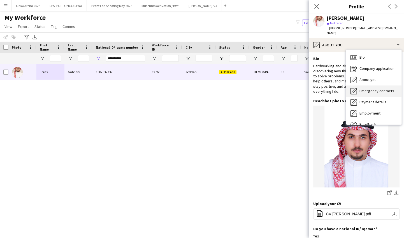
click at [361, 86] on div "Emergency contacts Emergency contacts" at bounding box center [373, 91] width 55 height 11
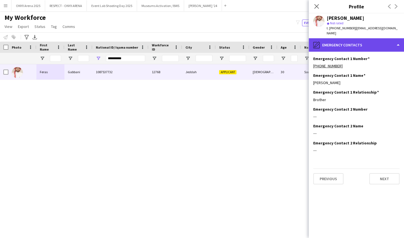
click at [358, 38] on div "pencil4 Emergency contacts" at bounding box center [355, 44] width 95 height 13
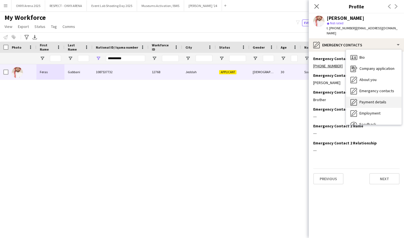
click at [372, 100] on span "Payment details" at bounding box center [372, 102] width 27 height 5
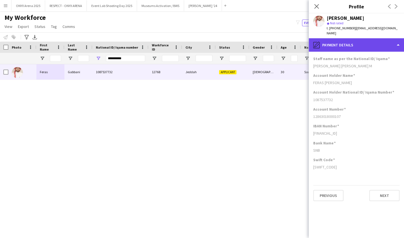
click at [353, 42] on div "pencil4 Payment details" at bounding box center [355, 44] width 95 height 13
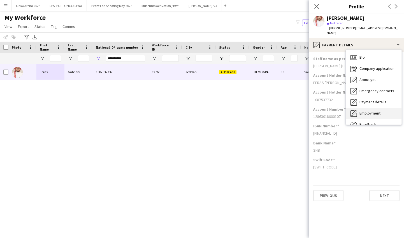
click at [362, 111] on span "Employment" at bounding box center [369, 113] width 21 height 5
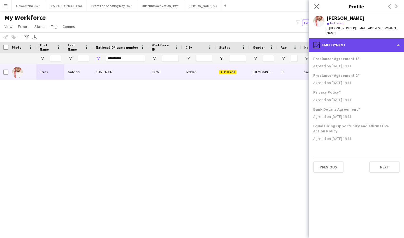
click at [370, 43] on div "pencil4 Employment" at bounding box center [355, 44] width 95 height 13
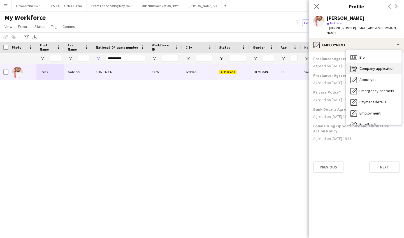
click at [371, 63] on div "Company application Company application" at bounding box center [373, 68] width 55 height 11
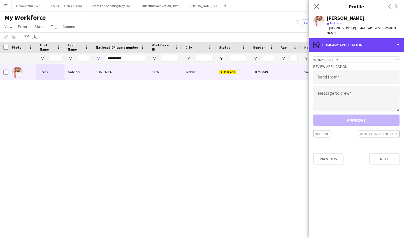
drag, startPoint x: 360, startPoint y: 41, endPoint x: 361, endPoint y: 47, distance: 6.2
click at [360, 41] on div "register Company application" at bounding box center [355, 44] width 95 height 13
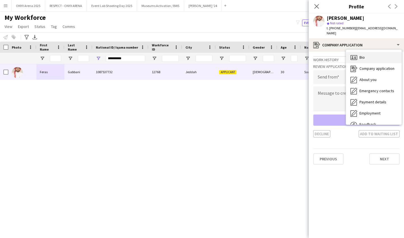
click at [362, 55] on span "Bio" at bounding box center [361, 57] width 5 height 5
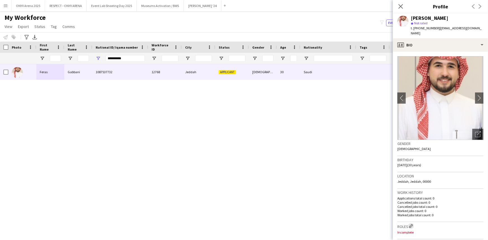
click at [413, 224] on app-icon "Edit crew company roles" at bounding box center [411, 226] width 4 height 4
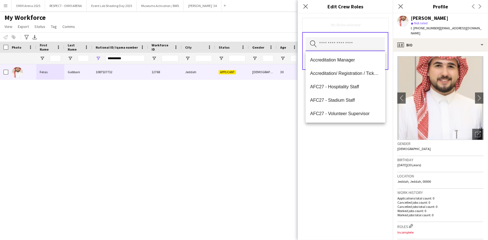
click at [354, 42] on input "text" at bounding box center [345, 44] width 79 height 14
click at [343, 75] on span "Accreditation/ Registration / Ticketing" at bounding box center [345, 73] width 71 height 5
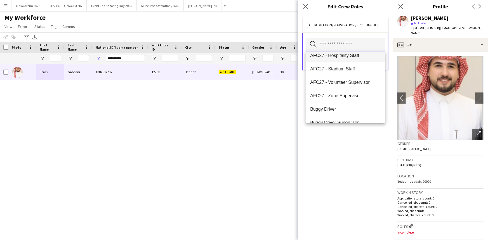
scroll to position [76, 0]
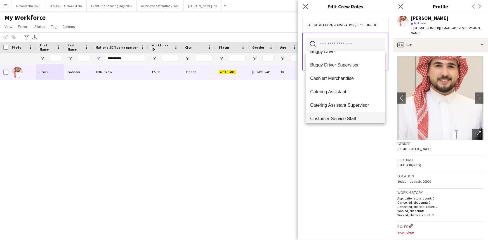
click at [343, 117] on span "Customer Service Staff" at bounding box center [345, 118] width 71 height 5
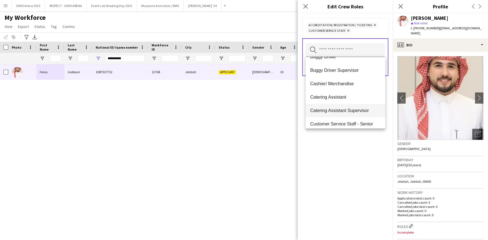
scroll to position [102, 0]
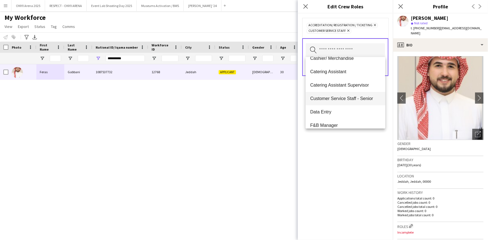
click at [349, 98] on span "Customer Service Staff - Senior" at bounding box center [345, 98] width 71 height 5
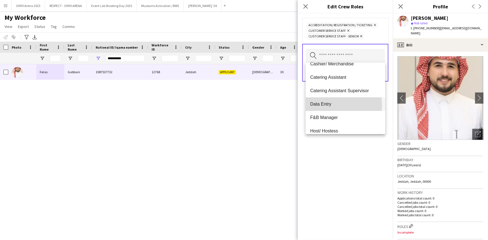
click at [325, 105] on span "Data Entry" at bounding box center [345, 104] width 71 height 5
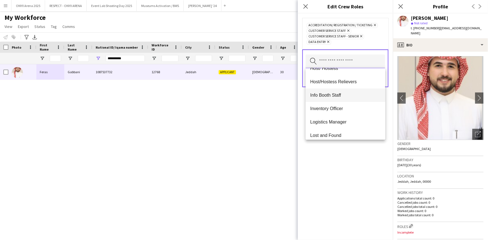
scroll to position [178, 0]
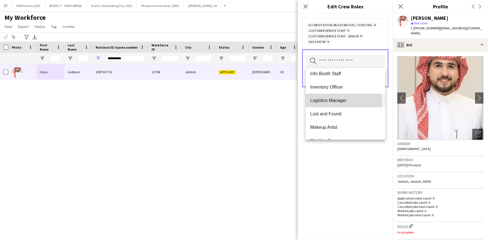
click at [338, 103] on span "Logistics Manager" at bounding box center [345, 100] width 71 height 5
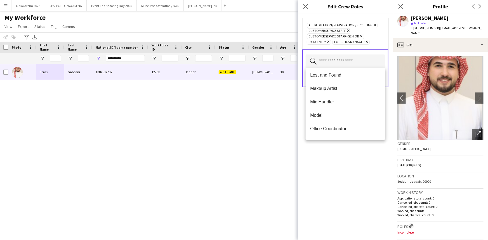
scroll to position [229, 0]
click at [333, 114] on mat-option "PA/ Administration Staff" at bounding box center [345, 116] width 79 height 13
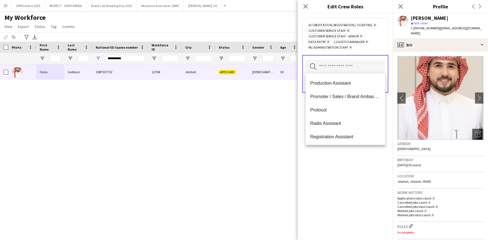
scroll to position [280, 0]
click at [330, 98] on span "Protocol" at bounding box center [345, 98] width 71 height 5
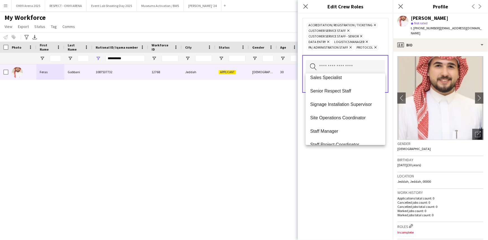
scroll to position [407, 0]
click at [332, 118] on span "Site Operations Coordinator" at bounding box center [345, 118] width 71 height 5
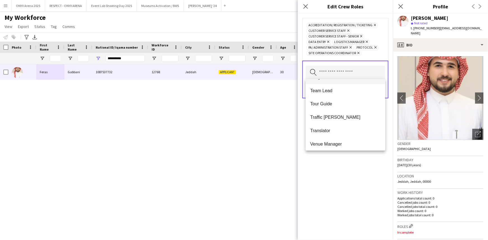
scroll to position [524, 0]
click at [341, 162] on div "Accreditation/ Registration / Ticketing Remove Customer Service Staff Remove Cu…" at bounding box center [345, 126] width 95 height 227
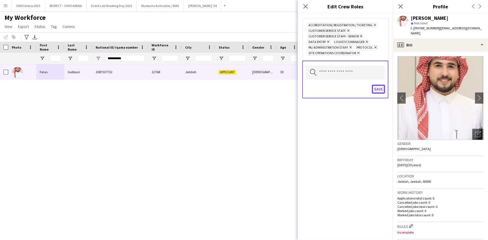
click at [380, 88] on button "Save" at bounding box center [378, 89] width 13 height 9
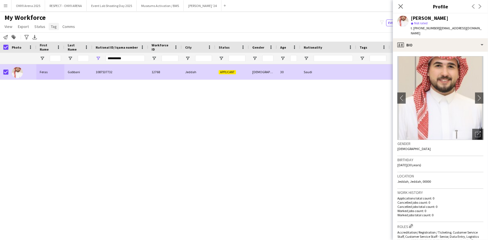
click at [56, 26] on link "Tag" at bounding box center [54, 26] width 10 height 7
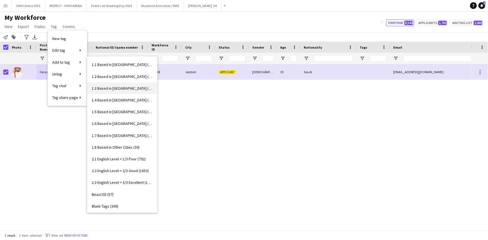
click at [106, 87] on span "1.3 Based in Jeddah (1087)" at bounding box center [122, 88] width 61 height 5
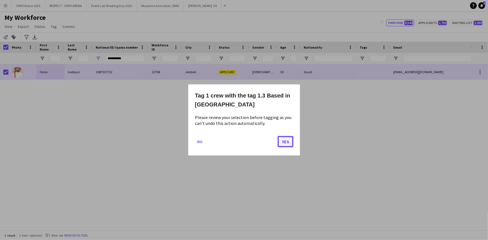
click at [289, 143] on button "Yes" at bounding box center [286, 141] width 16 height 11
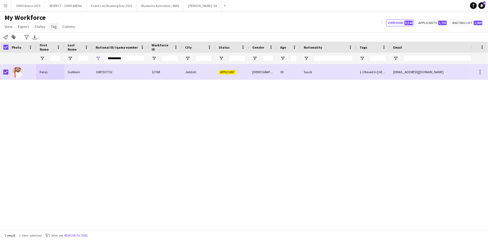
click at [55, 27] on span "Tag" at bounding box center [54, 26] width 6 height 5
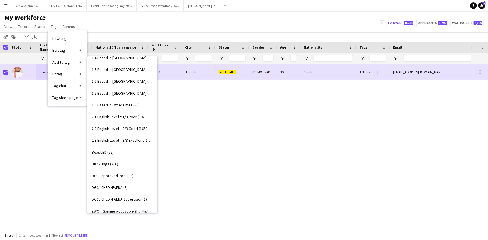
scroll to position [51, 0]
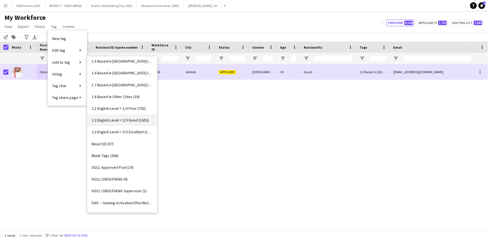
click at [116, 118] on span "2.2 English Level = 2/3 Good (1653)" at bounding box center [120, 120] width 57 height 5
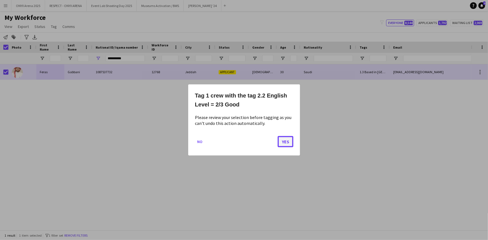
click at [287, 143] on button "Yes" at bounding box center [286, 141] width 16 height 11
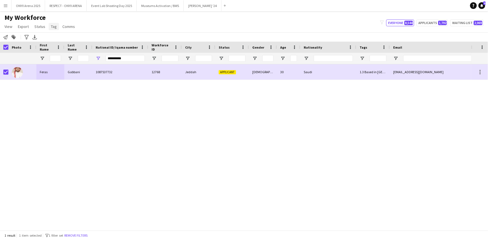
click at [53, 29] on link "Tag" at bounding box center [54, 26] width 10 height 7
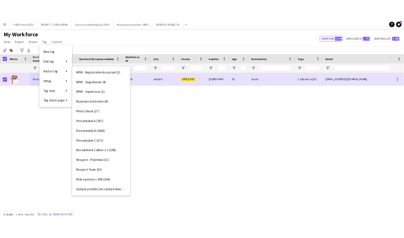
scroll to position [356, 0]
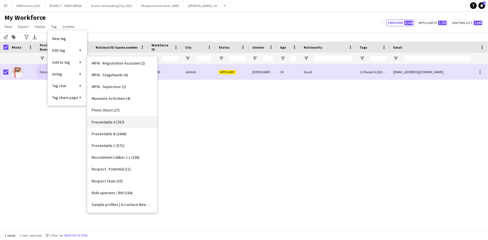
click at [115, 123] on span "Presentable A (787)" at bounding box center [108, 122] width 33 height 5
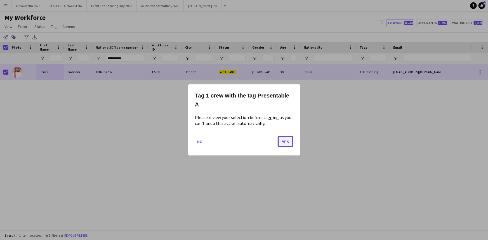
click at [285, 141] on button "Yes" at bounding box center [286, 141] width 16 height 11
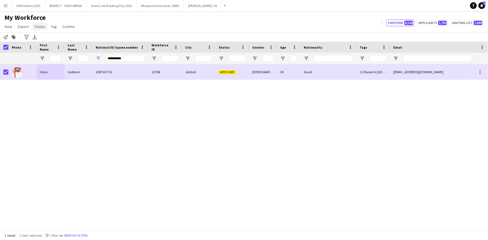
click at [40, 27] on span "Status" at bounding box center [39, 26] width 11 height 5
click at [40, 36] on span "Edit" at bounding box center [40, 38] width 6 height 5
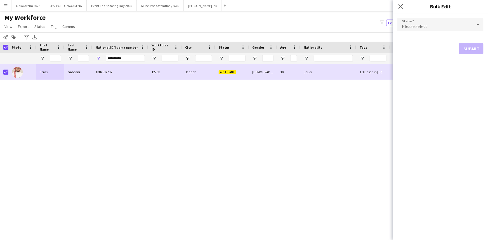
click at [418, 25] on span "Please select" at bounding box center [414, 27] width 25 height 6
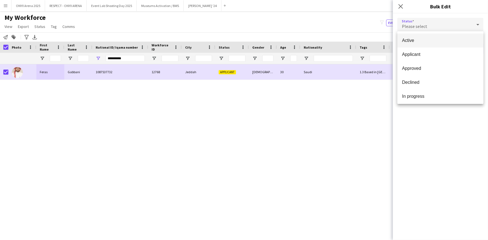
click at [420, 39] on span "Active" at bounding box center [440, 40] width 77 height 5
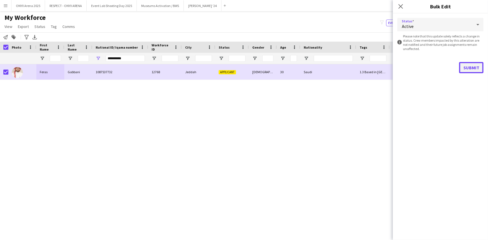
click at [467, 69] on button "Submit" at bounding box center [472, 67] width 24 height 11
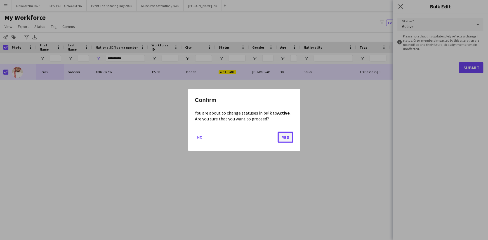
click at [279, 135] on button "Yes" at bounding box center [286, 137] width 16 height 11
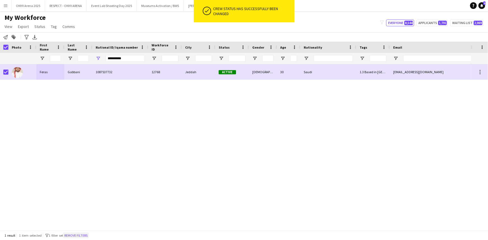
click at [77, 235] on button "Remove filters" at bounding box center [75, 236] width 25 height 6
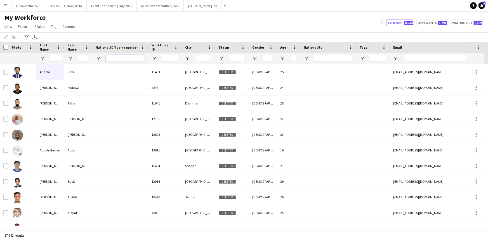
click at [115, 61] on input "National ID/ Iqama number Filter Input" at bounding box center [125, 58] width 39 height 7
paste input "**********"
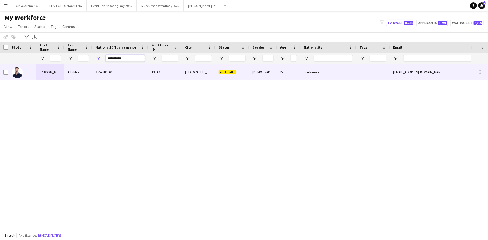
type input "**********"
click at [63, 74] on div "Yazan" at bounding box center [50, 71] width 28 height 15
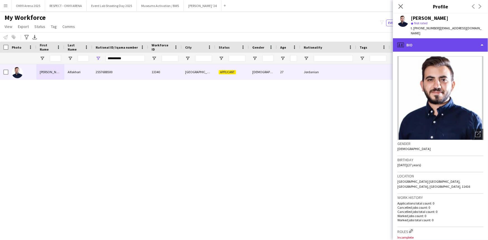
click at [460, 38] on div "profile Bio" at bounding box center [440, 44] width 95 height 13
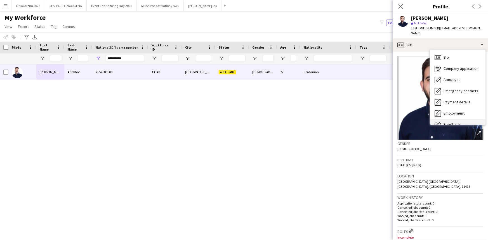
click at [457, 119] on div "Feedback Feedback" at bounding box center [457, 124] width 55 height 11
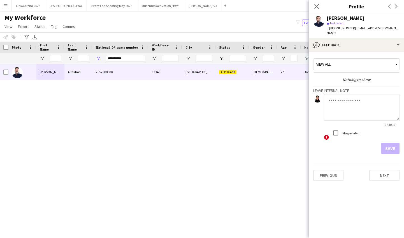
click at [339, 95] on textarea at bounding box center [362, 107] width 76 height 27
click at [333, 97] on textarea "**********" at bounding box center [362, 107] width 76 height 27
click at [370, 97] on textarea "**********" at bounding box center [362, 107] width 76 height 27
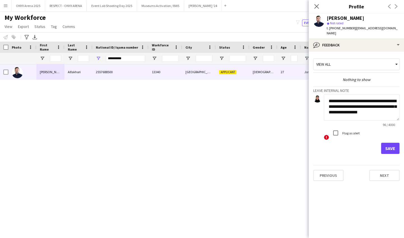
scroll to position [0, 0]
type textarea "**********"
click at [389, 143] on button "Save" at bounding box center [390, 148] width 18 height 11
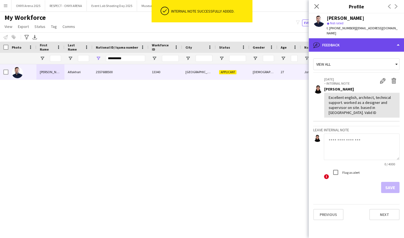
click at [354, 43] on div "bubble-pencil Feedback" at bounding box center [355, 44] width 95 height 13
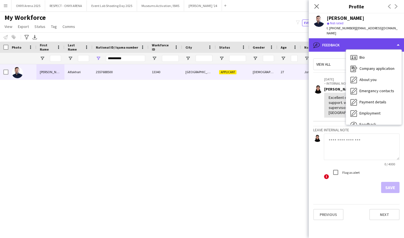
click at [350, 38] on div "bubble-pencil Feedback" at bounding box center [355, 44] width 95 height 13
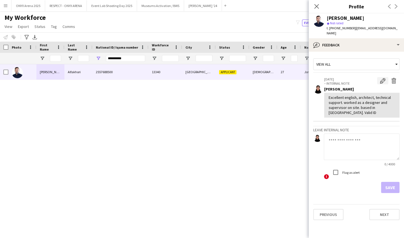
click at [381, 78] on app-icon "Edit internal note" at bounding box center [383, 81] width 6 height 6
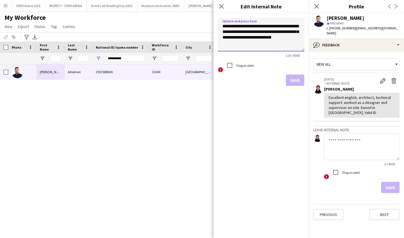
click at [256, 44] on textarea "**********" at bounding box center [261, 35] width 86 height 34
type textarea "**********"
click at [290, 78] on button "Save" at bounding box center [294, 80] width 18 height 11
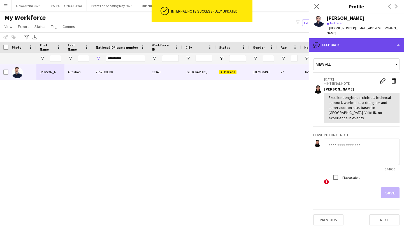
click at [357, 41] on div "bubble-pencil Feedback" at bounding box center [355, 44] width 95 height 13
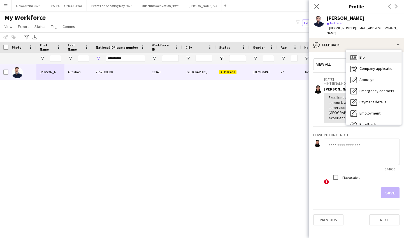
click at [361, 55] on div "Bio Bio" at bounding box center [373, 57] width 55 height 11
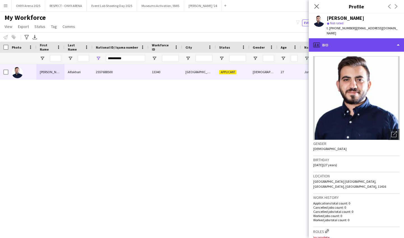
click at [345, 42] on div "profile Bio" at bounding box center [355, 44] width 95 height 13
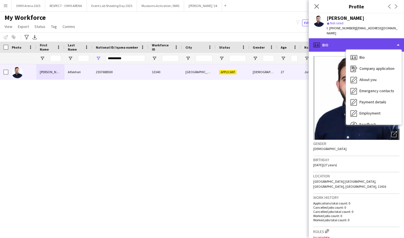
click at [344, 38] on div "profile Bio" at bounding box center [355, 44] width 95 height 13
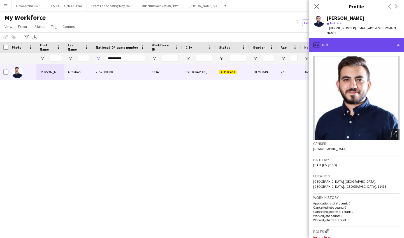
click at [351, 42] on div "profile Bio" at bounding box center [355, 44] width 95 height 13
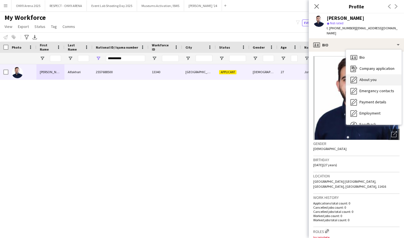
click at [362, 77] on span "About you" at bounding box center [367, 79] width 17 height 5
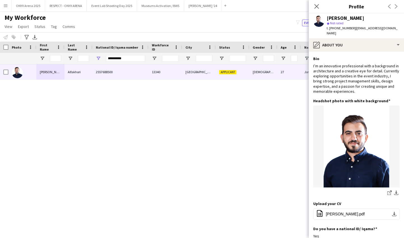
click at [359, 30] on span "| y.alfakhori@outlook.com" at bounding box center [361, 30] width 71 height 9
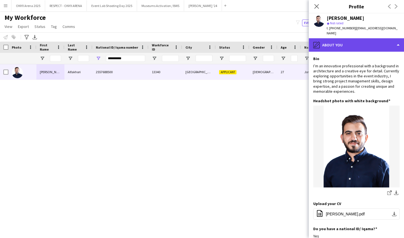
click at [359, 43] on div "pencil4 About you" at bounding box center [355, 44] width 95 height 13
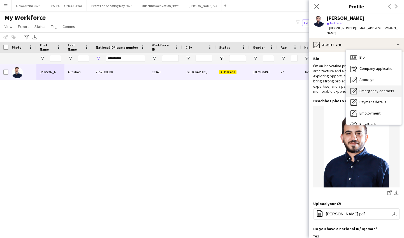
click at [368, 88] on span "Emergency contacts" at bounding box center [376, 90] width 35 height 5
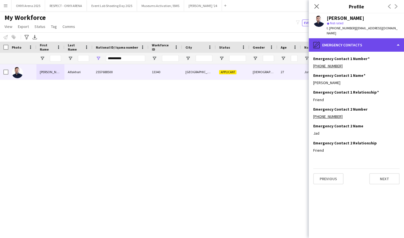
click at [363, 41] on div "pencil4 Emergency contacts" at bounding box center [355, 44] width 95 height 13
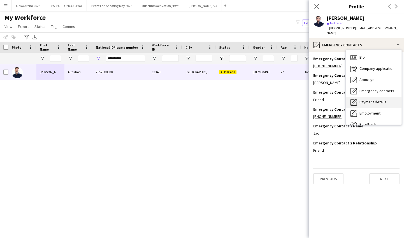
click at [371, 97] on div "Payment details Payment details" at bounding box center [373, 102] width 55 height 11
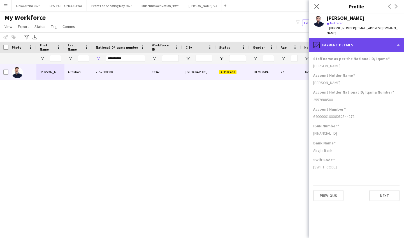
click at [346, 43] on div "pencil4 Payment details" at bounding box center [355, 44] width 95 height 13
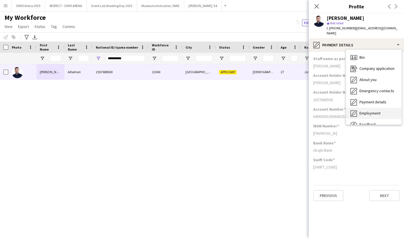
click at [370, 111] on span "Employment" at bounding box center [369, 113] width 21 height 5
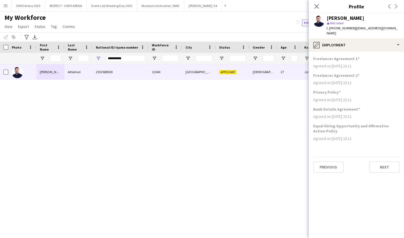
click at [360, 32] on div "Yazan Alfakhori star Not rated t. +966546895284 | y.alfakhori@outlook.com" at bounding box center [355, 25] width 95 height 25
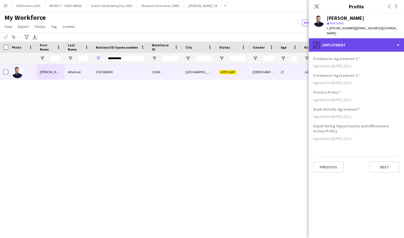
click at [360, 43] on div "pencil4 Employment" at bounding box center [355, 44] width 95 height 13
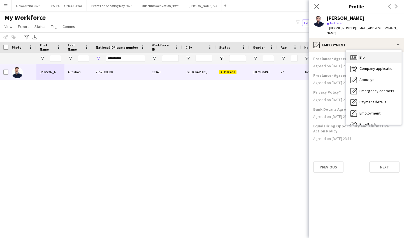
click at [366, 53] on div "Bio Bio" at bounding box center [373, 57] width 55 height 11
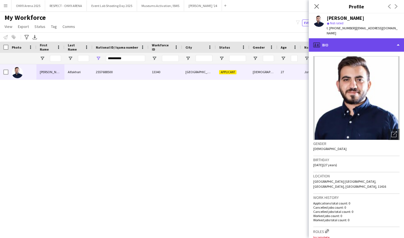
click at [363, 38] on div "profile Bio" at bounding box center [355, 44] width 95 height 13
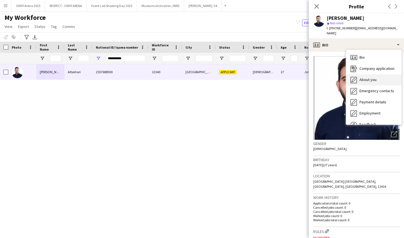
click at [359, 74] on div "About you About you" at bounding box center [373, 79] width 55 height 11
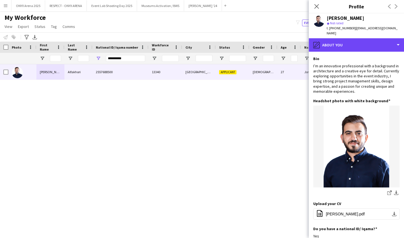
drag, startPoint x: 352, startPoint y: 41, endPoint x: 353, endPoint y: 46, distance: 5.7
click at [352, 41] on div "pencil4 About you" at bounding box center [355, 44] width 95 height 13
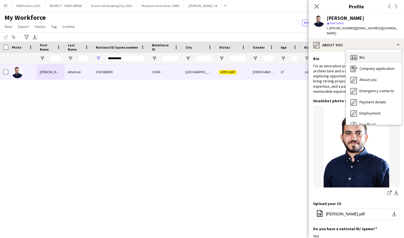
click at [356, 55] on icon at bounding box center [353, 57] width 7 height 5
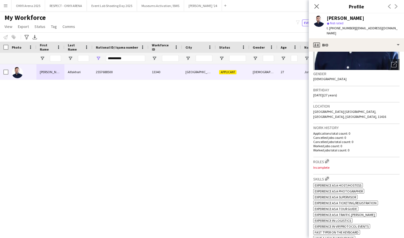
scroll to position [76, 0]
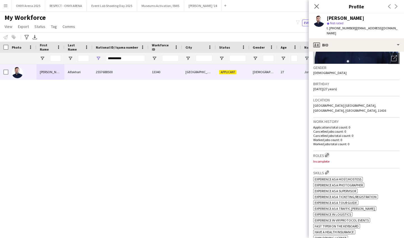
click at [329, 153] on app-icon "Edit crew company roles" at bounding box center [327, 155] width 4 height 4
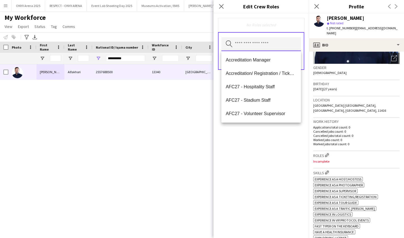
click at [254, 42] on input "text" at bounding box center [260, 44] width 79 height 14
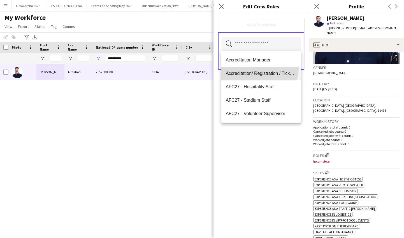
click at [252, 68] on mat-option "Accreditation/ Registration / Ticketing" at bounding box center [260, 73] width 79 height 13
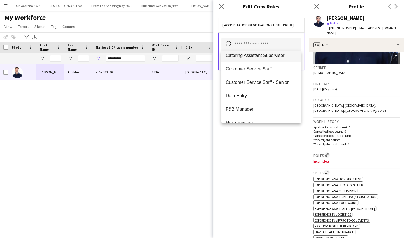
scroll to position [127, 0]
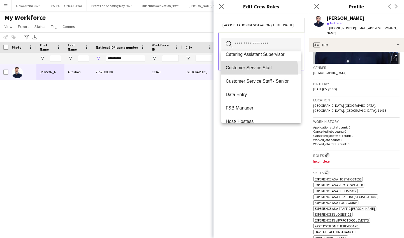
click at [254, 70] on span "Customer Service Staff" at bounding box center [261, 67] width 71 height 5
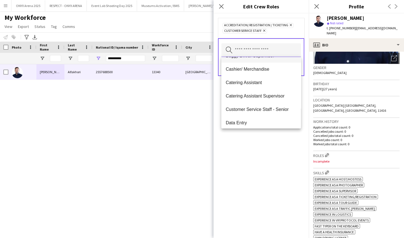
scroll to position [102, 0]
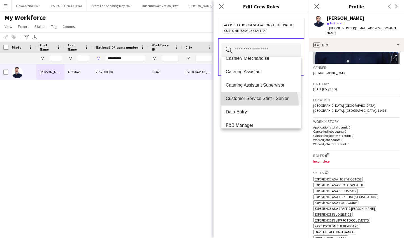
click at [258, 104] on mat-option "Customer Service Staff - Senior" at bounding box center [260, 98] width 79 height 13
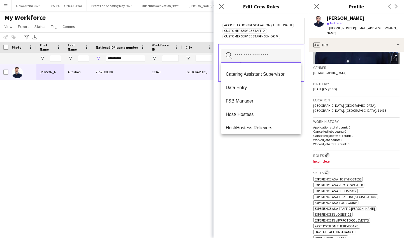
scroll to position [127, 0]
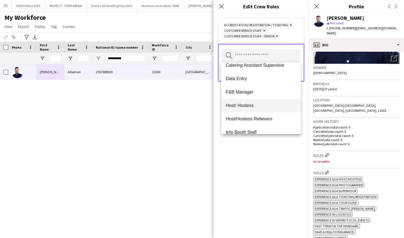
click at [248, 104] on span "Host/ Hostess" at bounding box center [261, 105] width 71 height 5
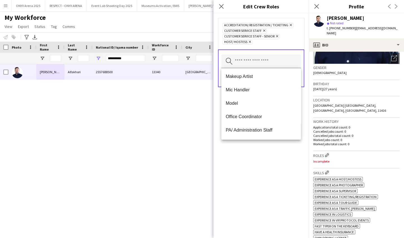
scroll to position [254, 0]
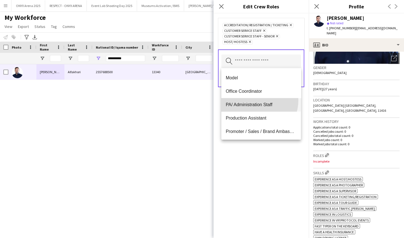
click at [251, 100] on mat-option "PA/ Administration Staff" at bounding box center [260, 104] width 79 height 13
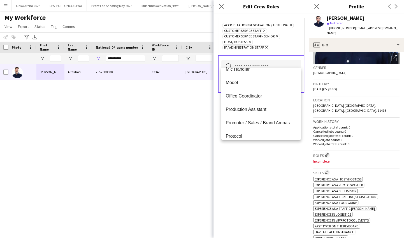
scroll to position [280, 0]
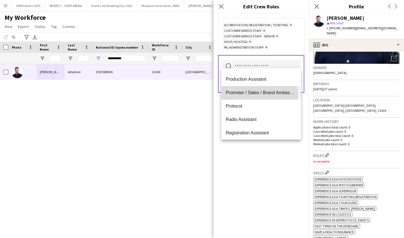
click at [252, 96] on mat-option "Promoter / Sales / Brand Ambassador" at bounding box center [260, 92] width 79 height 13
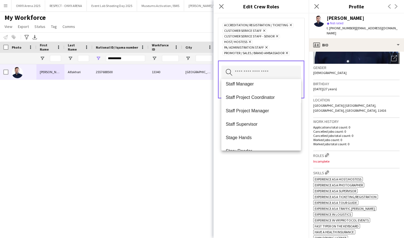
scroll to position [449, 0]
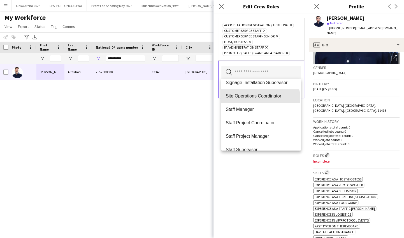
drag, startPoint x: 260, startPoint y: 99, endPoint x: 253, endPoint y: 135, distance: 36.7
click at [260, 99] on mat-option "Site Operations Coordinator" at bounding box center [260, 96] width 79 height 13
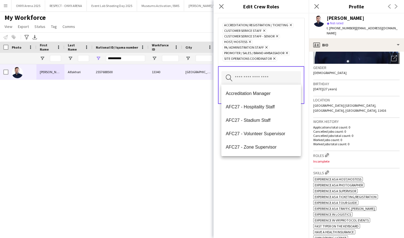
click at [254, 178] on div "Accreditation/ Registration / Ticketing Remove Customer Service Staff Remove Cu…" at bounding box center [260, 125] width 95 height 225
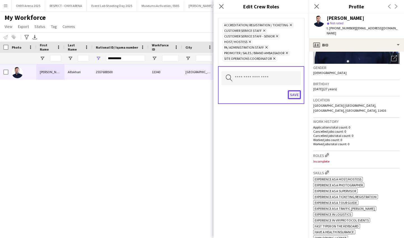
click at [294, 92] on button "Save" at bounding box center [293, 94] width 13 height 9
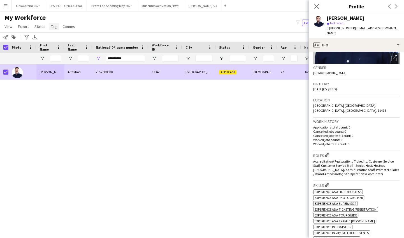
click at [50, 29] on link "Tag" at bounding box center [54, 26] width 10 height 7
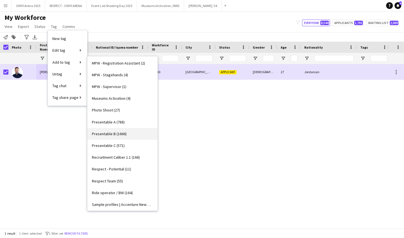
click at [111, 134] on span "Presentable B (1666)" at bounding box center [109, 134] width 35 height 5
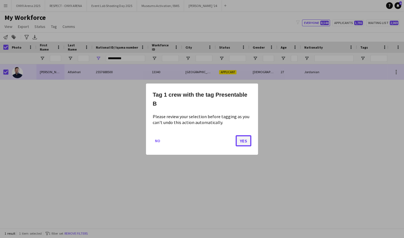
click at [247, 142] on button "Yes" at bounding box center [243, 140] width 16 height 11
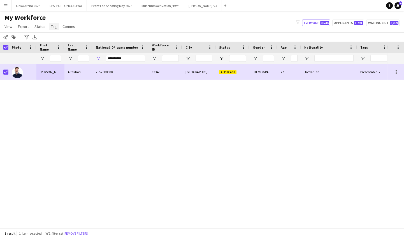
click at [51, 28] on span "Tag" at bounding box center [54, 26] width 6 height 5
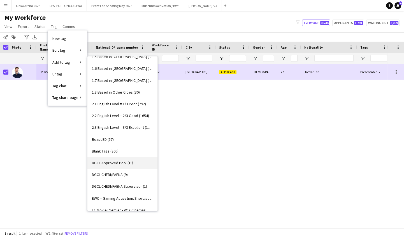
scroll to position [51, 0]
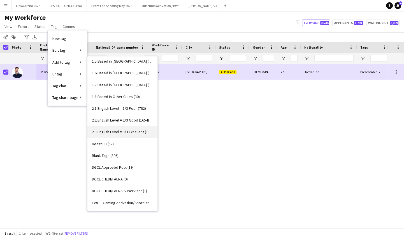
click at [119, 132] on span "2.3 English Level = 3/3 Excellent (1313)" at bounding box center [122, 132] width 61 height 5
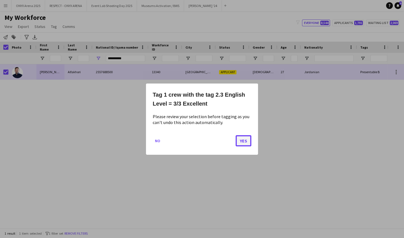
click at [246, 141] on button "Yes" at bounding box center [243, 140] width 16 height 11
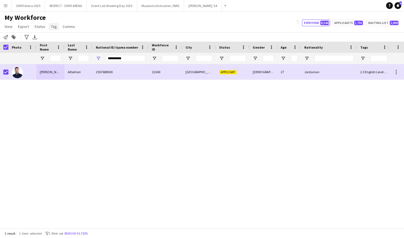
click at [55, 27] on span "Tag" at bounding box center [54, 26] width 6 height 5
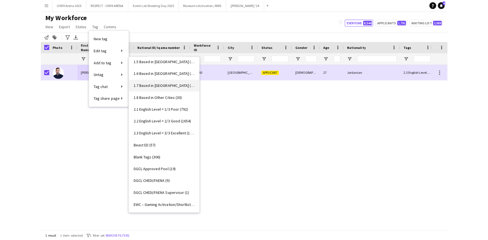
scroll to position [0, 0]
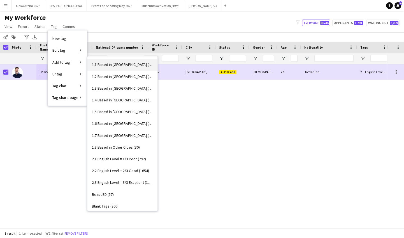
click at [116, 67] on span "1.1 Based in Riyadh (3004)" at bounding box center [122, 64] width 61 height 5
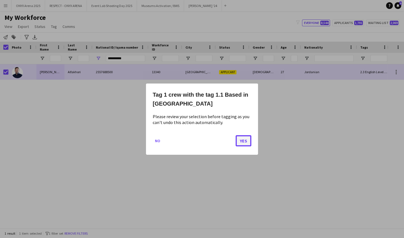
click at [247, 144] on button "Yes" at bounding box center [243, 140] width 16 height 11
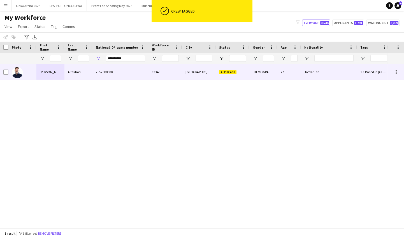
click at [6, 68] on div at bounding box center [5, 72] width 5 height 16
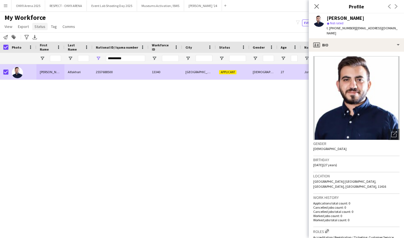
click at [43, 26] on span "Status" at bounding box center [39, 26] width 11 height 5
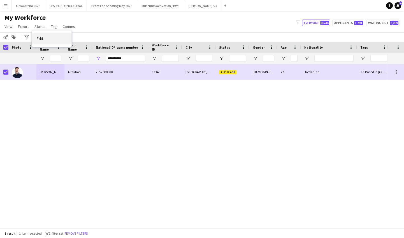
click at [44, 42] on link "Edit" at bounding box center [51, 39] width 39 height 12
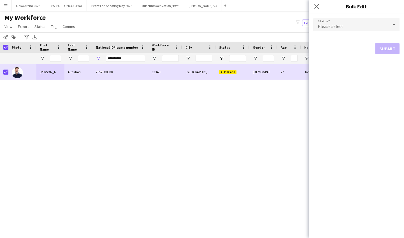
click at [361, 28] on div "Please select" at bounding box center [350, 24] width 75 height 13
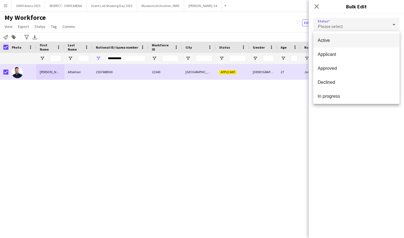
click at [361, 43] on mat-option "Active" at bounding box center [356, 41] width 86 height 14
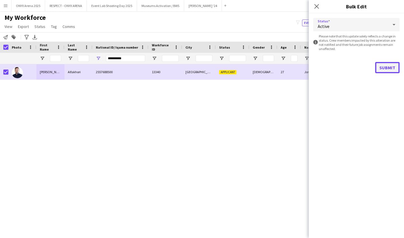
click at [381, 65] on button "Submit" at bounding box center [387, 67] width 24 height 11
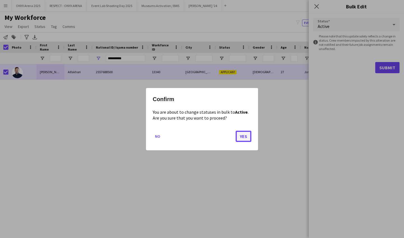
click at [242, 135] on button "Yes" at bounding box center [243, 136] width 16 height 11
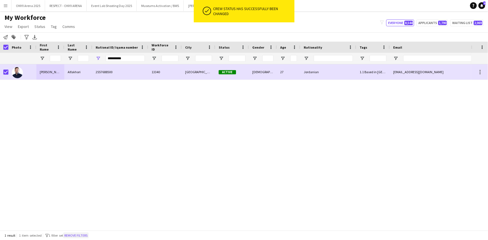
click at [79, 233] on button "Remove filters" at bounding box center [75, 236] width 25 height 6
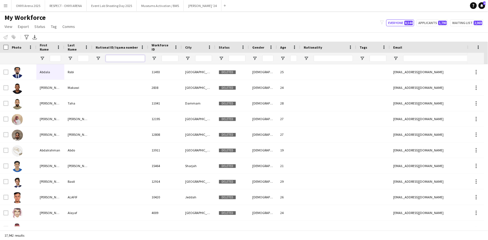
click at [115, 56] on input "National ID/ Iqama number Filter Input" at bounding box center [125, 58] width 39 height 7
paste input "**********"
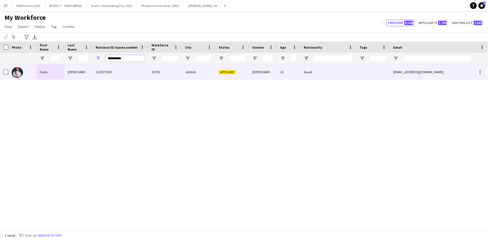
type input "**********"
click at [51, 72] on div "Fares" at bounding box center [50, 71] width 28 height 15
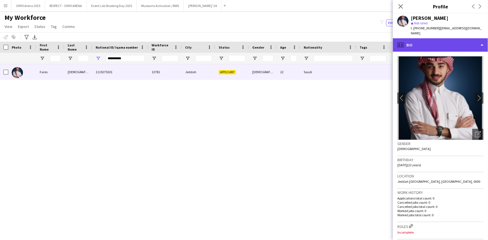
click at [420, 42] on div "profile Bio" at bounding box center [440, 44] width 95 height 13
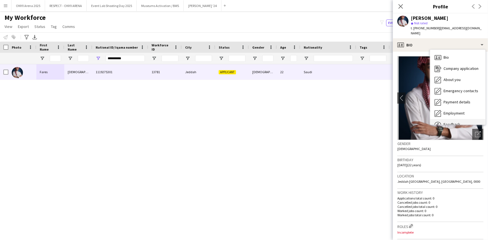
click at [454, 119] on div "Feedback Feedback" at bounding box center [457, 124] width 55 height 11
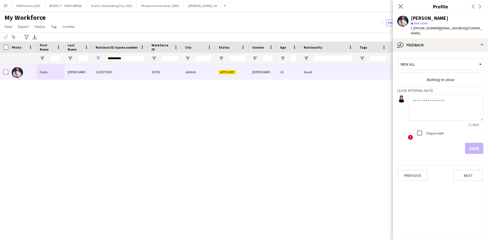
click at [441, 95] on textarea at bounding box center [446, 107] width 76 height 27
type textarea "*******"
click at [477, 143] on button "Save" at bounding box center [474, 148] width 18 height 11
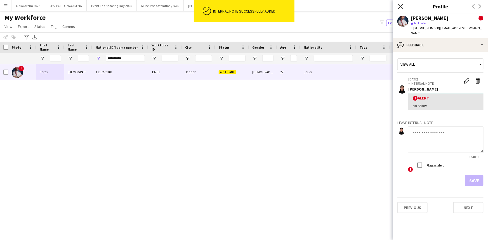
click at [401, 7] on icon "Close pop-in" at bounding box center [400, 6] width 5 height 5
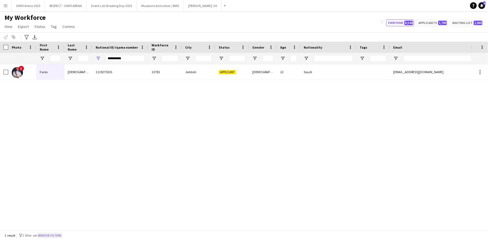
click at [62, 237] on button "Remove filters" at bounding box center [49, 236] width 25 height 6
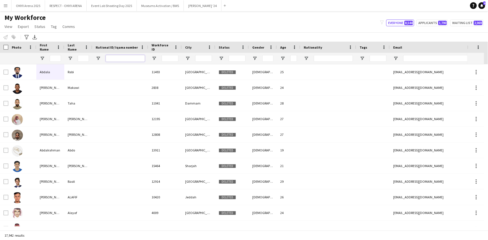
click at [126, 59] on input "National ID/ Iqama number Filter Input" at bounding box center [125, 58] width 39 height 7
paste input "**********"
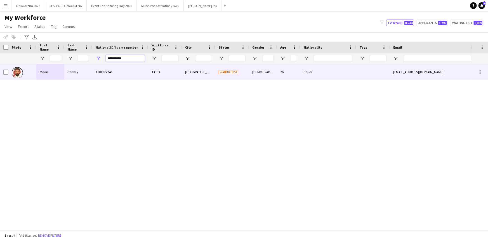
type input "**********"
click at [70, 71] on div "Shawly" at bounding box center [78, 71] width 28 height 15
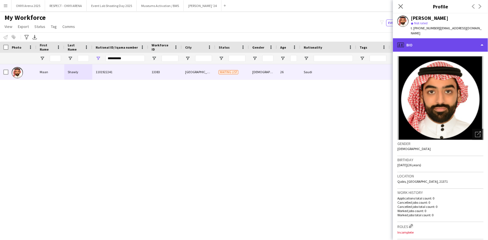
click at [422, 38] on div "profile Bio" at bounding box center [440, 44] width 95 height 13
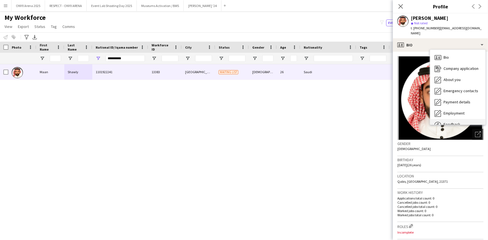
click at [453, 119] on div "Feedback Feedback" at bounding box center [457, 124] width 55 height 11
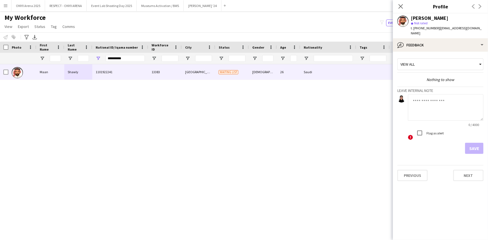
click at [435, 106] on textarea at bounding box center [446, 107] width 76 height 27
type textarea "*******"
click at [474, 143] on button "Save" at bounding box center [474, 148] width 18 height 11
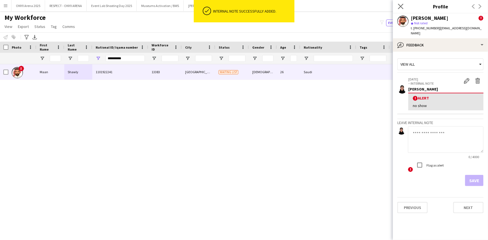
click at [404, 7] on app-icon "Close pop-in" at bounding box center [401, 7] width 8 height 8
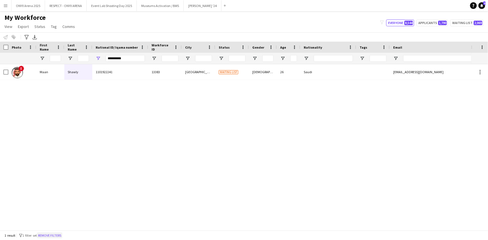
click at [62, 233] on button "Remove filters" at bounding box center [49, 236] width 25 height 6
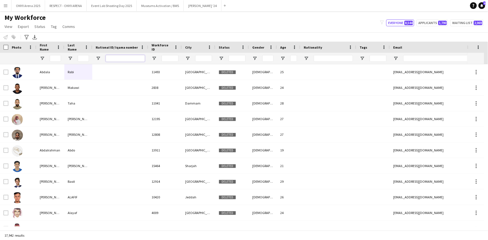
click at [108, 59] on input "National ID/ Iqama number Filter Input" at bounding box center [125, 58] width 39 height 7
paste input "**********"
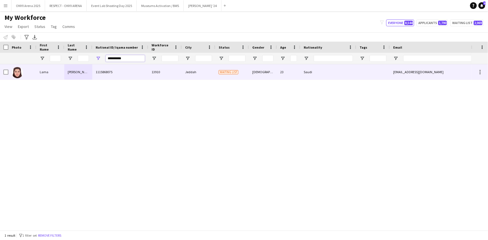
type input "**********"
click at [60, 78] on div "Lama" at bounding box center [50, 71] width 28 height 15
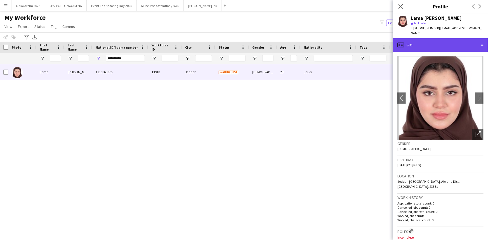
click at [418, 43] on div "profile Bio" at bounding box center [440, 44] width 95 height 13
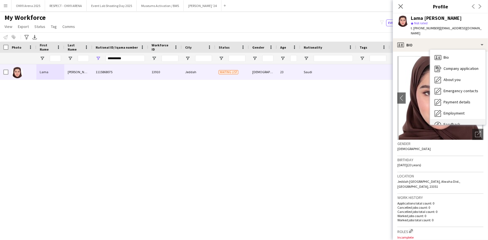
click at [448, 119] on div "Feedback Feedback" at bounding box center [457, 124] width 55 height 11
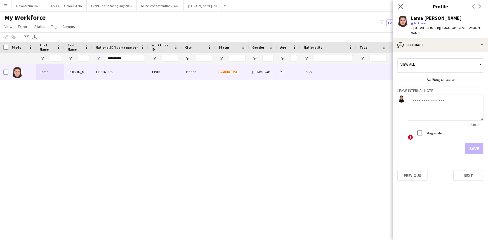
click at [425, 109] on textarea at bounding box center [446, 107] width 76 height 27
type textarea "*******"
click at [468, 145] on button "Save" at bounding box center [474, 148] width 18 height 11
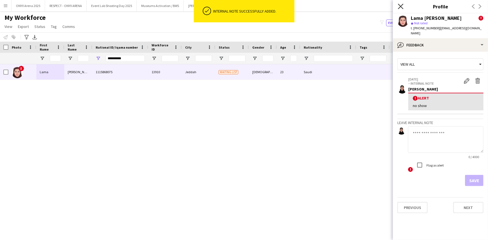
click at [400, 8] on icon at bounding box center [400, 6] width 5 height 5
